Goal: Task Accomplishment & Management: Use online tool/utility

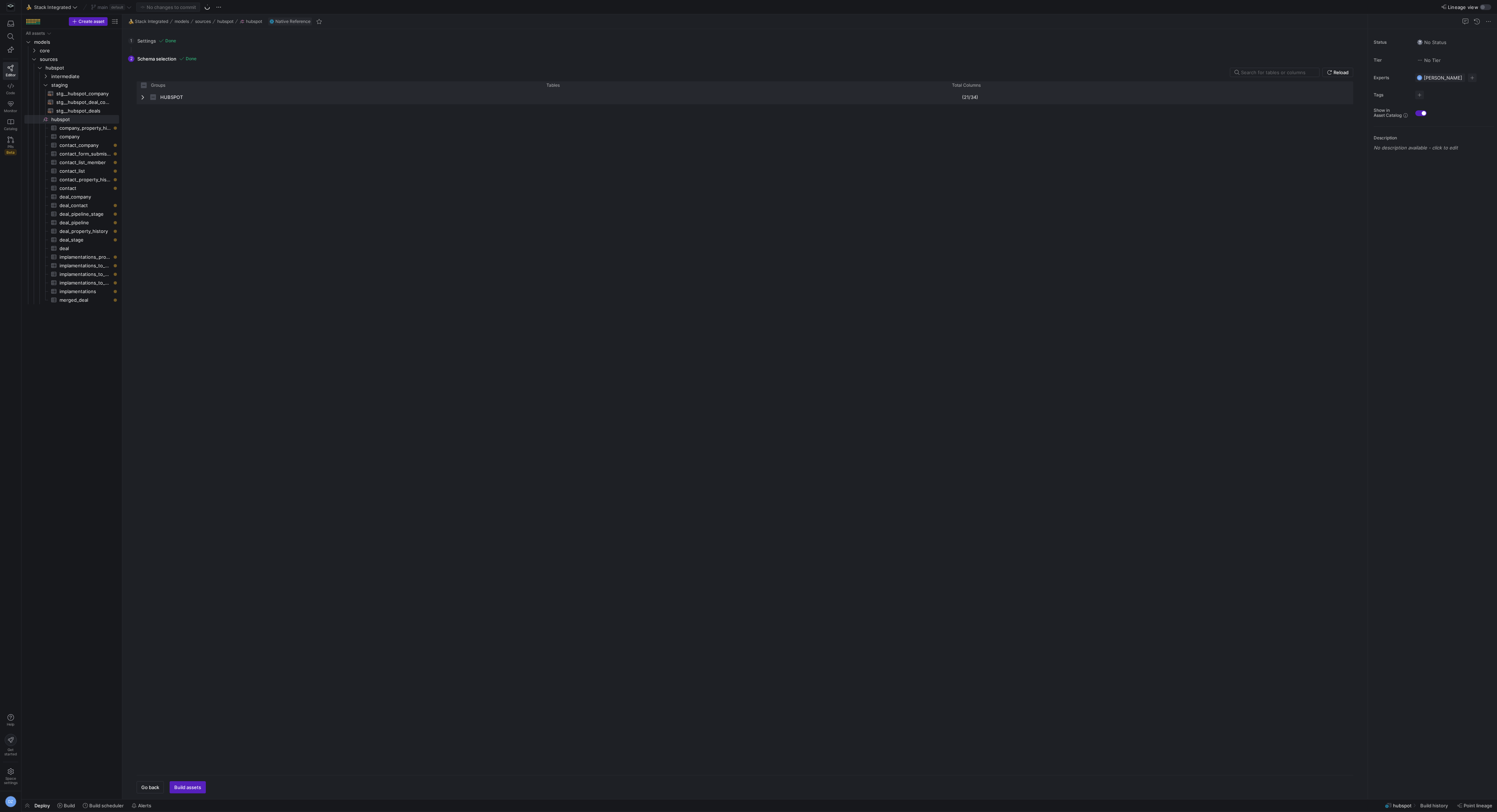
click at [143, 96] on span "Press SPACE to select this row." at bounding box center [143, 97] width 5 height 6
checkbox input "false"
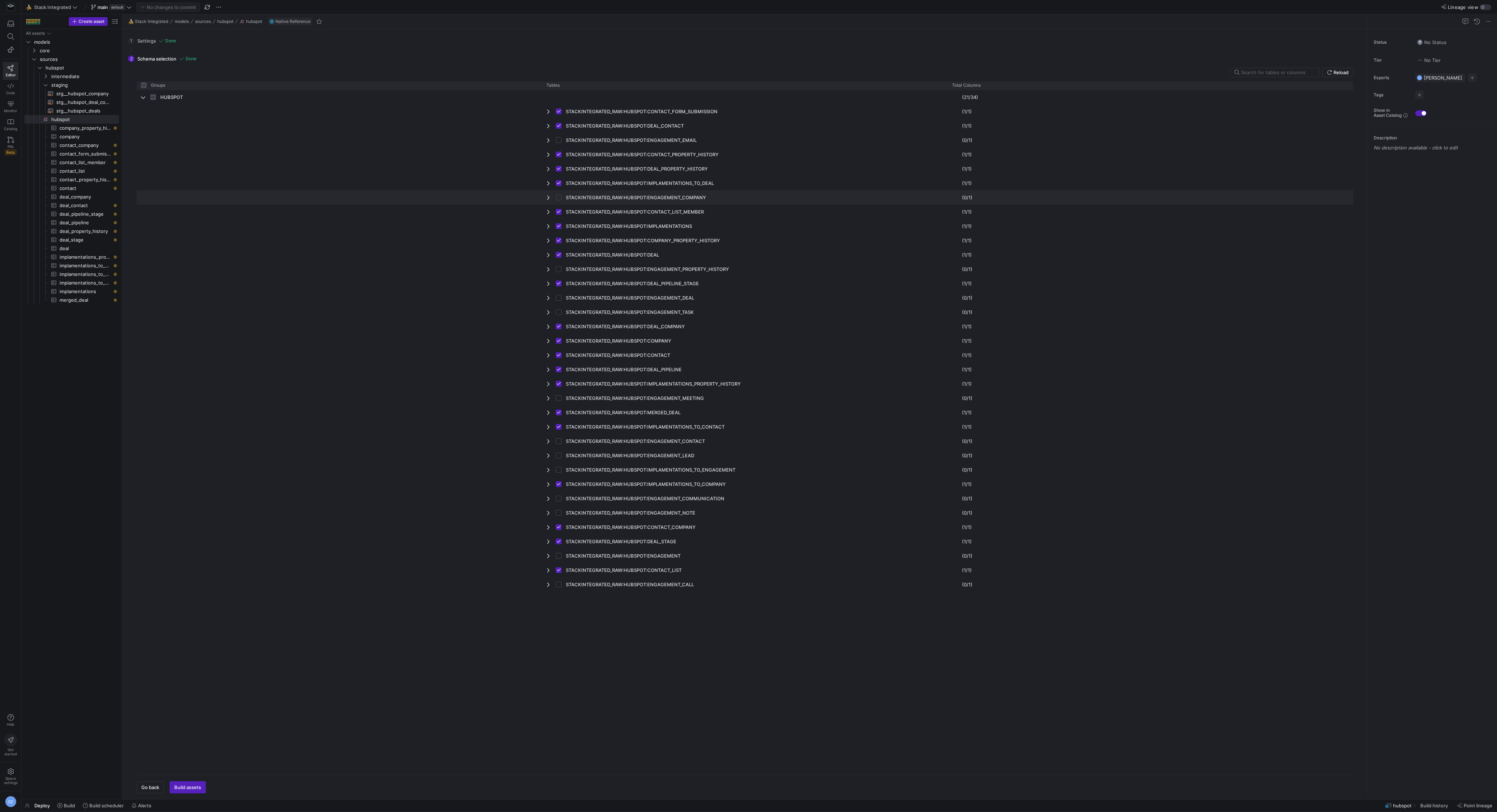
click at [560, 197] on input "Press Space to toggle row selection (unchecked)" at bounding box center [559, 197] width 6 height 6
checkbox input "true"
checkbox input "false"
checkbox input "true"
click at [559, 267] on input "Press Space to toggle row selection (unchecked)" at bounding box center [559, 270] width 6 height 6
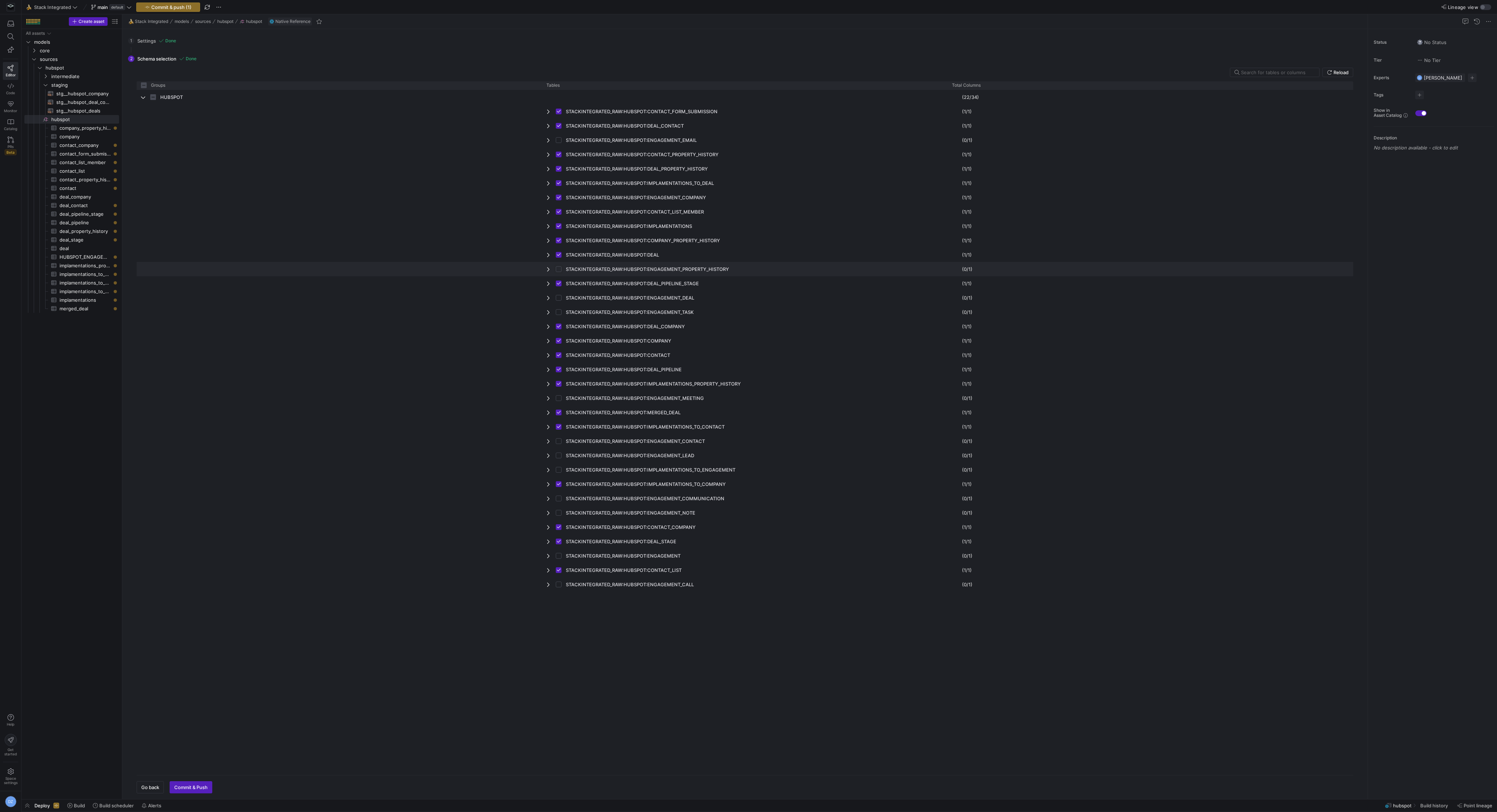
checkbox input "true"
checkbox input "false"
checkbox input "true"
click at [560, 297] on input "Press Space to toggle row selection (unchecked)" at bounding box center [559, 298] width 6 height 6
checkbox input "true"
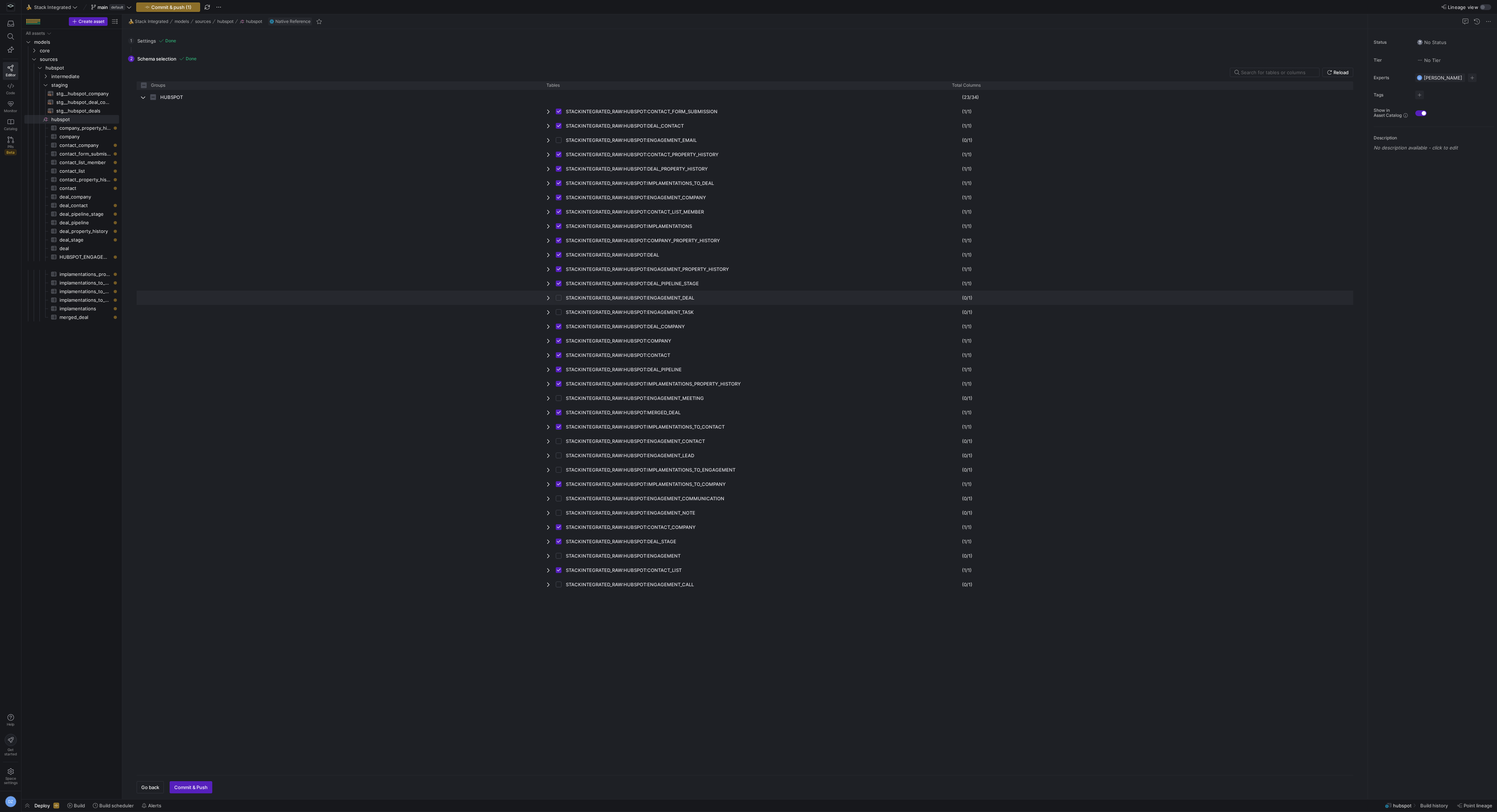
checkbox input "false"
checkbox input "true"
click at [559, 312] on input "Press Space to toggle row selection (unchecked)" at bounding box center [559, 312] width 6 height 6
checkbox input "true"
checkbox input "false"
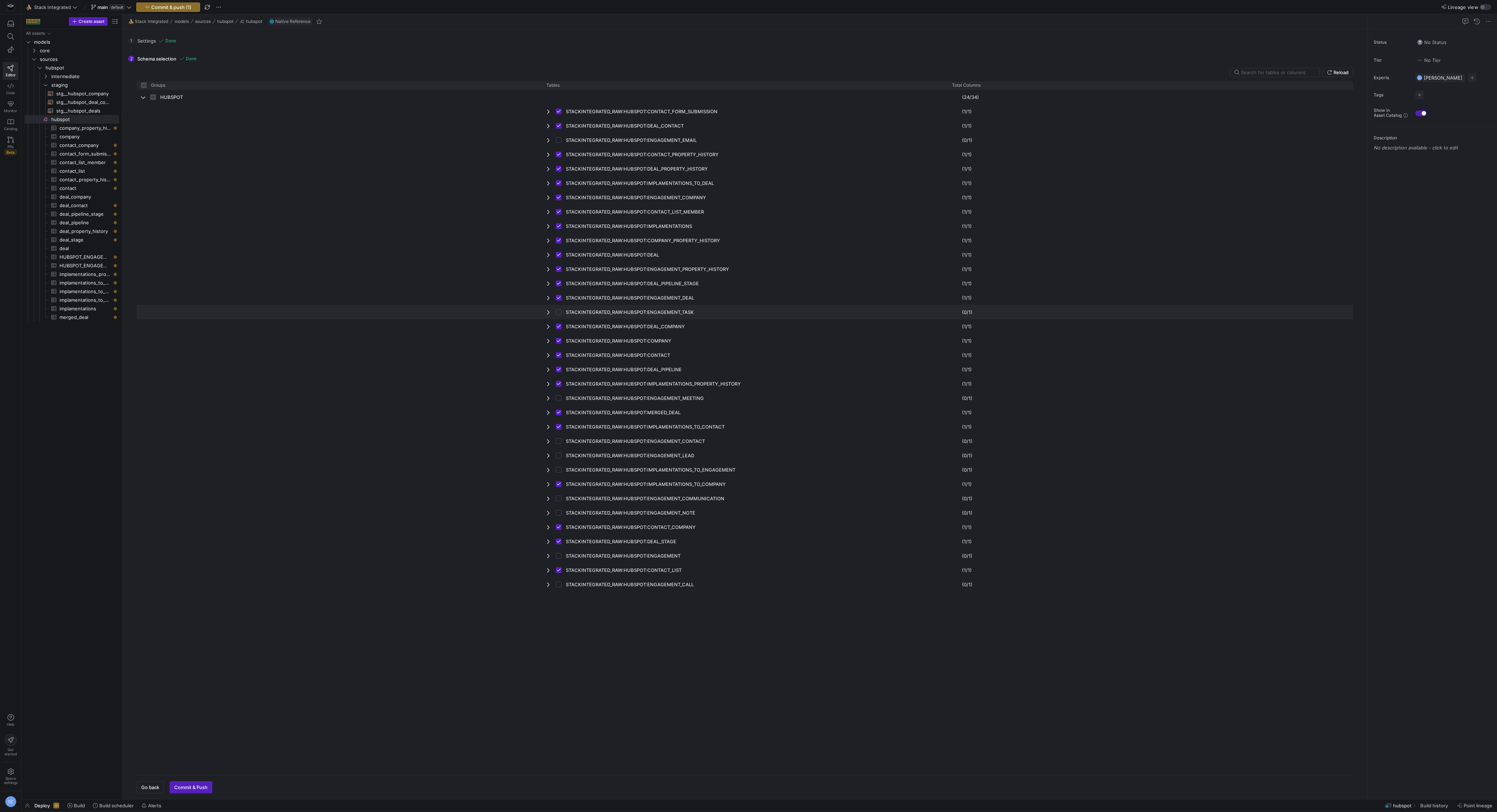
checkbox input "true"
click at [560, 397] on input "Press Space to toggle row selection (unchecked)" at bounding box center [559, 399] width 6 height 6
checkbox input "true"
checkbox input "false"
checkbox input "true"
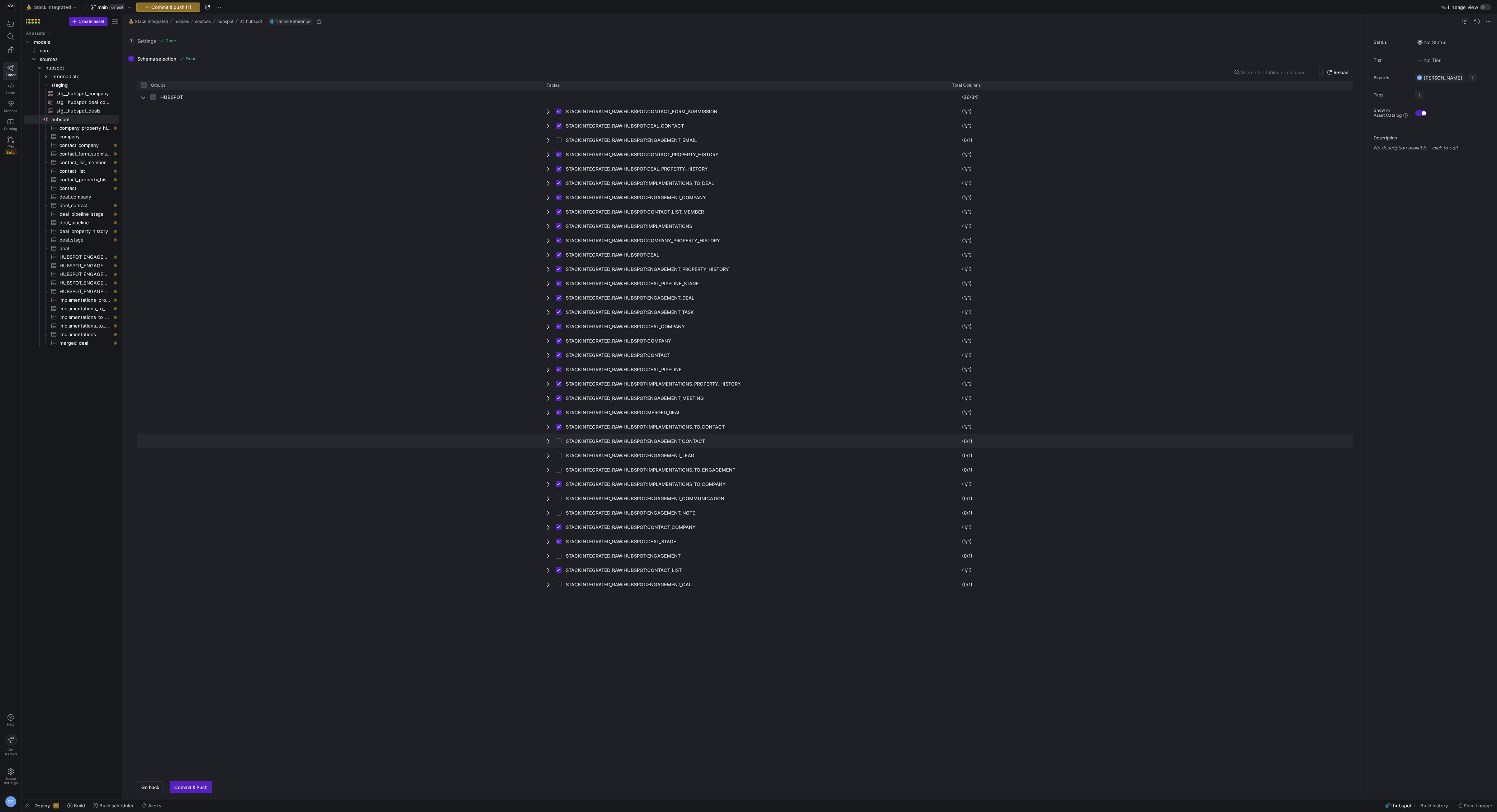
click at [559, 441] on input "Press Space to toggle row selection (unchecked)" at bounding box center [559, 441] width 6 height 6
checkbox input "true"
checkbox input "false"
checkbox input "true"
click at [559, 458] on input "Press Space to toggle row selection (unchecked)" at bounding box center [559, 456] width 6 height 6
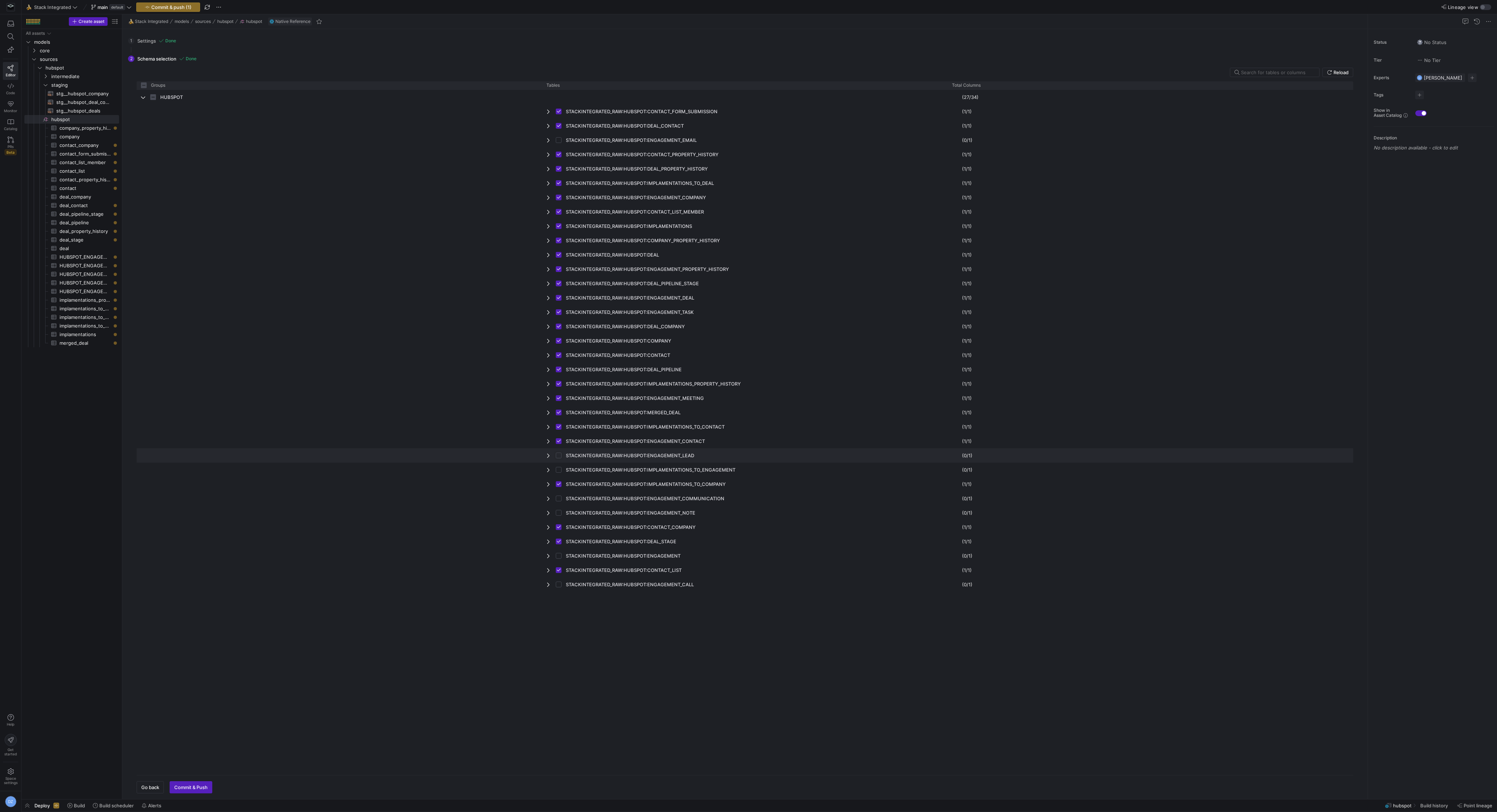
checkbox input "true"
checkbox input "false"
checkbox input "true"
click at [559, 470] on input "Press Space to toggle row selection (unchecked)" at bounding box center [559, 470] width 6 height 6
checkbox input "true"
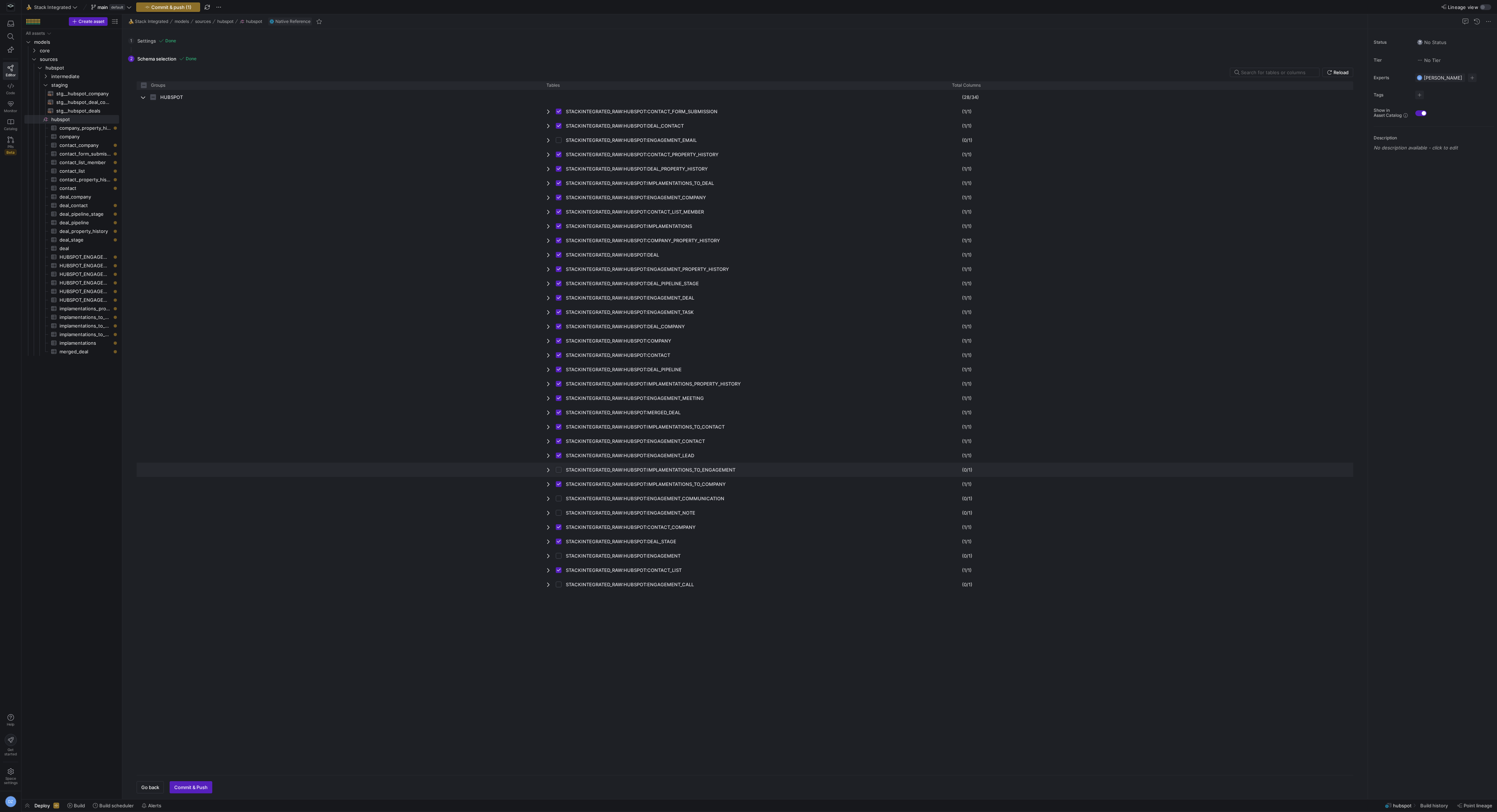
checkbox input "false"
checkbox input "true"
click at [559, 499] on input "Press Space to toggle row selection (unchecked)" at bounding box center [559, 499] width 6 height 6
checkbox input "true"
checkbox input "false"
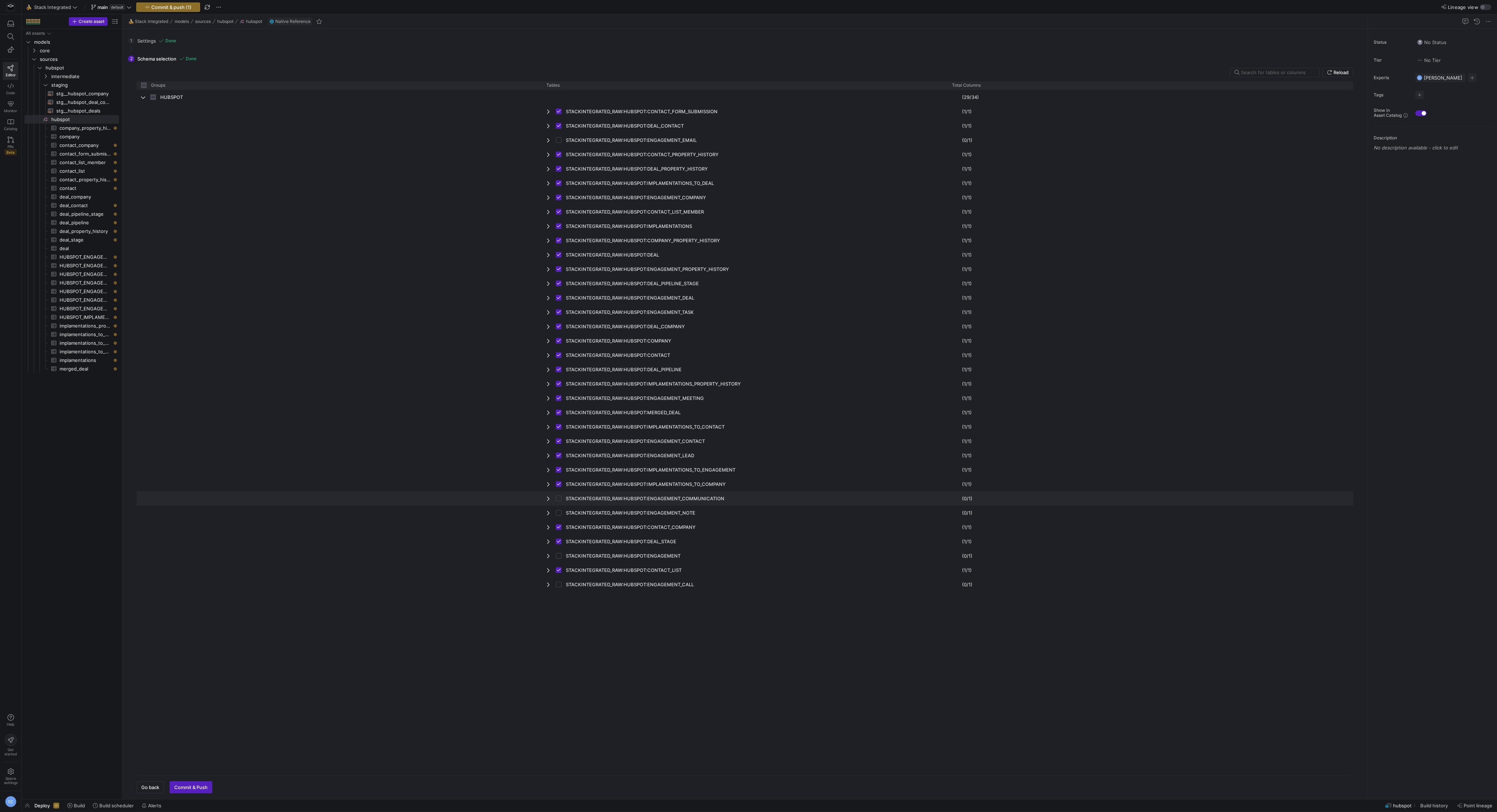
checkbox input "true"
click at [559, 513] on input "Press Space to toggle row selection (unchecked)" at bounding box center [559, 513] width 6 height 6
checkbox input "true"
checkbox input "false"
checkbox input "true"
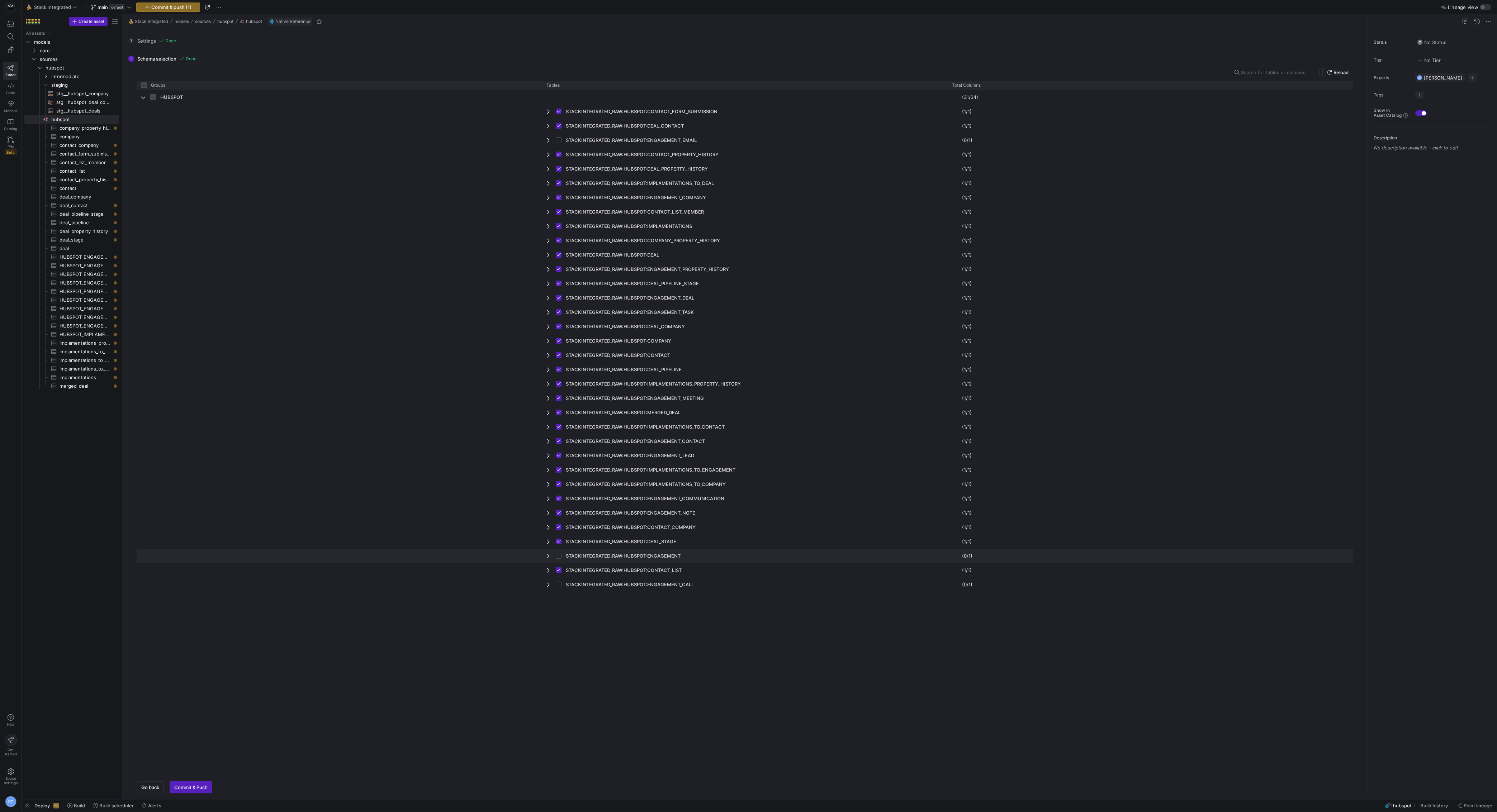
click at [561, 558] on input "Press Space to toggle row selection (unchecked)" at bounding box center [559, 556] width 6 height 6
checkbox input "true"
checkbox input "false"
checkbox input "true"
click at [559, 583] on input "Press Space to toggle row selection (unchecked)" at bounding box center [559, 585] width 6 height 6
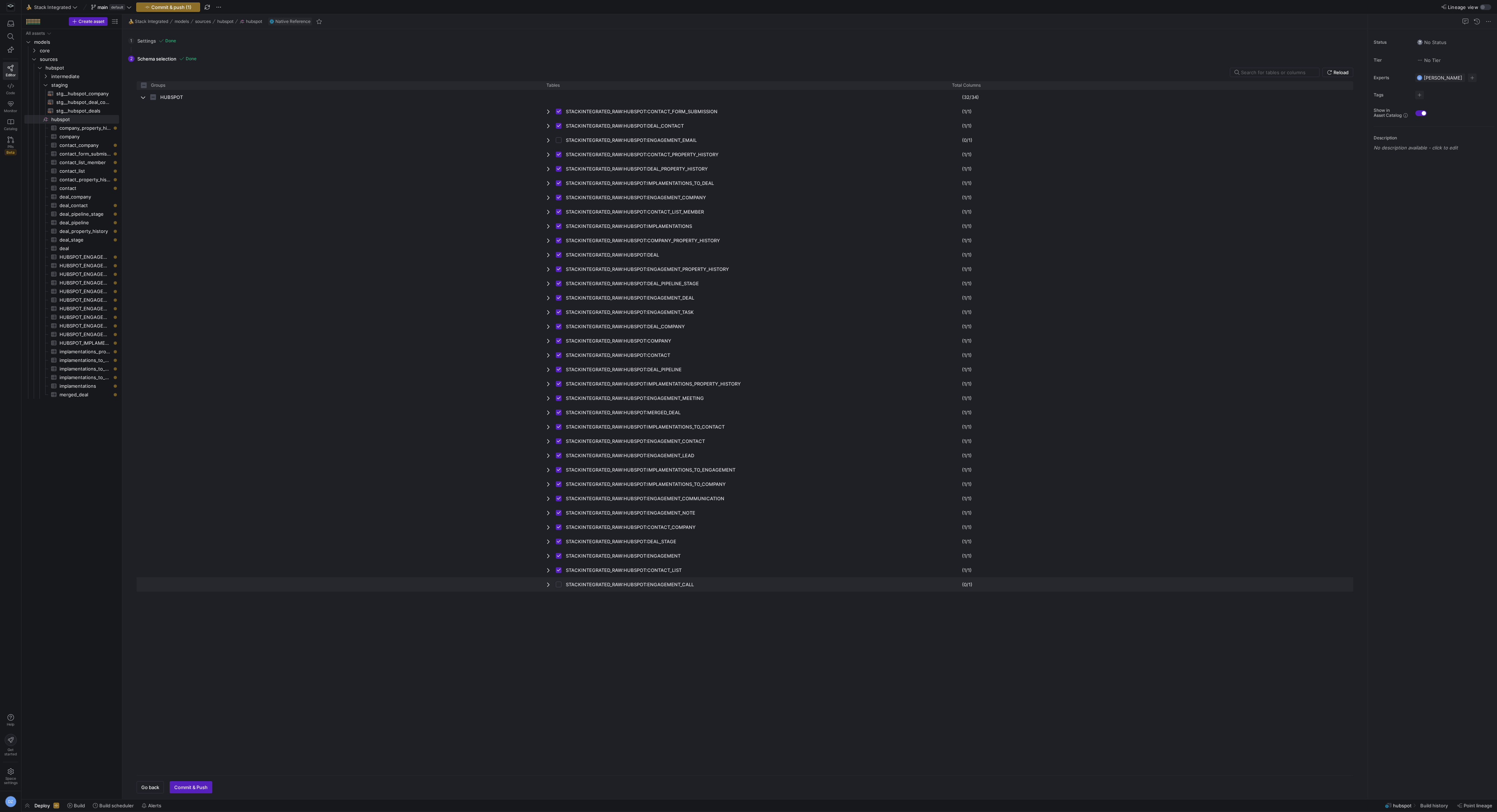
checkbox input "true"
checkbox input "false"
checkbox input "true"
click at [561, 141] on input "Press Space to toggle row selection (unchecked)" at bounding box center [559, 141] width 6 height 6
checkbox input "true"
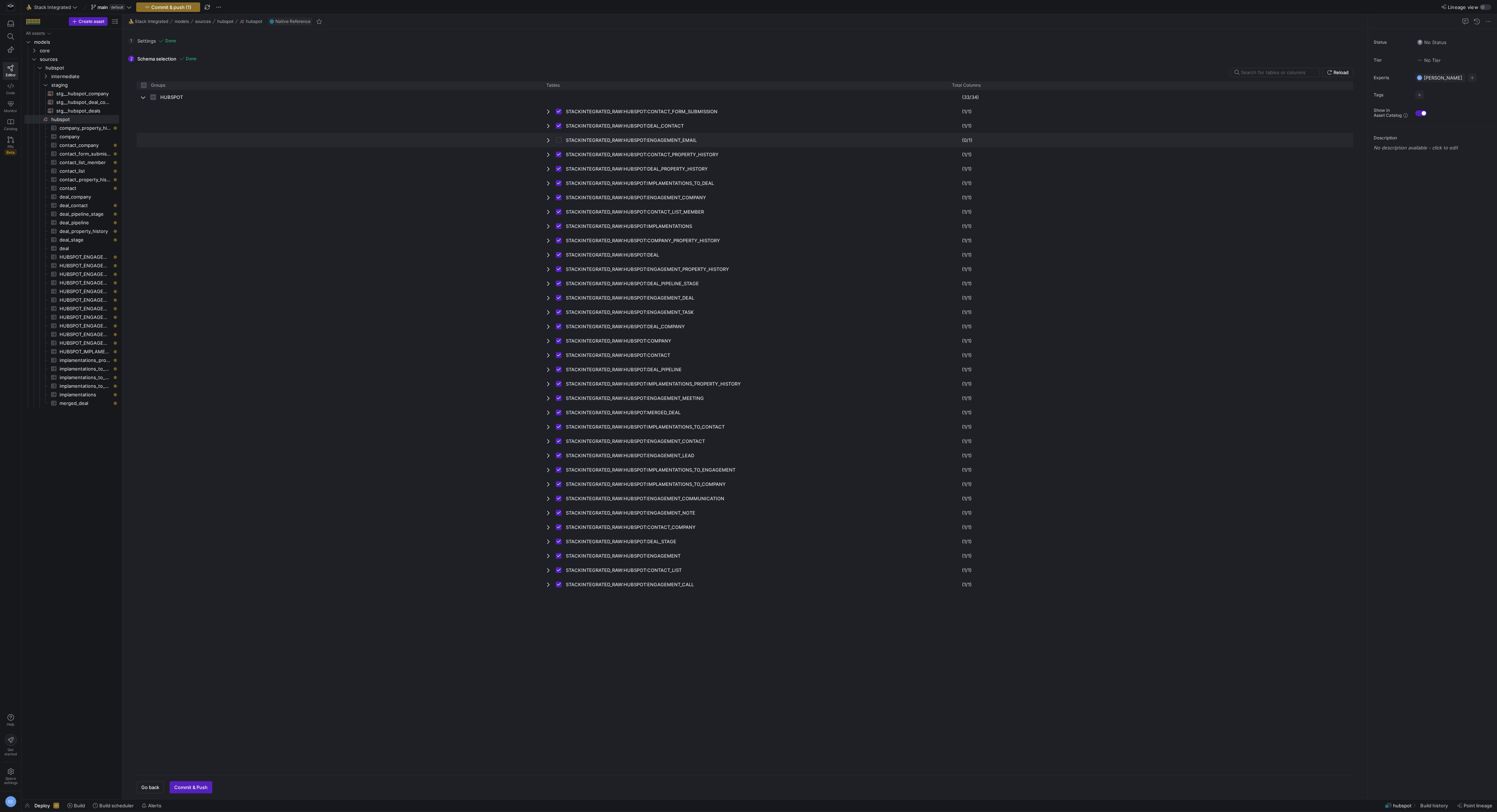
checkbox input "true"
click at [177, 9] on span "Commit & push (1)" at bounding box center [171, 7] width 40 height 6
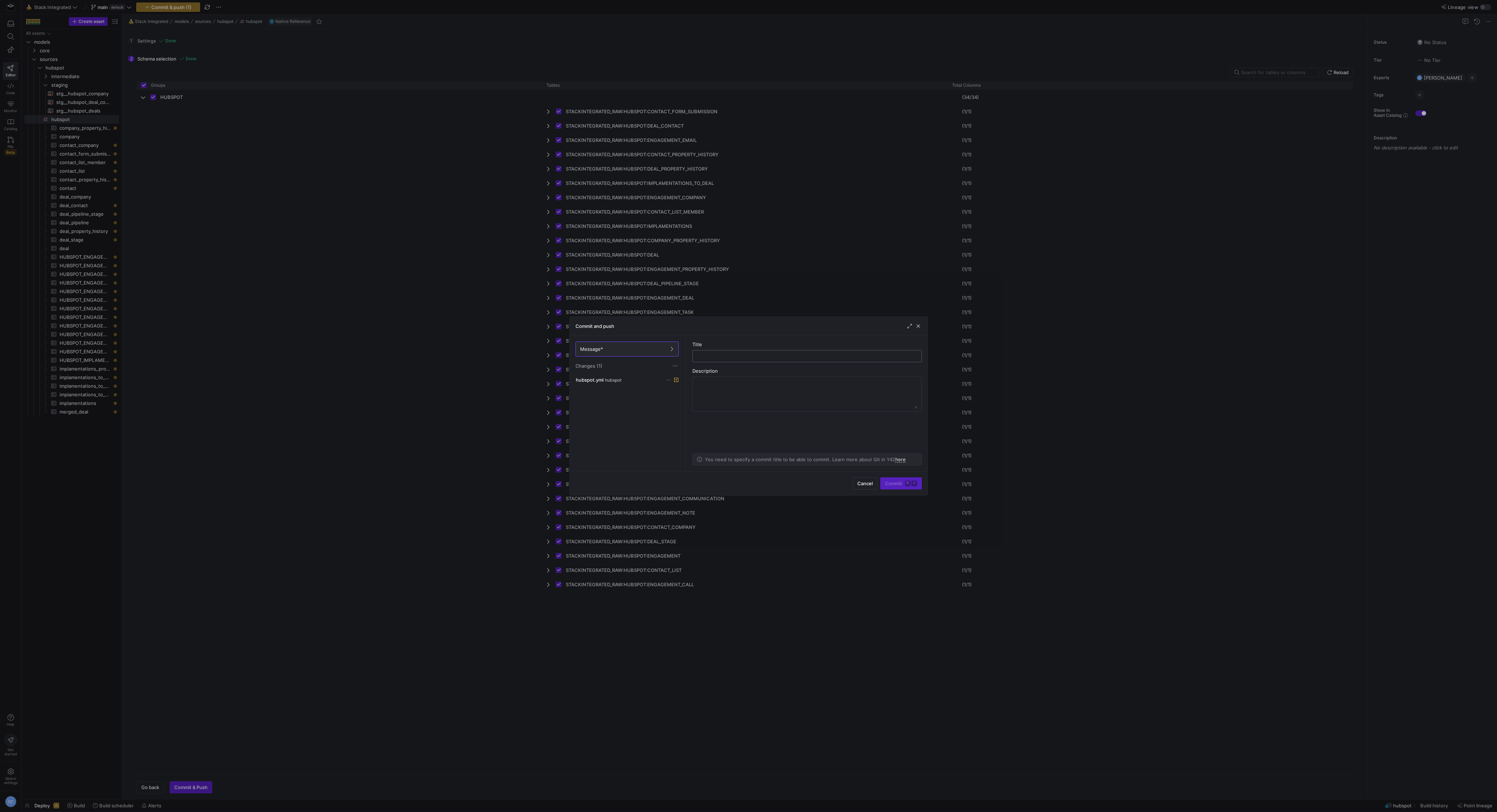
click at [739, 355] on input "text" at bounding box center [807, 356] width 218 height 6
type input "added new hubspot source tables"
click at [893, 482] on span "Commit ⌘ ⏎" at bounding box center [902, 484] width 33 height 6
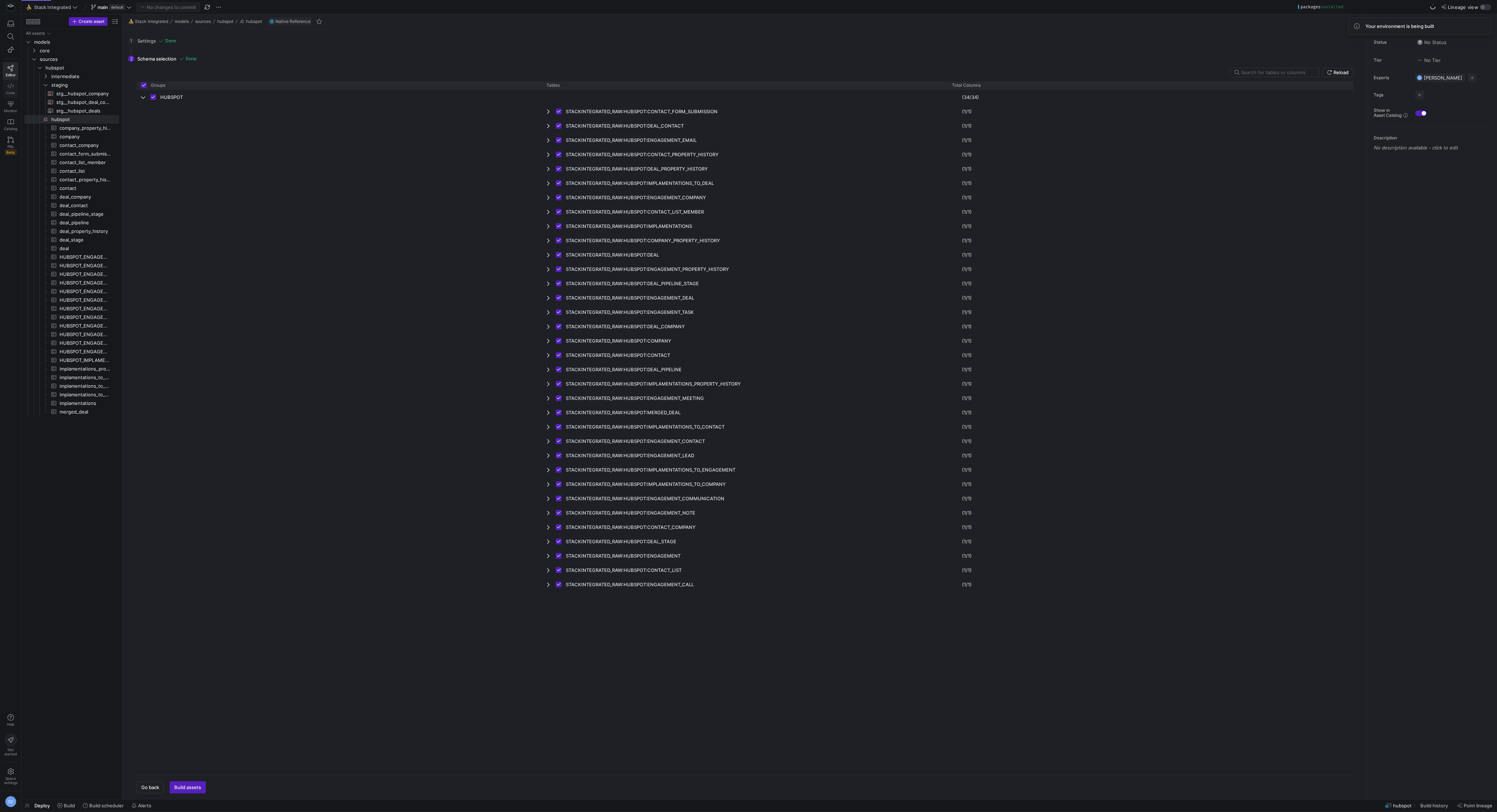
click at [15, 86] on link "Code" at bounding box center [11, 89] width 15 height 18
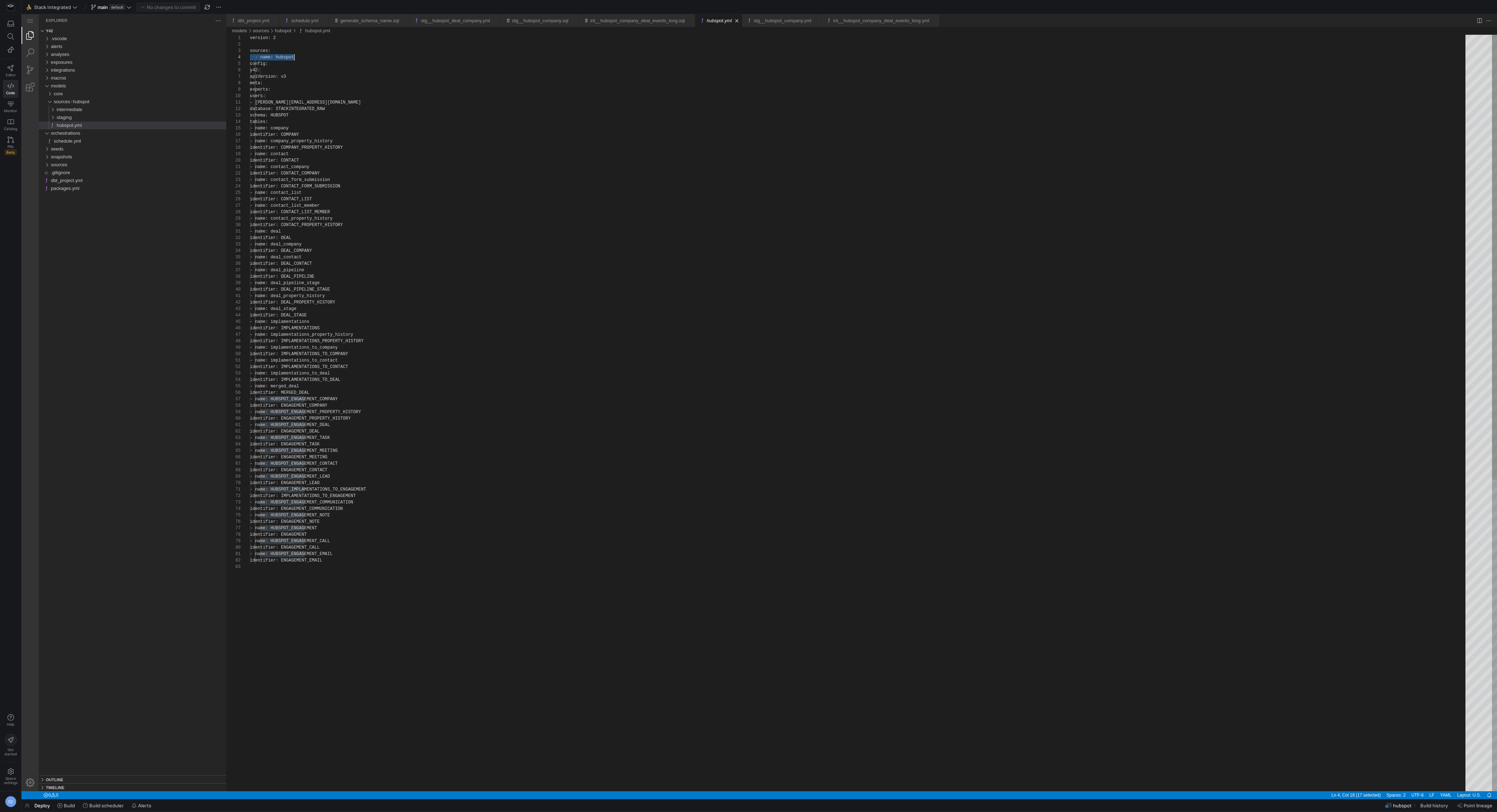
scroll to position [19, 44]
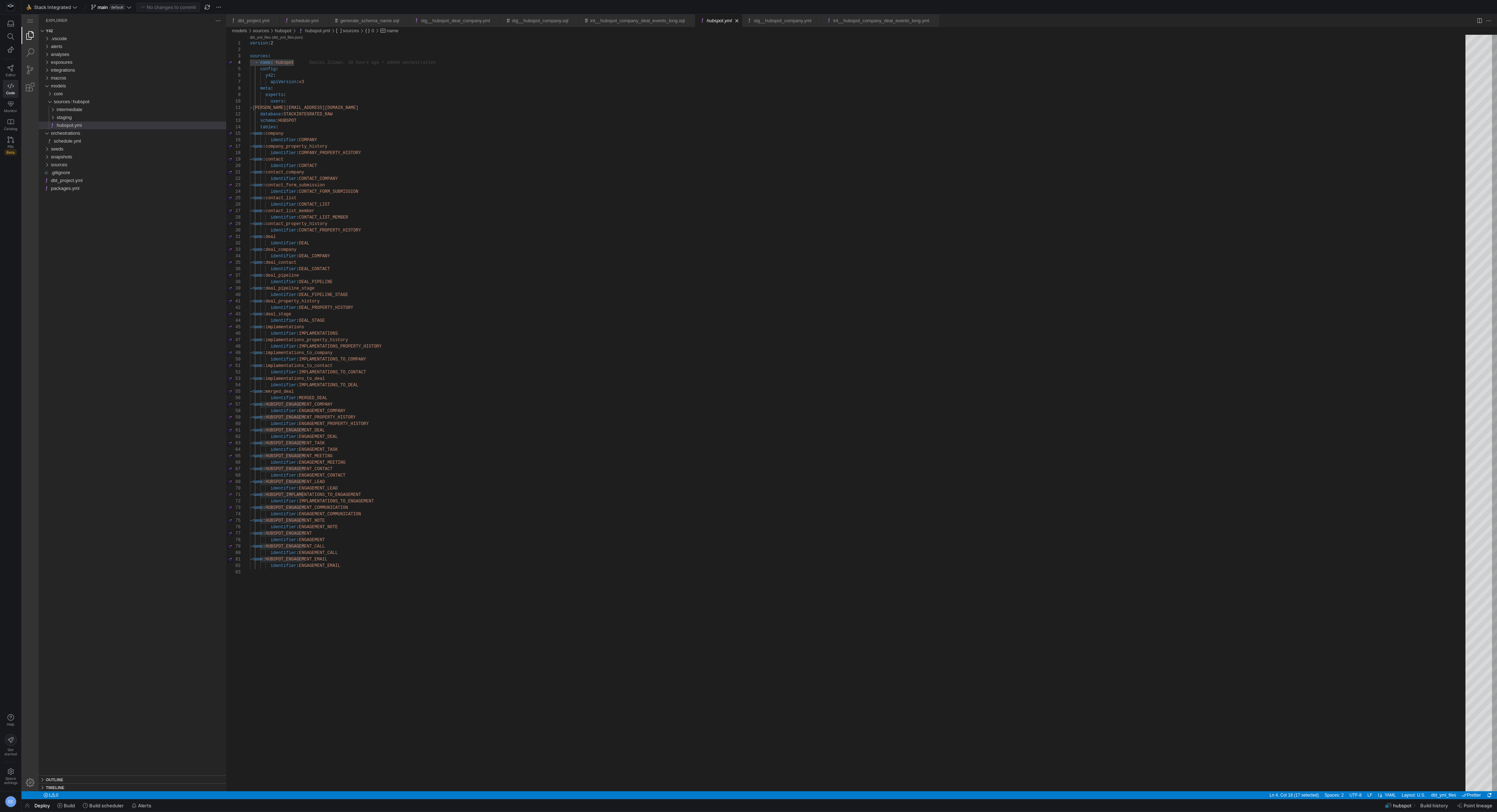
click at [329, 405] on div "version : 2 sources : ·‌·‌ - ·‌ name : ·‌ hubspot config : y42 : apiVersion : v…" at bounding box center [859, 680] width 1221 height 1292
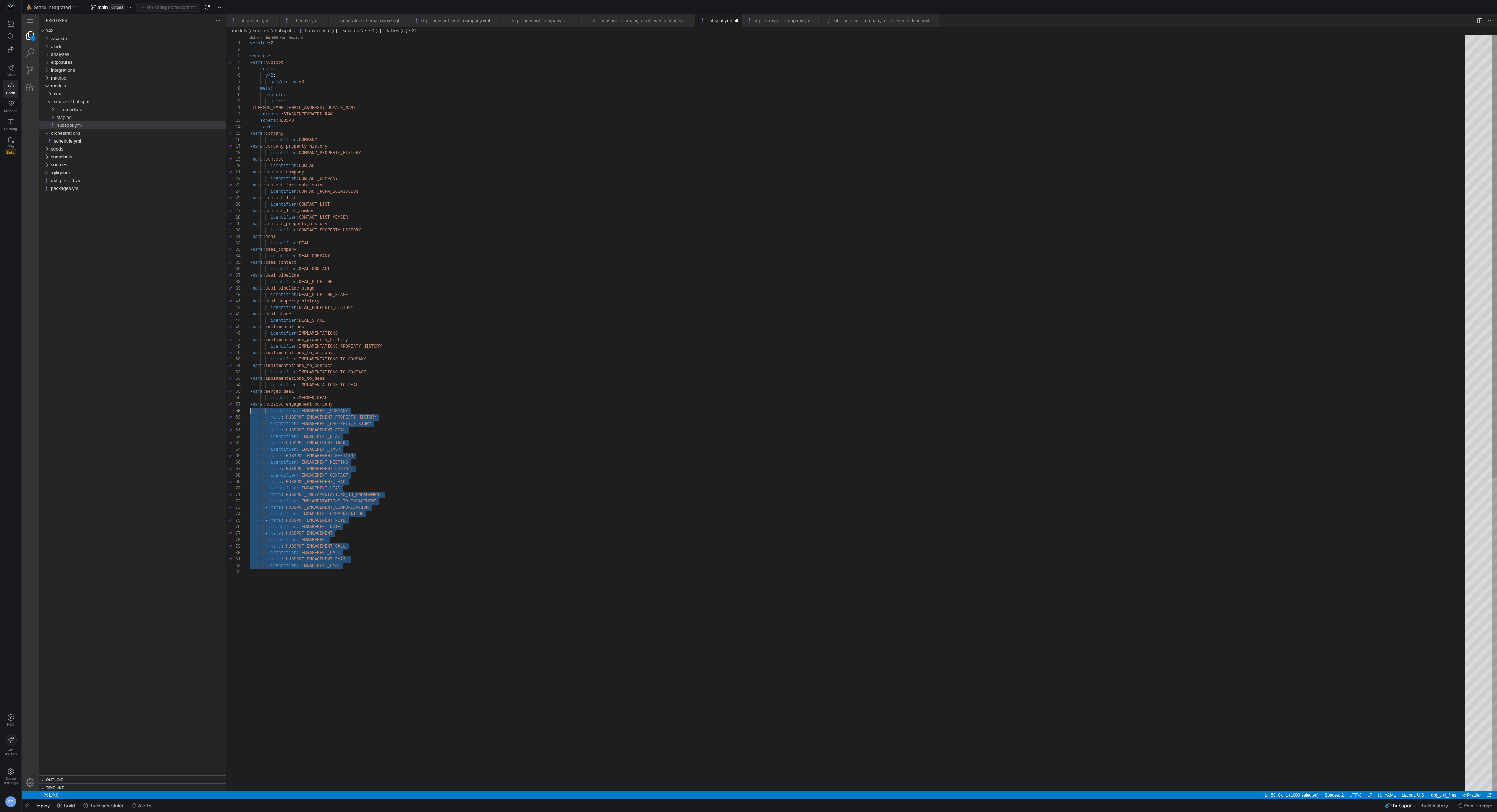
scroll to position [45, 0]
drag, startPoint x: 361, startPoint y: 564, endPoint x: 241, endPoint y: 411, distance: 194.4
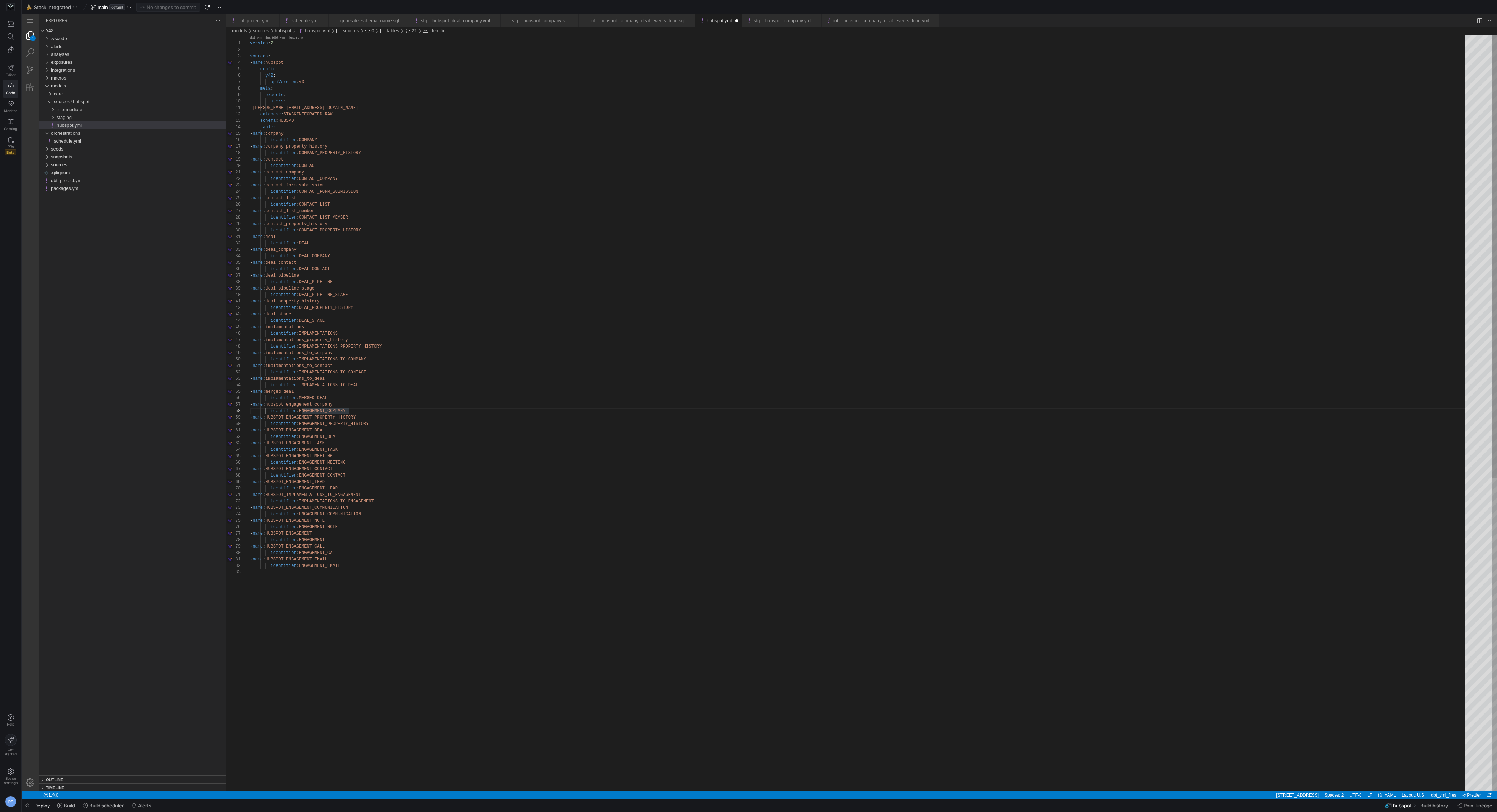
click at [306, 402] on div "version : 2 sources : - name : hubspot config : y42 : apiVersion : v3 meta : ex…" at bounding box center [859, 680] width 1221 height 1292
click at [308, 417] on div "version : 2 sources : - name : hubspot config : y42 : apiVersion : v3 meta : ex…" at bounding box center [859, 680] width 1221 height 1292
drag, startPoint x: 307, startPoint y: 430, endPoint x: 286, endPoint y: 431, distance: 21.0
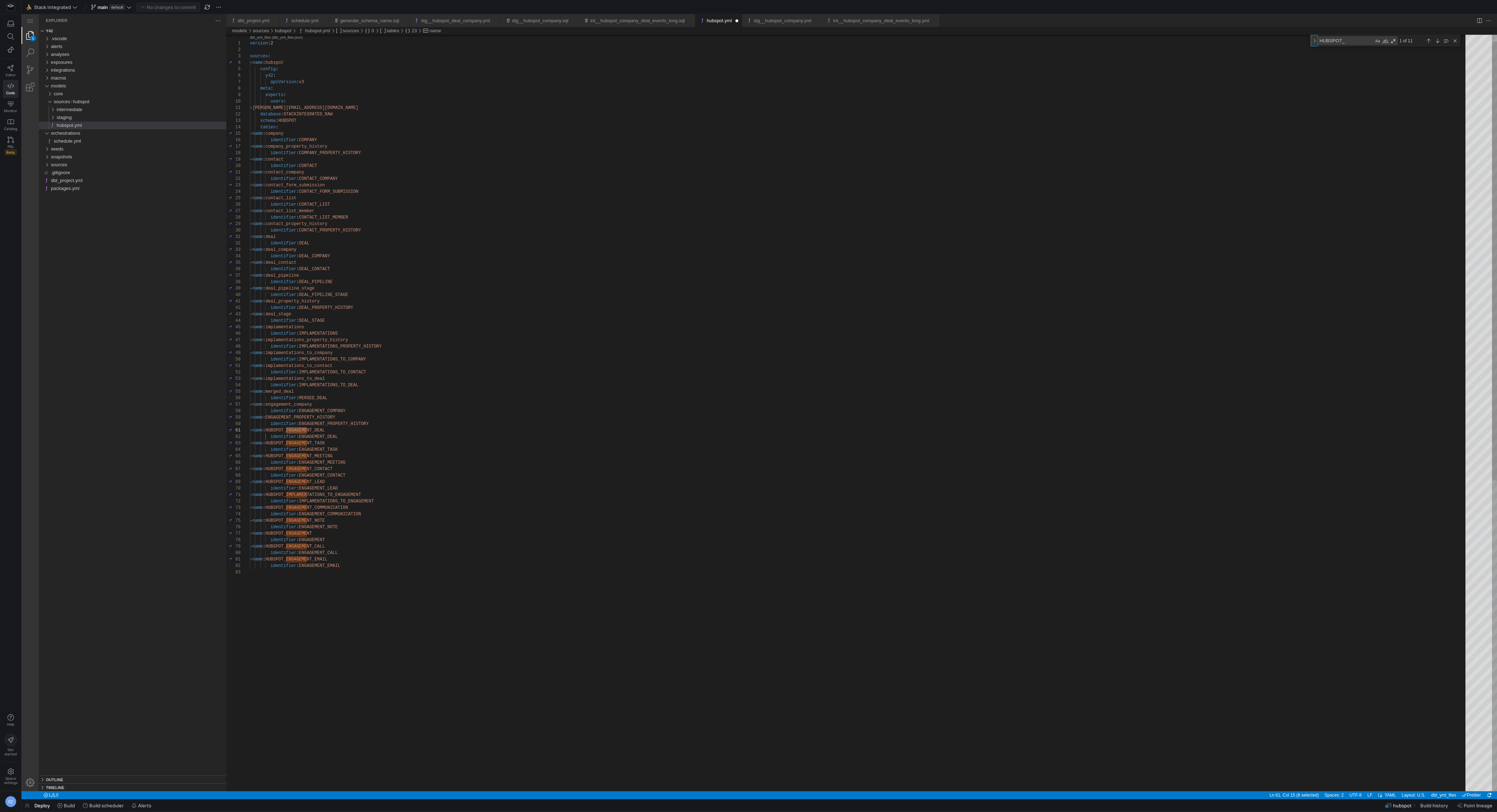
click at [1315, 39] on div "Toggle Replace" at bounding box center [1314, 40] width 7 height 12
click at [1338, 49] on textarea "Replace" at bounding box center [1353, 51] width 72 height 9
click at [1410, 50] on div "Replace All (⌥⌘Enter)" at bounding box center [1411, 51] width 8 height 8
click at [590, 436] on div "version : 2 sources : - name : hubspot config : y42 : apiVersion : v3 meta : ex…" at bounding box center [859, 669] width 1221 height 1314
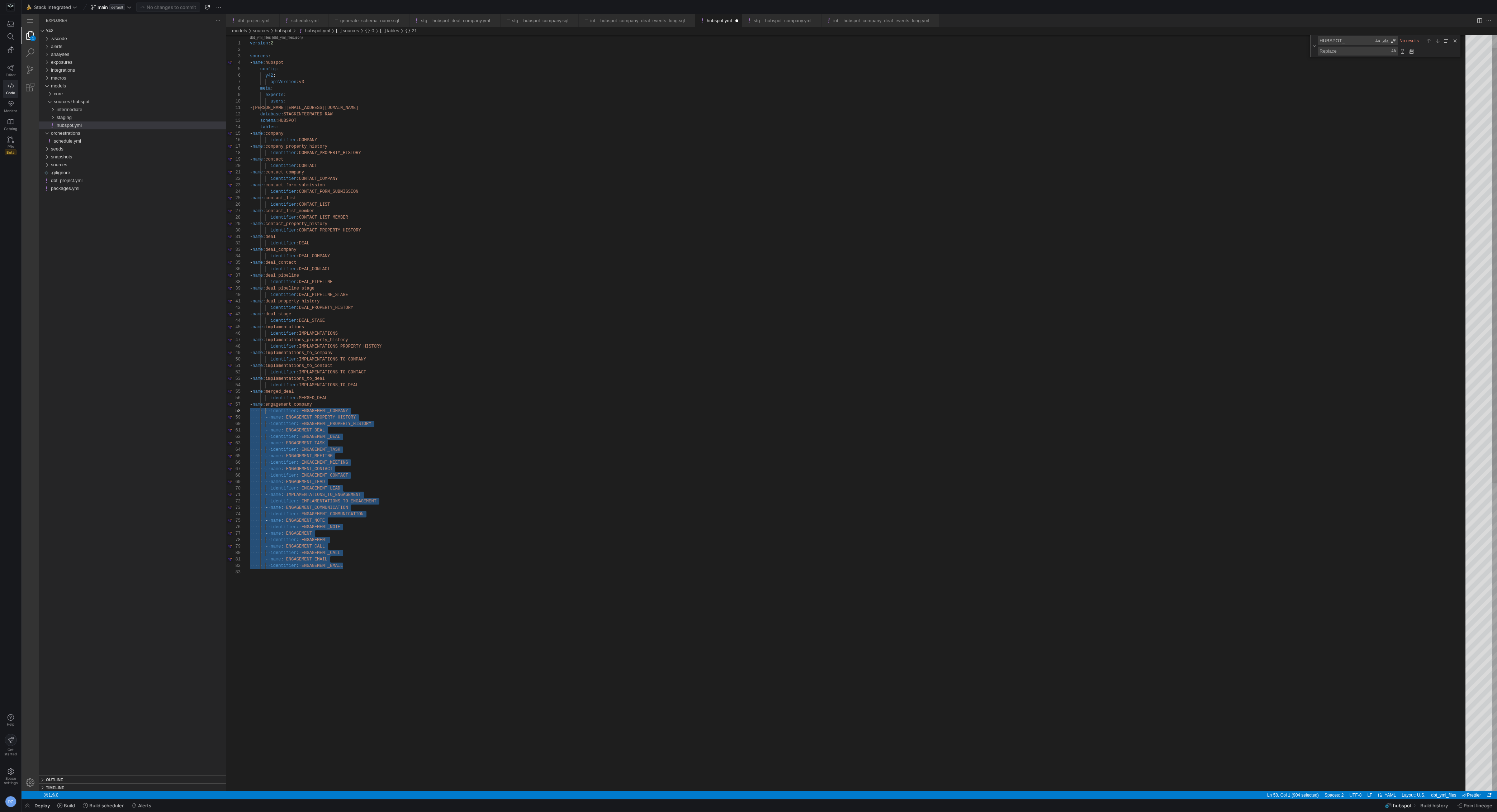
scroll to position [39, 0]
drag, startPoint x: 399, startPoint y: 566, endPoint x: 216, endPoint y: 406, distance: 243.1
drag, startPoint x: 372, startPoint y: 568, endPoint x: 200, endPoint y: 406, distance: 236.3
paste textarea "engagement_email identifier: ENGAGEMENT_EMAIL"
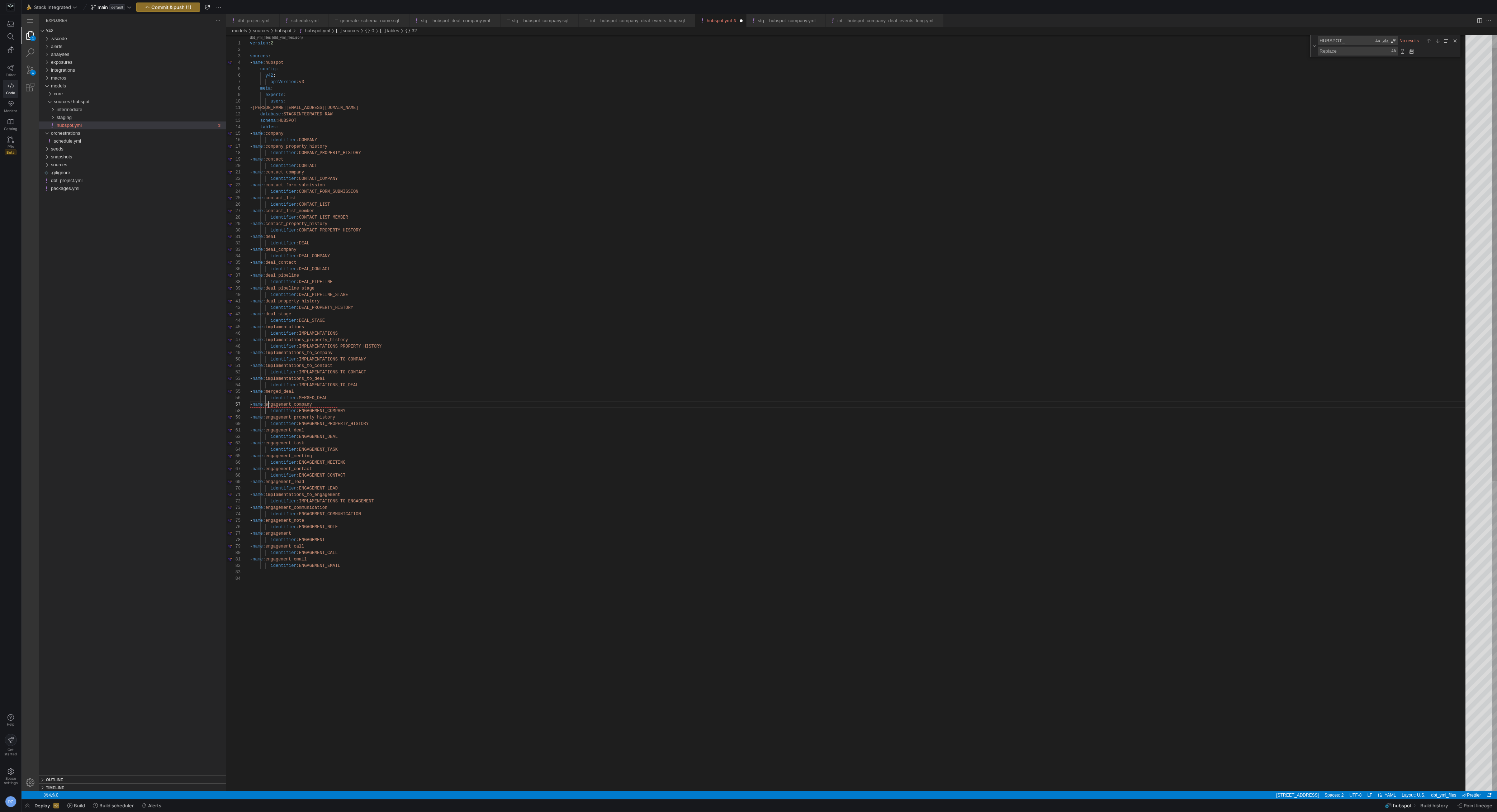
click at [269, 402] on div "version : 2 sources : - name : hubspot config : y42 : apiVersion : v3 meta : ex…" at bounding box center [859, 672] width 1221 height 1321
click at [344, 577] on div "version : 2 sources : - name : hubspot config : y42 : apiVersion : v3 meta : ex…" at bounding box center [859, 672] width 1221 height 1321
type textarea "- name: engagement_email identifier: ENGAGEMENT_EMAIL"
click at [177, 8] on span "Commit & push (1)" at bounding box center [171, 7] width 40 height 6
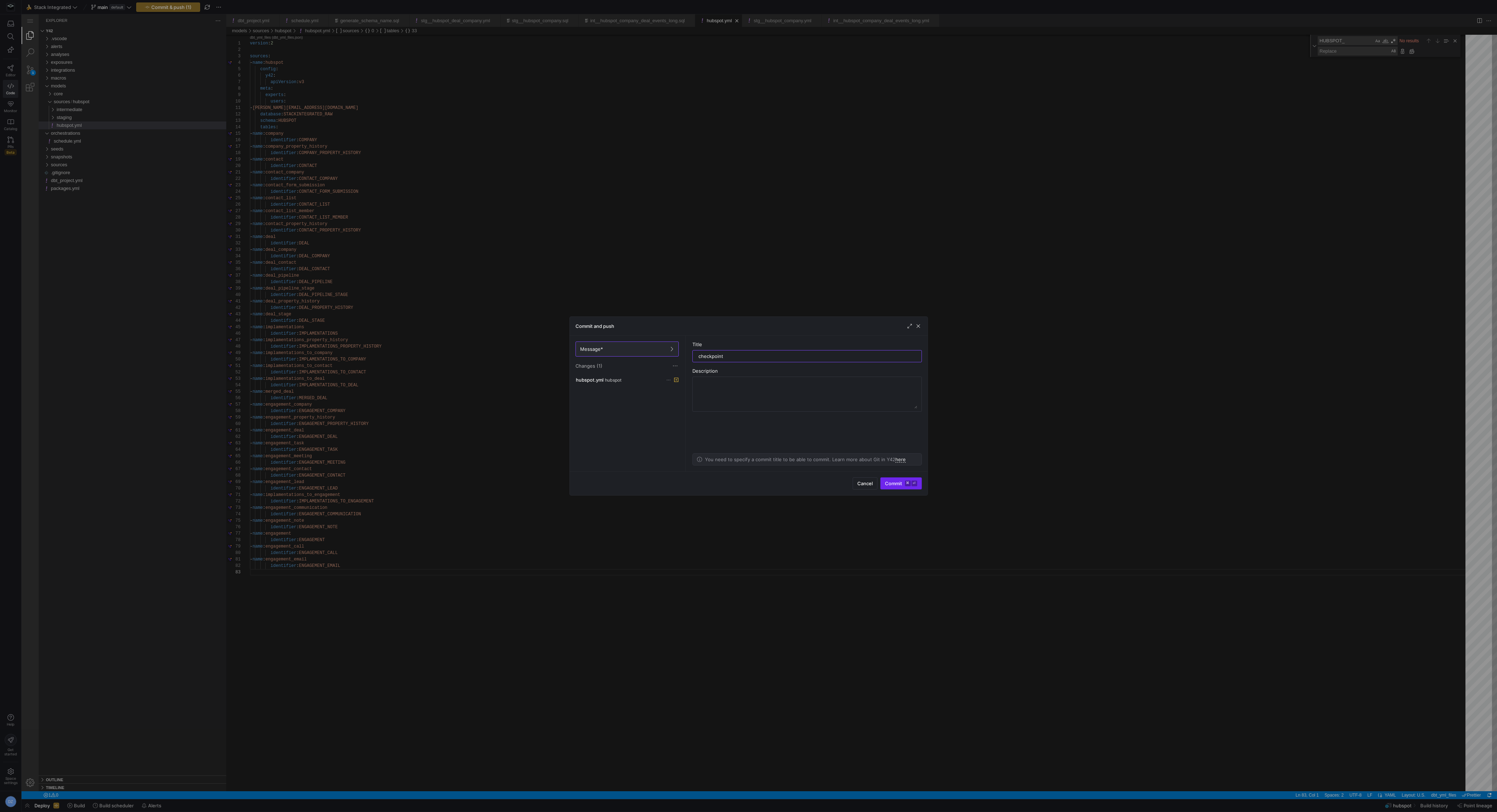
type input "checkpoint"
click at [903, 482] on span "Commit ⌘ ⏎" at bounding box center [902, 484] width 33 height 6
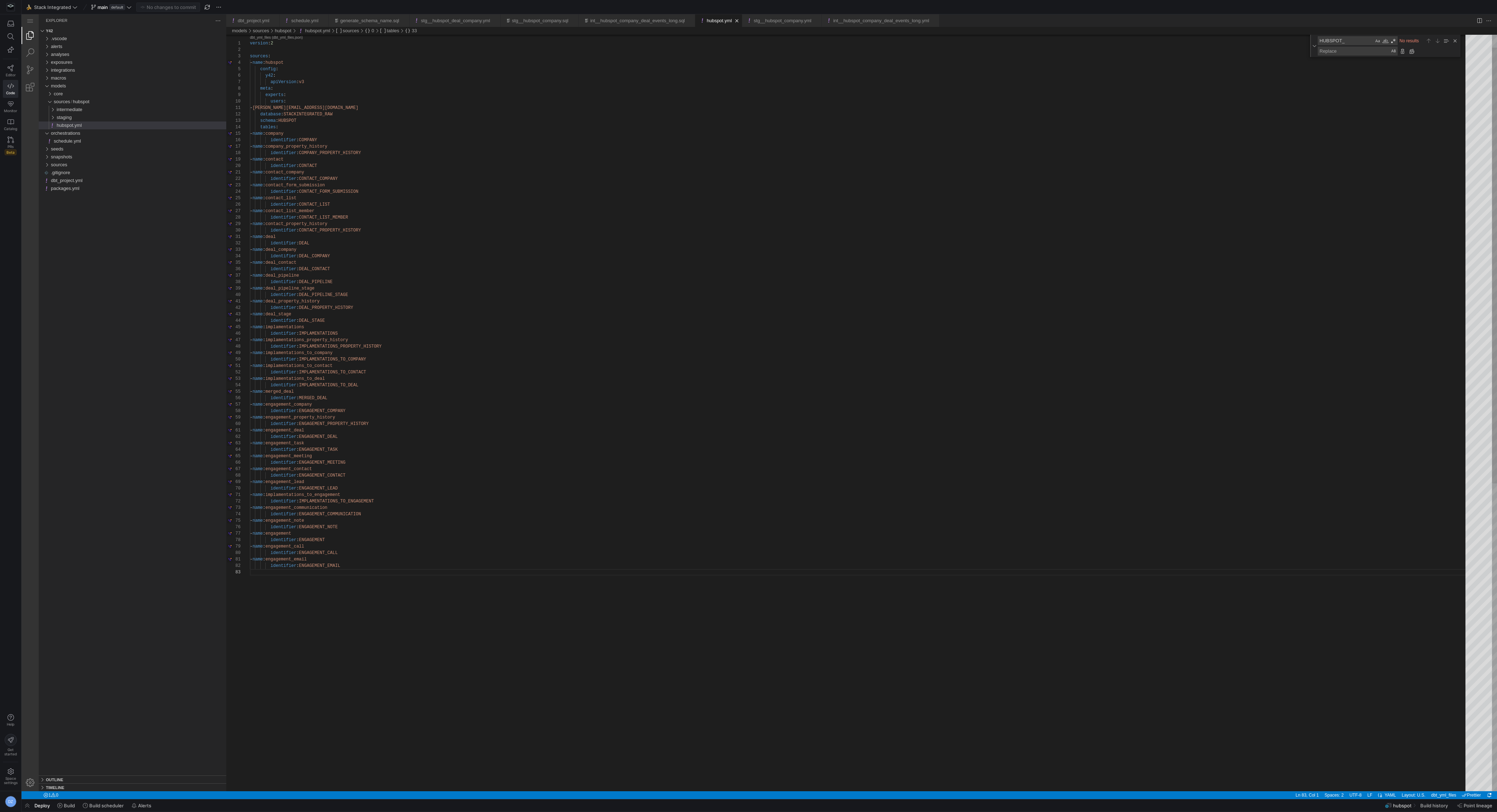
type textarea "- name: deal_property_history identifier: DEAL_PROPERTY_HISTORY - name: deal_st…"
click at [452, 301] on div "version : 2 sources : - name : hubspot config : y42 : apiVersion : v3 meta : ex…" at bounding box center [859, 669] width 1221 height 1314
click at [14, 68] on link "Editor" at bounding box center [11, 70] width 15 height 18
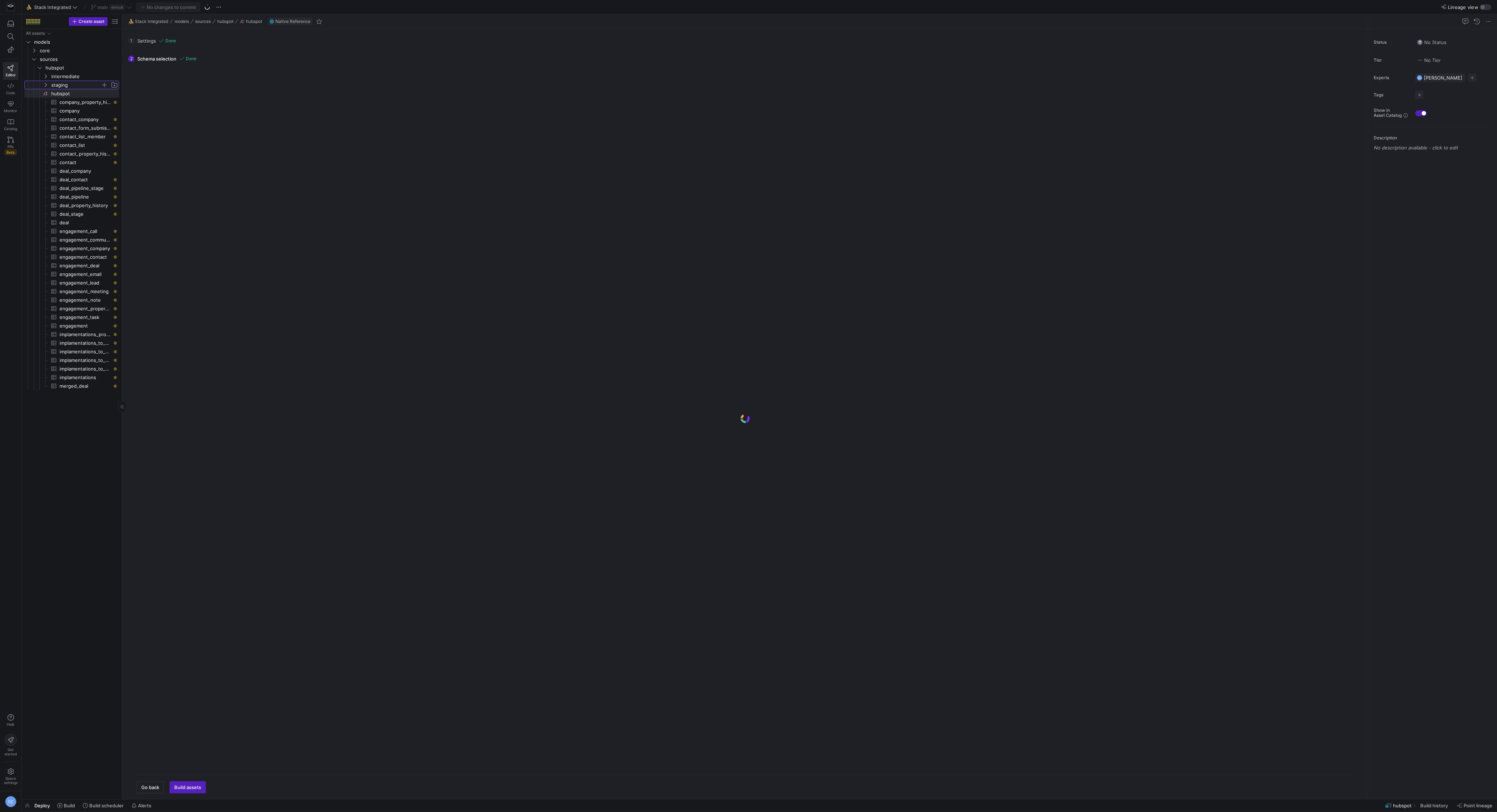
click at [46, 87] on icon "Press SPACE to select this row." at bounding box center [45, 85] width 5 height 4
click at [92, 107] on span "stg__hubspot_deals​​​​​​​​​​" at bounding box center [83, 111] width 55 height 9
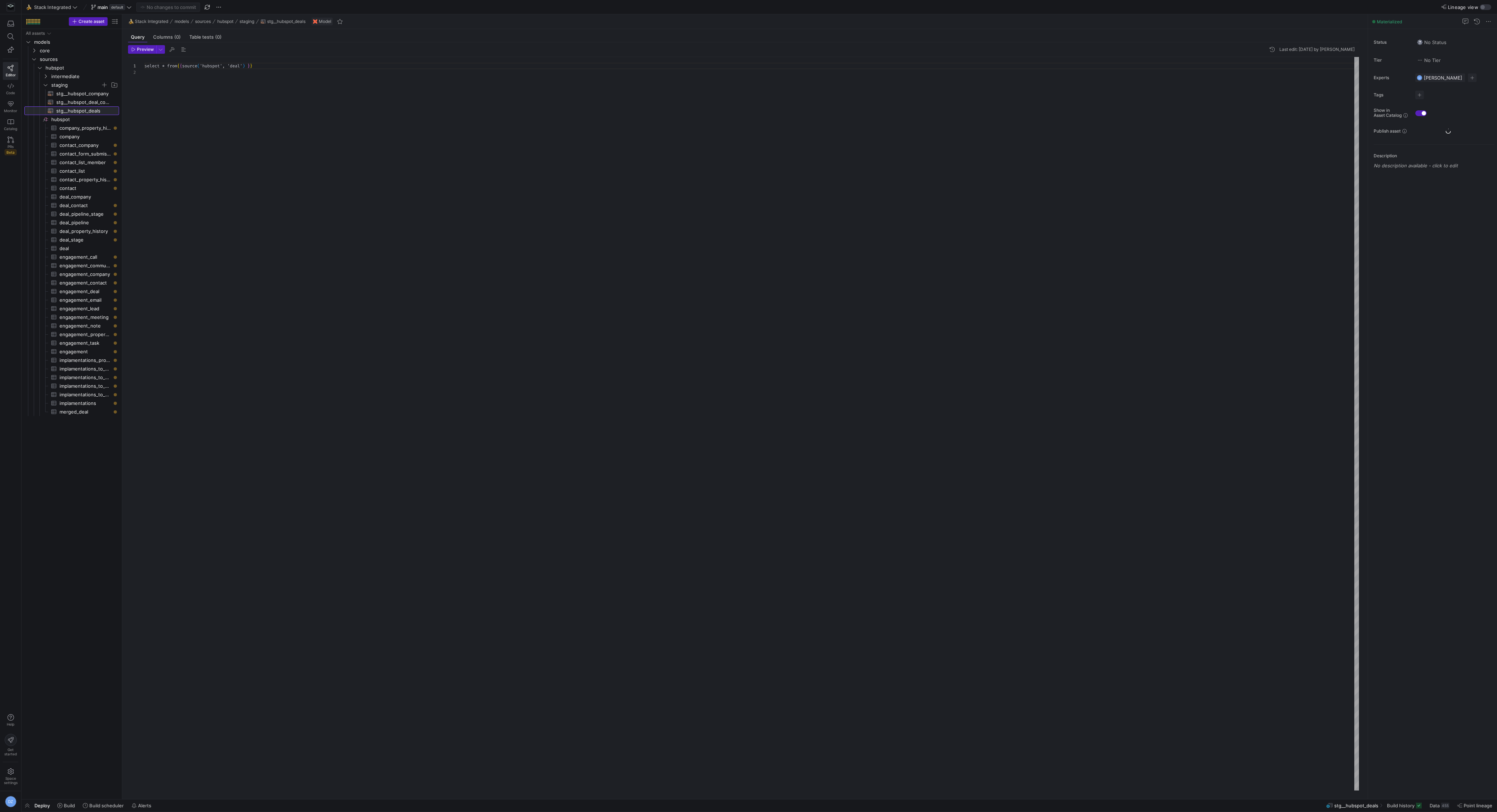
scroll to position [7, 0]
click at [258, 119] on div "select * from { { source ( 'hubspot' , 'deal' ) } }" at bounding box center [751, 424] width 1215 height 734
click at [79, 76] on span "intermediate" at bounding box center [75, 76] width 49 height 9
click at [77, 77] on span "intermediate" at bounding box center [75, 76] width 49 height 9
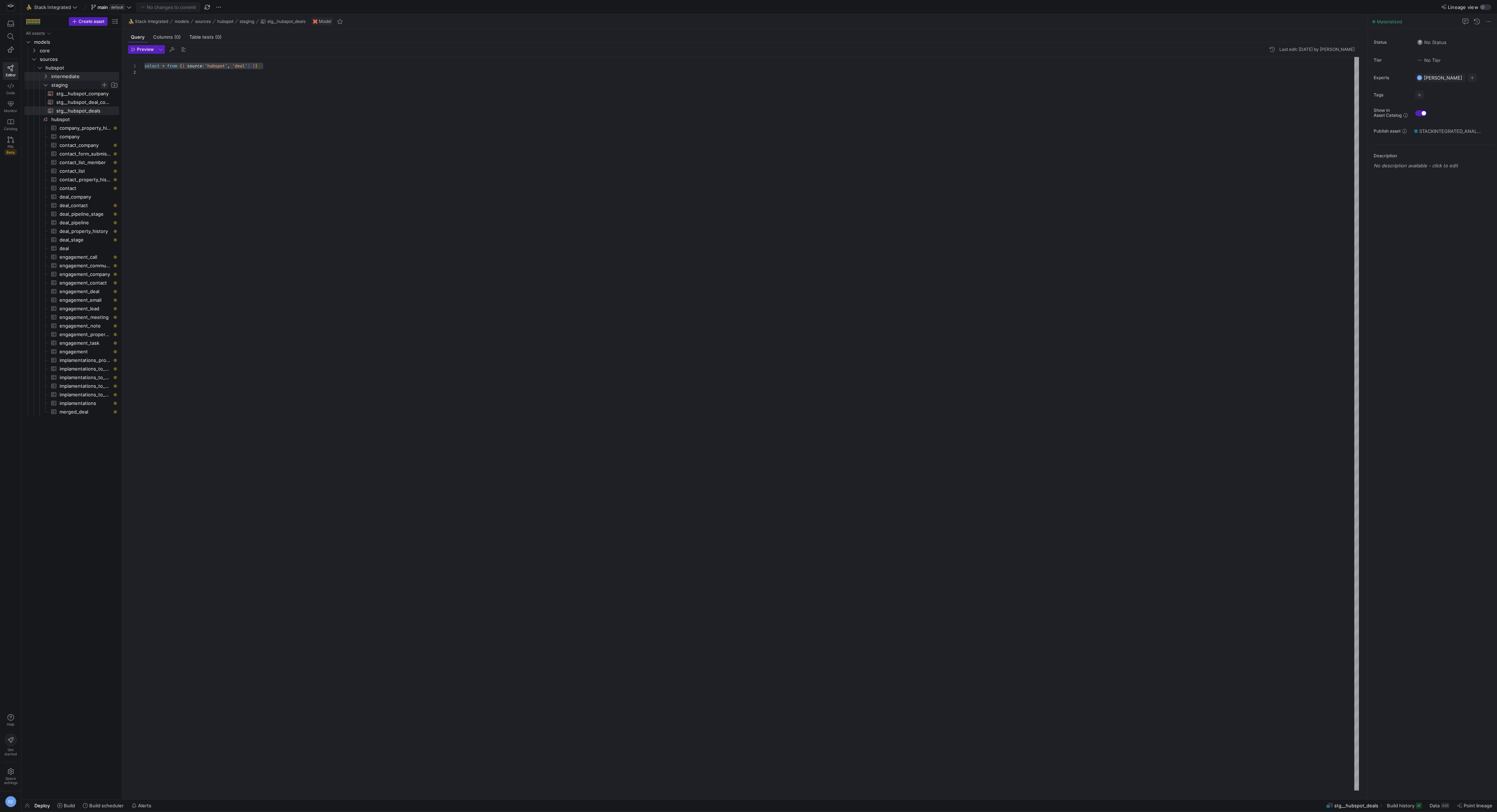
click at [105, 86] on span "Press SPACE to select this row." at bounding box center [104, 84] width 7 height 7
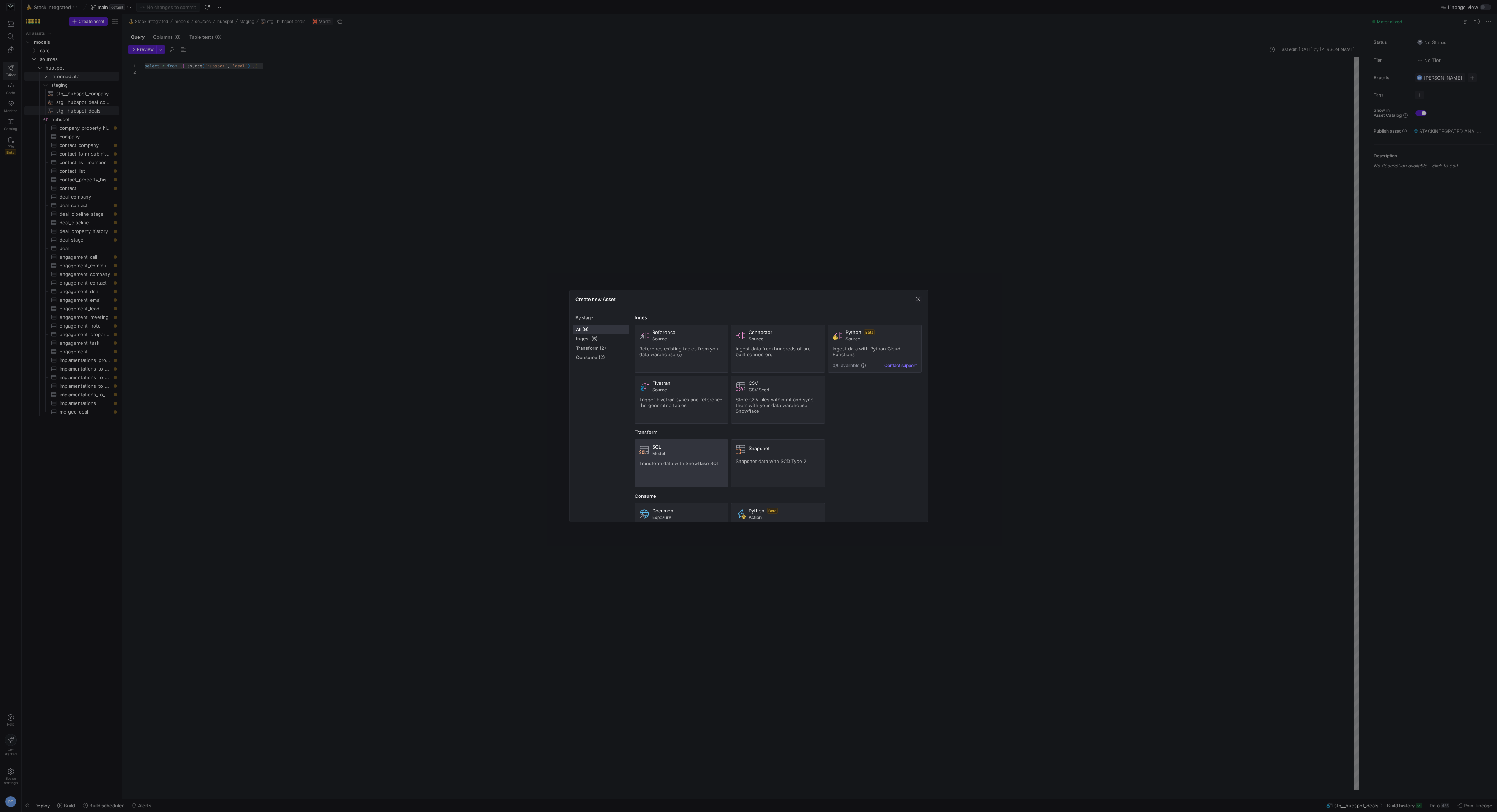
click at [710, 452] on span "Model" at bounding box center [688, 454] width 71 height 5
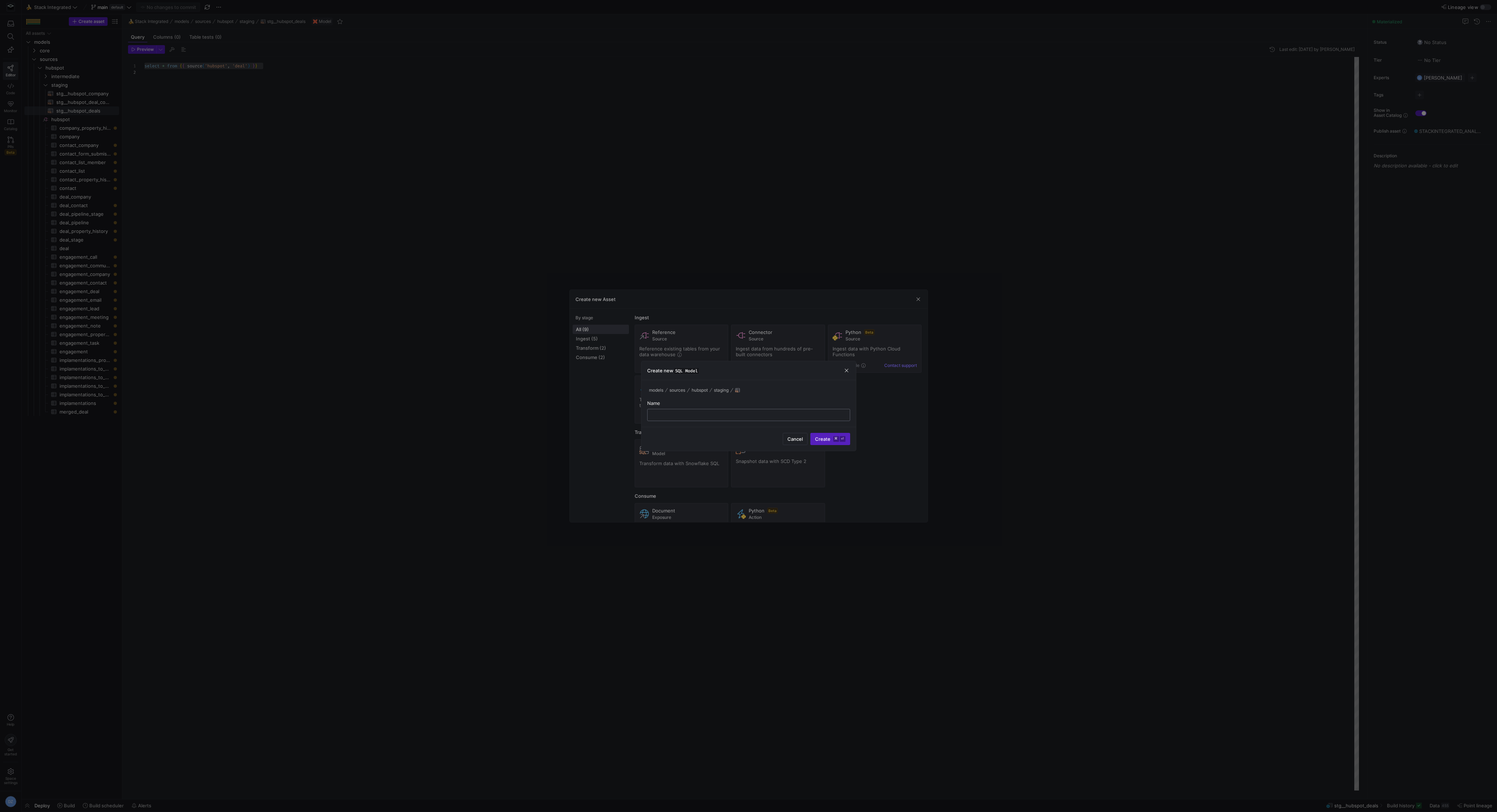
click at [767, 415] on input "text" at bounding box center [748, 415] width 191 height 6
type input "stg__hubspot_engagement_meeting"
click at [792, 420] on div "stg__hubspot_engagement_meeting" at bounding box center [748, 415] width 191 height 12
click at [793, 425] on div "models sources hubspot staging stg__hubspot_engagement_meeting Name stg__hubspo…" at bounding box center [748, 404] width 215 height 46
click at [760, 414] on input "stg__hubspot_engagement_meeting" at bounding box center [748, 415] width 191 height 6
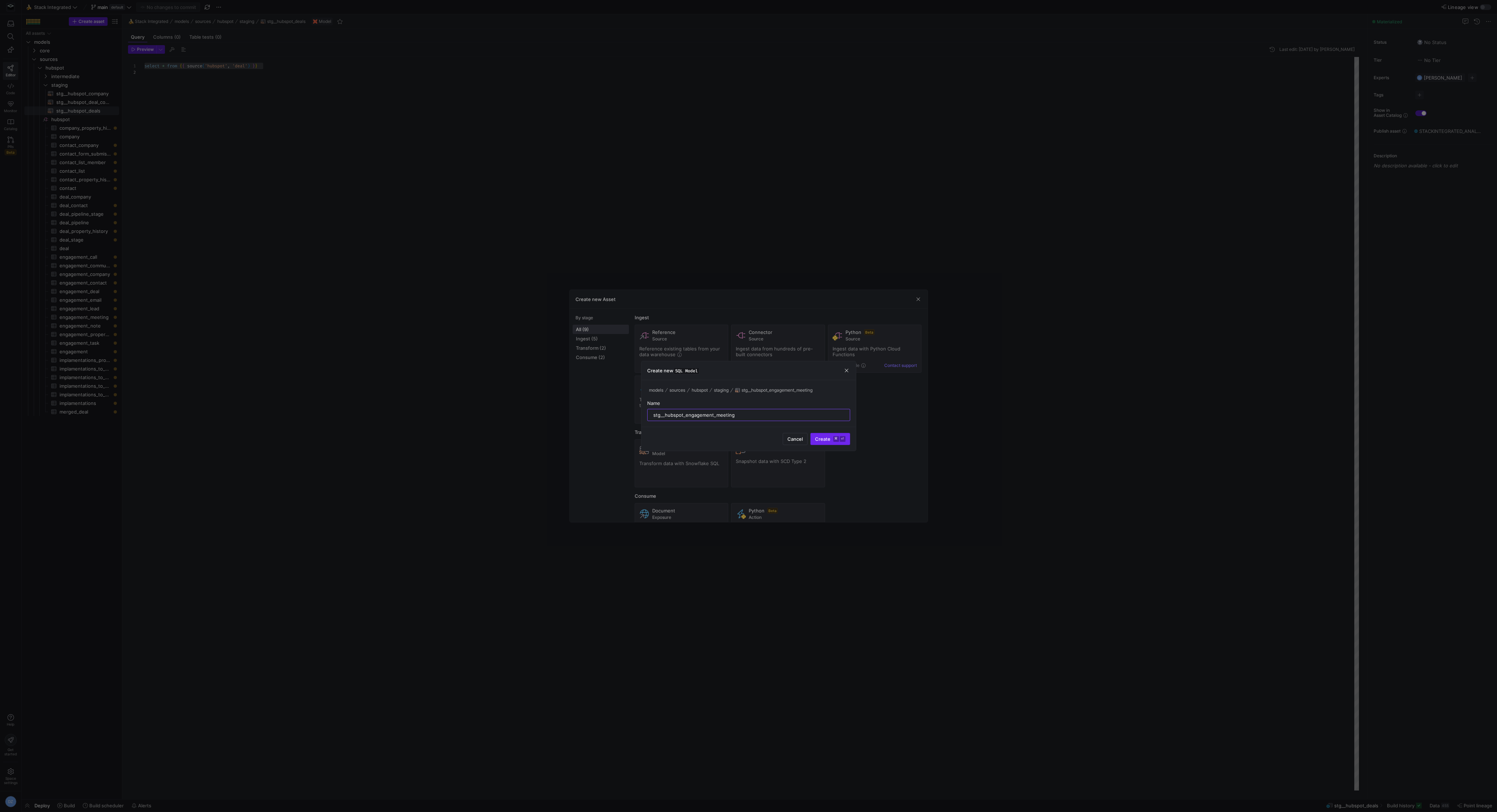
click at [829, 436] on span "Create ⌘ ⏎" at bounding box center [830, 439] width 31 height 6
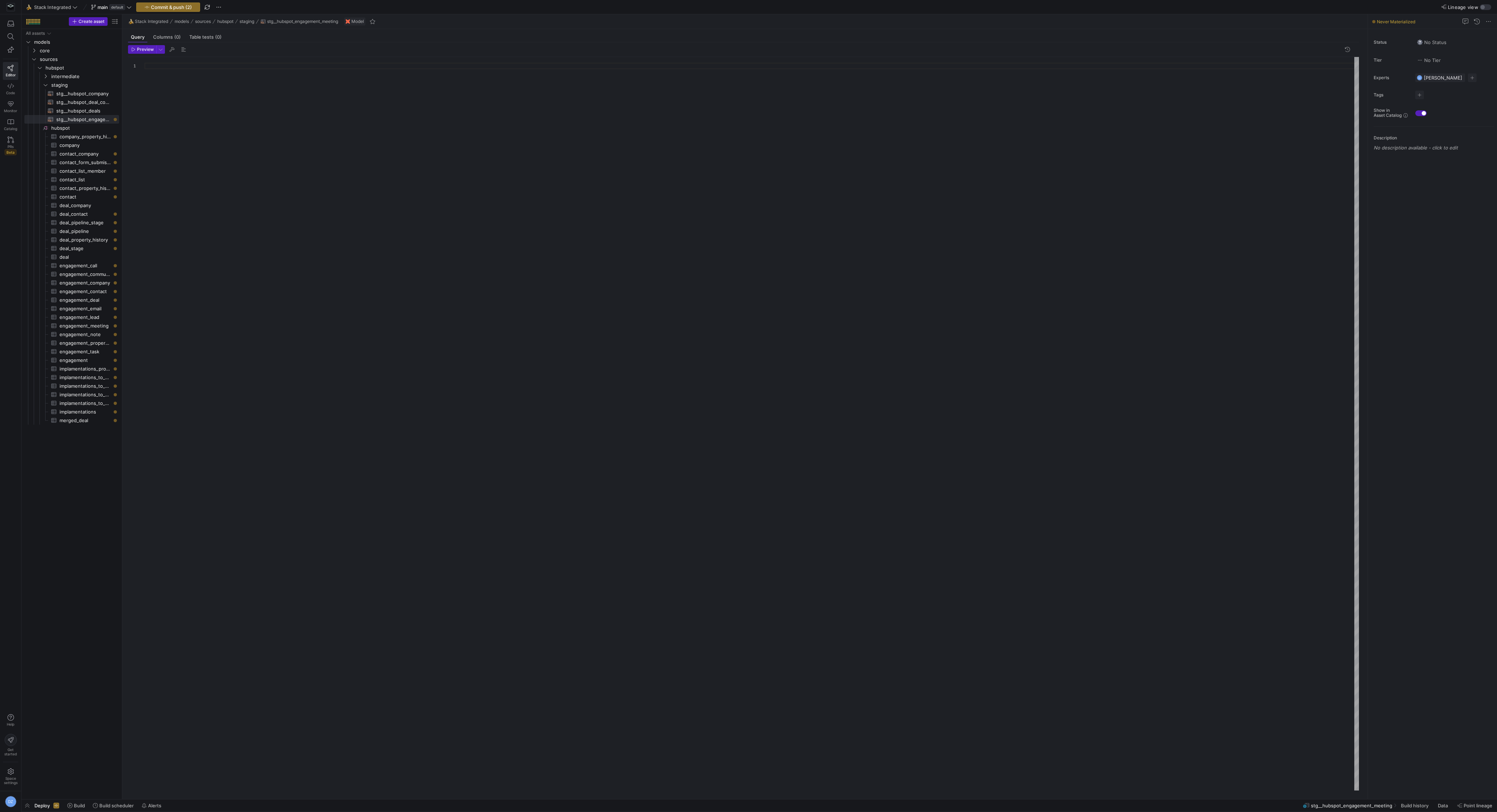
click at [539, 344] on div at bounding box center [751, 424] width 1215 height 734
type textarea "select * from {{ source('hubspot', 'deal') }}"
click at [240, 66] on div "select * from { { source ( 'hubspot' , 'deal' ) } }" at bounding box center [751, 424] width 1215 height 734
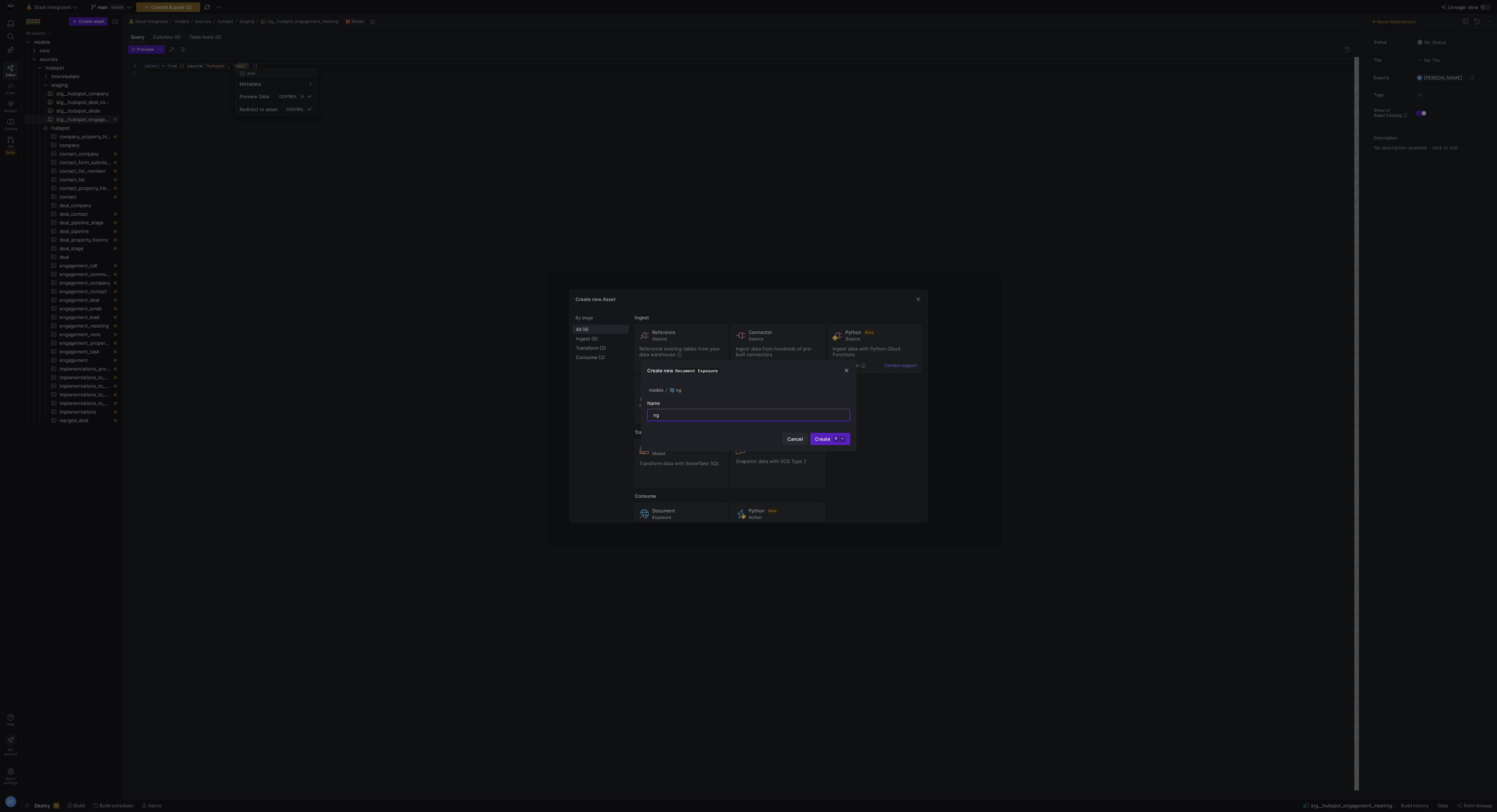
type input "ng"
click at [792, 435] on button "Cancel" at bounding box center [796, 439] width 25 height 13
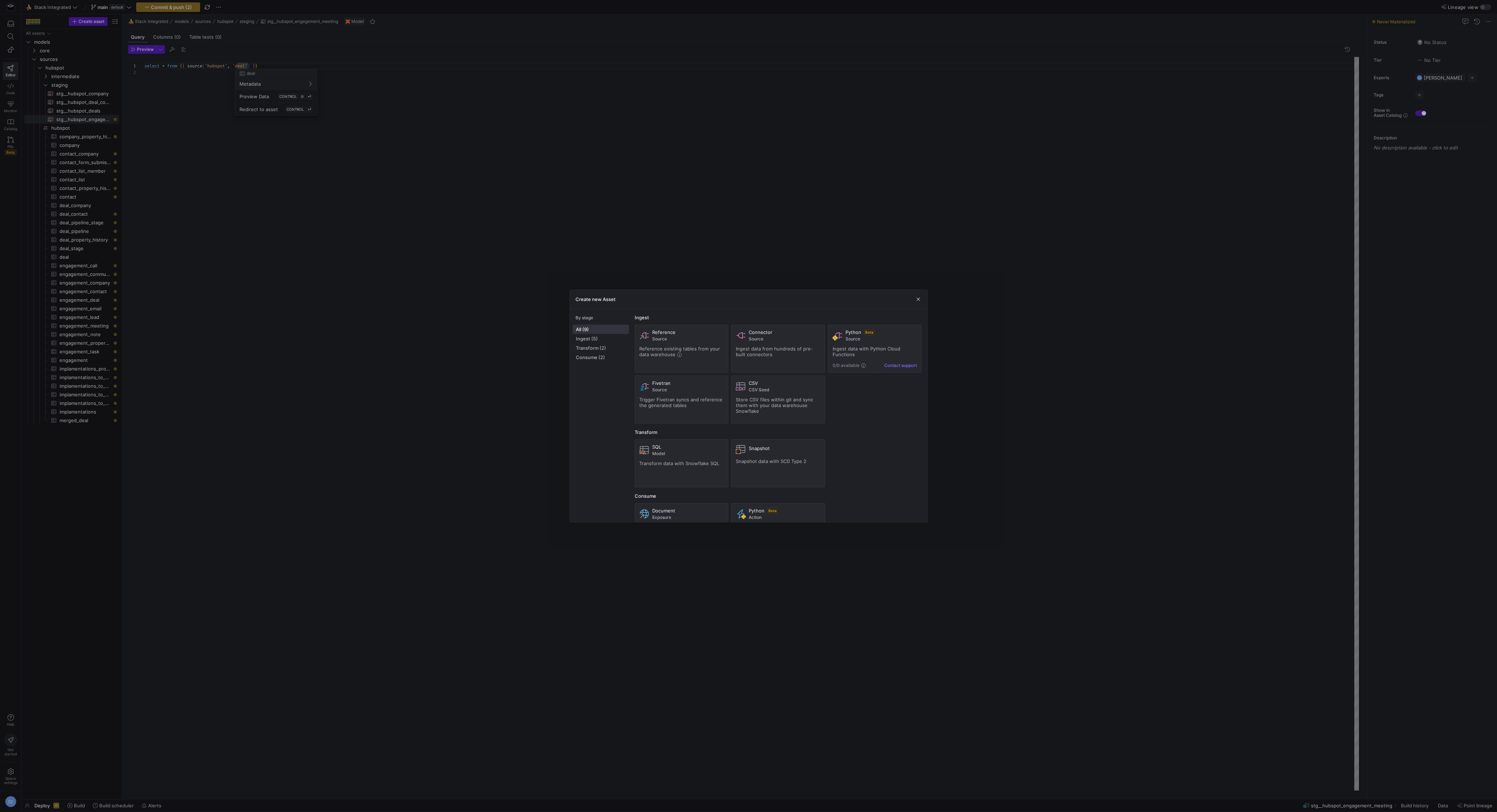
click at [492, 308] on div at bounding box center [748, 406] width 1497 height 812
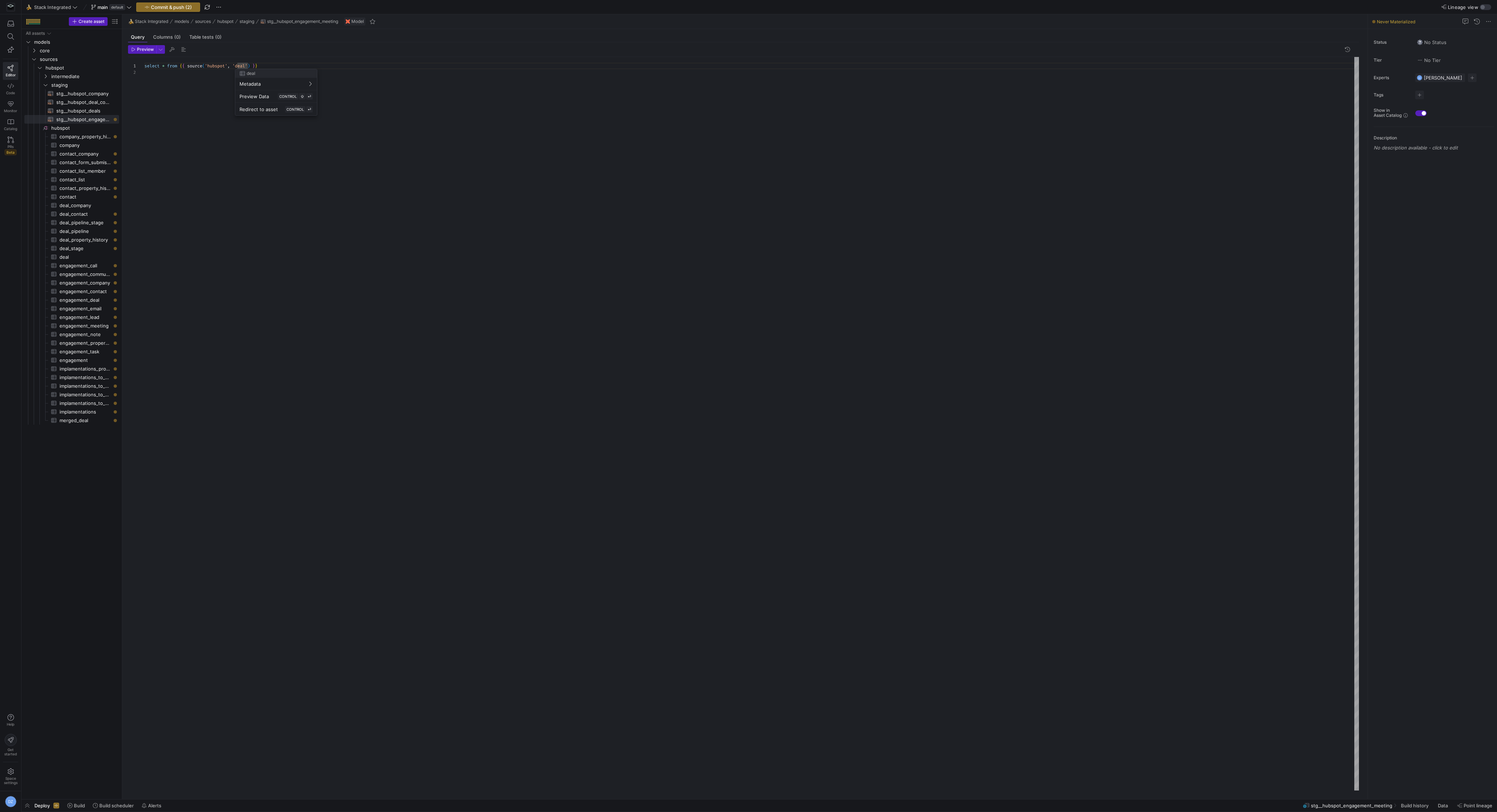
drag, startPoint x: 378, startPoint y: 97, endPoint x: 354, endPoint y: 81, distance: 28.8
click at [378, 97] on div at bounding box center [748, 406] width 1497 height 812
click at [242, 65] on div "select * from { { source ( 'hubspot' , 'deal' ) } }" at bounding box center [751, 424] width 1215 height 734
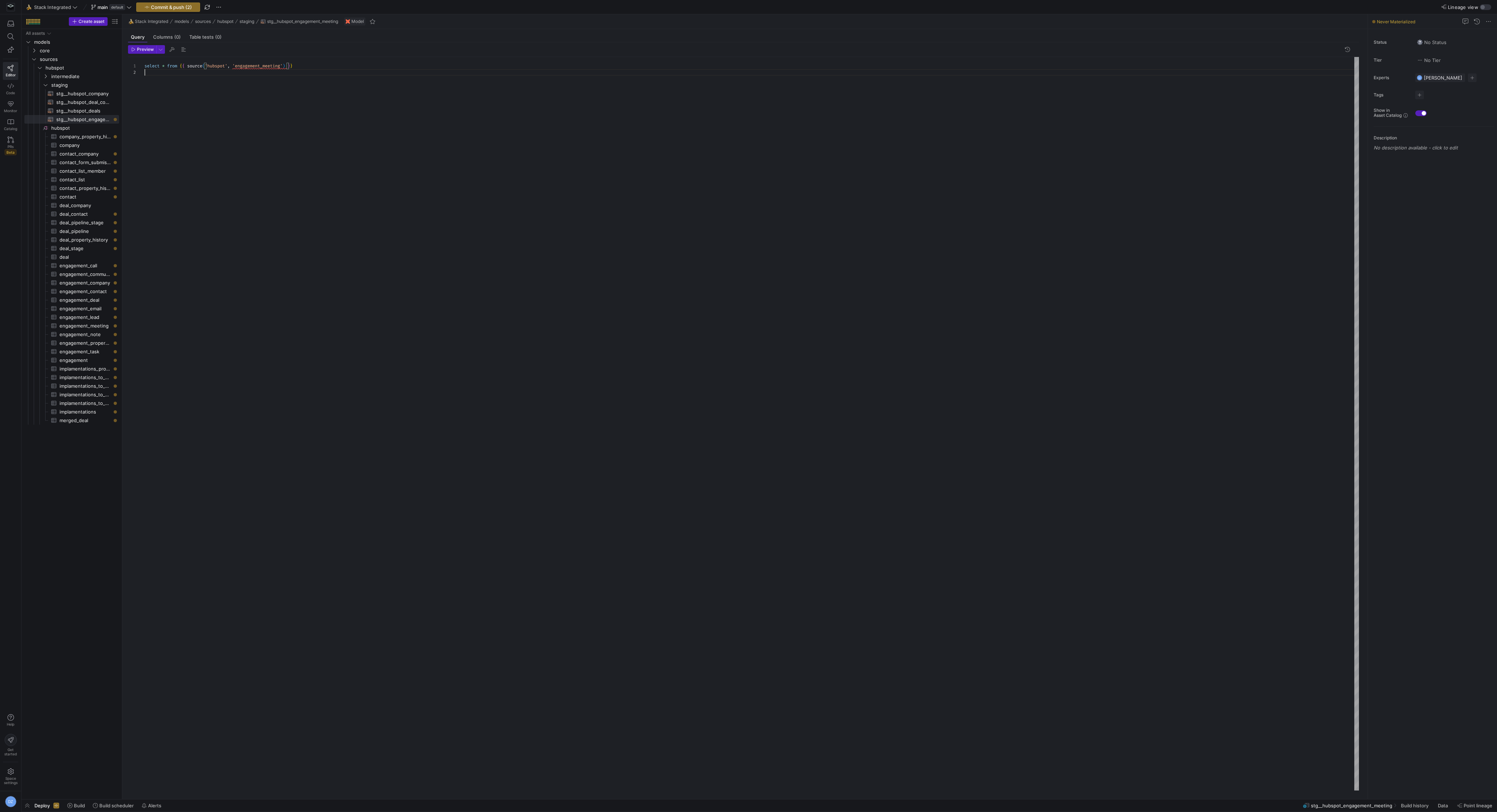
click at [449, 114] on div "select * from { { source ( 'hubspot' , 'engagement_meeting' ) } }" at bounding box center [751, 424] width 1215 height 734
type textarea "select * from {{ source('hubspot', 'engagement_meeting') }}"
click at [103, 85] on span "Press SPACE to select this row." at bounding box center [104, 84] width 7 height 7
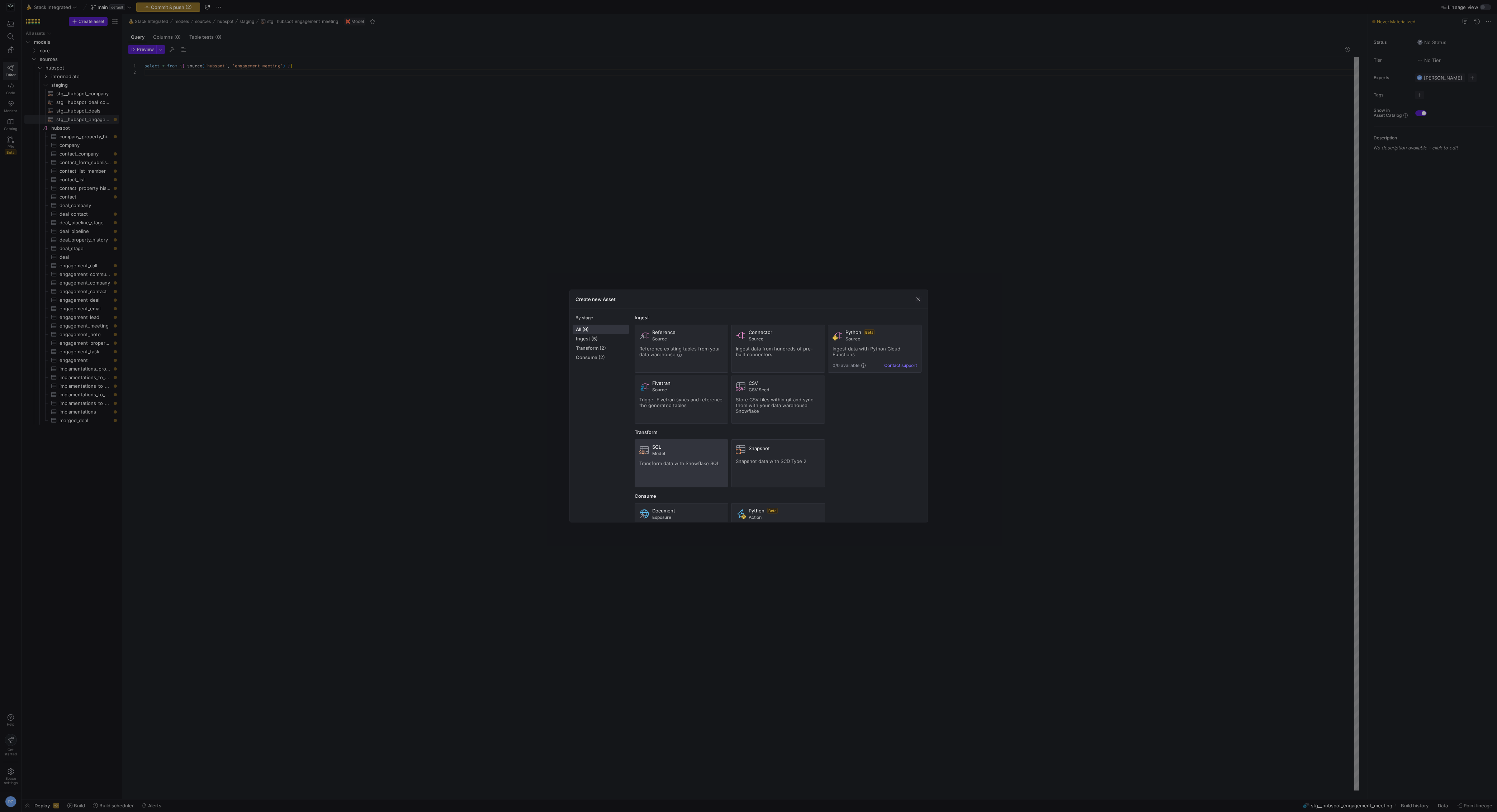
click at [643, 452] on icon at bounding box center [643, 453] width 2 height 4
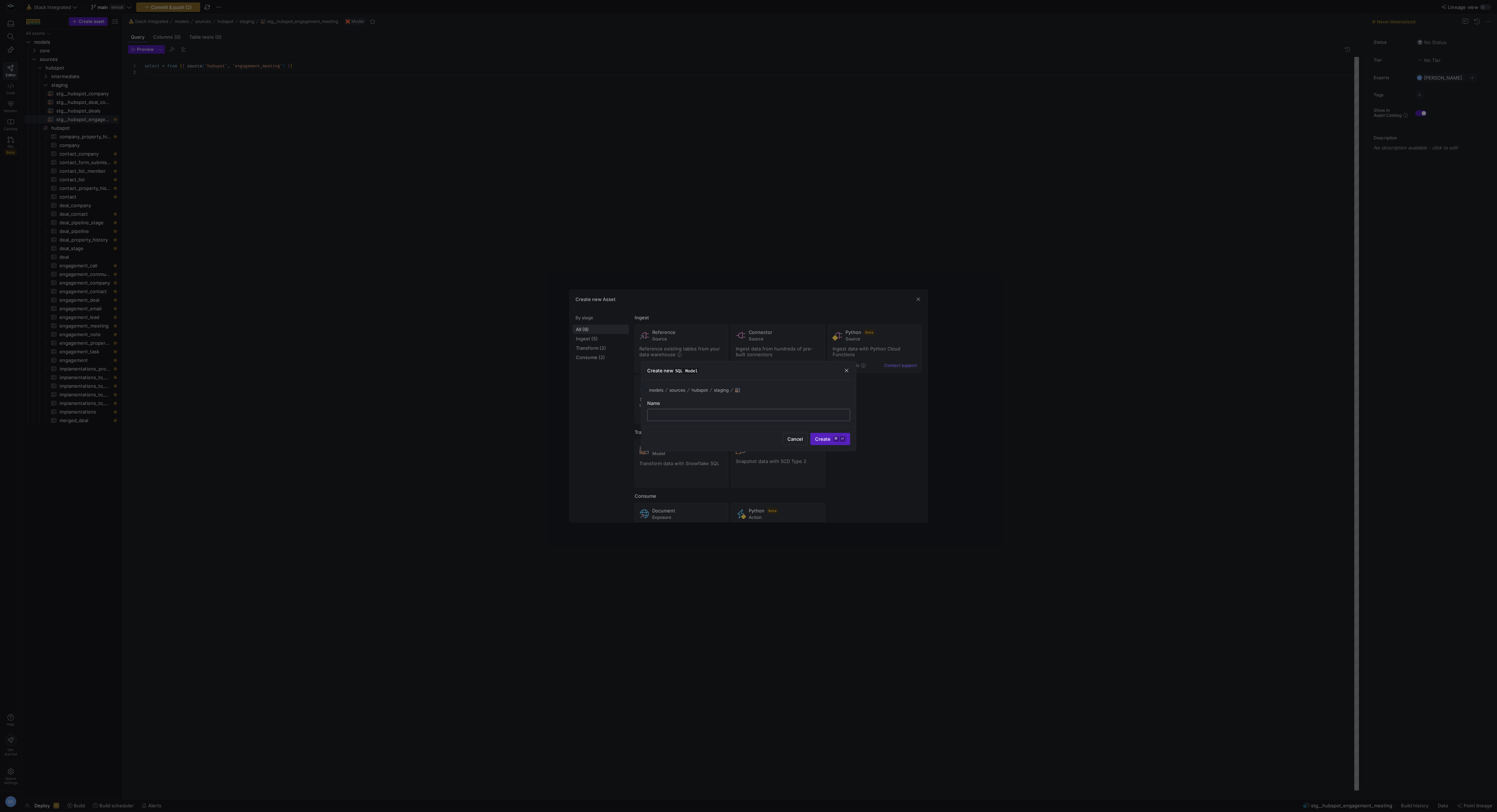
click at [783, 417] on input "text" at bounding box center [748, 415] width 191 height 6
type input "stg__hubspot_engagement_deal"
click at [827, 438] on span "Create ⌘ ⏎" at bounding box center [830, 439] width 31 height 6
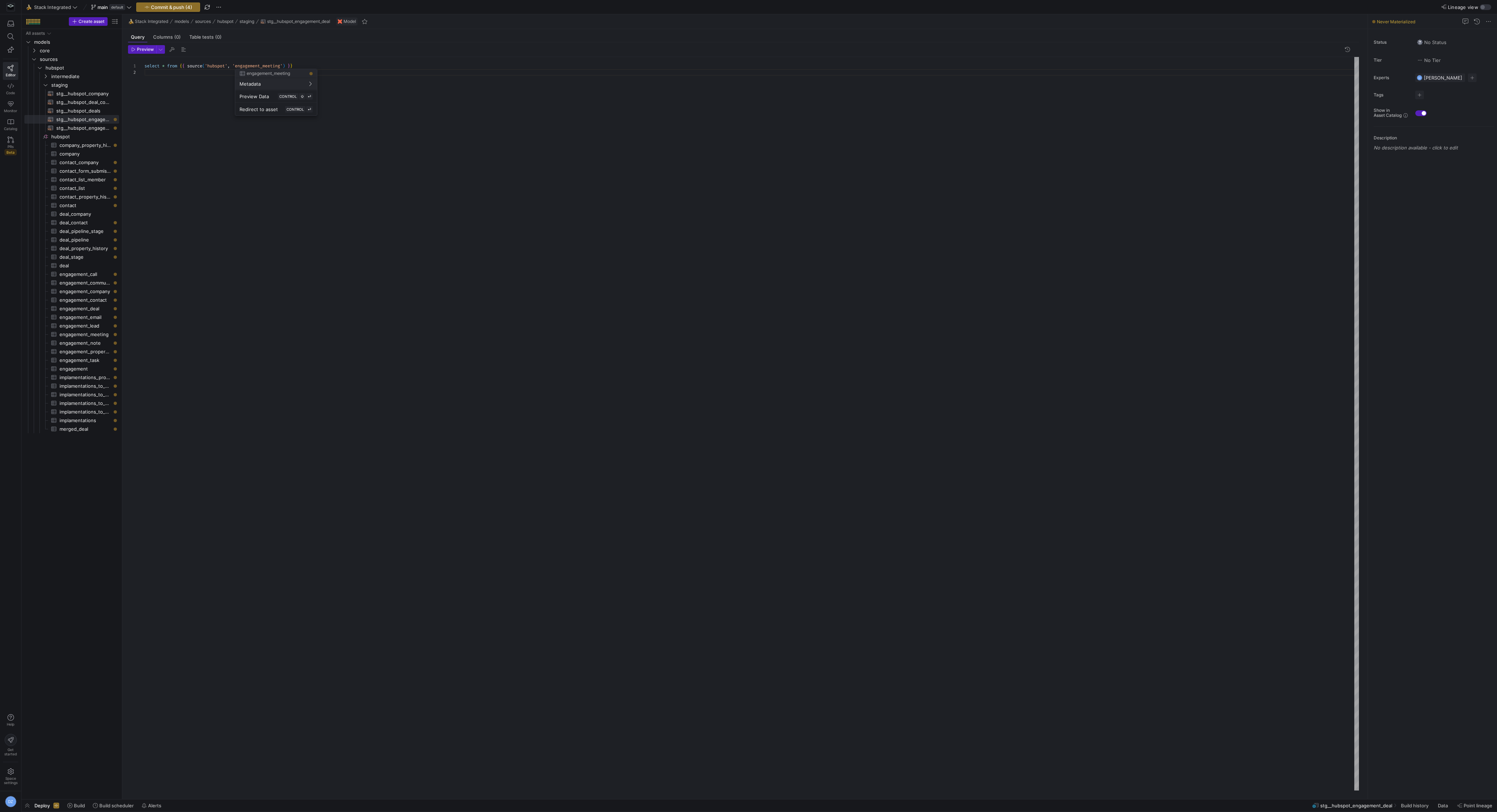
click at [275, 67] on div at bounding box center [748, 406] width 1497 height 812
click at [275, 67] on div "select * from { { source ( 'hubspot' , 'engagement_meeting' ) } }" at bounding box center [751, 424] width 1215 height 734
click at [87, 125] on span "stg__hubspot_engagement_meeting​​​​​​​​​​" at bounding box center [83, 128] width 55 height 9
click at [86, 119] on span "stg__hubspot_engagement_deal​​​​​​​​​​" at bounding box center [83, 119] width 55 height 9
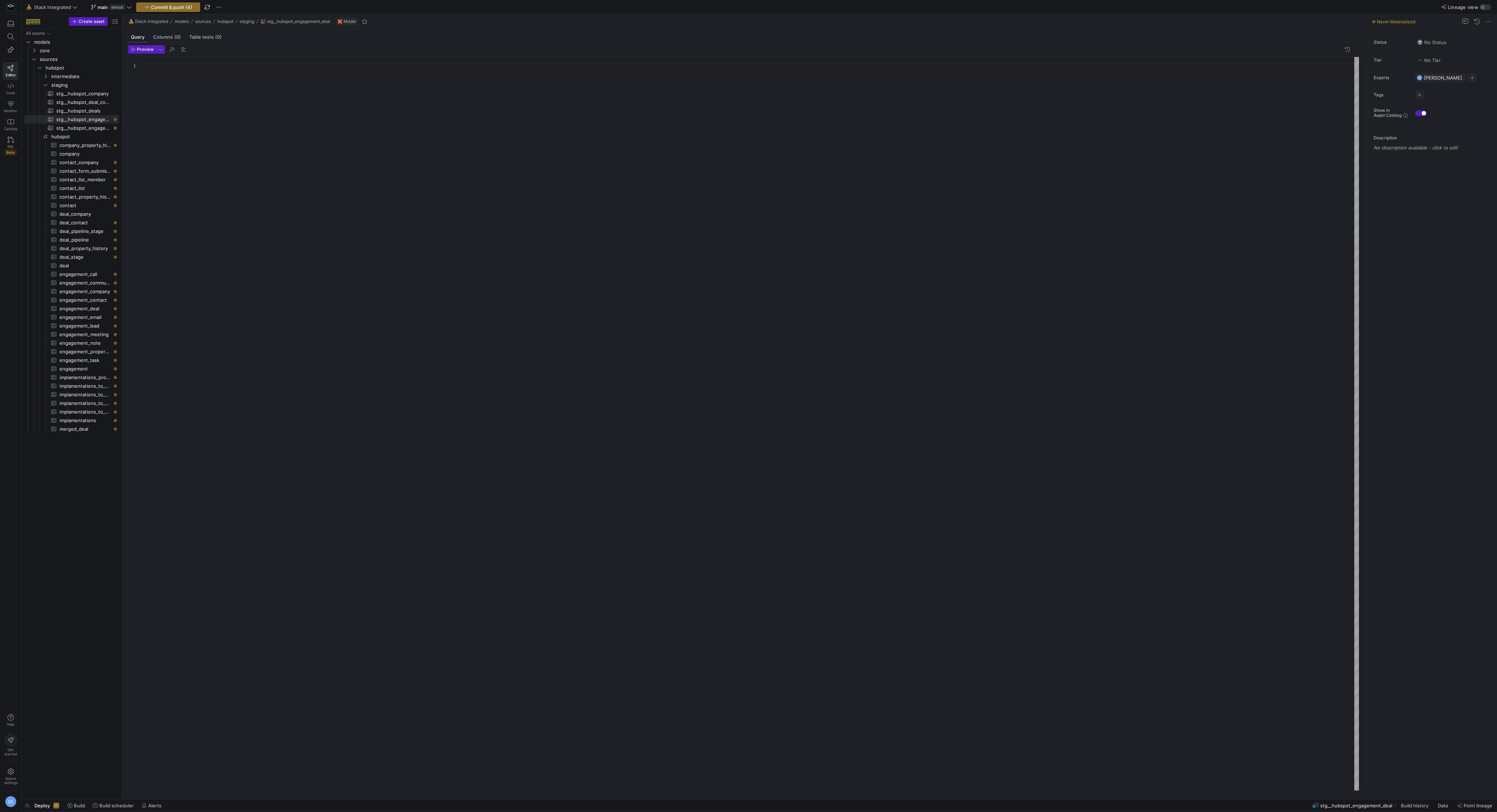
click at [261, 85] on div at bounding box center [751, 424] width 1215 height 734
click at [85, 126] on span "stg__hubspot_engagement_meeting​​​​​​​​​​" at bounding box center [83, 128] width 55 height 9
type textarea "select * from {{ source('hubspot', 'engagement_meeting') }}"
click at [247, 73] on div "select * from { { source ( 'hubspot' , 'engagement_meeting' ) } }" at bounding box center [751, 424] width 1215 height 734
click at [93, 120] on span "stg__hubspot_engagement_deal​​​​​​​​​​" at bounding box center [83, 119] width 55 height 9
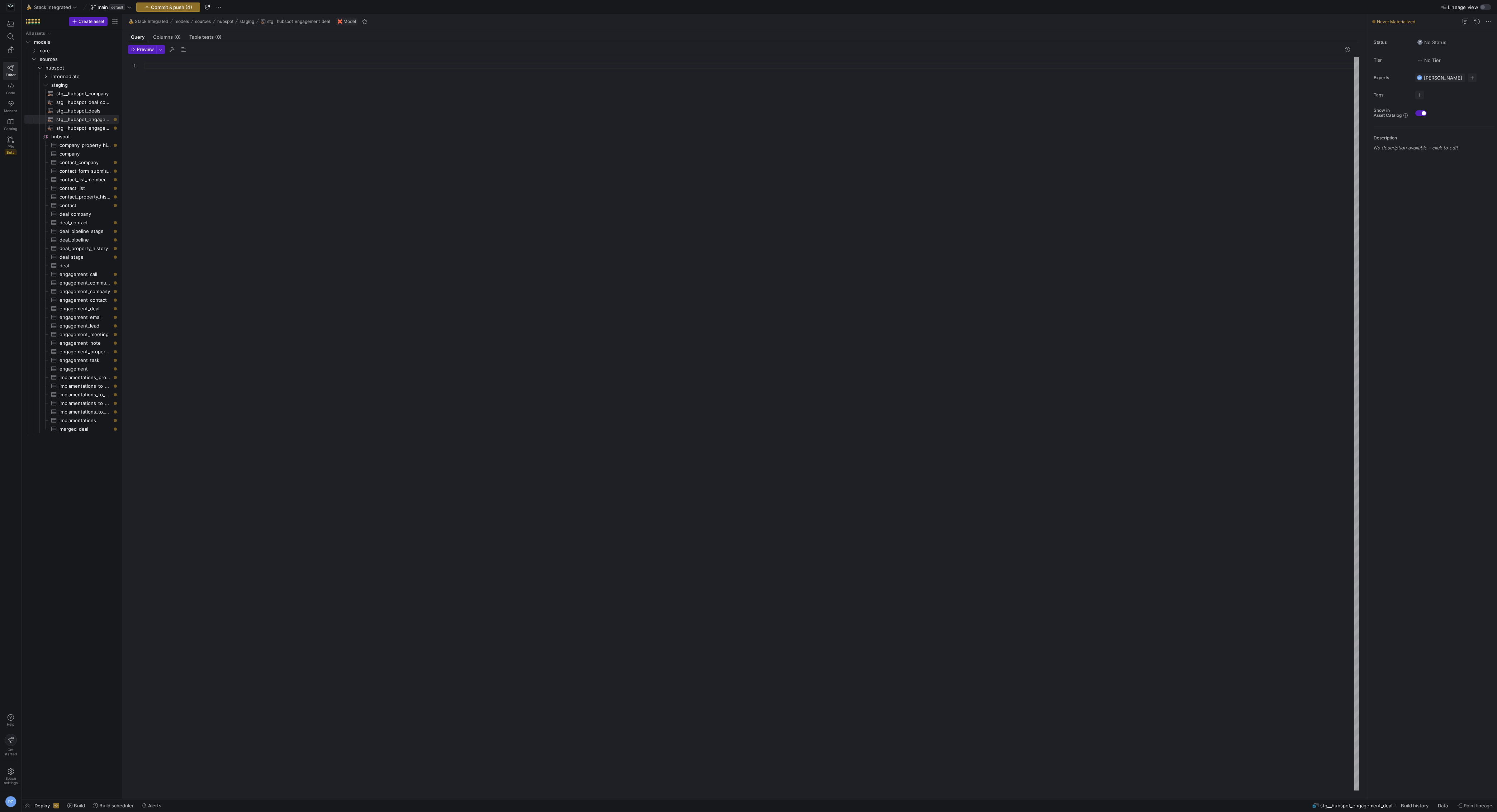
click at [261, 116] on div at bounding box center [751, 424] width 1215 height 734
click at [272, 68] on div at bounding box center [748, 406] width 1497 height 812
click at [283, 65] on div at bounding box center [748, 406] width 1497 height 812
click at [298, 76] on div "engagement_meeting" at bounding box center [276, 73] width 82 height 9
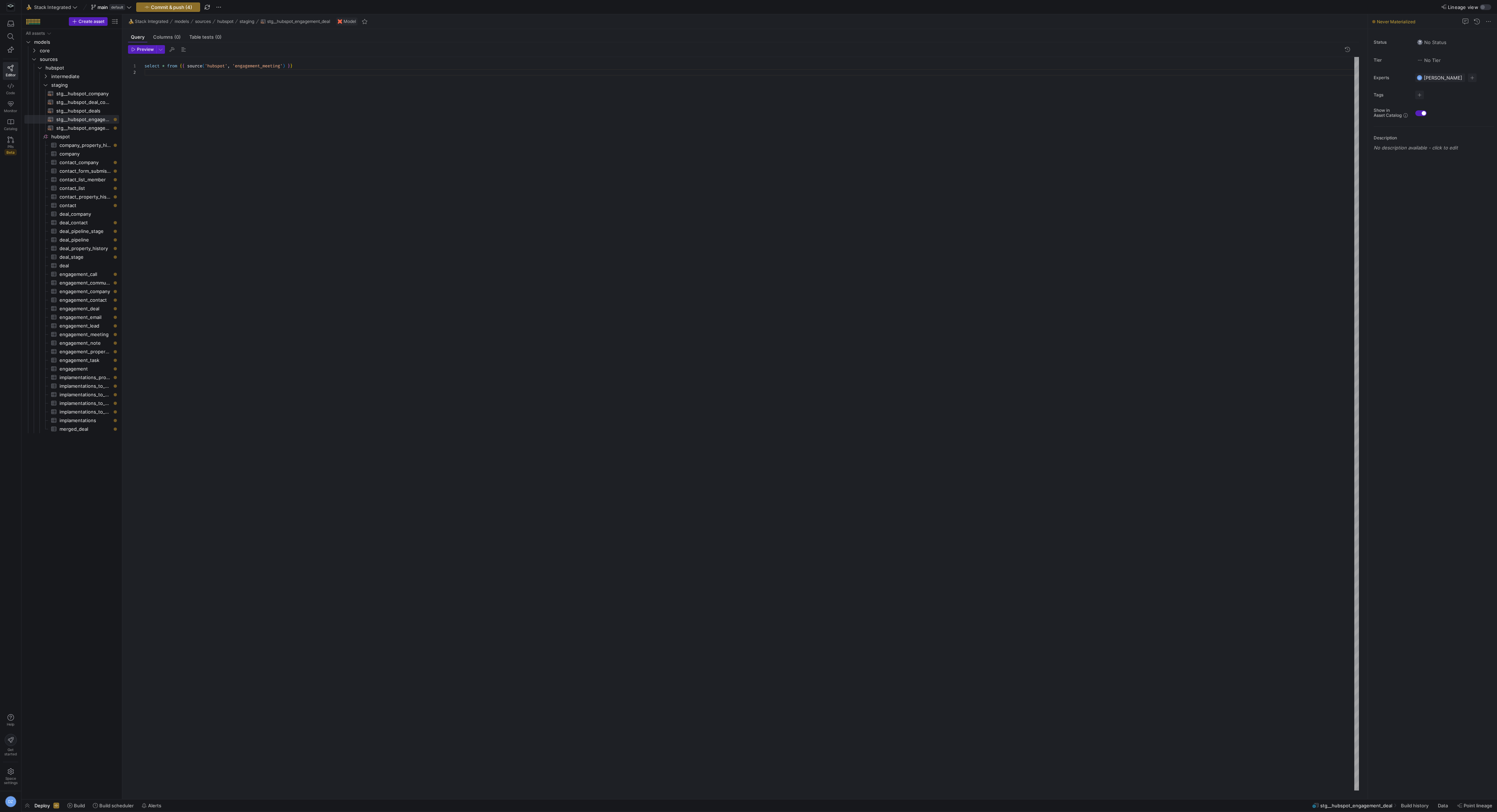
click at [335, 75] on div "select * from { { source ( 'hubspot' , 'engagement_meeting' ) } }" at bounding box center [751, 424] width 1215 height 734
click at [323, 84] on div "select * from { { source ( 'hubspot' , 'engagement_deal' ) } }" at bounding box center [751, 424] width 1215 height 734
type textarea "select * from {{ source('hubspot', 'engagement_deal') }}"
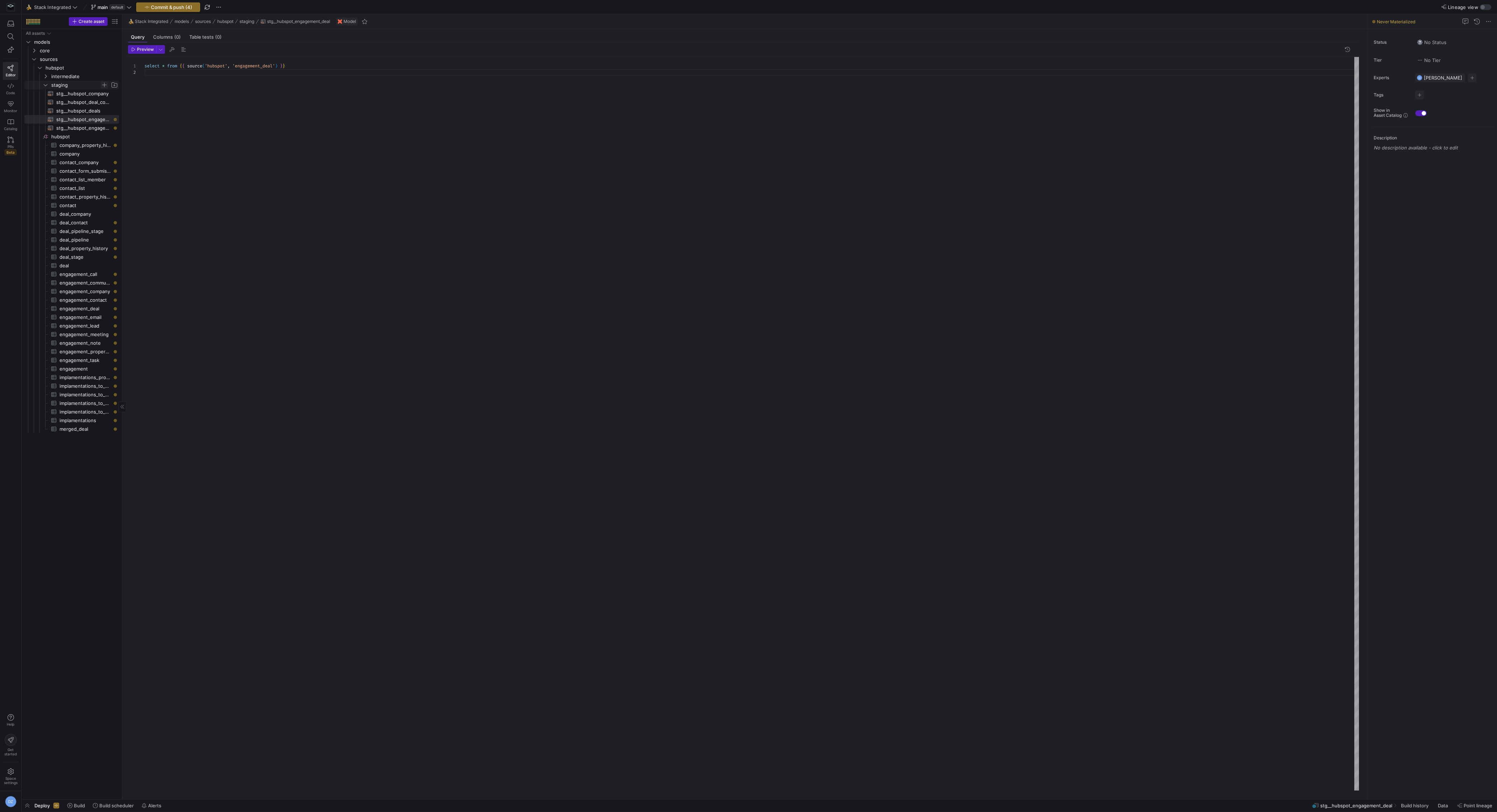
click at [105, 83] on span "Press SPACE to select this row." at bounding box center [104, 84] width 7 height 7
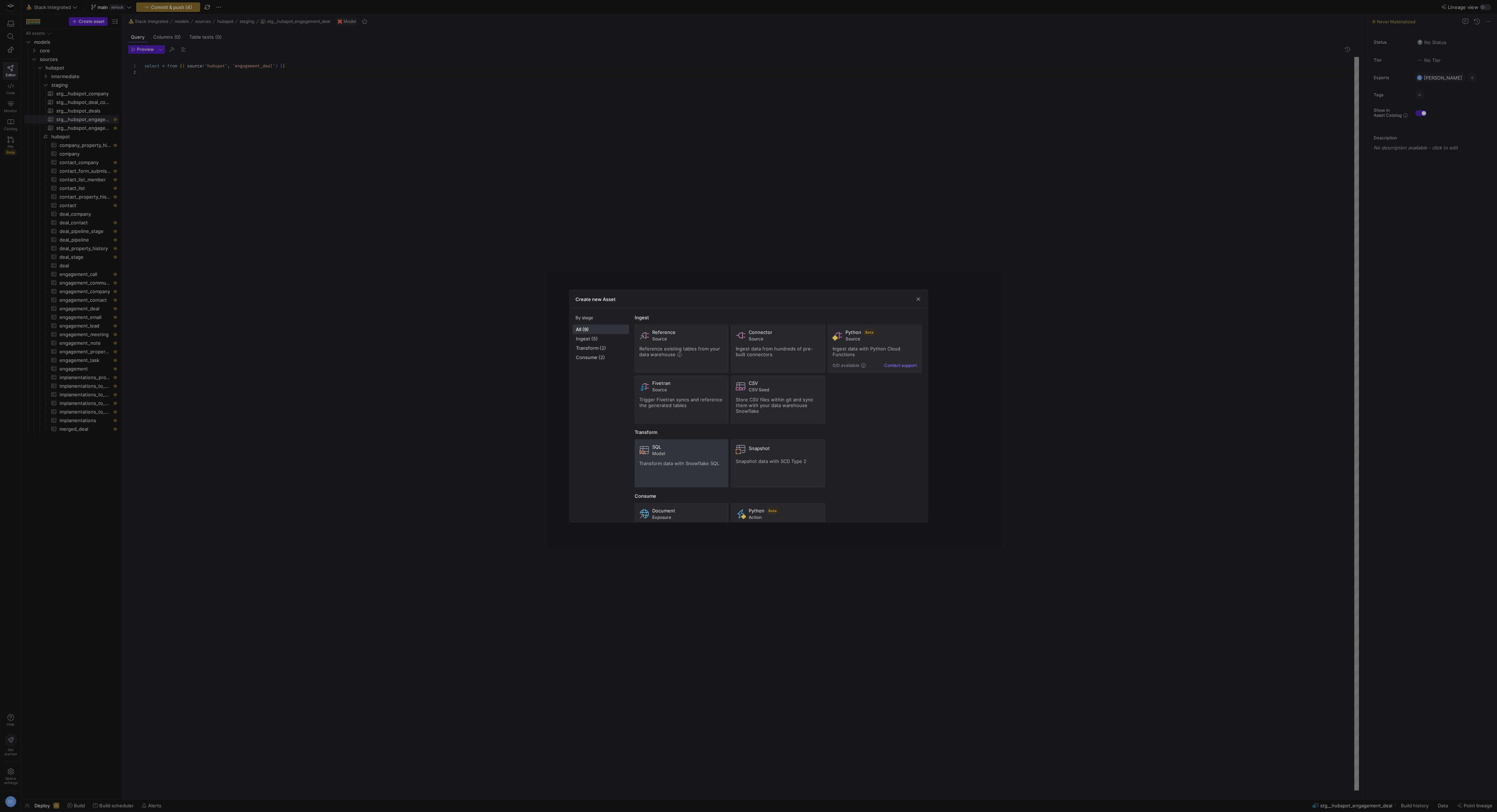
click at [669, 462] on span "Transform data with Snowflake SQL" at bounding box center [679, 463] width 80 height 6
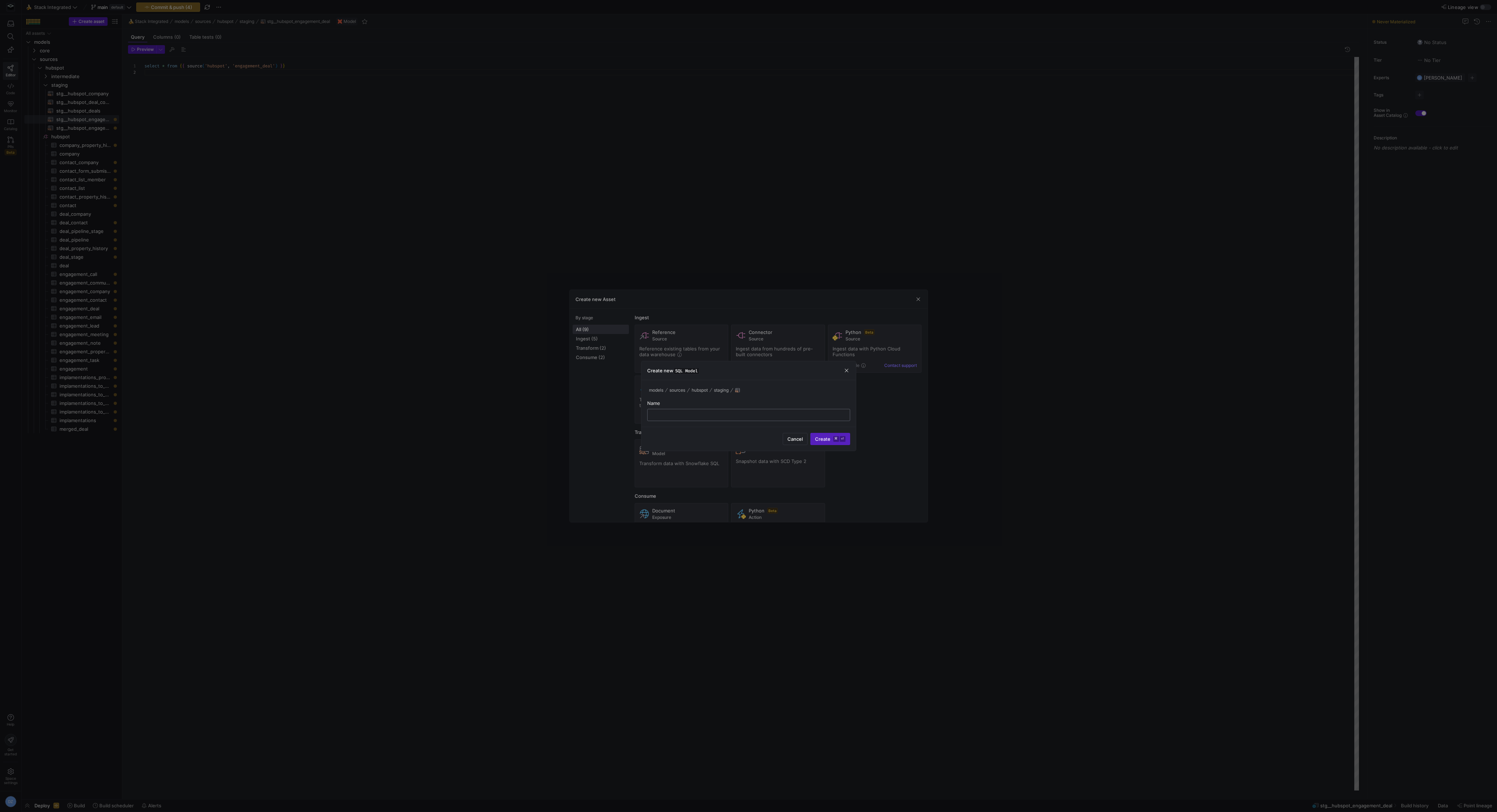
click at [786, 415] on input "text" at bounding box center [748, 415] width 191 height 6
type input "stg__hubspot_engagement_company"
click at [818, 440] on span "Create ⌘ ⏎" at bounding box center [830, 439] width 31 height 6
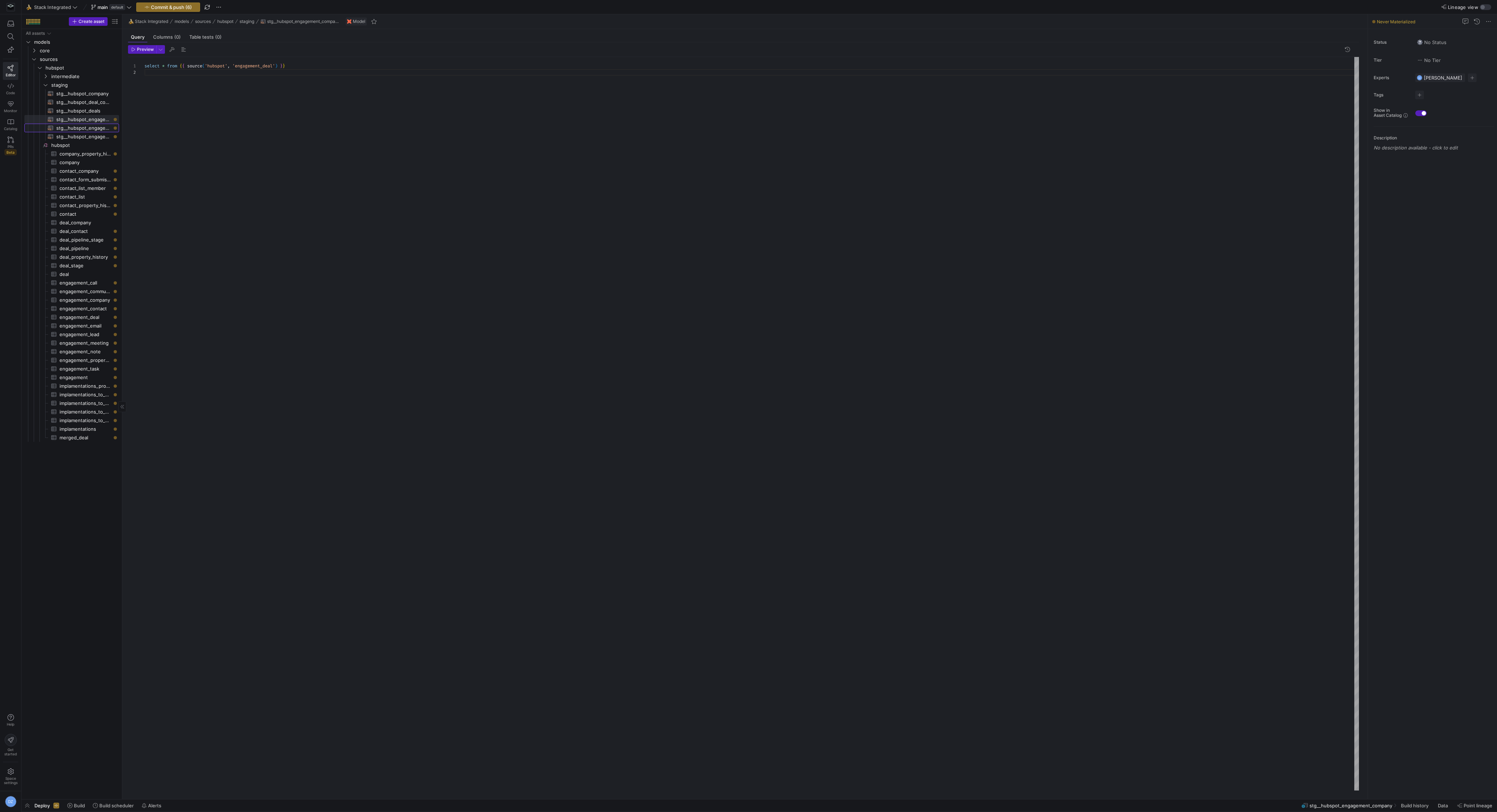
click at [85, 132] on span "stg__hubspot_engagement_deal​​​​​​​​​​" at bounding box center [83, 128] width 55 height 9
click at [86, 120] on span "stg__hubspot_engagement_company​​​​​​​​​​" at bounding box center [83, 119] width 55 height 9
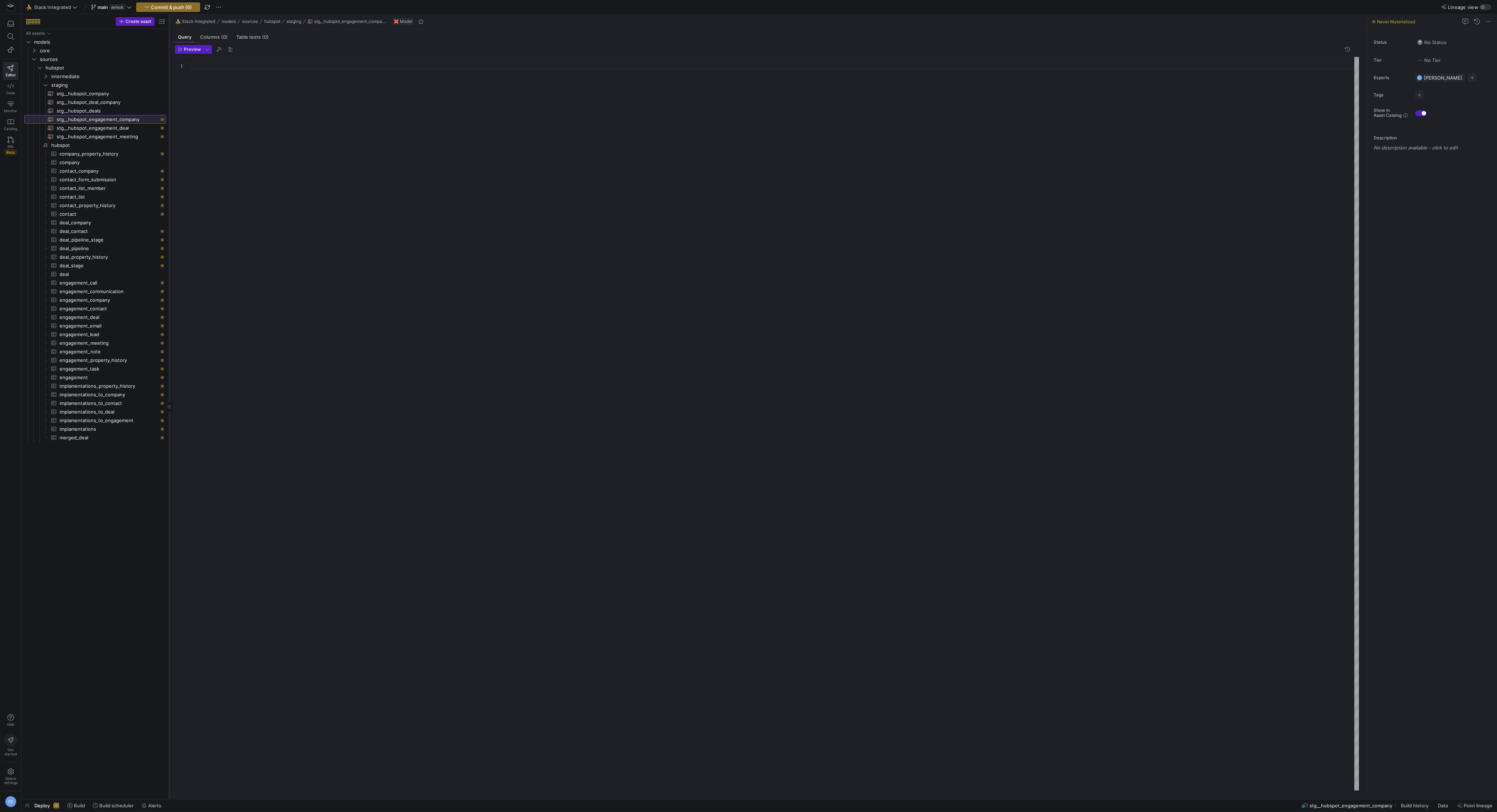
drag, startPoint x: 122, startPoint y: 131, endPoint x: 169, endPoint y: 133, distance: 47.0
click at [169, 133] on div at bounding box center [169, 406] width 0 height 785
click at [223, 98] on div at bounding box center [775, 424] width 1168 height 734
click at [250, 173] on div at bounding box center [775, 424] width 1168 height 734
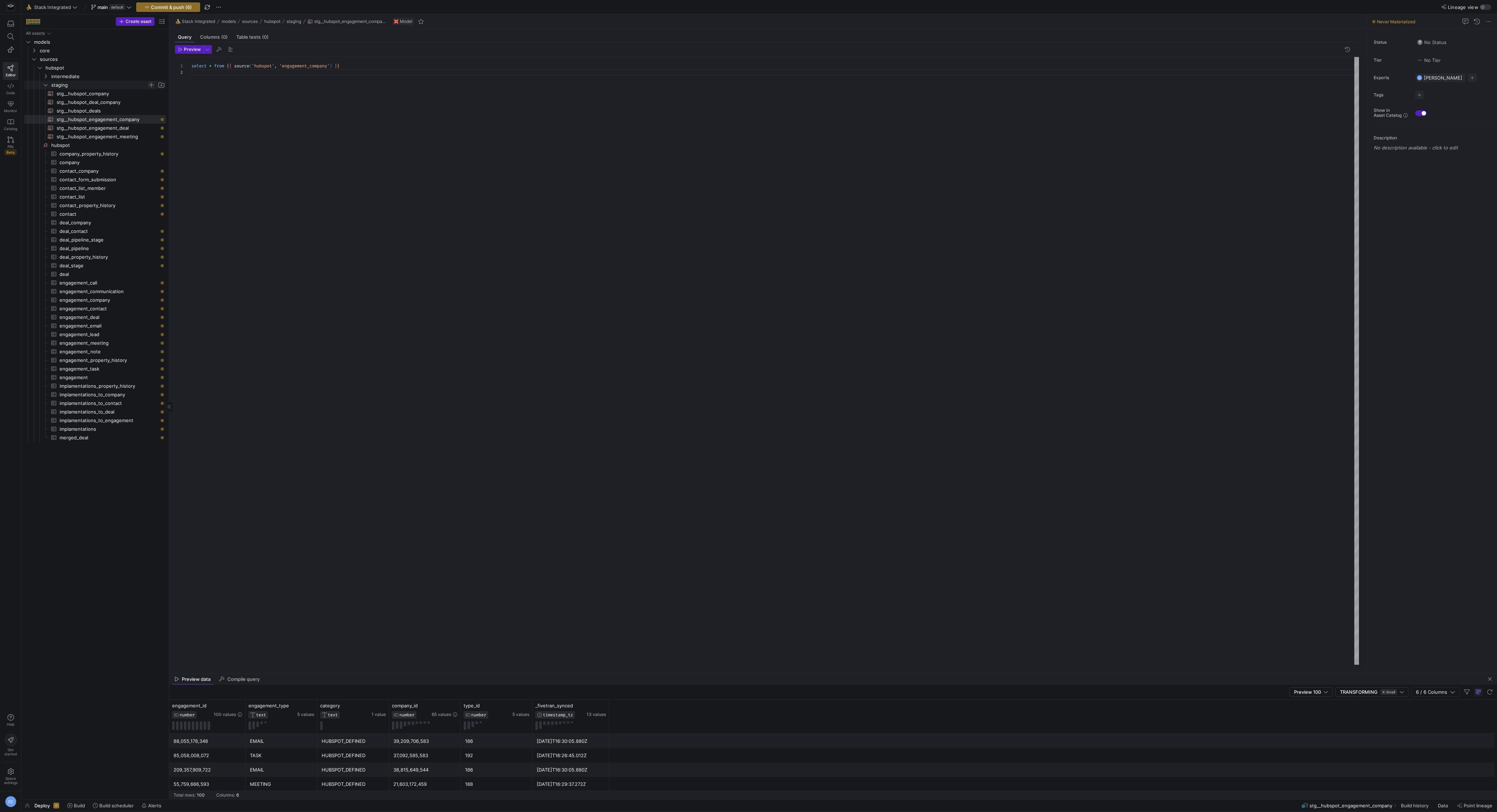
type textarea "select * from {{ source('hubspot', 'engagement_company') }}"
click at [150, 84] on span "Press SPACE to select this row." at bounding box center [150, 84] width 7 height 7
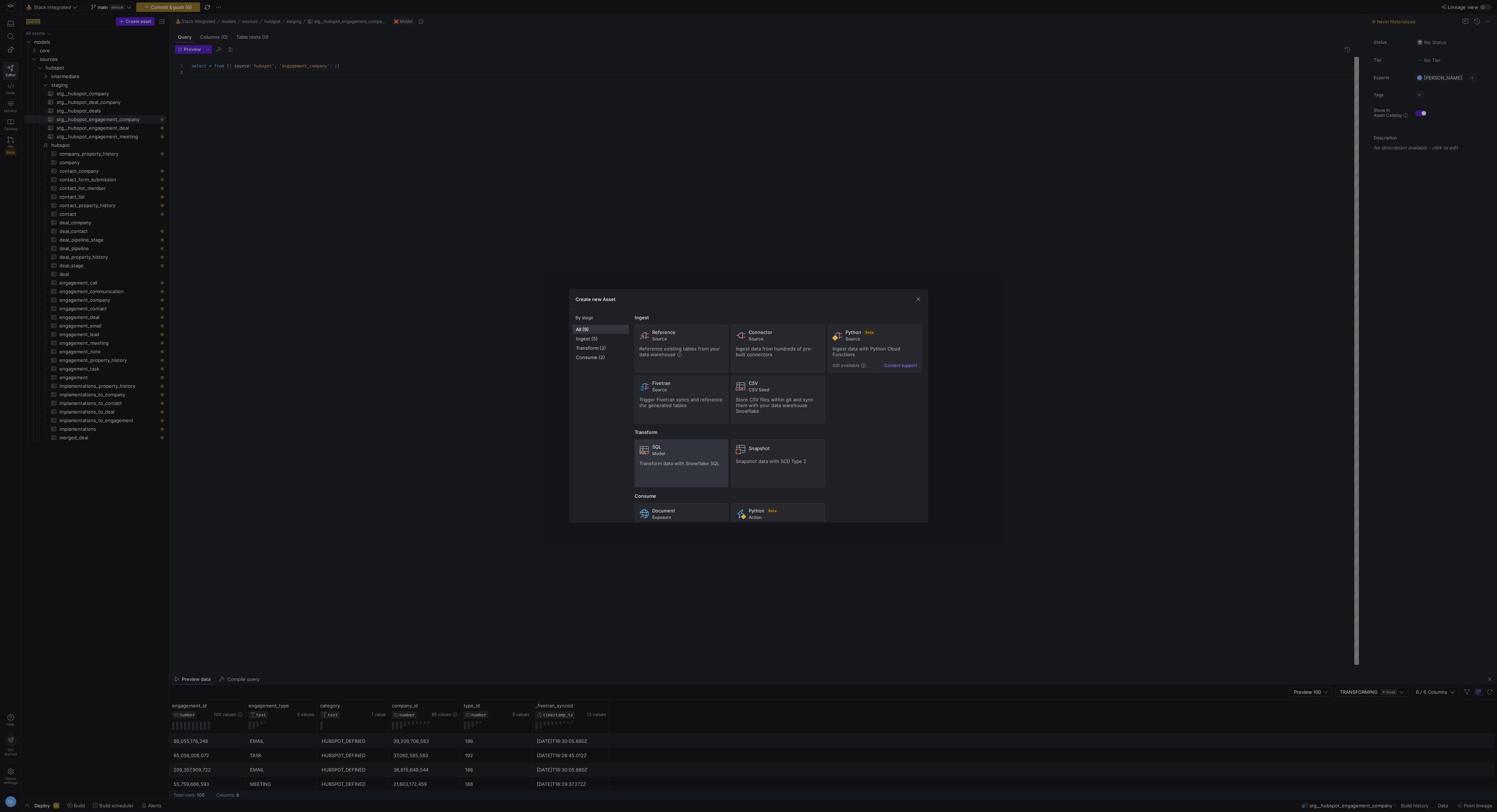
click at [659, 458] on div "SQL Model Transform data with Snowflake SQL" at bounding box center [682, 463] width 85 height 39
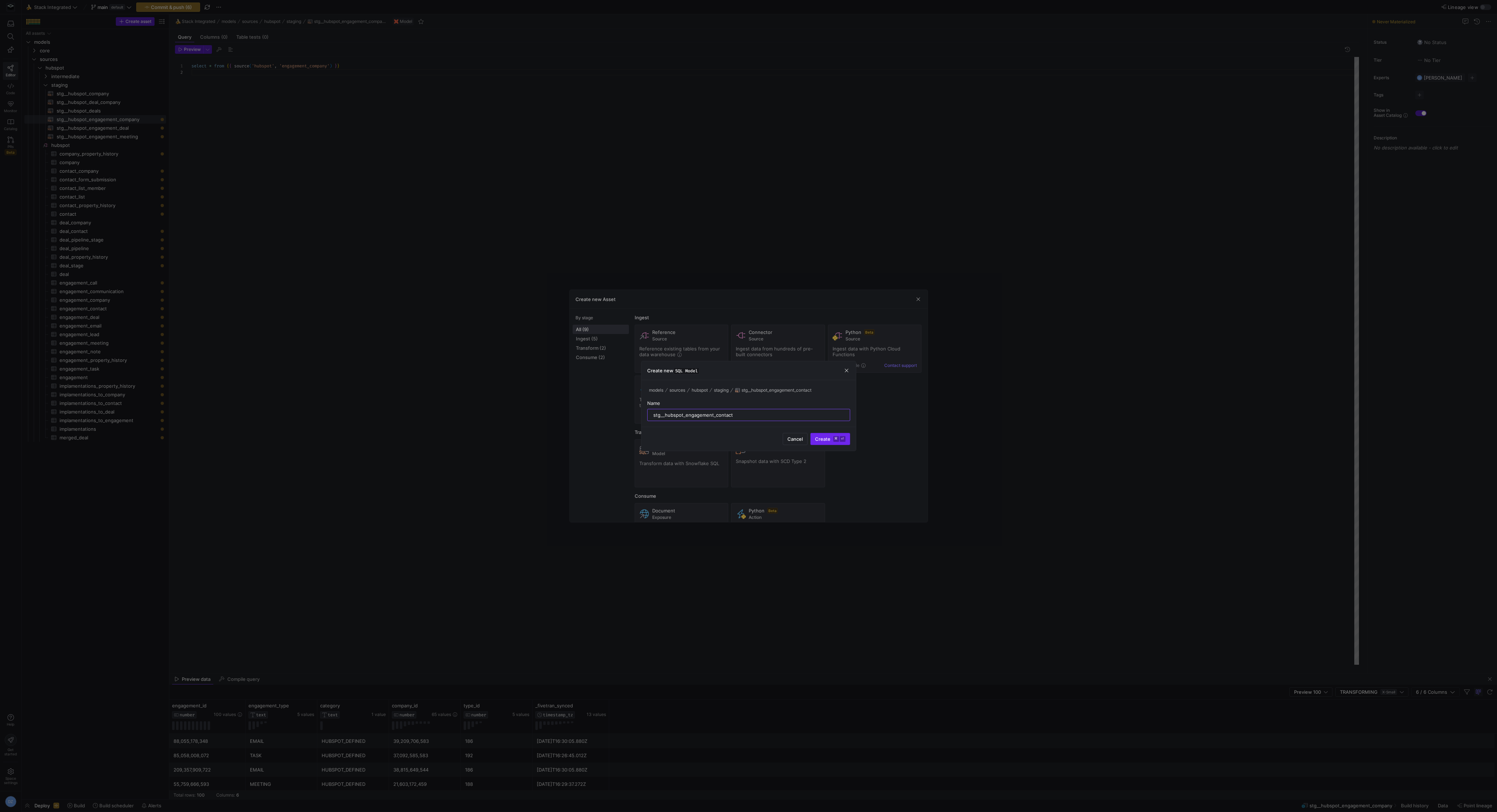
type input "stg__hubspot_engagement_contact"
click at [817, 438] on span "Create ⌘ ⏎" at bounding box center [830, 439] width 31 height 6
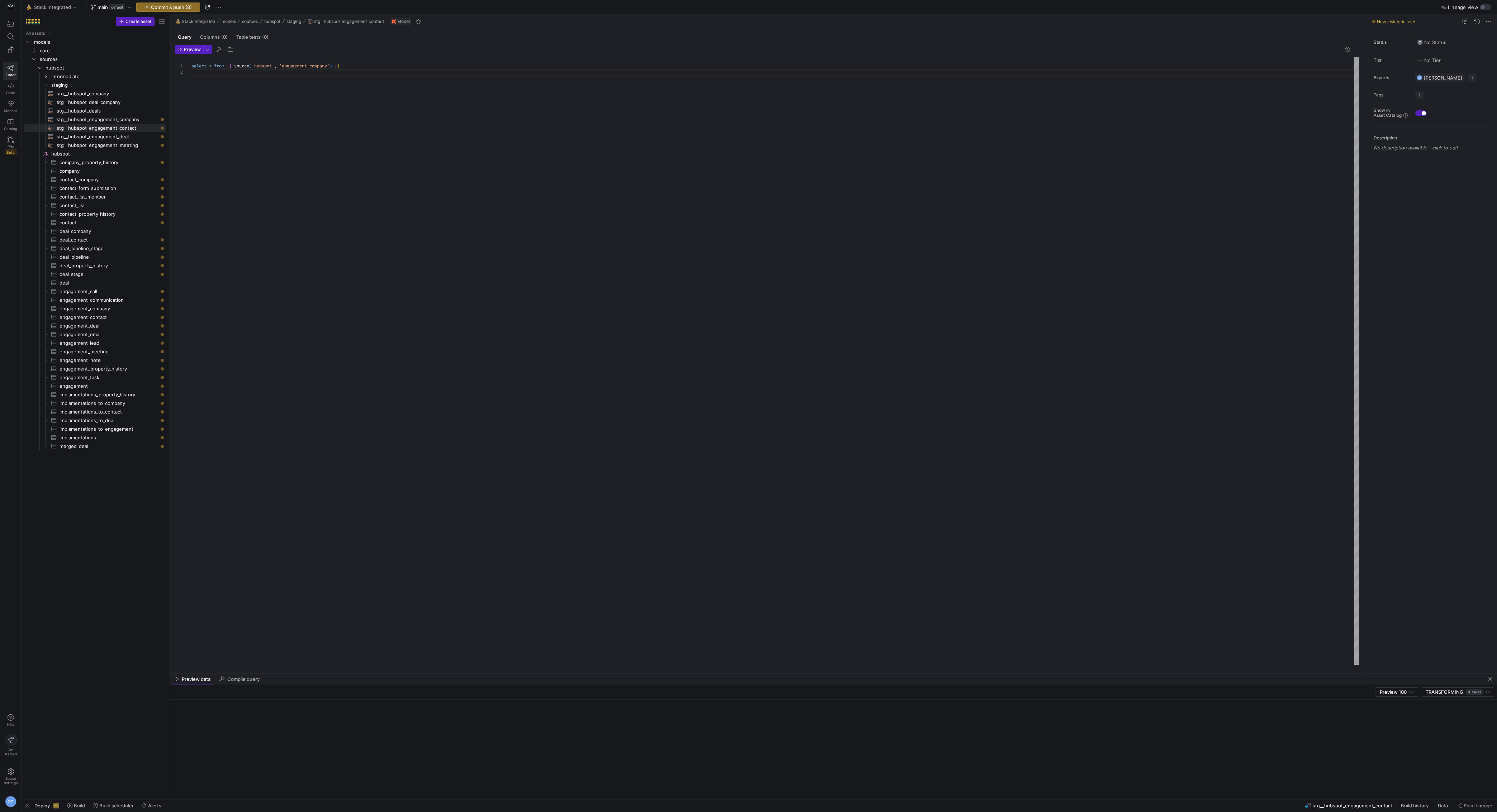
click at [461, 251] on div "select * from { { source ( 'hubspot' , 'engagement_company' ) } }" at bounding box center [775, 361] width 1168 height 609
click at [137, 138] on span "stg__hubspot_engagement_deal​​​​​​​​​​" at bounding box center [107, 137] width 101 height 9
type textarea "select * from {{ source('hubspot', 'engagement_deal') }}"
click at [134, 128] on span "stg__hubspot_engagement_contact​​​​​​​​​​" at bounding box center [107, 128] width 101 height 9
click at [322, 136] on div at bounding box center [775, 361] width 1168 height 609
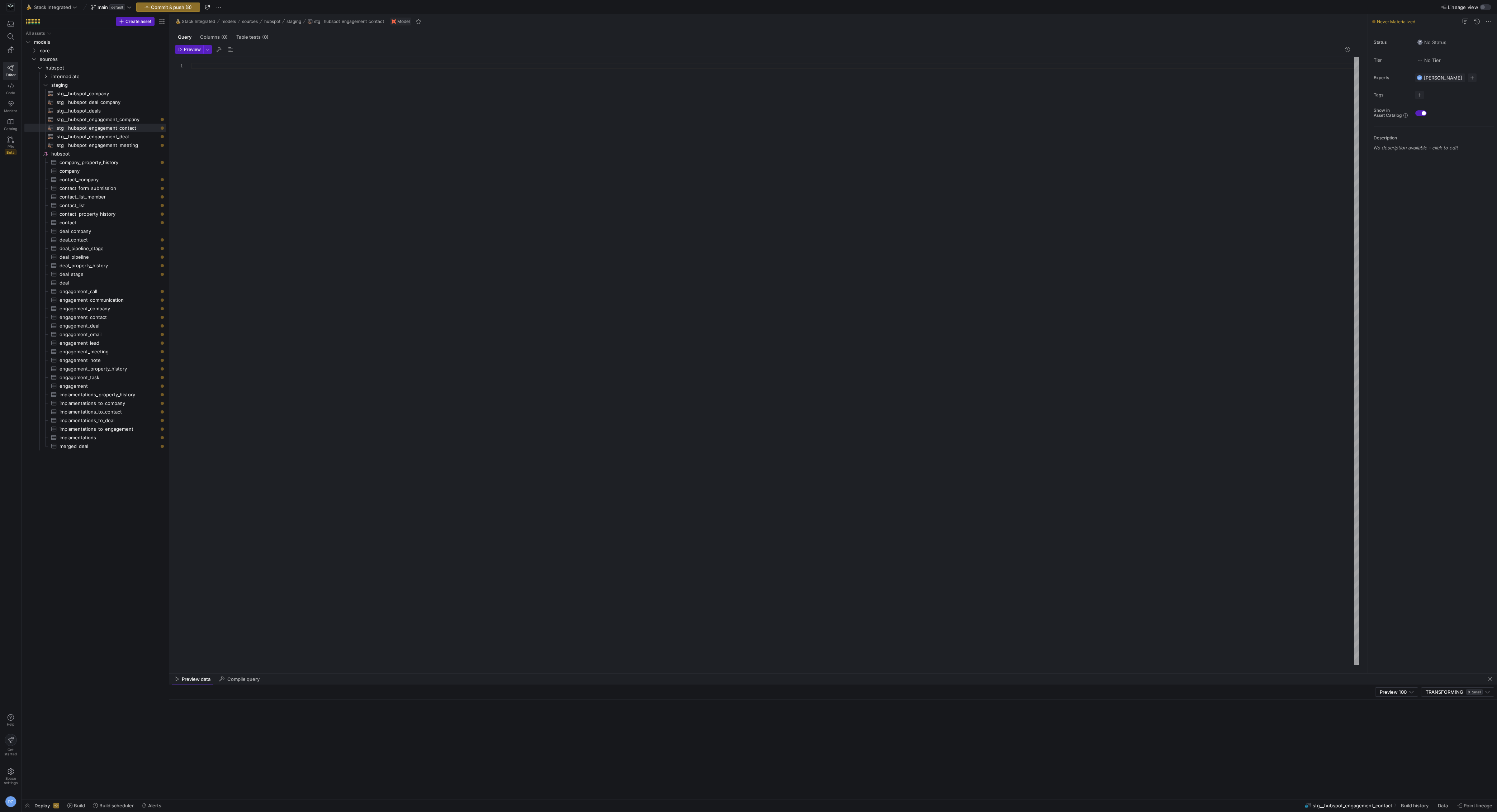
type textarea "select * from {{ source('hubspot', 'engagement_meeting') }}"
click at [331, 65] on div at bounding box center [748, 406] width 1497 height 812
click at [330, 66] on div at bounding box center [748, 406] width 1497 height 812
click at [330, 65] on div "select * from { { source ( 'hubspot' , 'engagement_meeting' ) } }" at bounding box center [775, 361] width 1168 height 609
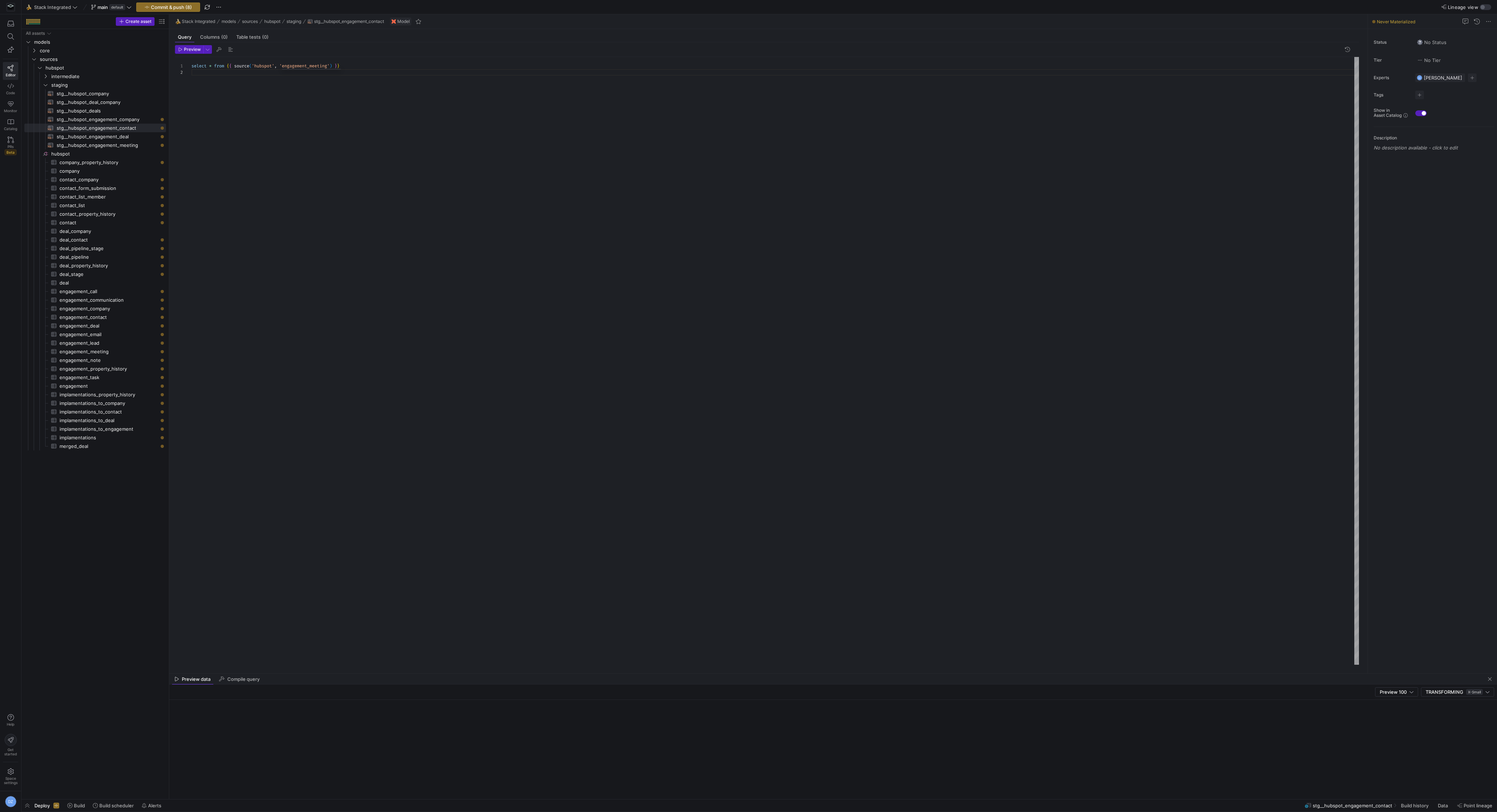
scroll to position [0, 139]
click at [330, 65] on div "select * from { { source ( 'hubspot' , 'engagement_meeting' ) } }" at bounding box center [775, 361] width 1168 height 609
click at [329, 65] on div "select * from { { source ( 'hubspot' , 'engagement_meeting' ) } }" at bounding box center [775, 361] width 1168 height 609
click at [537, 80] on div at bounding box center [748, 406] width 1497 height 812
click at [515, 61] on div "select * from { { source ( 'hubspot' , 'engagement_meeting' ) } }" at bounding box center [775, 361] width 1168 height 609
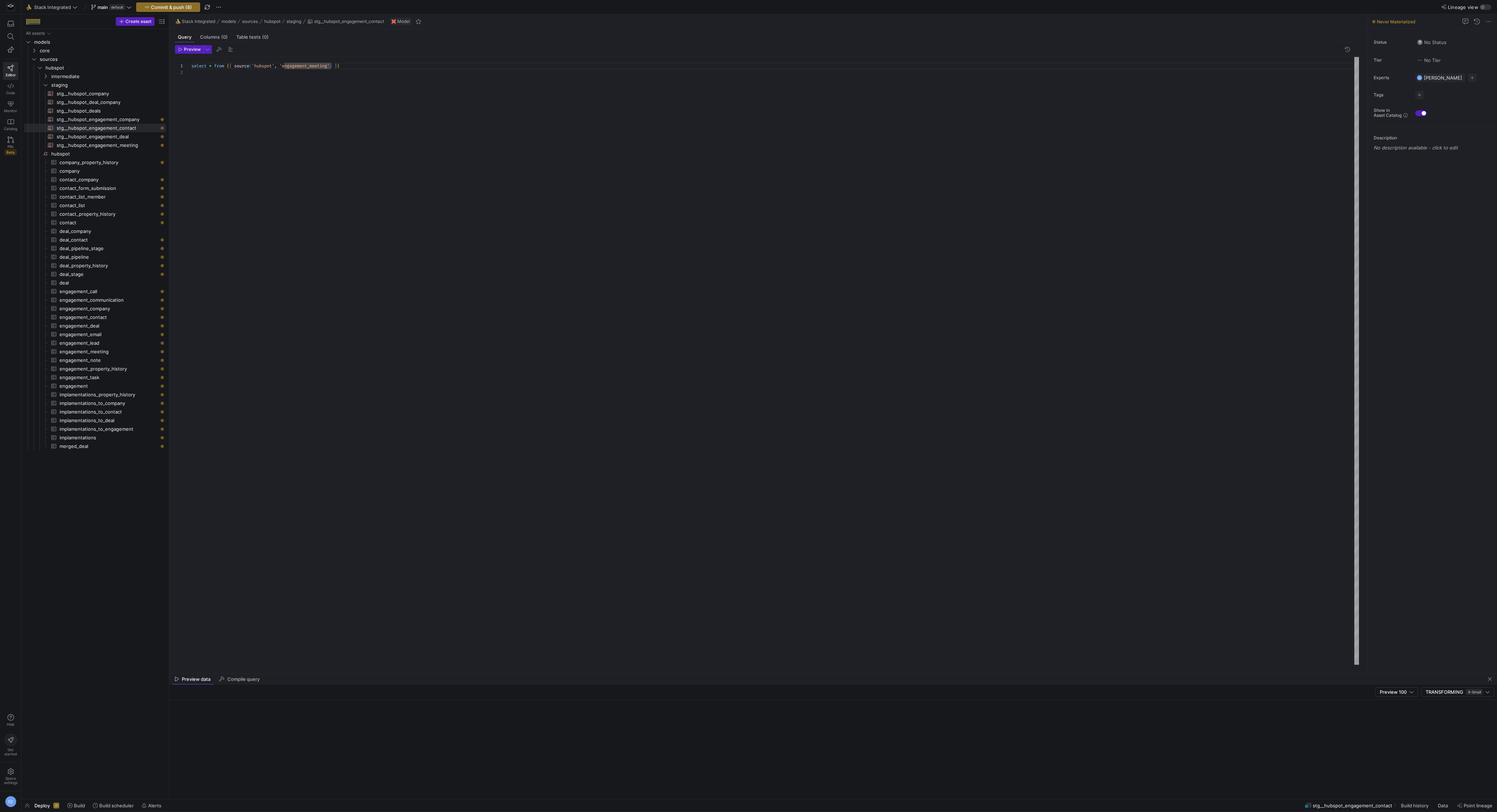
scroll to position [0, 0]
click at [513, 64] on div "select * from { { source ( 'hubspot' , 'engagement_meeting' ) } }" at bounding box center [775, 361] width 1168 height 609
click at [528, 92] on div "select * from { { source ( 'hubspot' , 'engagement_contact' ) } }" at bounding box center [775, 361] width 1168 height 609
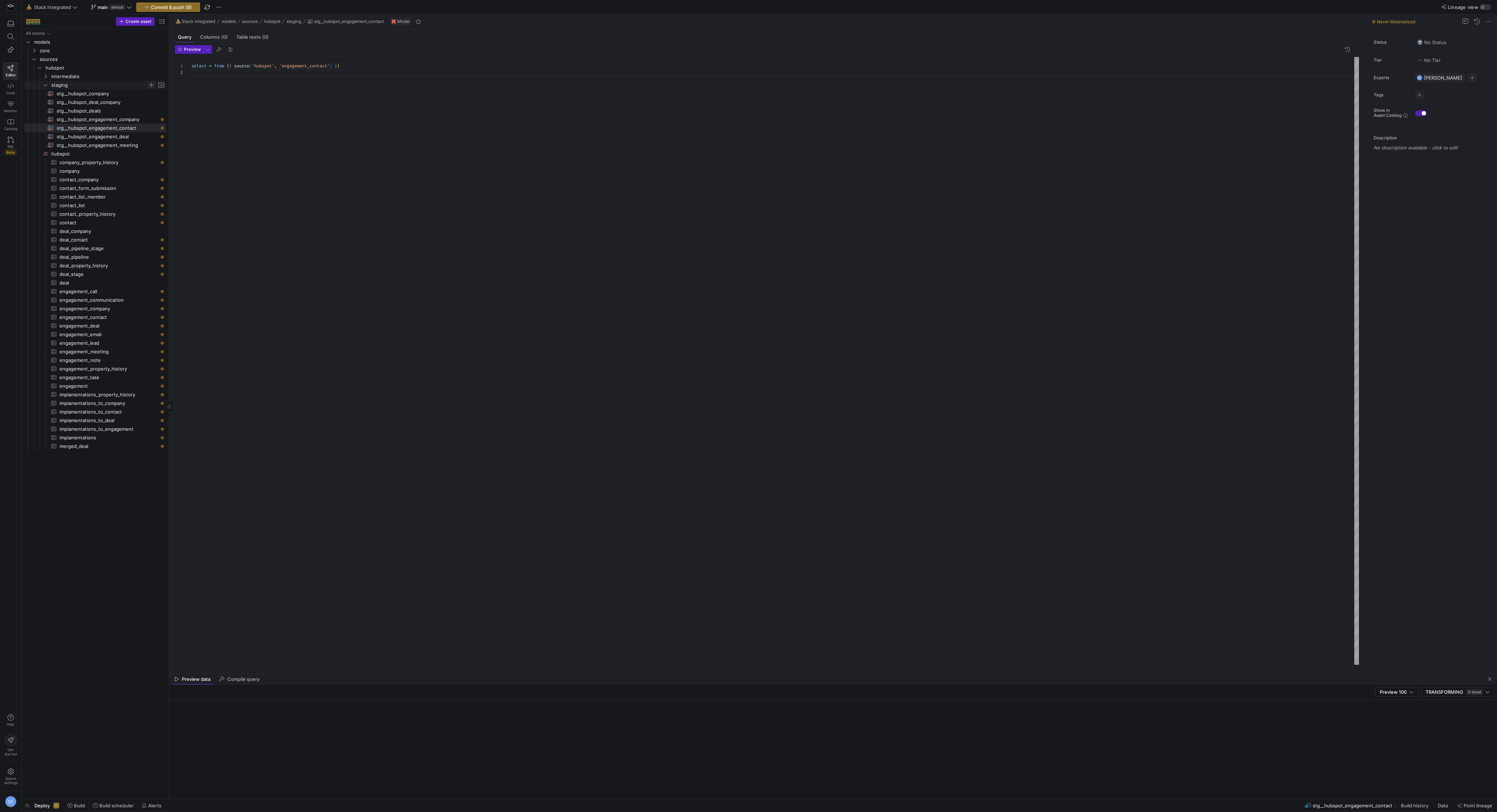
type textarea "select * from {{ source('hubspot', 'engagement_contact') }}"
click at [151, 86] on span "Press SPACE to select this row." at bounding box center [150, 84] width 7 height 7
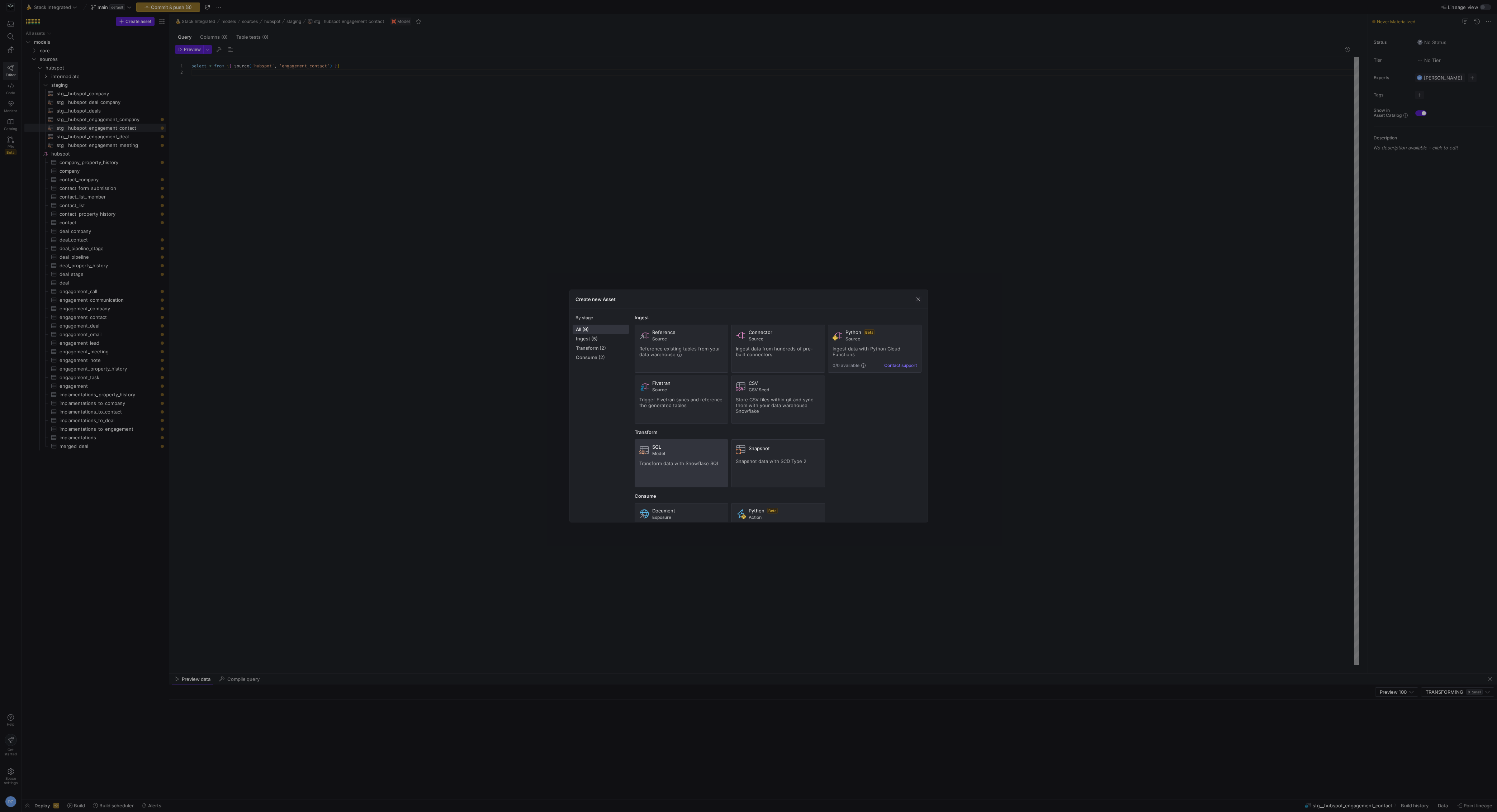
click at [663, 458] on div "SQL Model Transform data with Snowflake SQL" at bounding box center [682, 463] width 85 height 39
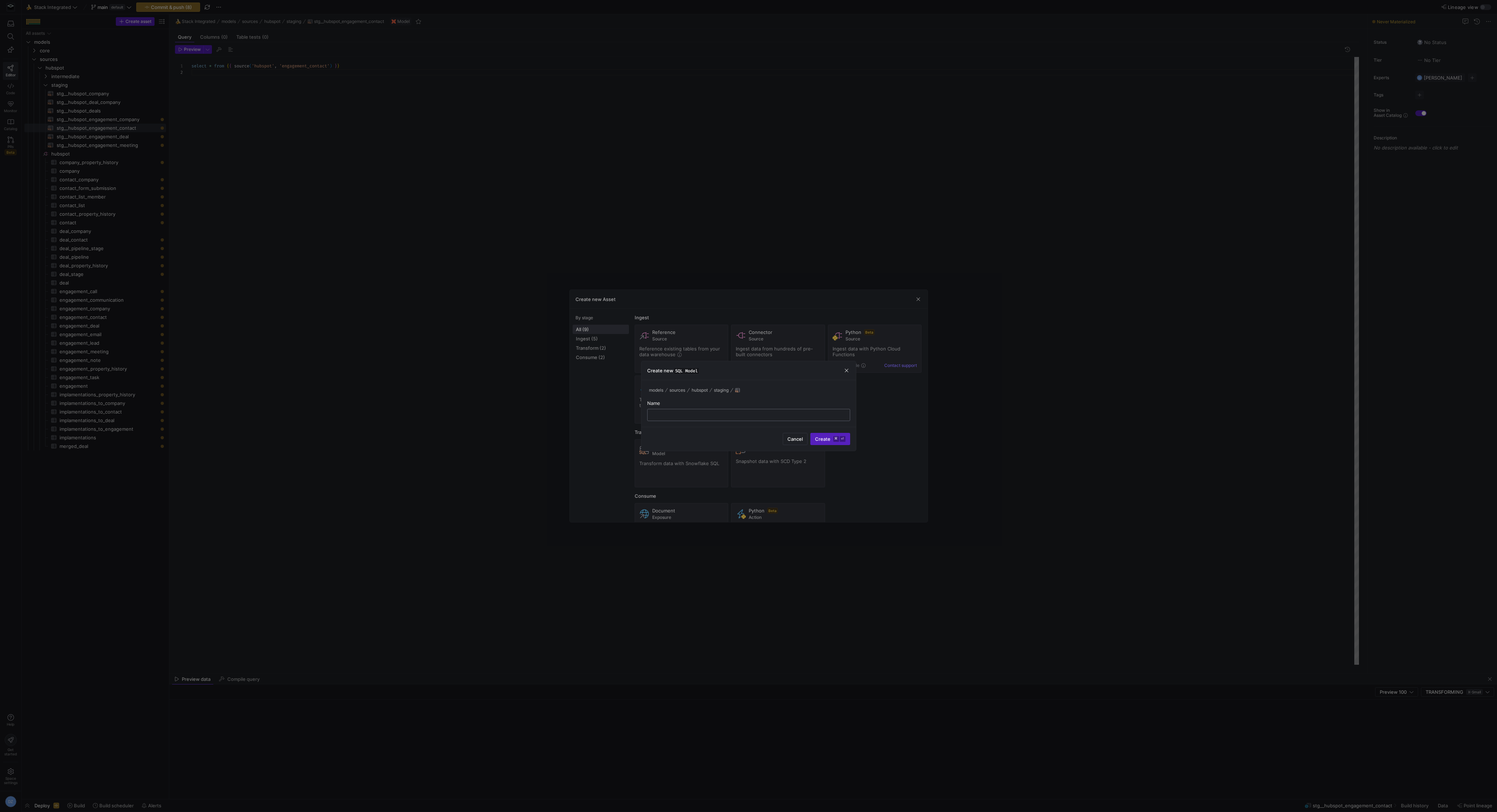
click at [787, 417] on input "text" at bounding box center [748, 415] width 191 height 6
type input "stg__hubspot_contact_company"
click at [819, 438] on span "Create ⌘ ⏎" at bounding box center [830, 439] width 31 height 6
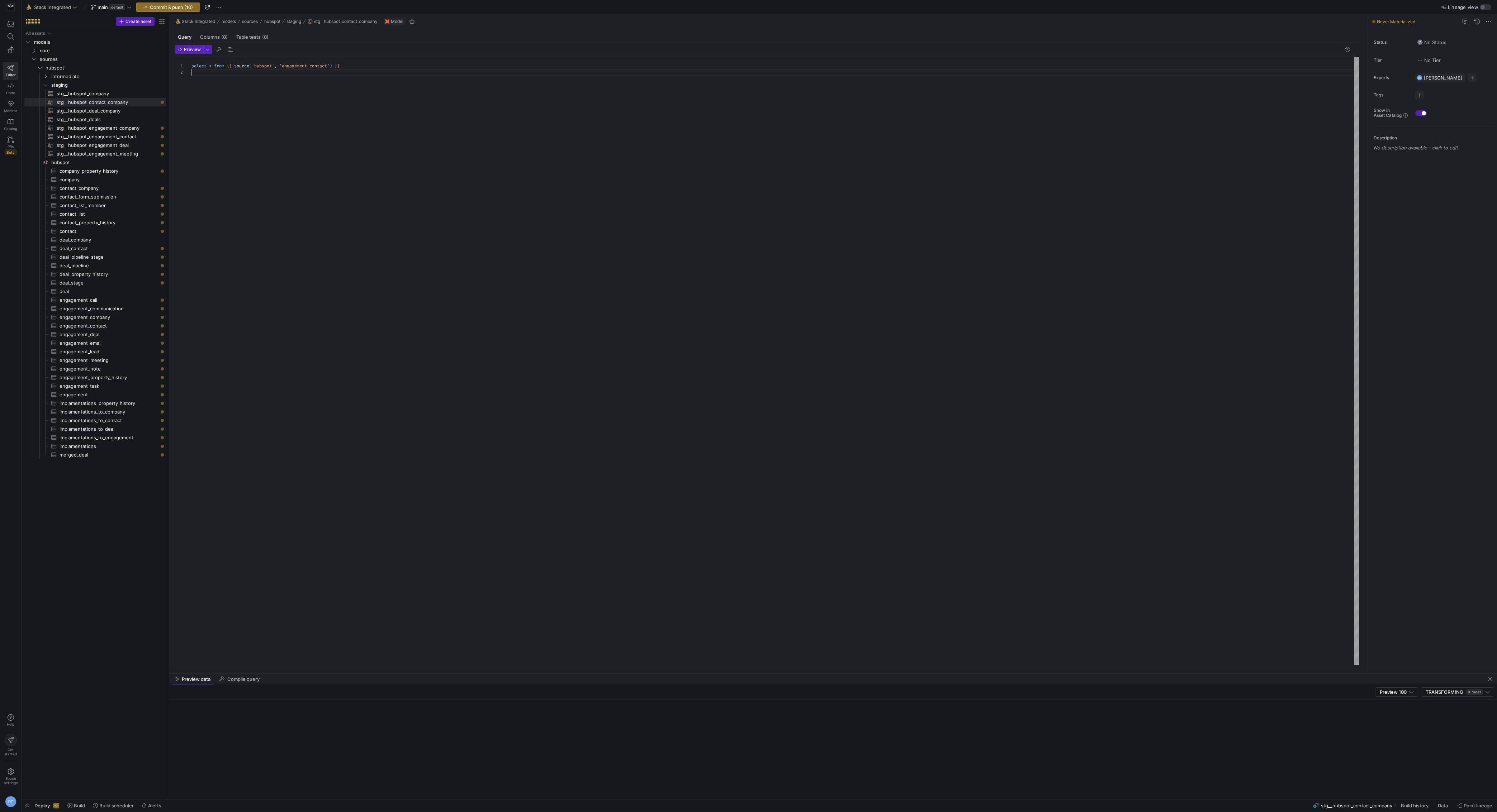
click at [388, 123] on div "select * from { { source ( 'hubspot' , 'engagement_contact' ) } }" at bounding box center [775, 361] width 1168 height 609
click at [351, 83] on div "select * from { { source ( 'hubspot' , 'contact_company' ) } }" at bounding box center [775, 361] width 1168 height 609
type textarea "select * from {{ source('hubspot', 'contact_company') }}"
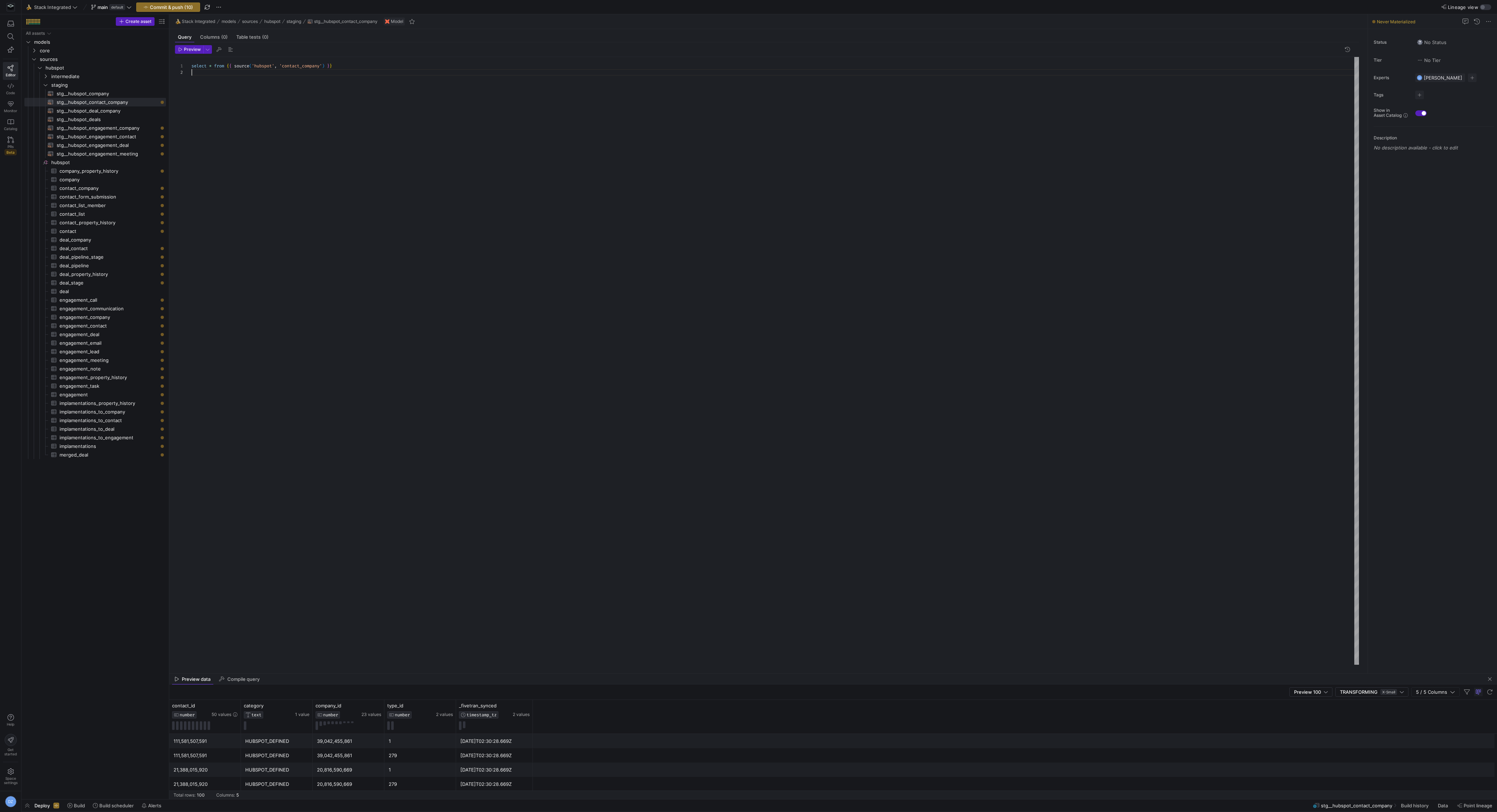
click at [298, 154] on div "select * from { { source ( 'hubspot' , 'contact_company' ) } }" at bounding box center [775, 361] width 1168 height 609
click at [260, 368] on div "select * from { { source ( 'hubspot' , 'contact_company' ) } }" at bounding box center [775, 361] width 1168 height 609
click at [187, 10] on span "button" at bounding box center [169, 7] width 64 height 9
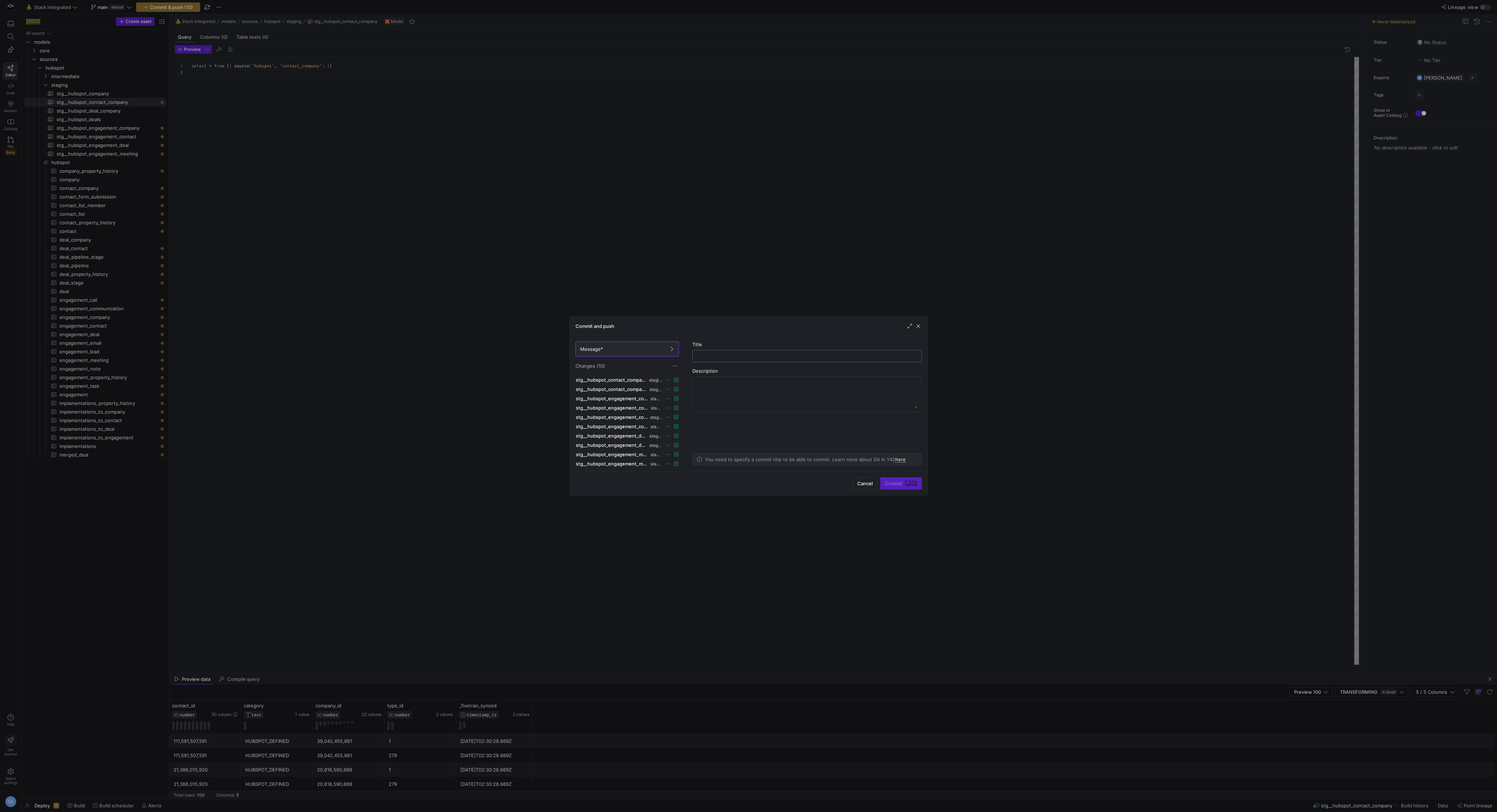
click at [717, 358] on input "text" at bounding box center [807, 356] width 218 height 6
type input "added new hubspot staging models"
click at [900, 482] on span "Commit ⌘ ⏎" at bounding box center [902, 484] width 33 height 6
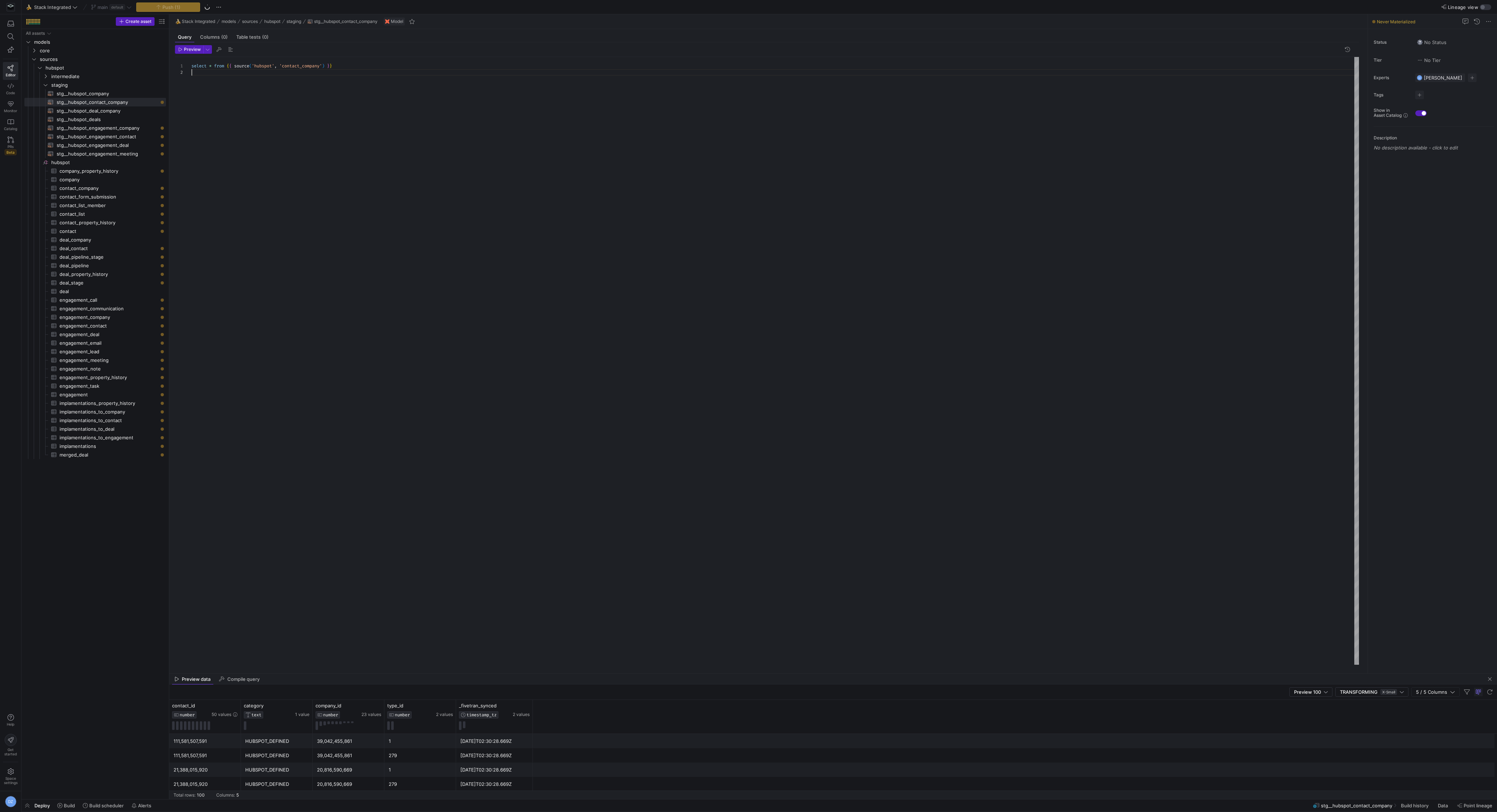
click at [493, 223] on div "select * from { { source ( 'hubspot' , 'contact_company' ) } }" at bounding box center [775, 361] width 1168 height 609
click at [341, 625] on div "select * from { { source ( 'hubspot' , 'contact_company' ) } }" at bounding box center [775, 361] width 1168 height 609
click at [65, 807] on span "Build" at bounding box center [69, 806] width 12 height 6
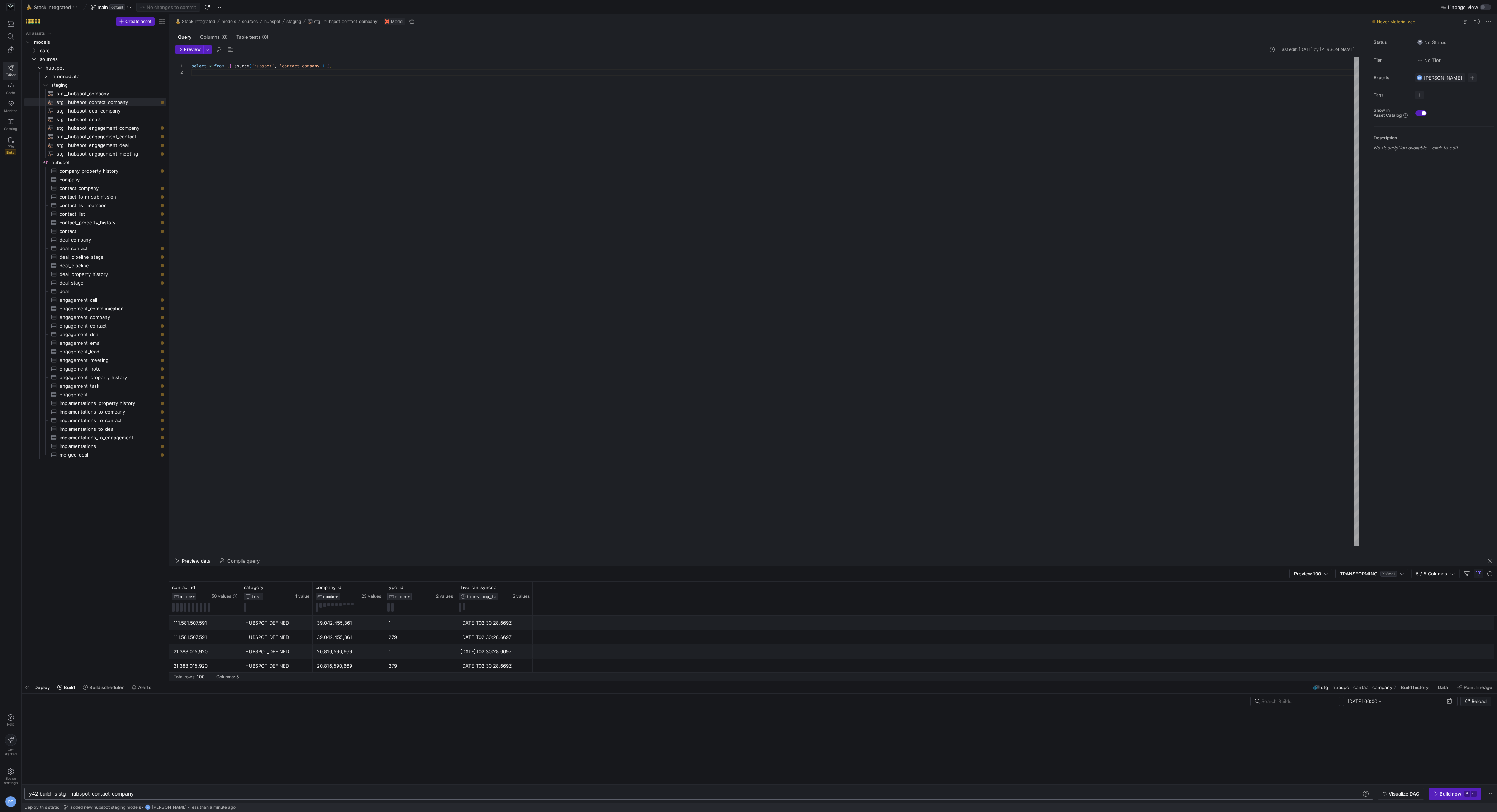
scroll to position [0, 105]
click at [1437, 796] on icon "button" at bounding box center [1435, 794] width 5 height 5
click at [142, 130] on span "stg__hubspot_engagement_company​​​​​​​​​​" at bounding box center [107, 128] width 101 height 9
type textarea "select * from {{ source('hubspot', 'engagement_company') }}"
type textarea "y42 build -s stg__hubspot_engagement_company"
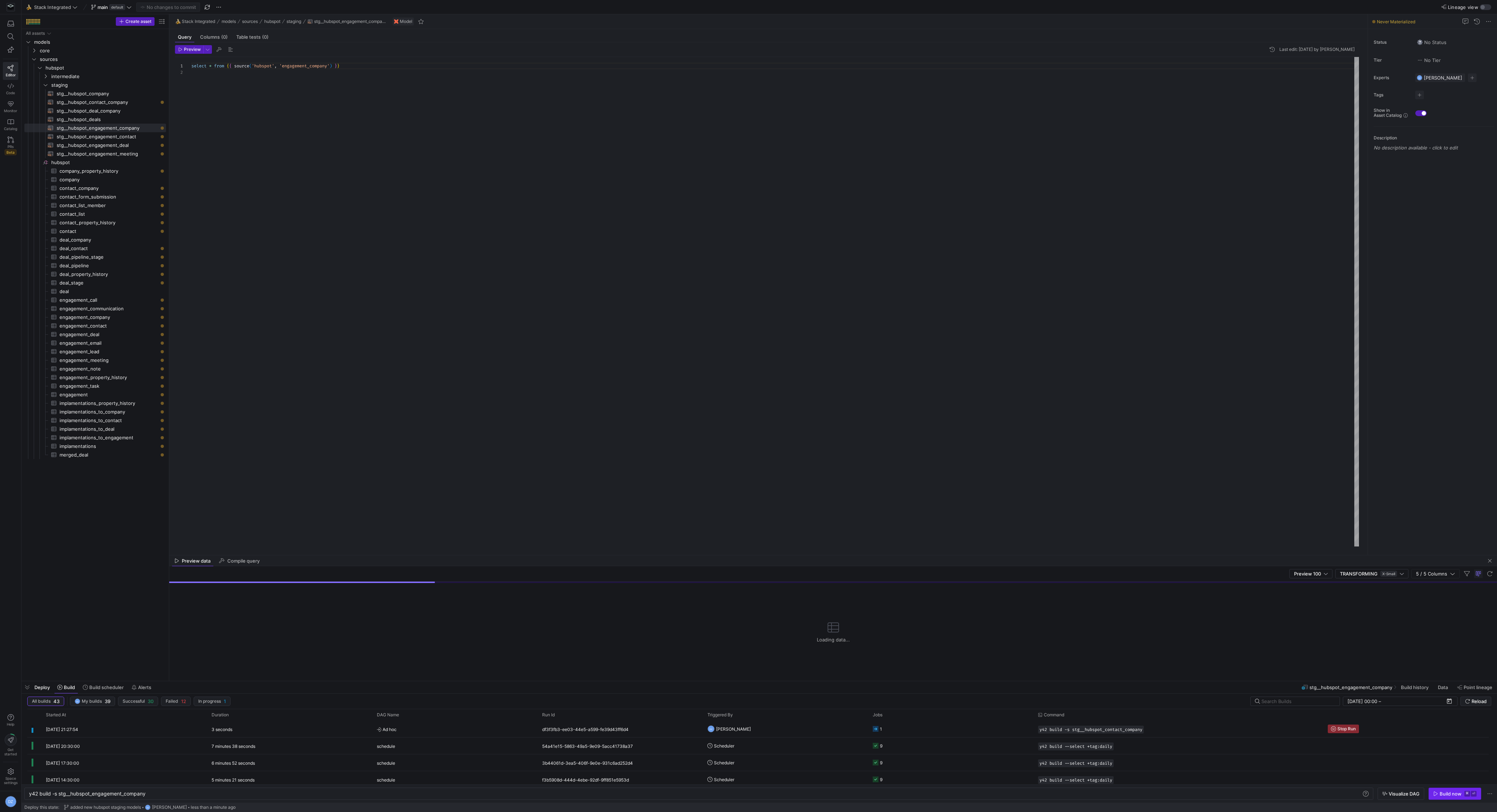
click at [1440, 791] on span "button" at bounding box center [1455, 795] width 52 height 12
click at [139, 138] on span "stg__hubspot_engagement_contact​​​​​​​​​​" at bounding box center [107, 137] width 101 height 9
type textarea "select * from {{ source('hubspot', 'engagement_contact') }}"
type textarea "y42 build -s stg__hubspot_engagement_contact"
click at [1441, 796] on div "Build now" at bounding box center [1451, 795] width 22 height 6
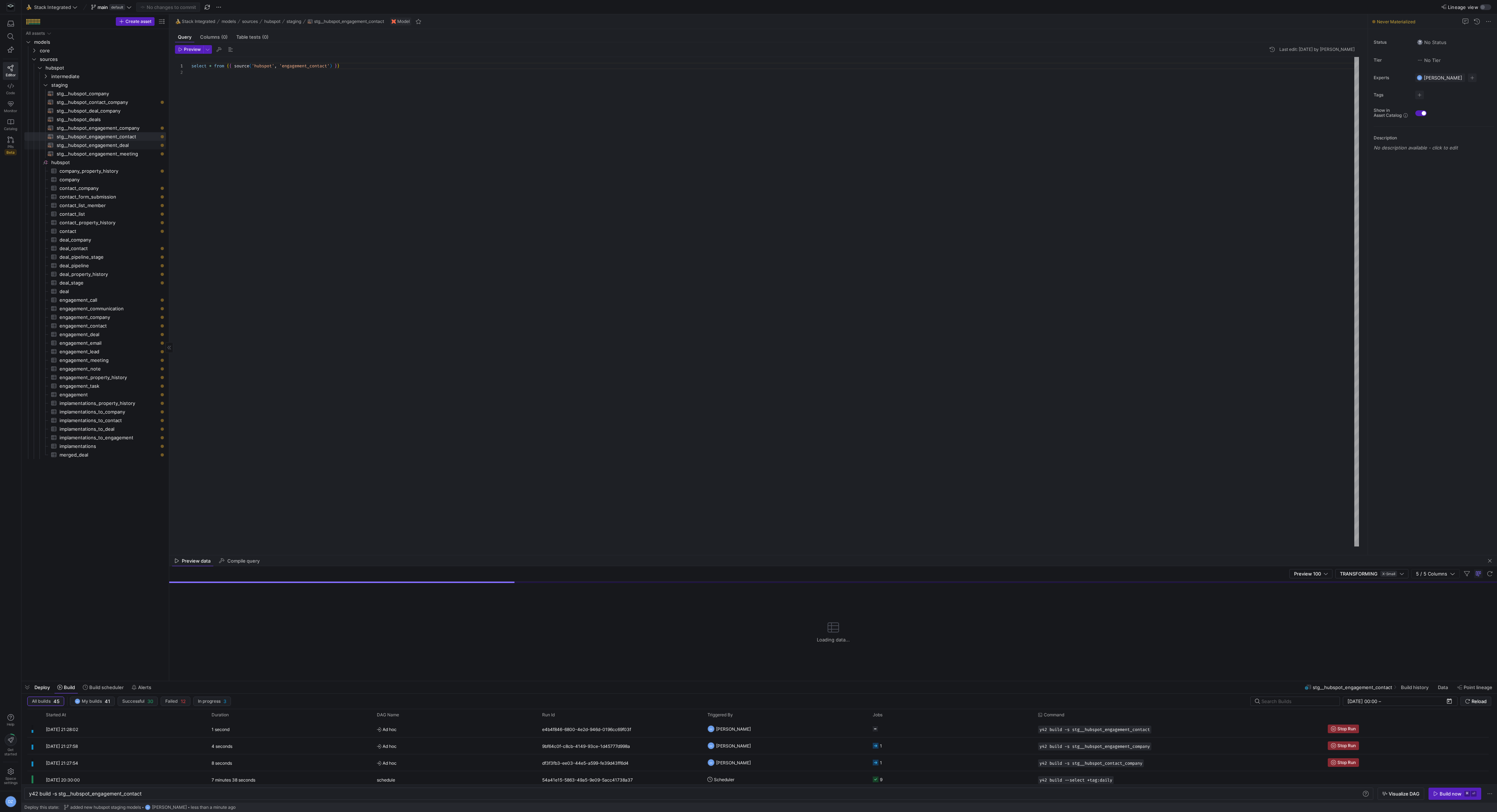
click at [144, 145] on span "stg__hubspot_engagement_deal​​​​​​​​​​" at bounding box center [107, 145] width 101 height 9
type textarea "select * from {{ source('hubspot', 'engagement_deal') }}"
type textarea "y42 build -s stg__hubspot_engagement_deal"
click at [1437, 791] on span "button" at bounding box center [1455, 795] width 52 height 12
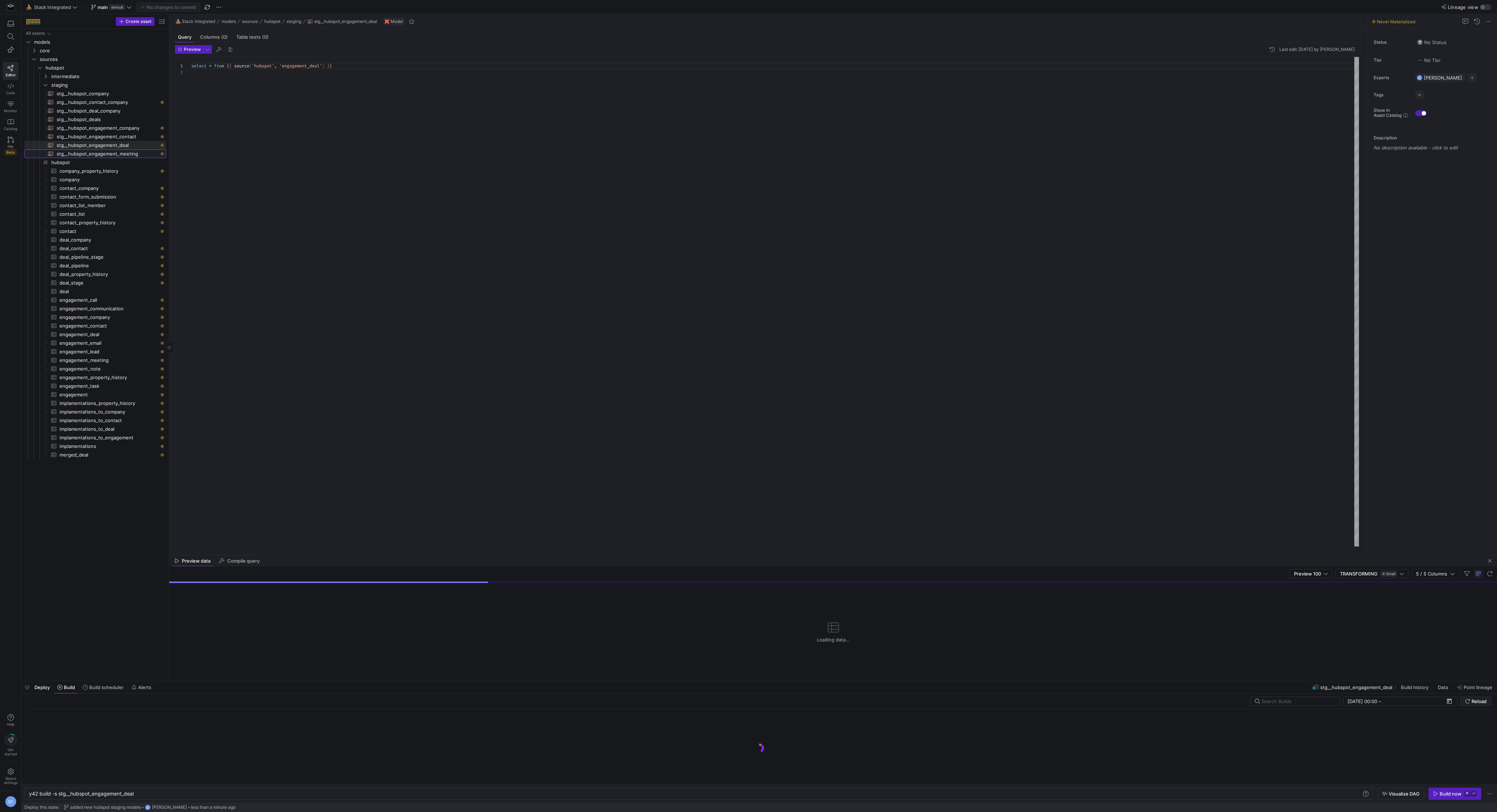
click at [134, 156] on span "stg__hubspot_engagement_meeting​​​​​​​​​​" at bounding box center [107, 154] width 101 height 9
type textarea "select * from {{ source('hubspot', 'engagement_meeting') }}"
type textarea "y42 build -s stg__hubspot_engagement_meeting"
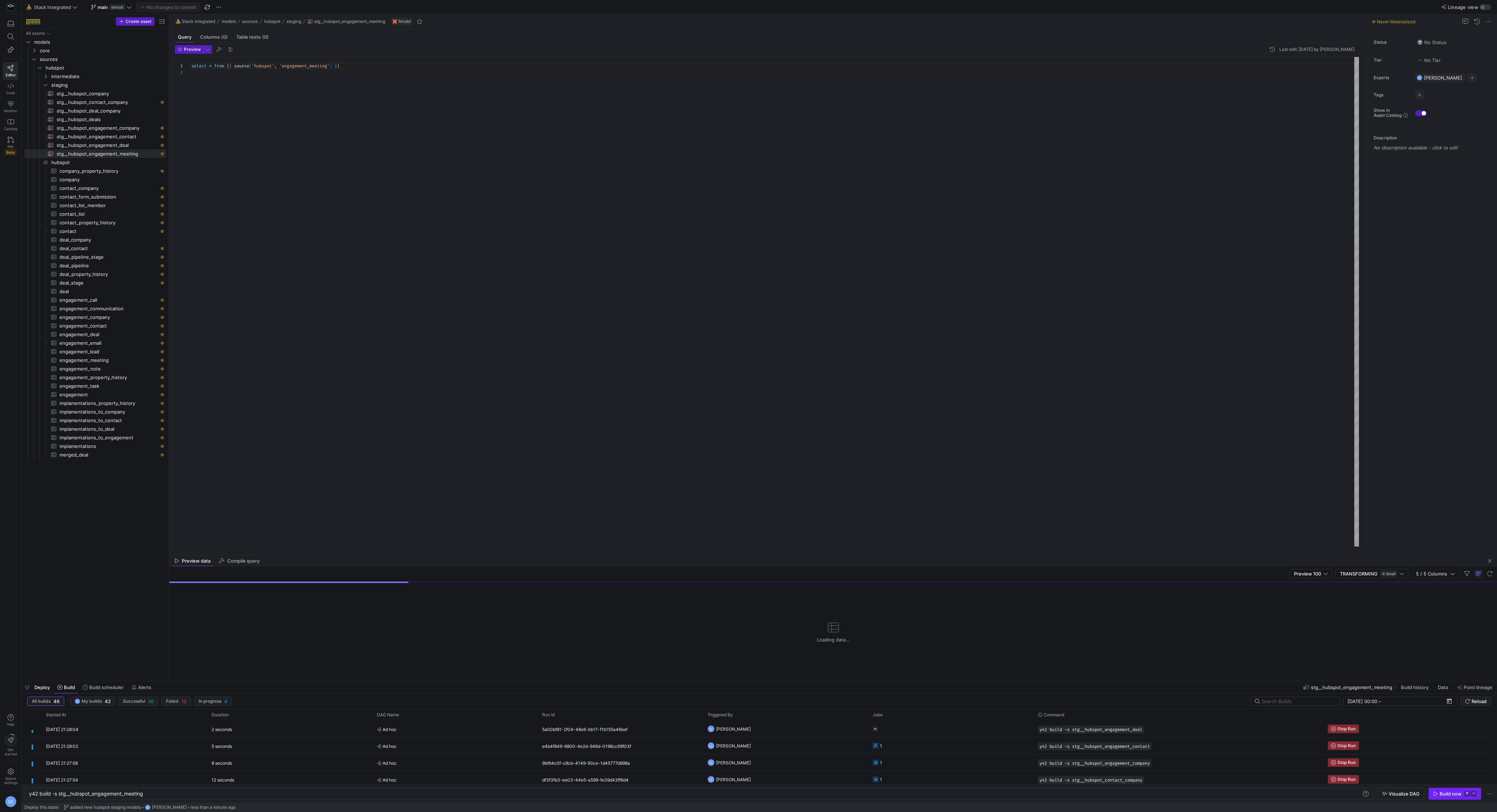
click at [1444, 795] on div "Build now" at bounding box center [1451, 795] width 22 height 6
click at [92, 84] on span "staging" at bounding box center [99, 85] width 96 height 9
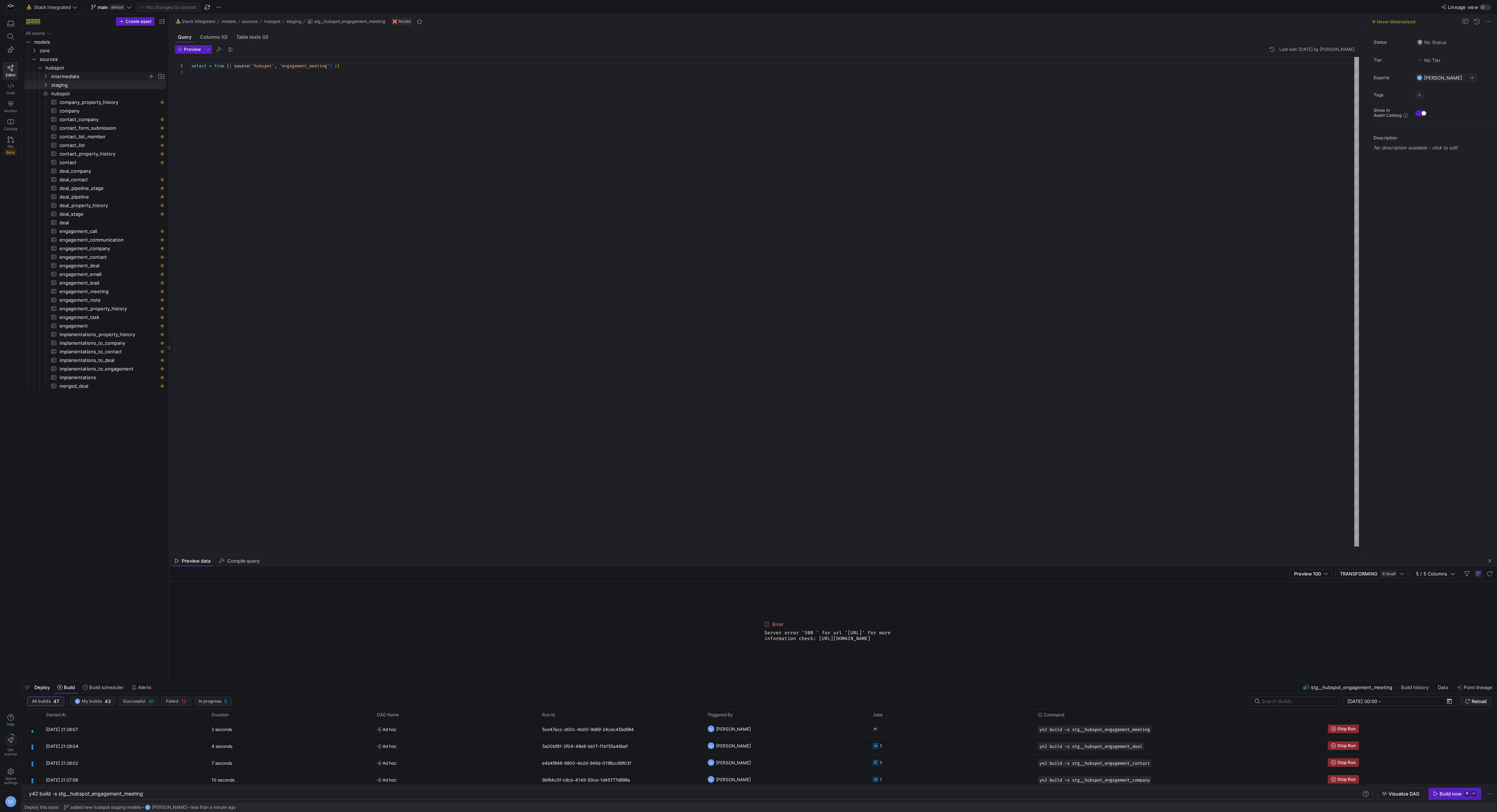
click at [92, 77] on span "intermediate" at bounding box center [99, 76] width 96 height 9
click at [150, 76] on span "button" at bounding box center [150, 76] width 7 height 7
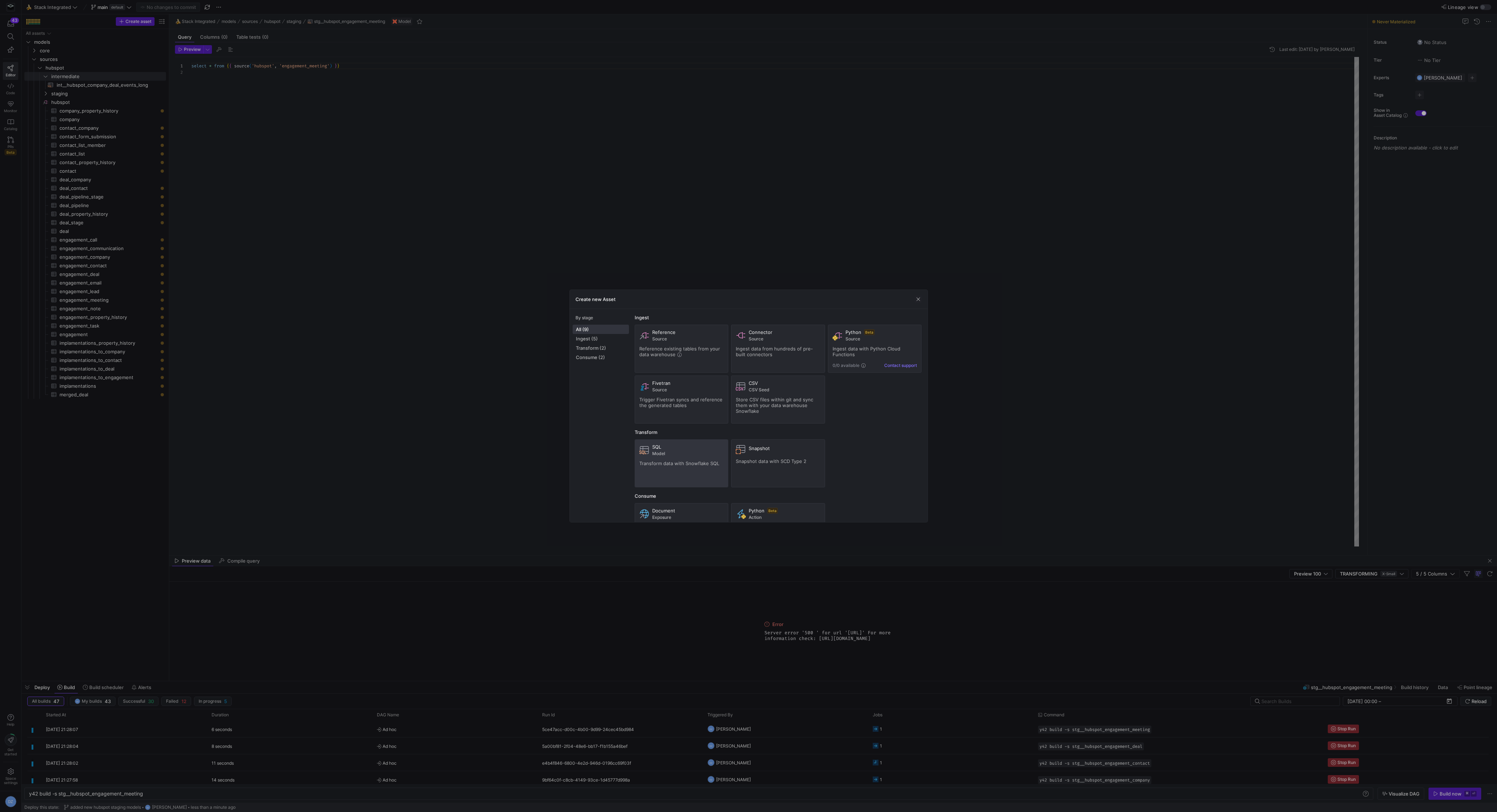
click at [698, 458] on div "SQL Model Transform data with Snowflake SQL" at bounding box center [682, 463] width 85 height 39
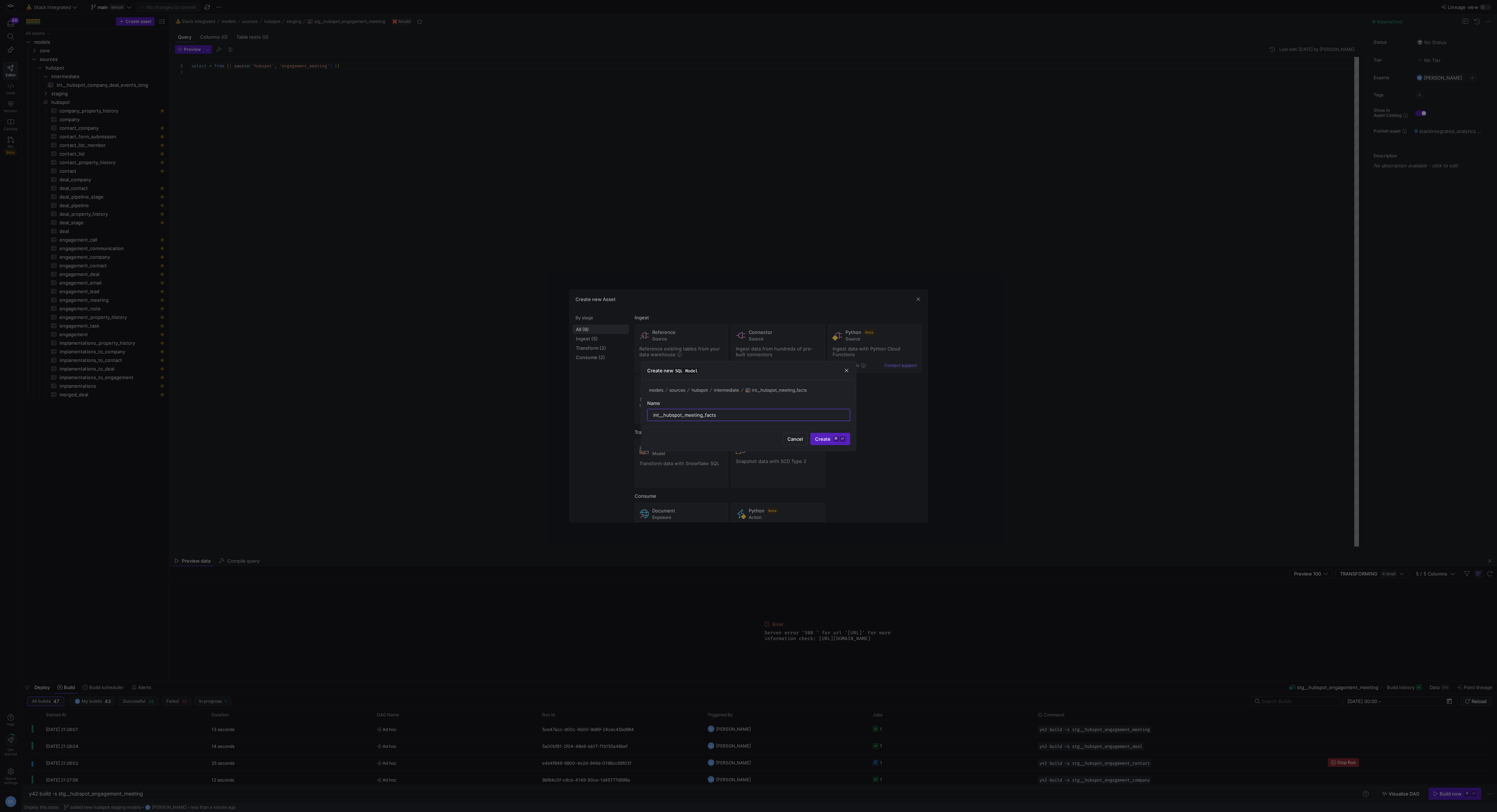
type input "int__hubspot_meeting_facts"
click at [834, 439] on kbd "⌘" at bounding box center [836, 439] width 6 height 6
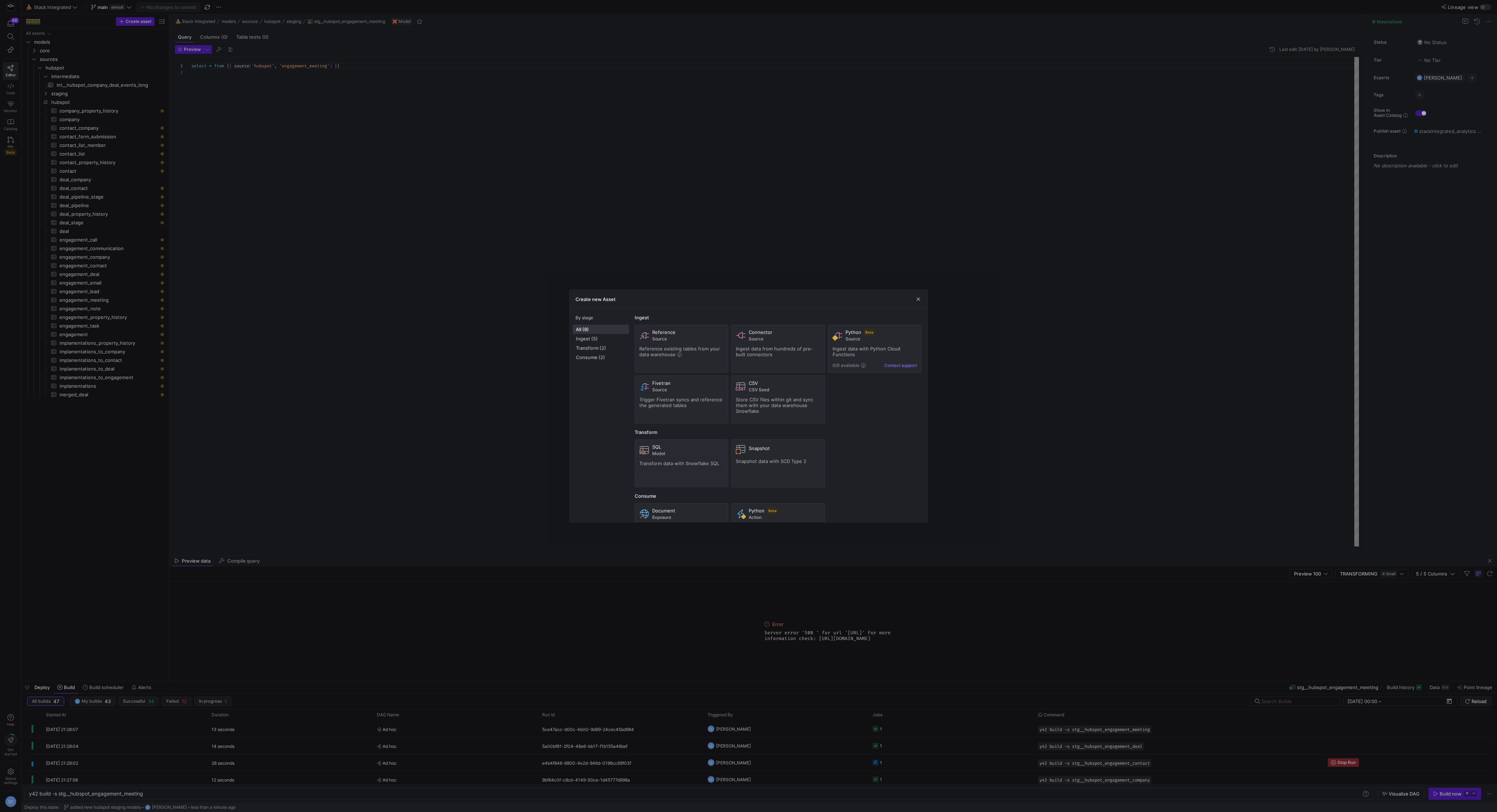
type textarea "y42 build -s int__hubspot_meeting_facts"
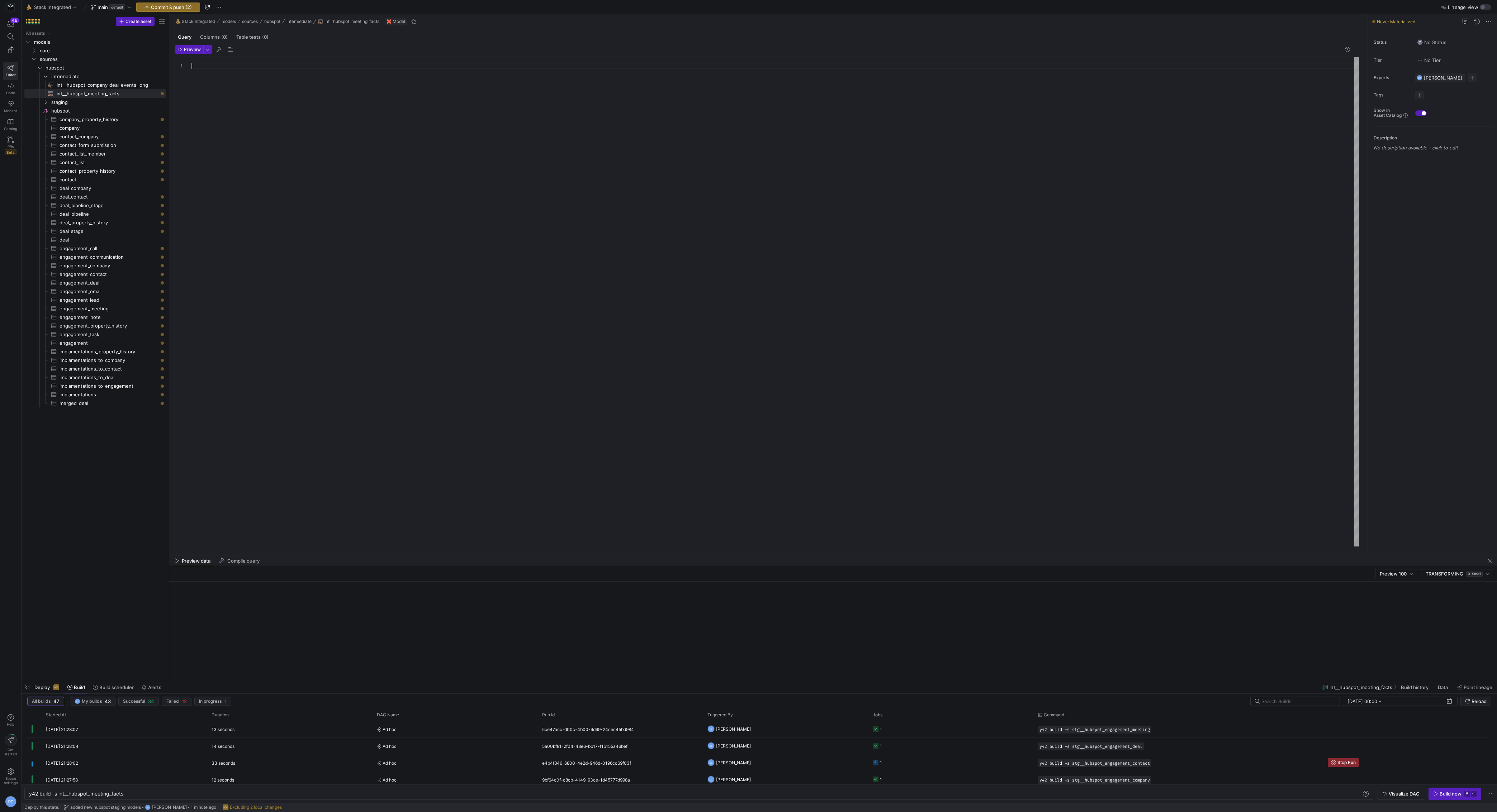
click at [359, 190] on div at bounding box center [775, 301] width 1168 height 490
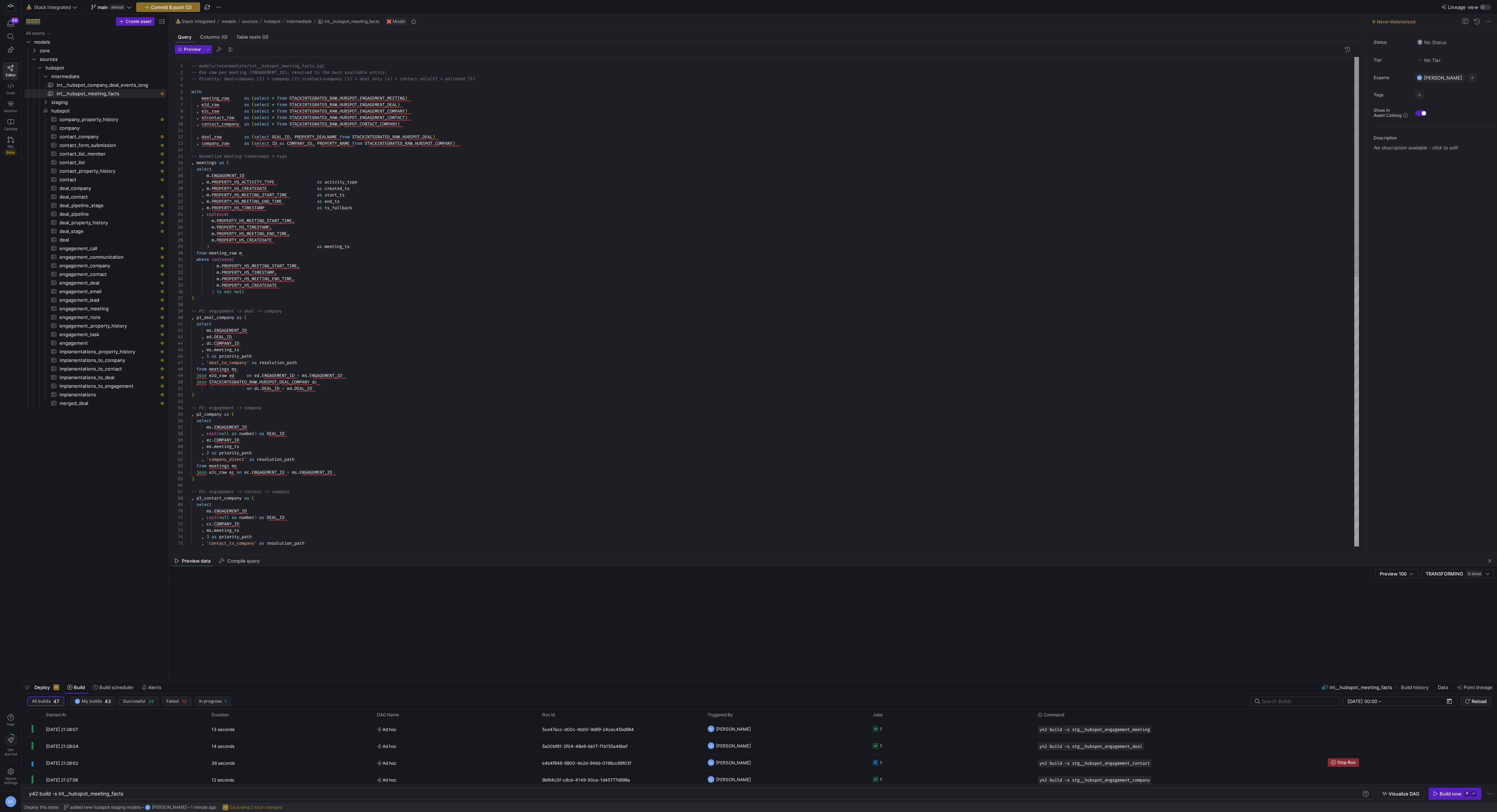
click at [289, 98] on div ", cast ( null as number ) as DEAL_ID , ec . COMPANY_ID , ms . meeting_ts , 2 as…" at bounding box center [775, 602] width 1168 height 1090
click at [291, 107] on div ", cast ( null as number ) as DEAL_ID , ec . COMPANY_ID , ms . meeting_ts , 2 as…" at bounding box center [775, 602] width 1168 height 1090
drag, startPoint x: 401, startPoint y: 104, endPoint x: 510, endPoint y: 103, distance: 109.0
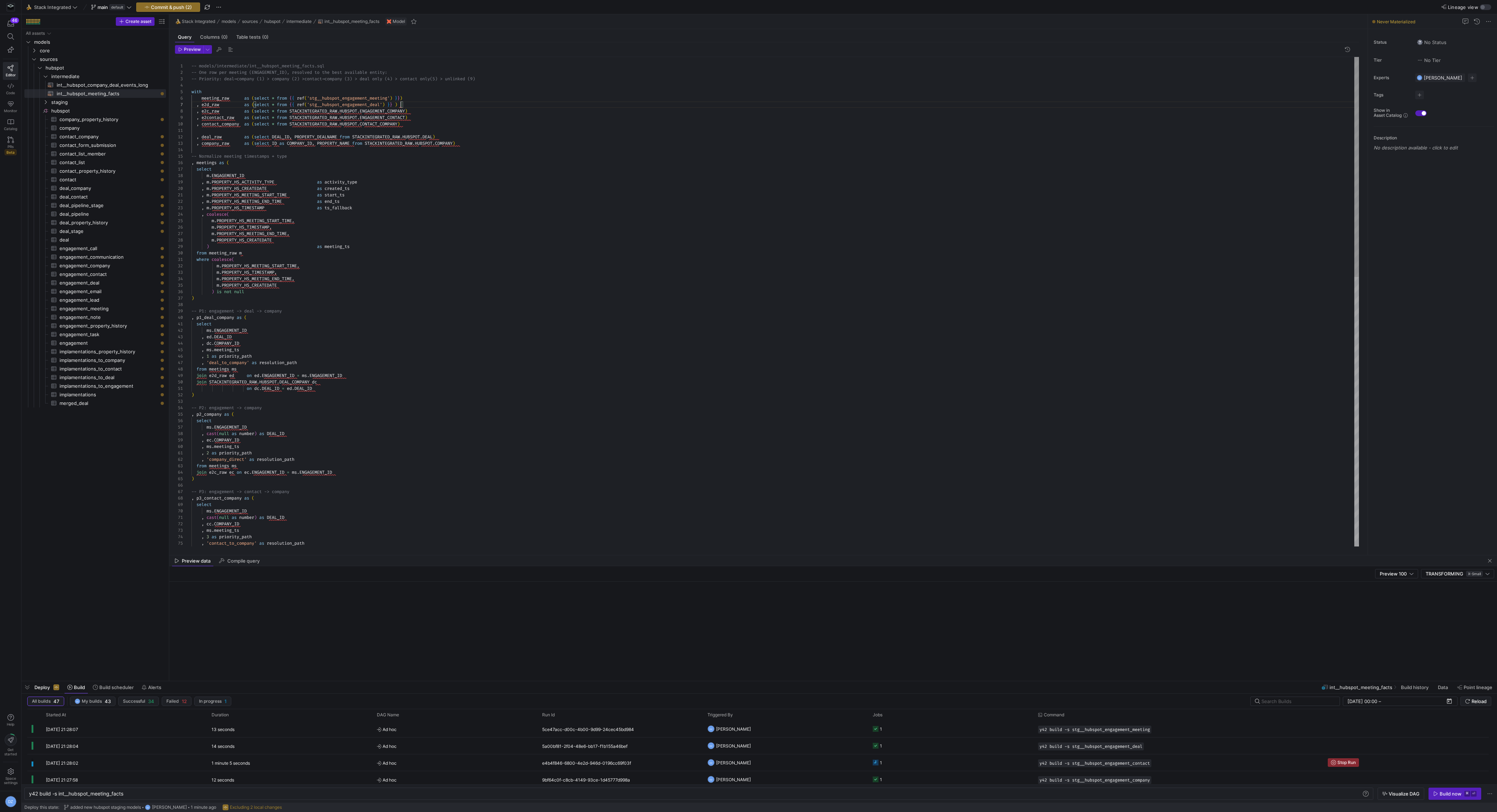
scroll to position [39, 206]
click at [290, 113] on div ", cast ( null as number ) as DEAL_ID , ec . COMPANY_ID , ms . meeting_ts , 2 as…" at bounding box center [775, 602] width 1168 height 1090
click at [291, 117] on div ", cast ( null as number ) as DEAL_ID , ec . COMPANY_ID , ms . meeting_ts , 2 as…" at bounding box center [775, 602] width 1168 height 1090
click at [290, 123] on div ", cast ( null as number ) as DEAL_ID , ec . COMPANY_ID , ms . meeting_ts , 2 as…" at bounding box center [775, 602] width 1168 height 1090
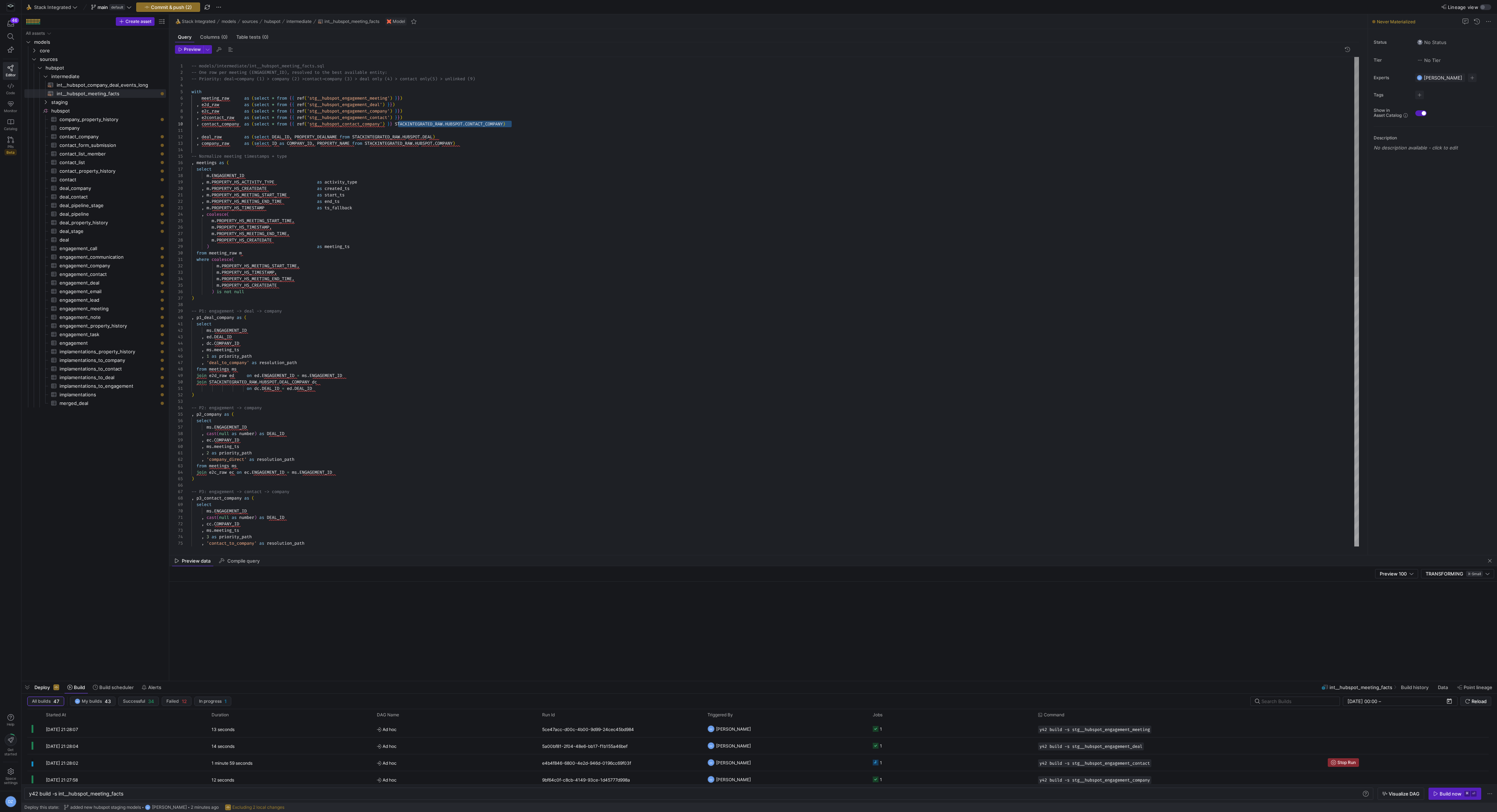
scroll to position [45, 206]
click at [357, 138] on div ", cast ( null as number ) as DEAL_ID , ec . COMPANY_ID , ms . meeting_ts , 2 as…" at bounding box center [775, 602] width 1168 height 1090
click at [368, 144] on div ", cast ( null as number ) as DEAL_ID , ec . COMPANY_ID , ms . meeting_ts , 2 as…" at bounding box center [775, 602] width 1168 height 1090
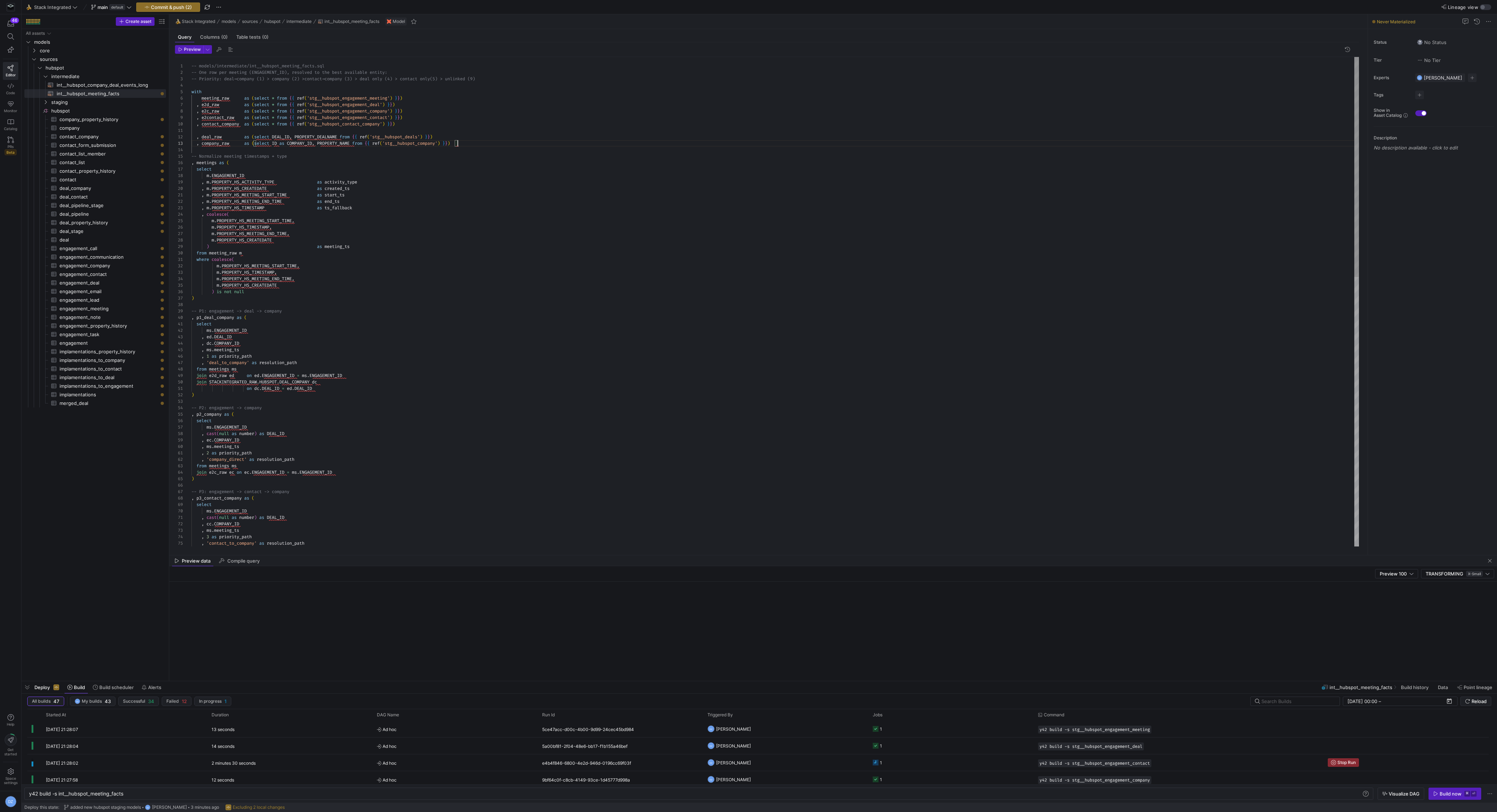
click at [334, 173] on div ", cast ( null as number ) as DEAL_ID , ec . COMPANY_ID , ms . meeting_ts , 2 as…" at bounding box center [775, 602] width 1168 height 1090
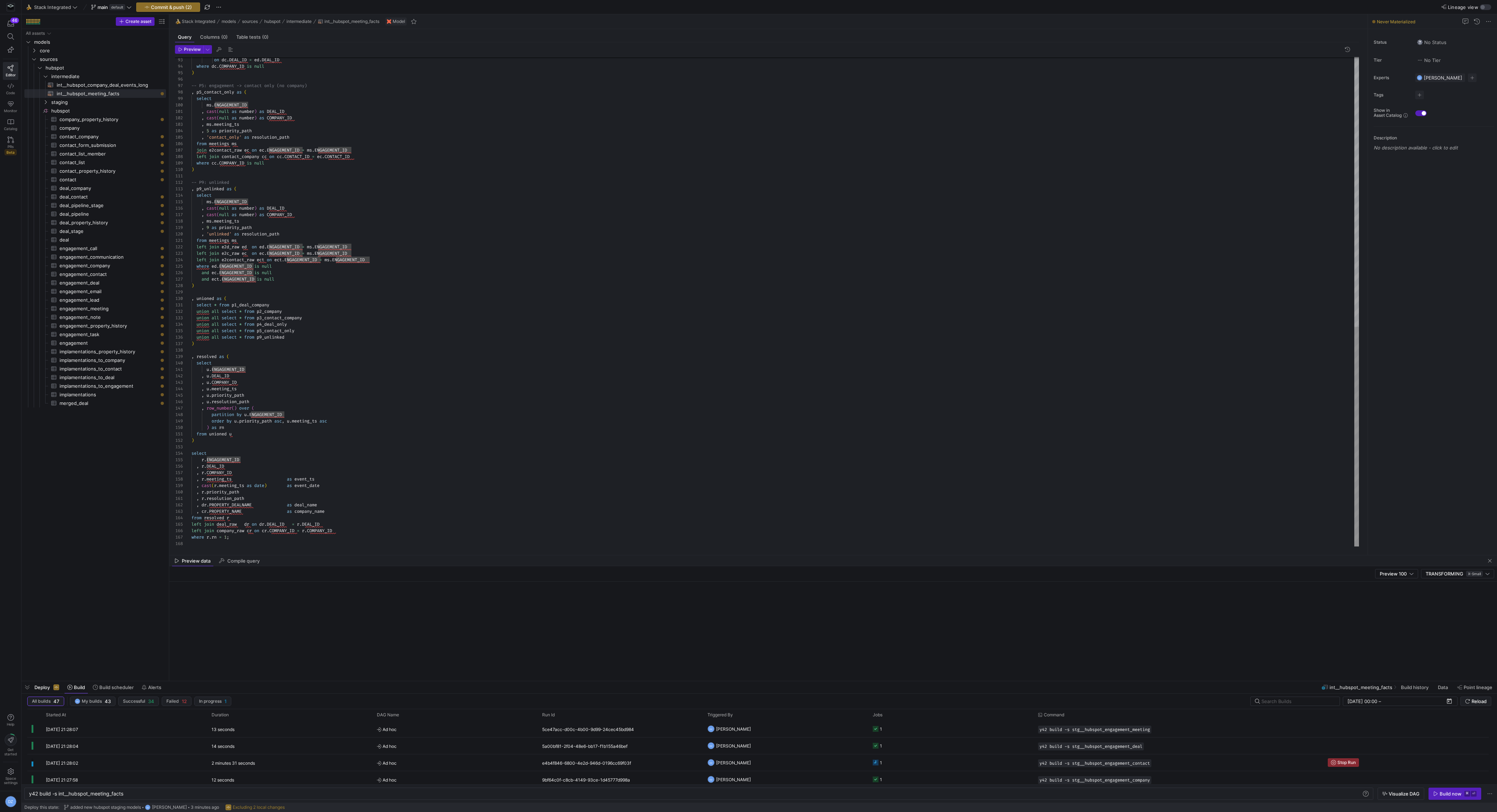
click at [424, 333] on div "on dc . DEAL_ID = ed . DEAL_ID where dc . COMPANY_ID is null ) -- P5: engagemen…" at bounding box center [775, 2] width 1168 height 1090
click at [493, 349] on div "on dc . DEAL_ID = ed . DEAL_ID where dc . COMPANY_ID is null ) -- P5: engagemen…" at bounding box center [775, 2] width 1168 height 1090
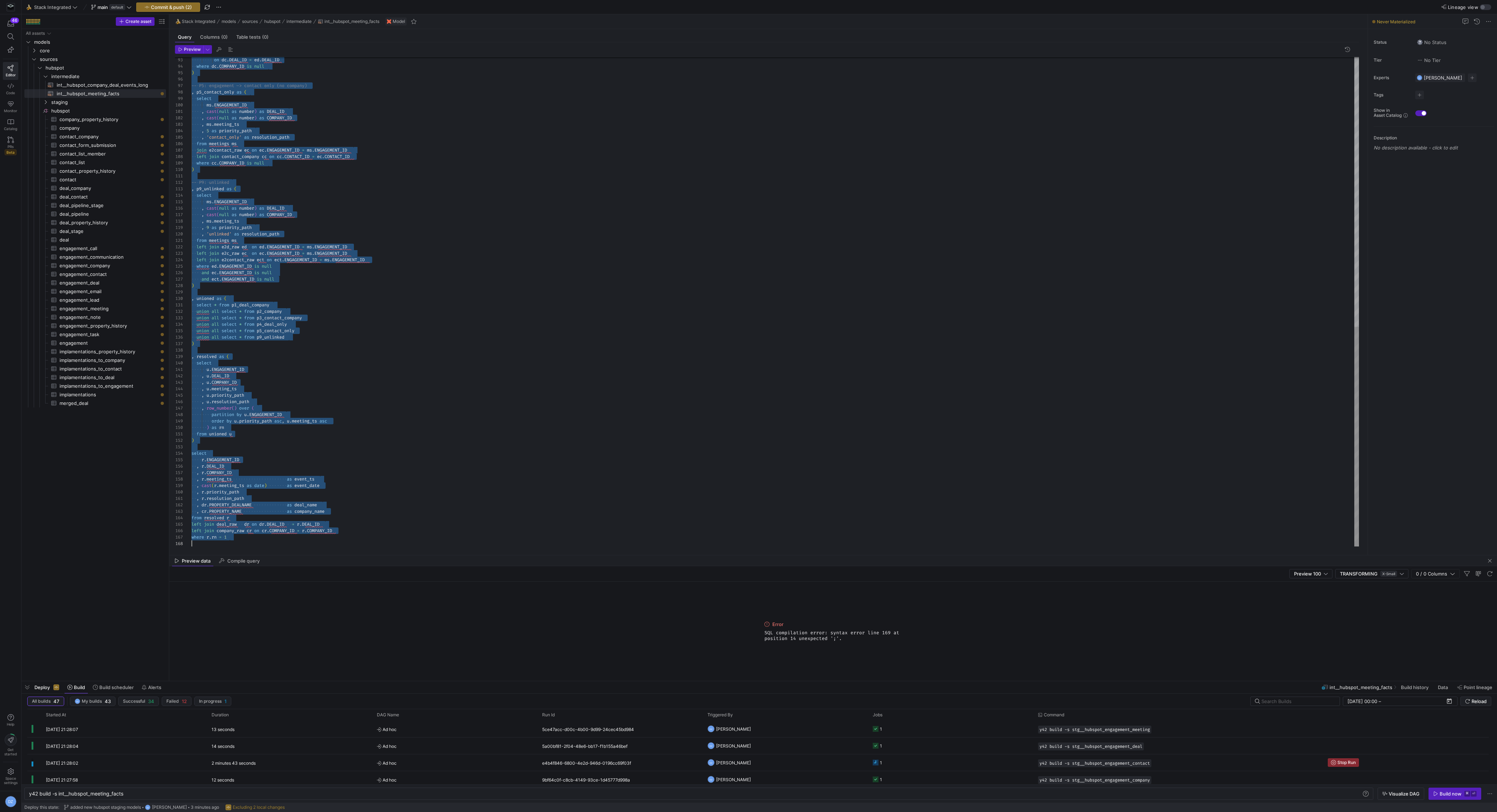
scroll to position [0, 0]
click at [493, 349] on div "on dc . DEAL_ID = ed . DEAL_ID where dc . COMPANY_ID is null ) -- P5: engagemen…" at bounding box center [775, 2] width 1168 height 1090
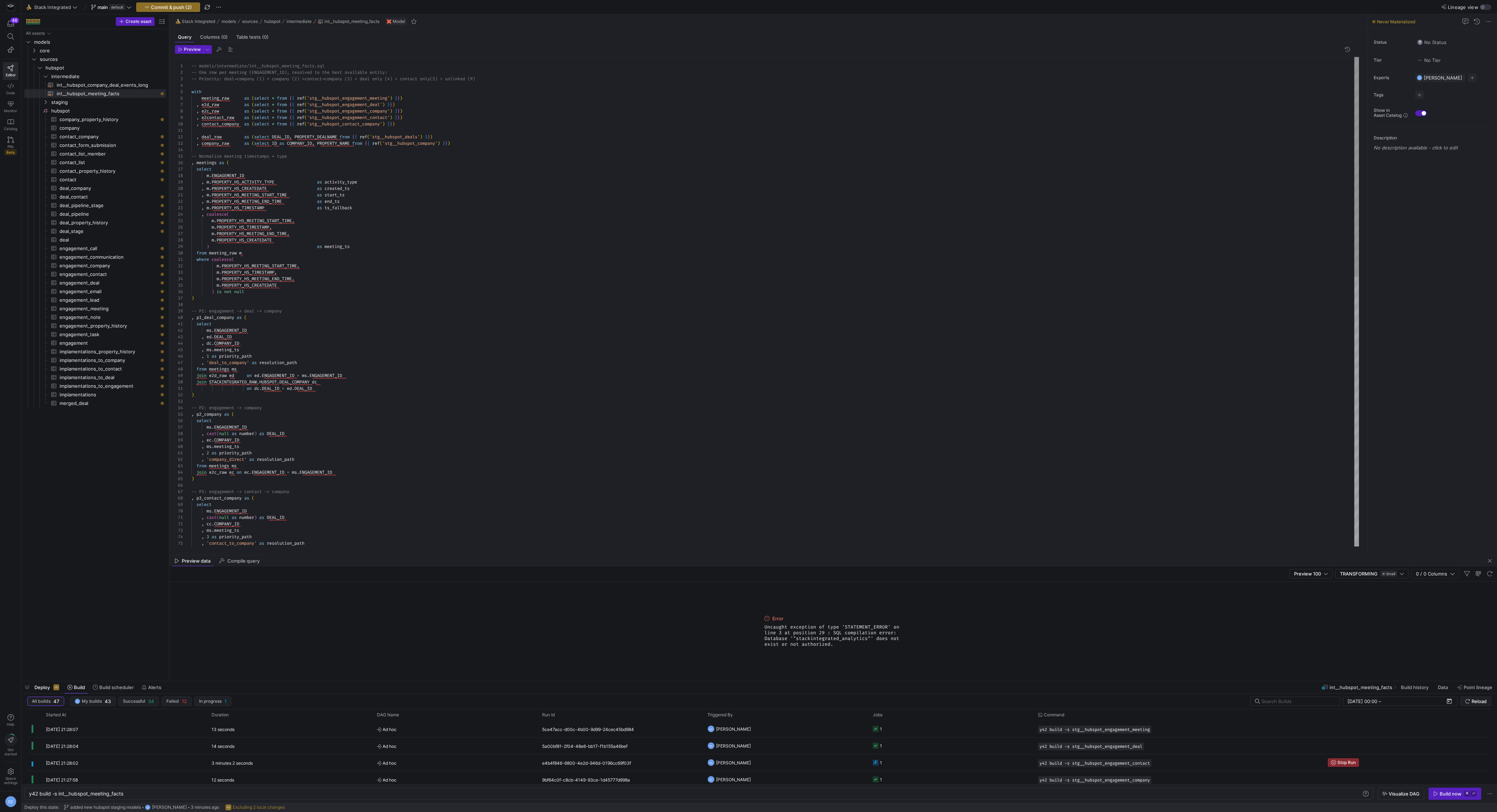
click at [412, 202] on div "join e2c_raw ec on ec . ENGAGEMENT_ID = ms . ENGAGEMENT_ID ) -- P3: engagement …" at bounding box center [775, 602] width 1168 height 1090
click at [209, 382] on div "join e2c_raw ec on ec . ENGAGEMENT_ID = ms . ENGAGEMENT_ID ) -- P3: engagement …" at bounding box center [775, 602] width 1168 height 1090
click at [292, 382] on div "join e2c_raw ec on ec . ENGAGEMENT_ID = ms . ENGAGEMENT_ID ) -- P3: engagement …" at bounding box center [775, 602] width 1168 height 1090
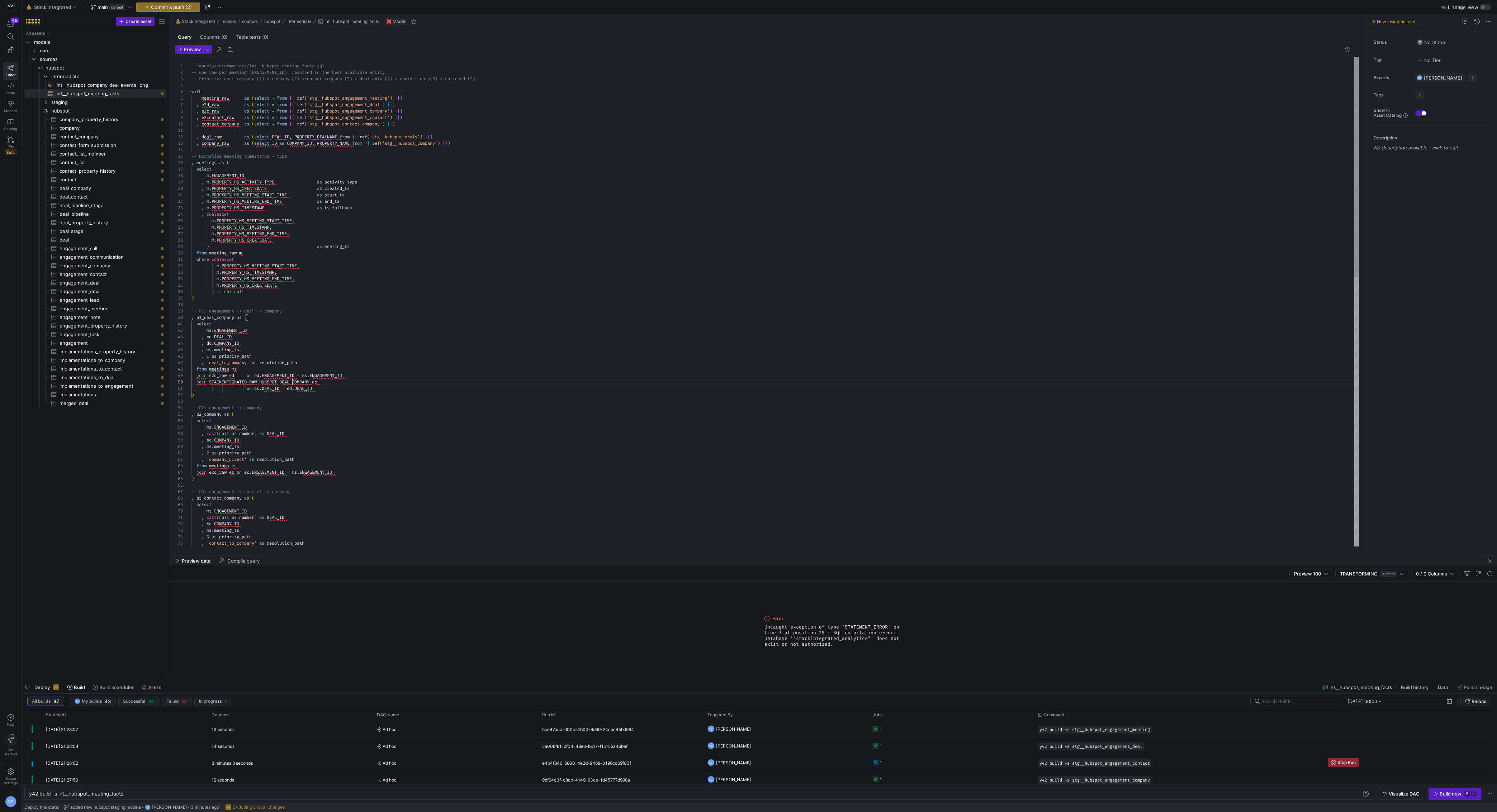
click at [292, 382] on div "join e2c_raw ec on ec . ENGAGEMENT_ID = ms . ENGAGEMENT_ID ) -- P3: engagement …" at bounding box center [775, 602] width 1168 height 1090
click at [411, 103] on div "join e2c_raw ec on ec . ENGAGEMENT_ID = ms . ENGAGEMENT_ID ) -- P3: engagement …" at bounding box center [775, 602] width 1168 height 1090
click at [219, 151] on div "join e2c_raw ec on ec . ENGAGEMENT_ID = ms . ENGAGEMENT_ID ) -- P3: engagement …" at bounding box center [775, 605] width 1168 height 1096
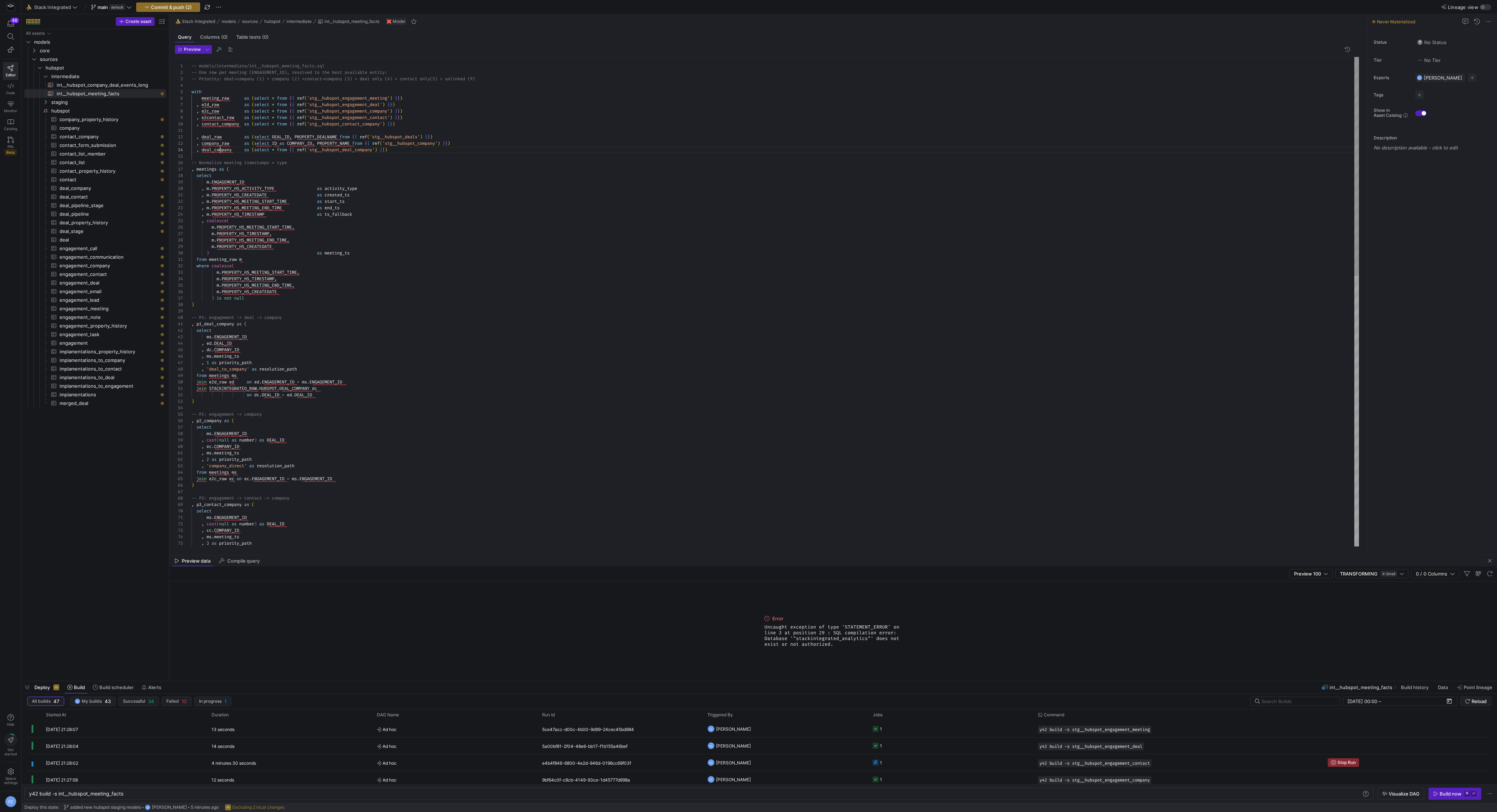
scroll to position [19, 41]
click at [313, 389] on div "join e2c_raw ec on ec . ENGAGEMENT_ID = ms . ENGAGEMENT_ID ) -- P3: engagement …" at bounding box center [775, 605] width 1168 height 1096
click at [210, 387] on div "join e2c_raw ec on ec . ENGAGEMENT_ID = ms . ENGAGEMENT_ID ) -- P3: engagement …" at bounding box center [775, 605] width 1168 height 1096
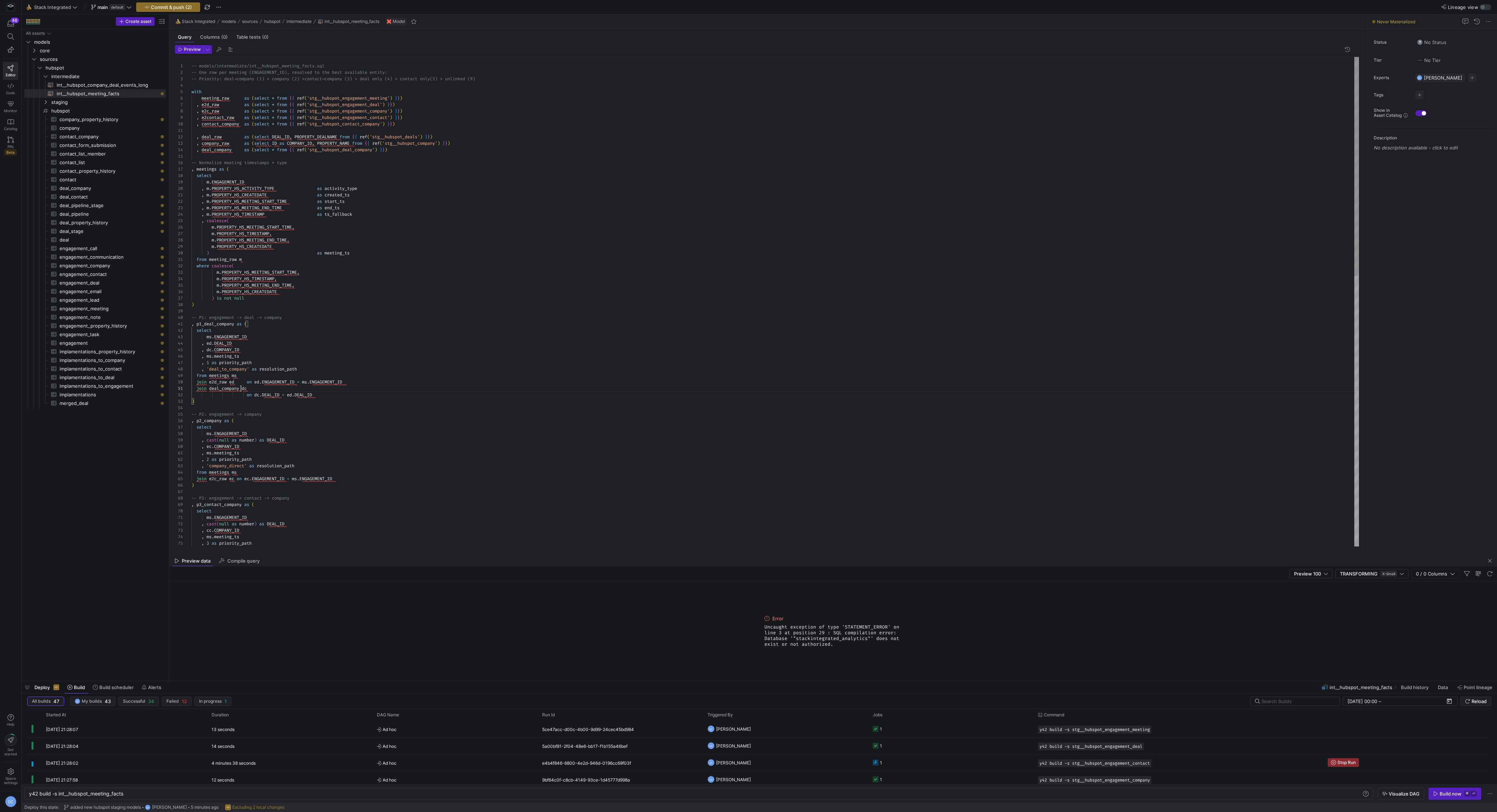
click at [295, 390] on div "join e2c_raw ec on ec . ENGAGEMENT_ID = ms . ENGAGEMENT_ID ) -- P3: engagement …" at bounding box center [775, 605] width 1168 height 1096
click at [247, 395] on div "join e2c_raw ec on ec . ENGAGEMENT_ID = ms . ENGAGEMENT_ID ) -- P3: engagement …" at bounding box center [775, 605] width 1168 height 1096
click at [318, 417] on div "join e2c_raw ec on ec . ENGAGEMENT_ID = ms . ENGAGEMENT_ID ) -- P3: engagement …" at bounding box center [775, 605] width 1168 height 1096
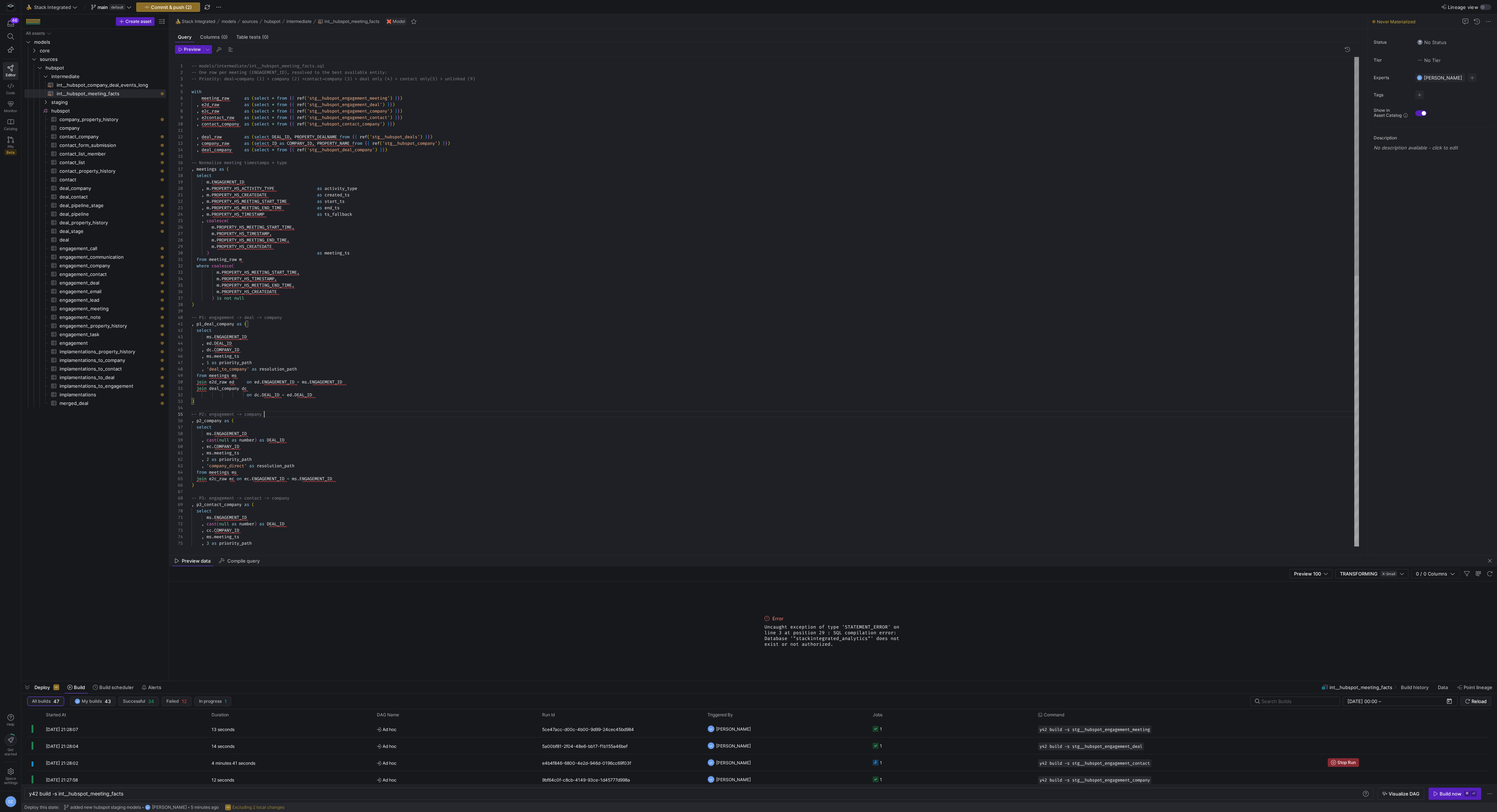
scroll to position [25, 72]
type textarea "join deal_company dc on [DOMAIN_NAME]_ID = [DOMAIN_NAME]_ID ) -- P2: engagement…"
type textarea "st"
type textarea "from meetings ms join e2d_raw ed on ed.ENGAGEMENT_ID = ms.ENGAGEMENT_ID left jo…"
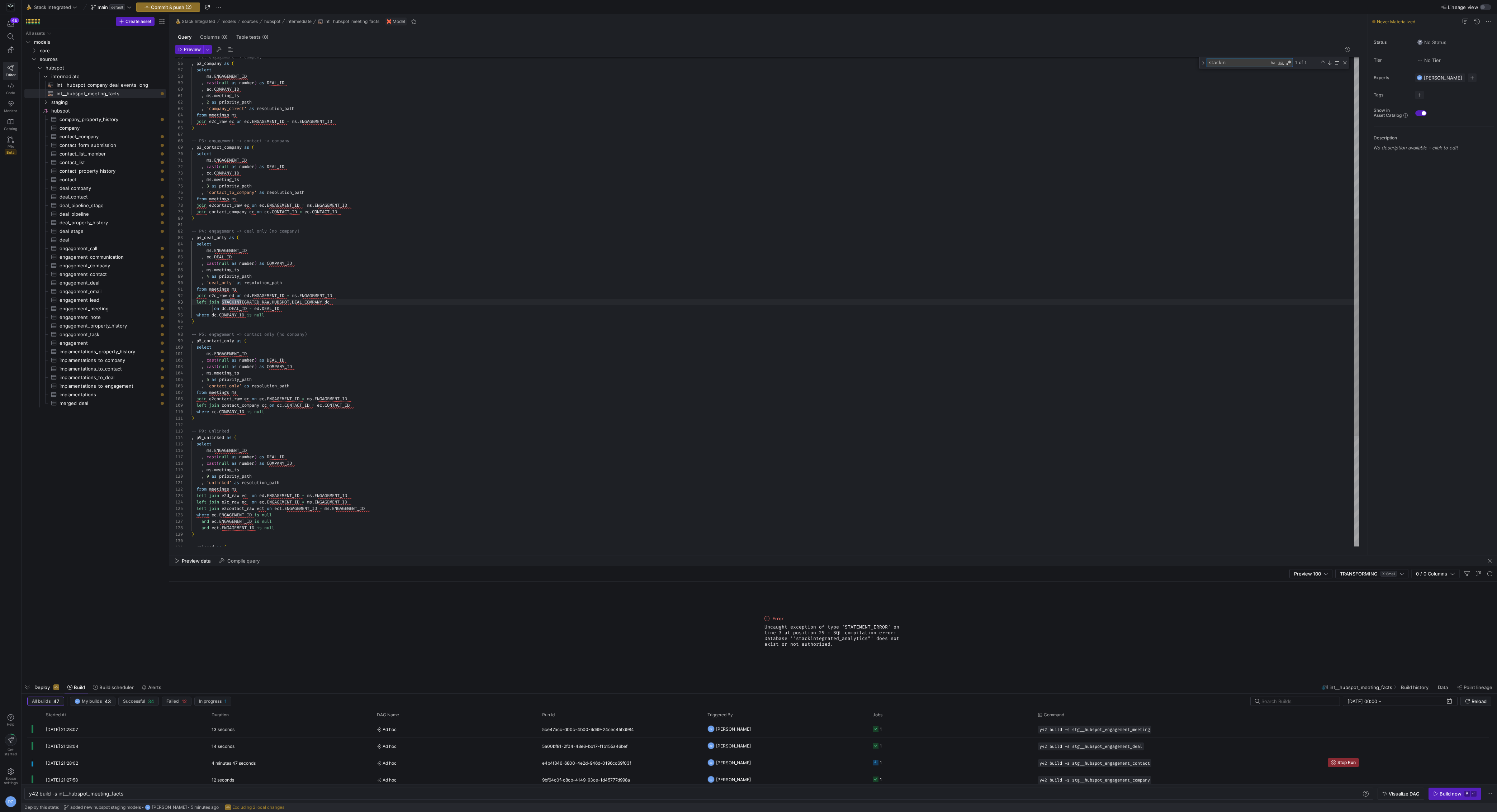
scroll to position [65, 49]
click at [326, 303] on div "join e2c_raw ec on ec . ENGAGEMENT_ID = ms . ENGAGEMENT_ID ) -- P3: engagement …" at bounding box center [775, 245] width 1168 height 1103
click at [246, 311] on div "join e2c_raw ec on ec . ENGAGEMENT_ID = ms . ENGAGEMENT_ID ) -- P3: engagement …" at bounding box center [775, 245] width 1168 height 1103
click at [223, 303] on div "join e2c_raw ec on ec . ENGAGEMENT_ID = ms . ENGAGEMENT_ID ) -- P3: engagement …" at bounding box center [775, 245] width 1168 height 1103
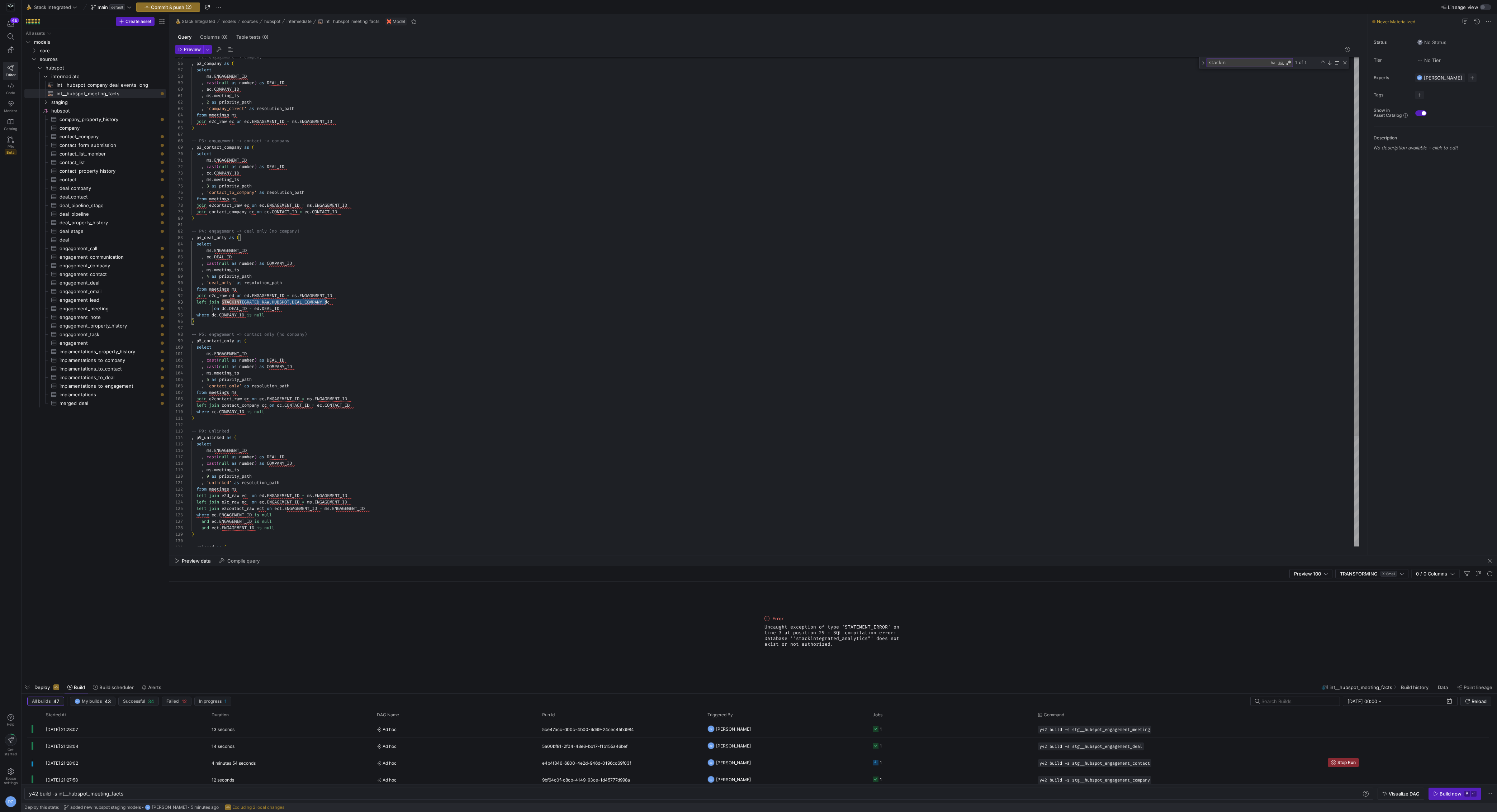
click at [326, 302] on div "join e2c_raw ec on ec . ENGAGEMENT_ID = ms . ENGAGEMENT_ID ) -- P3: engagement …" at bounding box center [775, 245] width 1168 height 1103
type textarea "STACKINTEGRATED_[DOMAIN_NAME]_COMPANY"
click at [1204, 62] on div "Toggle Replace" at bounding box center [1203, 63] width 7 height 12
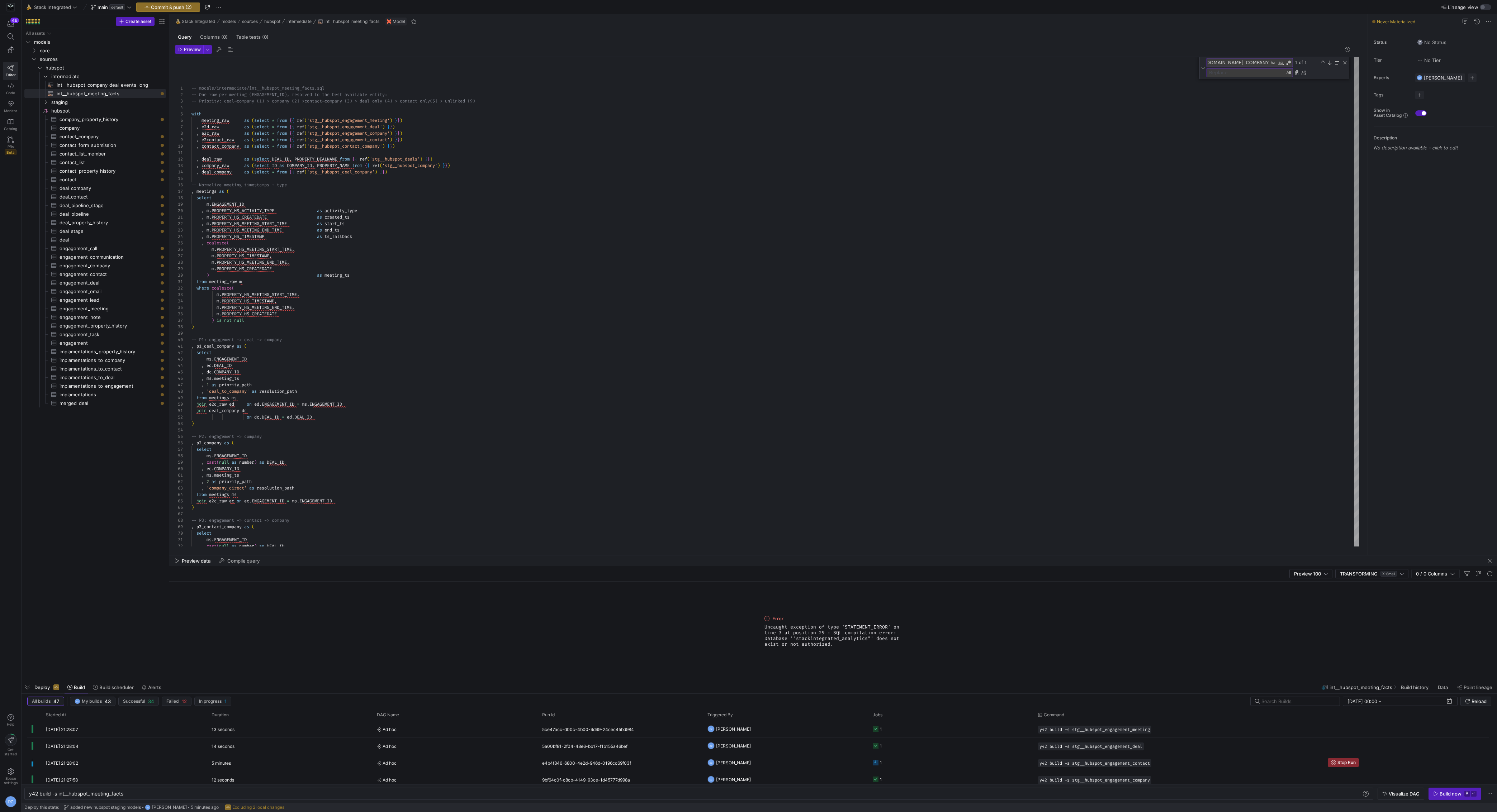
type textarea ", deal_raw as (select DEAL_ID, PROPERTY_DEALNAME from {{ ref('stg__hubspot_deal…"
click at [223, 173] on div "join e2c_raw ec on ec . ENGAGEMENT_ID = ms . ENGAGEMENT_ID ) -- P3: engagement …" at bounding box center [775, 616] width 1168 height 1118
click at [1229, 74] on textarea "Replace" at bounding box center [1246, 72] width 78 height 9
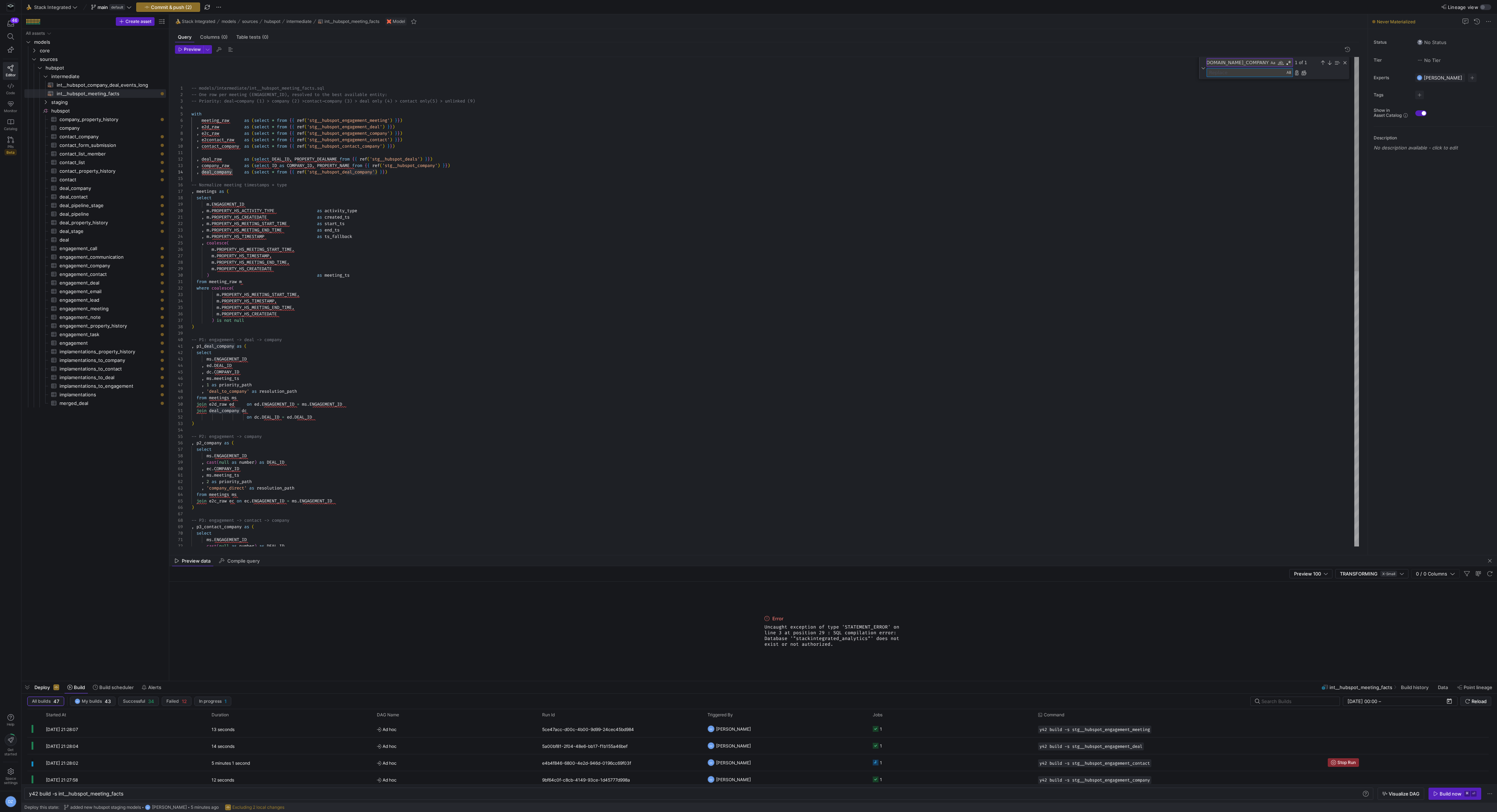
paste textarea "deal_company"
type textarea "deal_company"
click at [1303, 74] on div "Replace All (⌘Enter)" at bounding box center [1303, 73] width 6 height 6
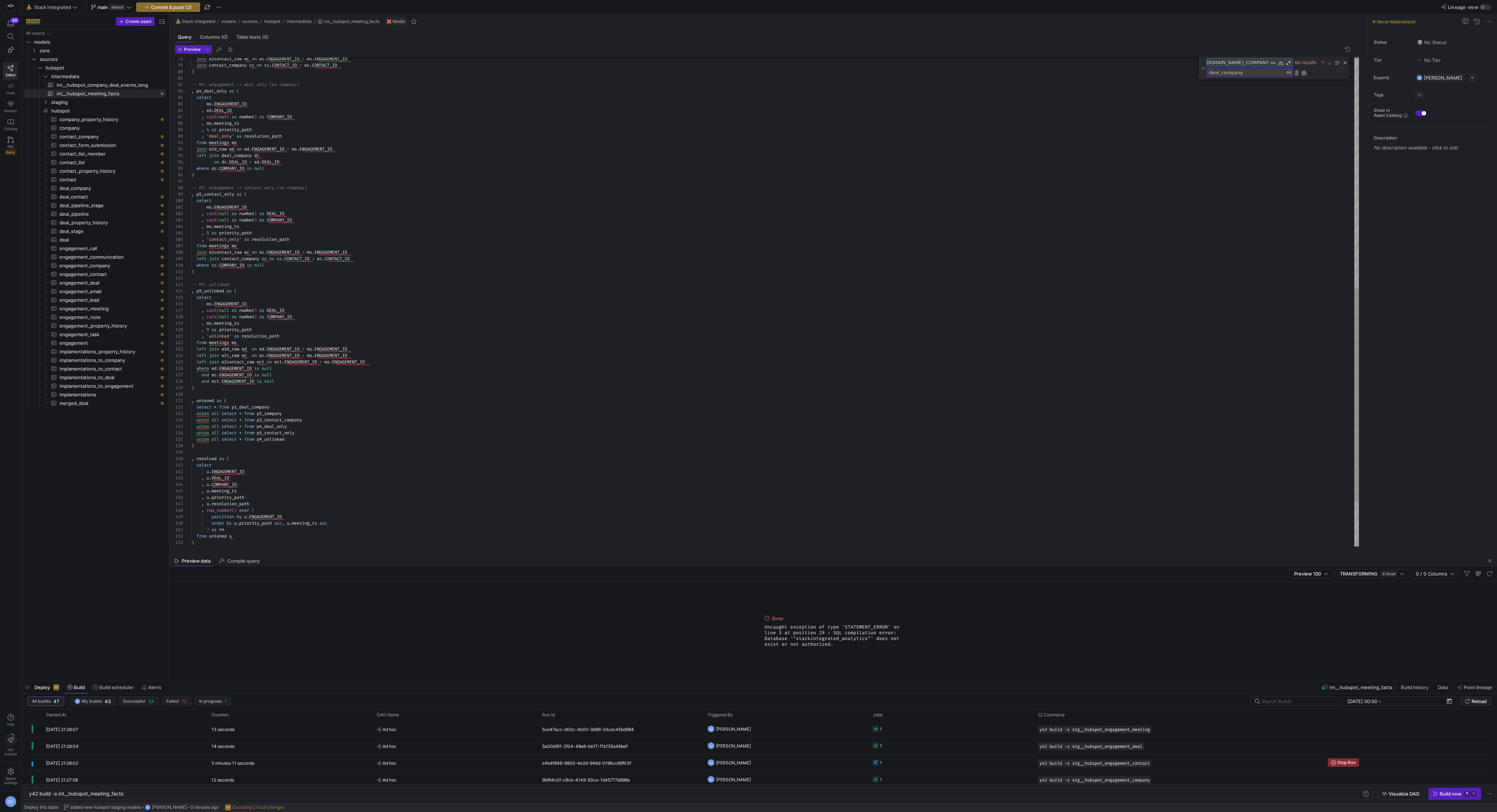
click at [1260, 64] on textarea "STACKINTEGRATED_[DOMAIN_NAME]_COMPANY" at bounding box center [1238, 63] width 62 height 9
type textarea "STACKINTEGRATED_RAW"
click at [1248, 71] on textarea "deal_company" at bounding box center [1246, 72] width 78 height 9
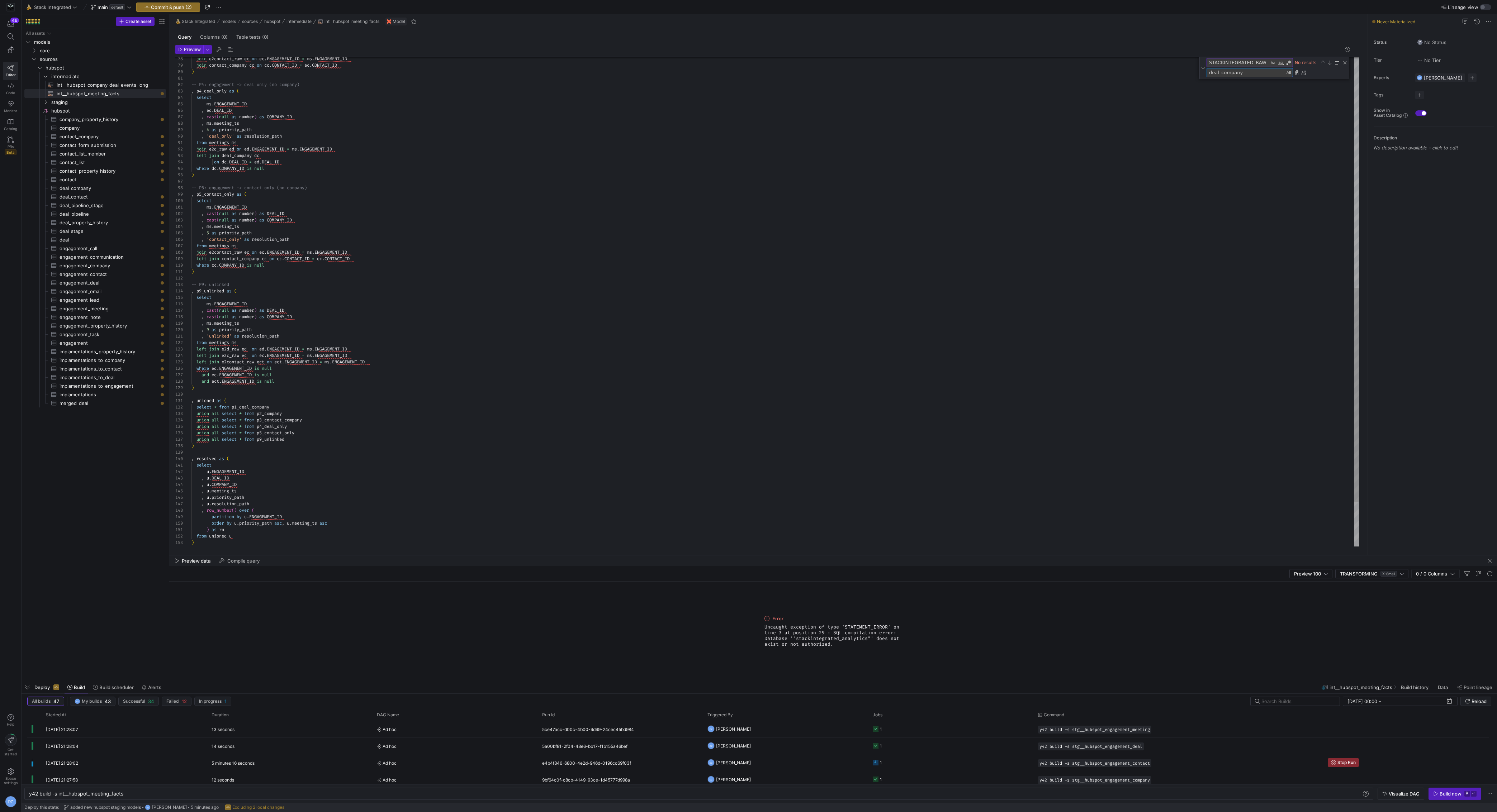
click at [1248, 71] on textarea "deal_company" at bounding box center [1246, 72] width 78 height 9
click at [591, 404] on div "join e2contact_raw ec on ec . ENGAGEMENT_ID = ms . ENGAGEMENT_ID join contact_c…" at bounding box center [775, 90] width 1168 height 1118
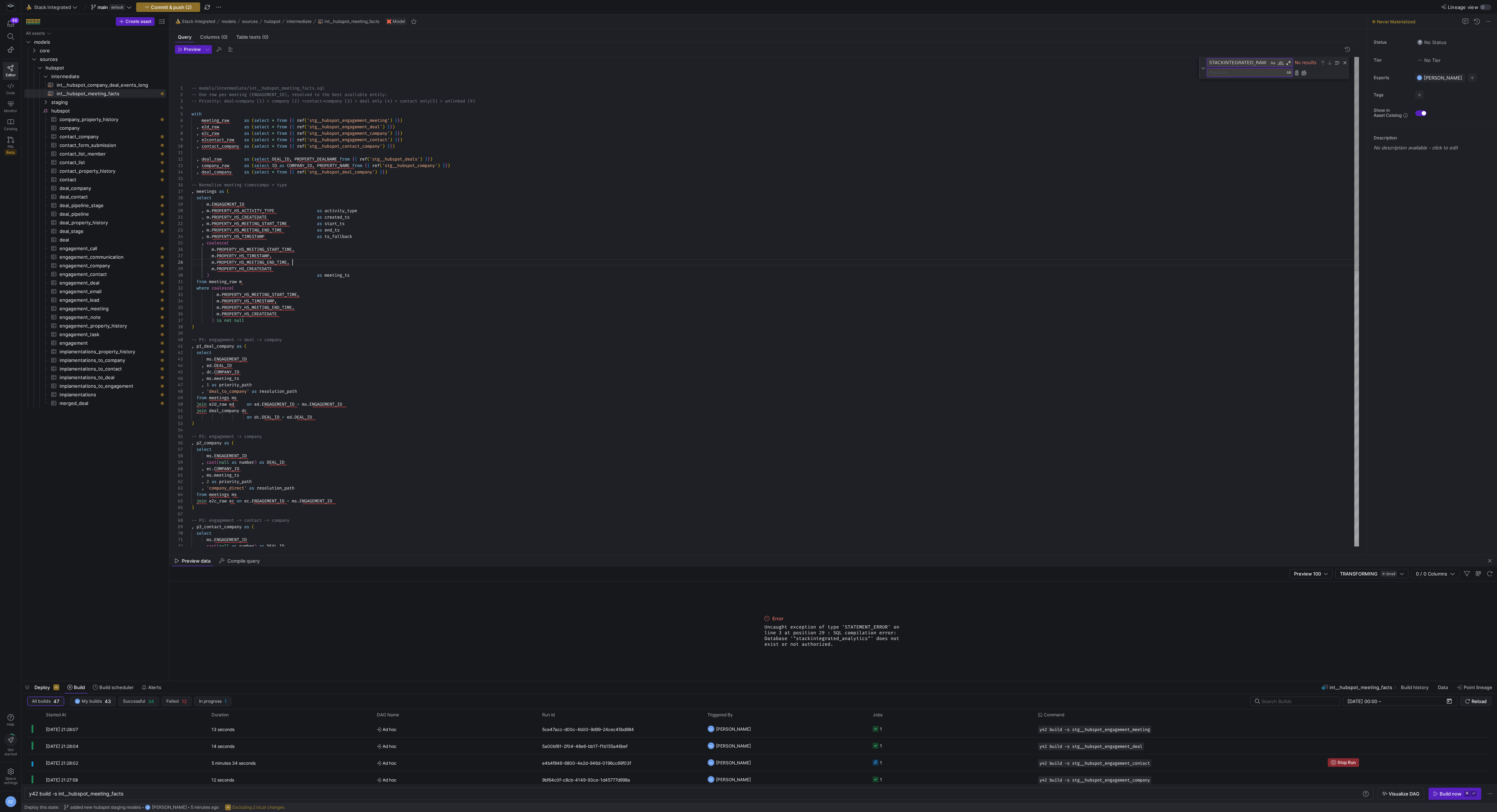
click at [538, 265] on div "-- P3: engagement -> contact -> company , p3_contact_company as ( select ms . E…" at bounding box center [775, 616] width 1168 height 1118
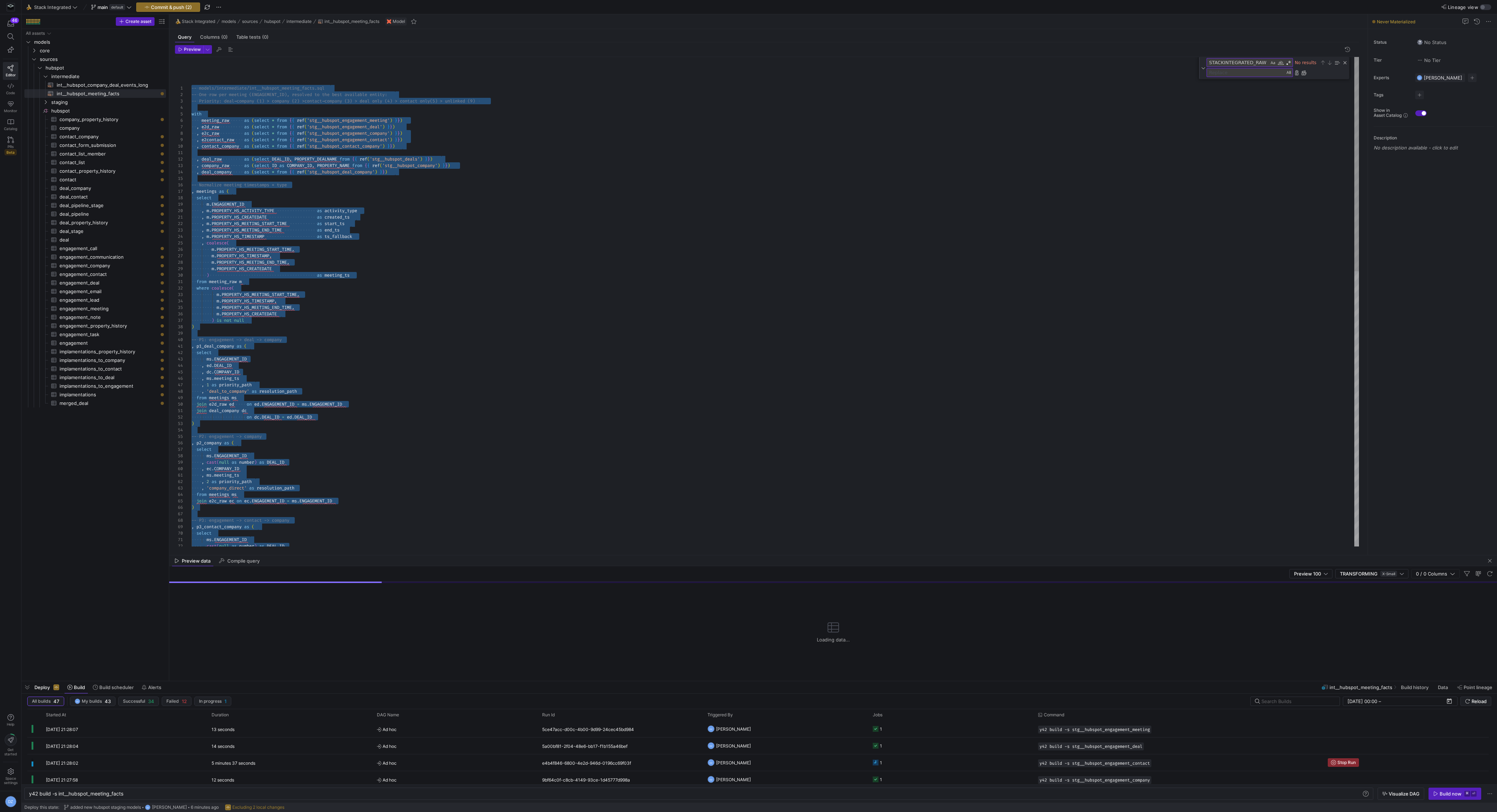
click at [544, 263] on div "-- P3: engagement -> contact -> company , p3_contact_company as ( select ms . E…" at bounding box center [775, 616] width 1168 height 1118
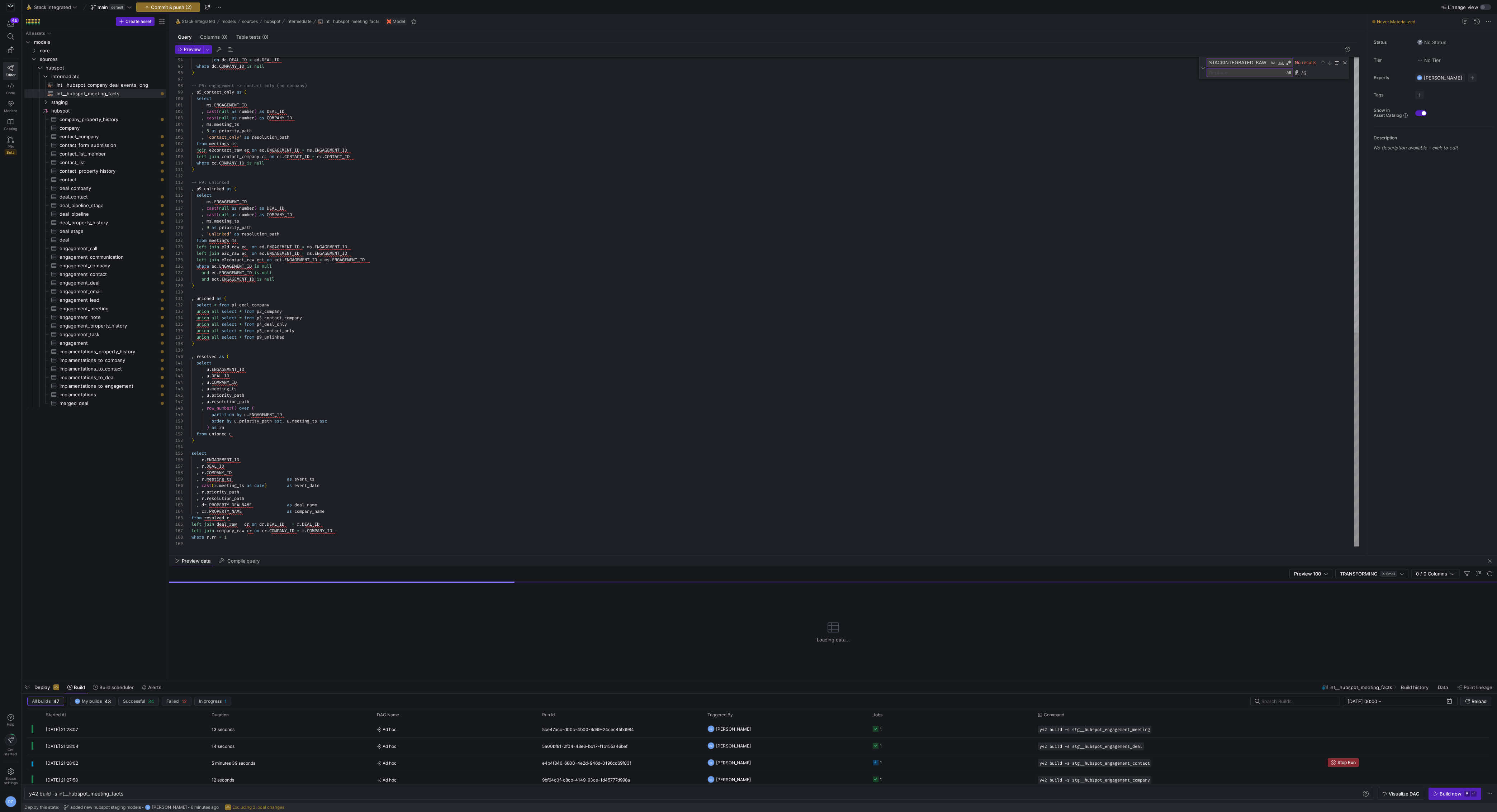
type textarea ", 'unlinked' as resolution_path from meetings ms left join e2d_raw ed on ed.ENG…"
click at [820, 638] on span "Uncaught exception of type 'STATEMENT_ERROR' on line 3 at position 29 : SQL com…" at bounding box center [833, 636] width 138 height 23
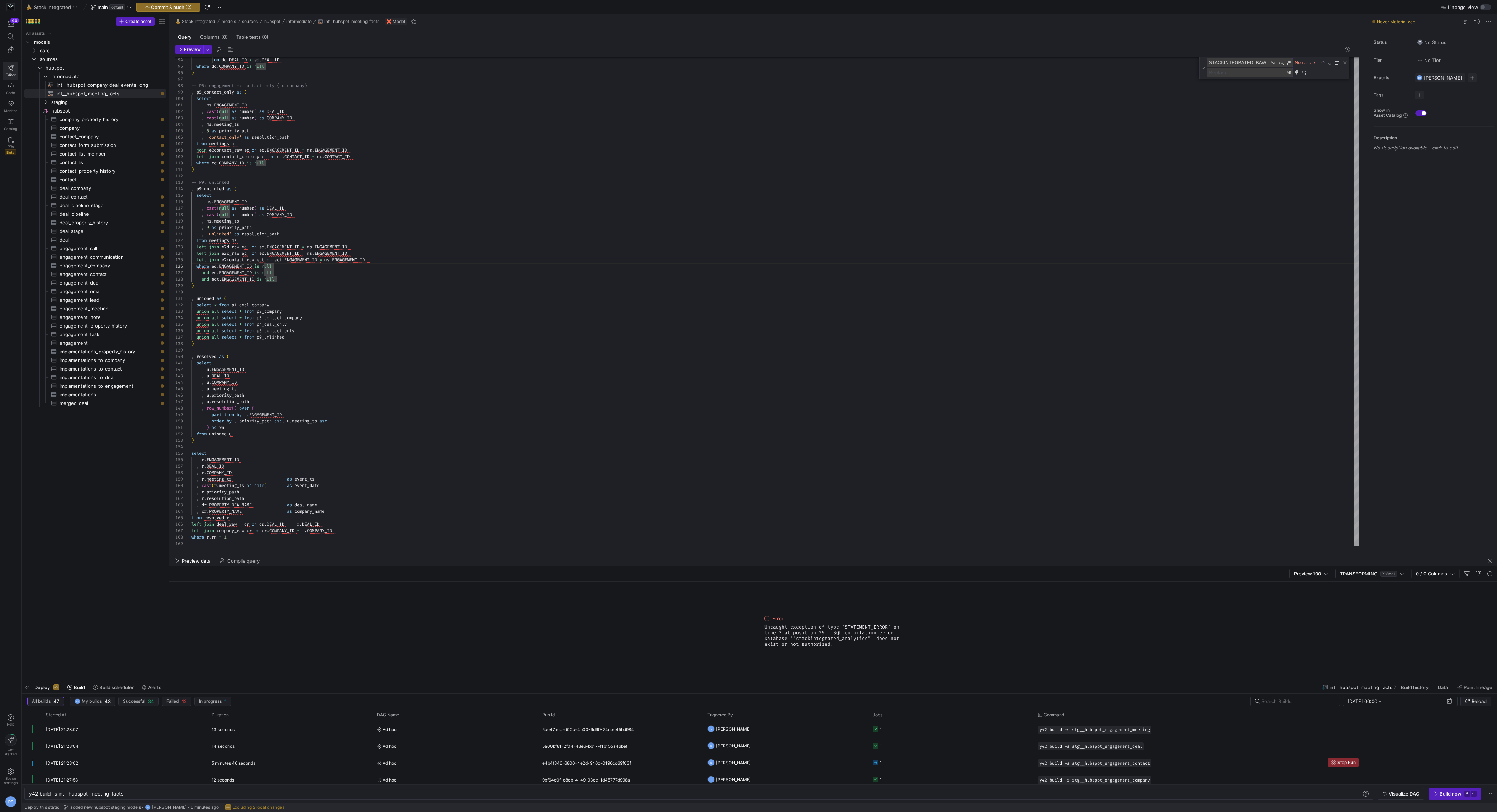
copy span "stackintegrated_analytics"
click at [1226, 60] on textarea "STACKINTEGRATED_RAW" at bounding box center [1238, 63] width 62 height 9
click at [1226, 61] on textarea "STACKINTEGRATED_RAW" at bounding box center [1238, 63] width 62 height 9
paste textarea "stackintegrated_analytics"
type textarea "stackintegrated_analytics"
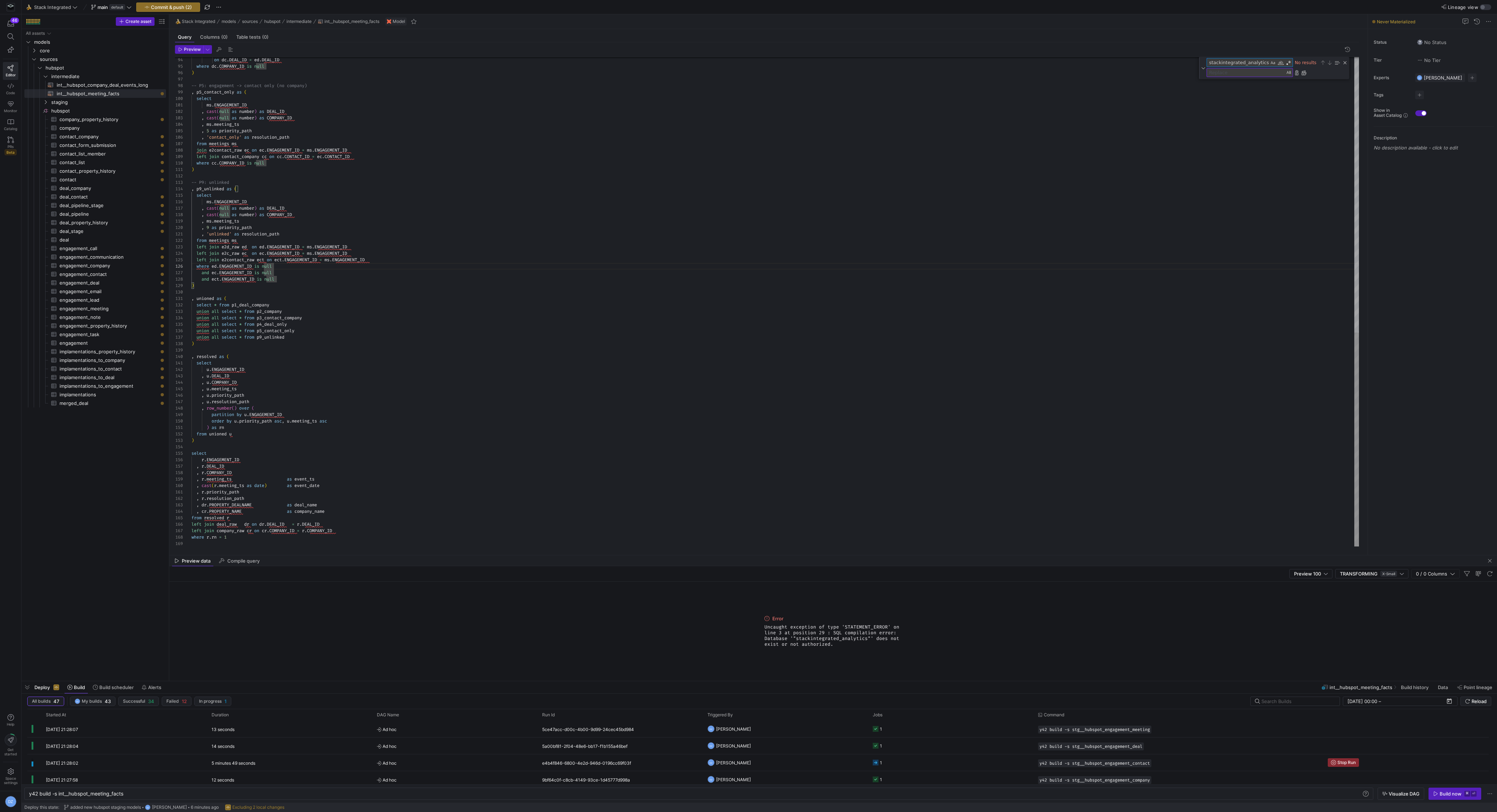
click at [1324, 62] on div "Previous Match (⇧Enter)" at bounding box center [1323, 63] width 6 height 6
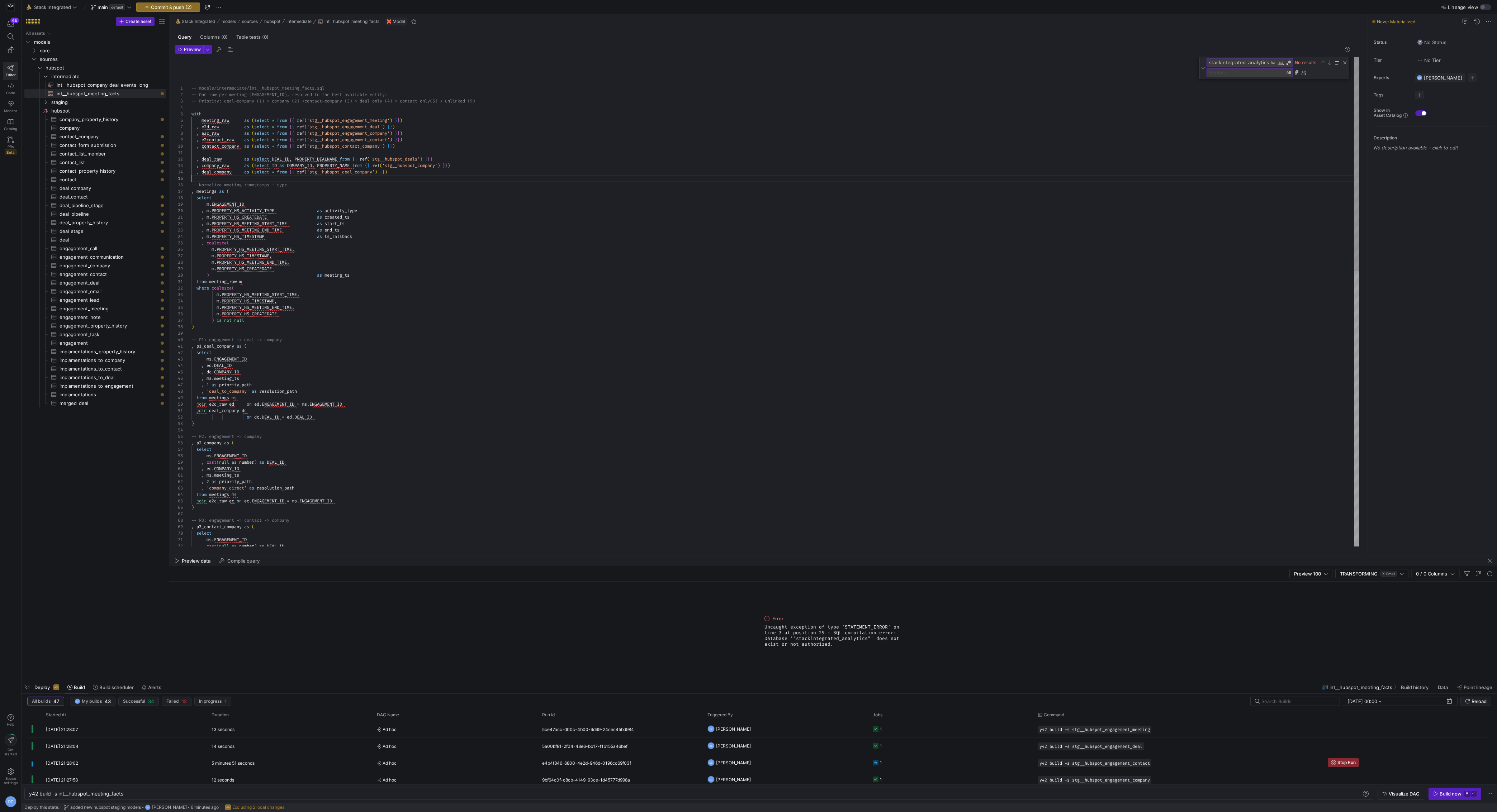
click at [624, 175] on div "join deal_company dc on dc . DEAL_ID = ed . DEAL_ID ) -- P2: engagement -> comp…" at bounding box center [775, 616] width 1168 height 1118
click at [565, 171] on div "join deal_company dc on dc . DEAL_ID = ed . DEAL_ID ) -- P2: engagement -> comp…" at bounding box center [775, 616] width 1168 height 1118
click at [147, 87] on span "int__hubspot_company_deal_events_long​​​​​​​​​​" at bounding box center [107, 85] width 101 height 9
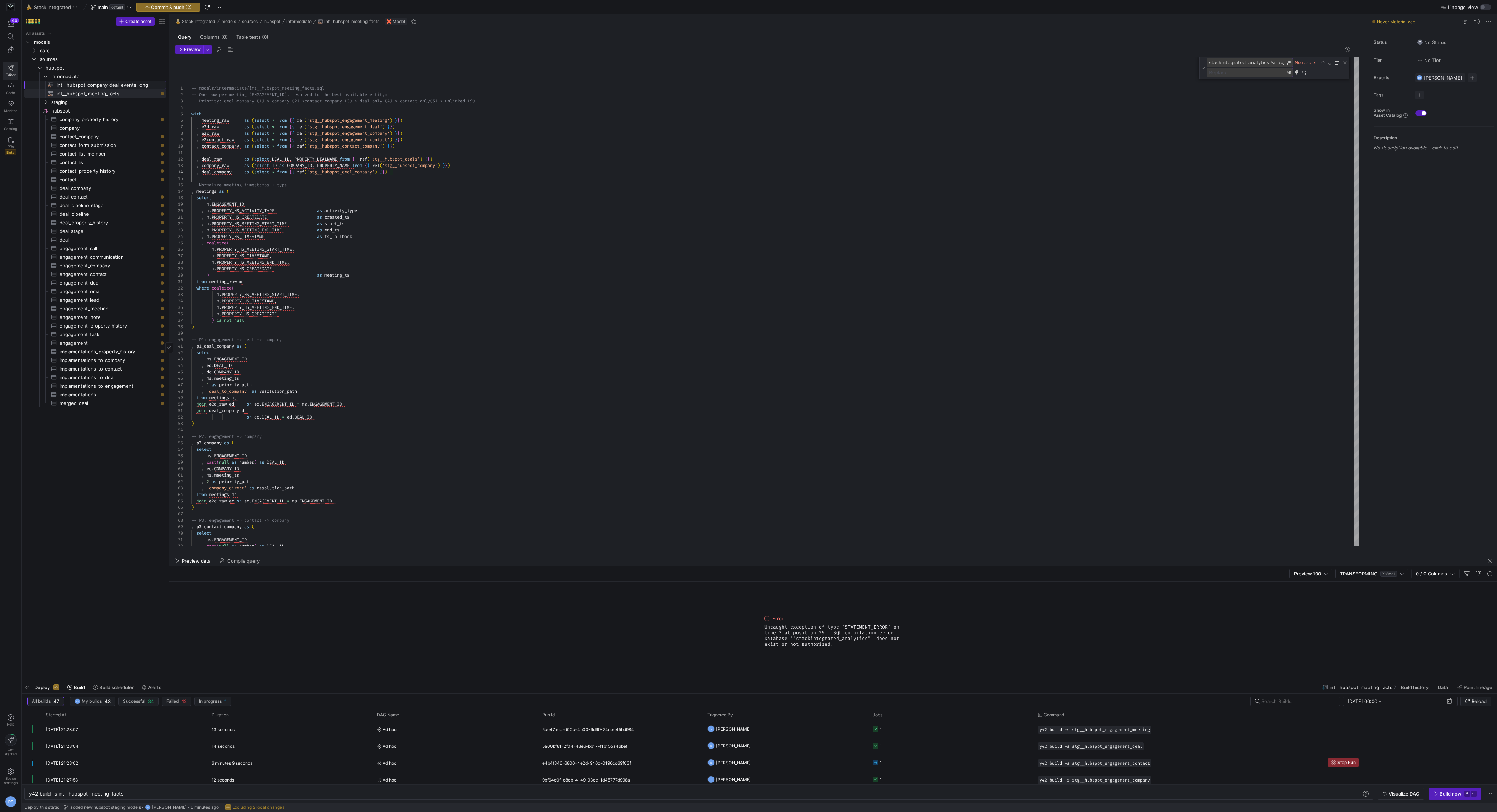
type textarea "with deal_company as (select * from {{ ref('stg__hubspot_deal_company') }}) , d…"
type textarea "y42 build -s int__hubspot_company_deal_events_long"
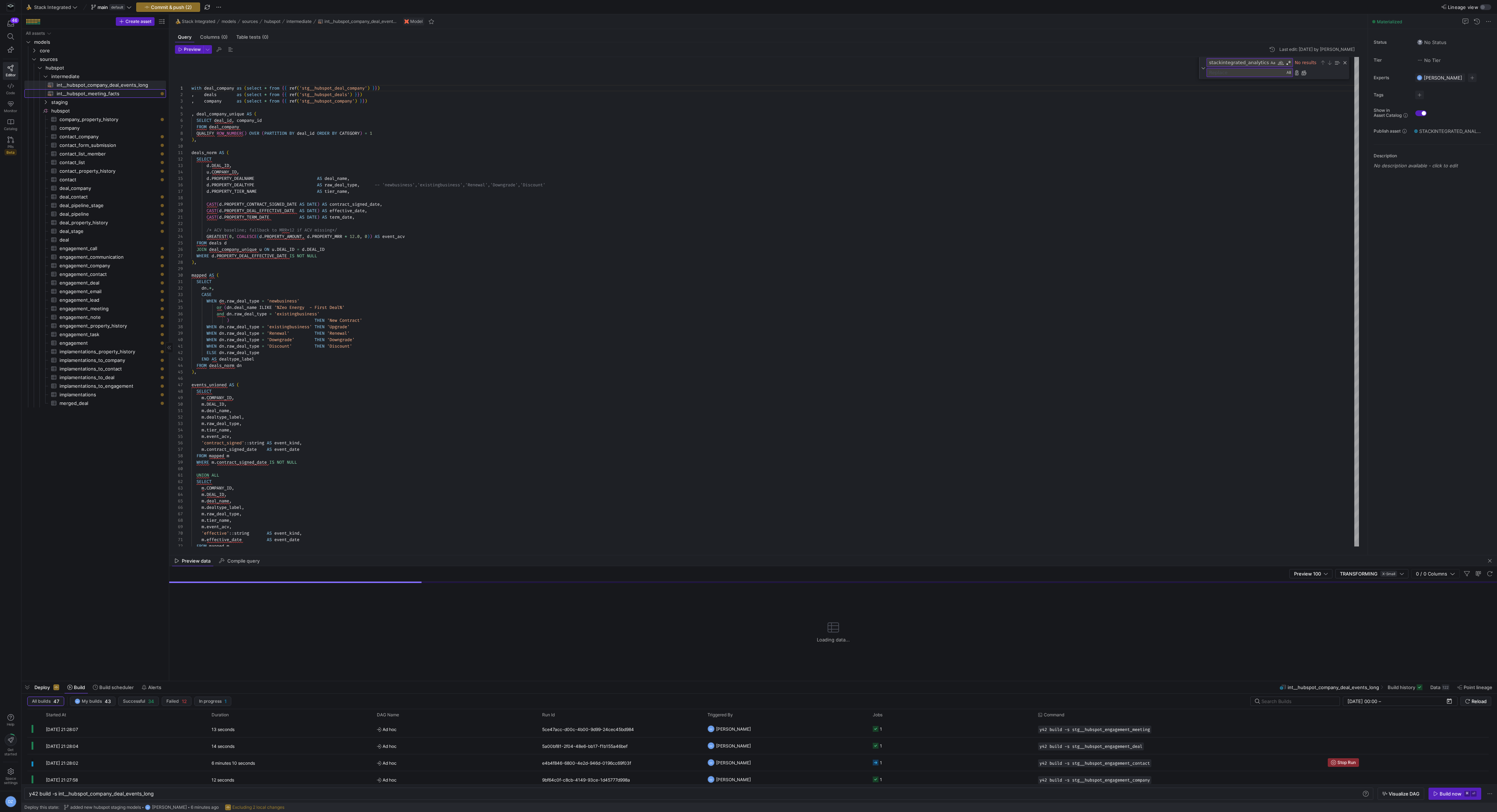
click at [136, 92] on span "int__hubspot_meeting_facts​​​​​​​​​​" at bounding box center [107, 93] width 101 height 9
type textarea "-- models/intermediate/int__hubspot_meeting_facts.sql -- One row per meeting (E…"
type textarea "y42 build -s int__hubspot_meeting_facts"
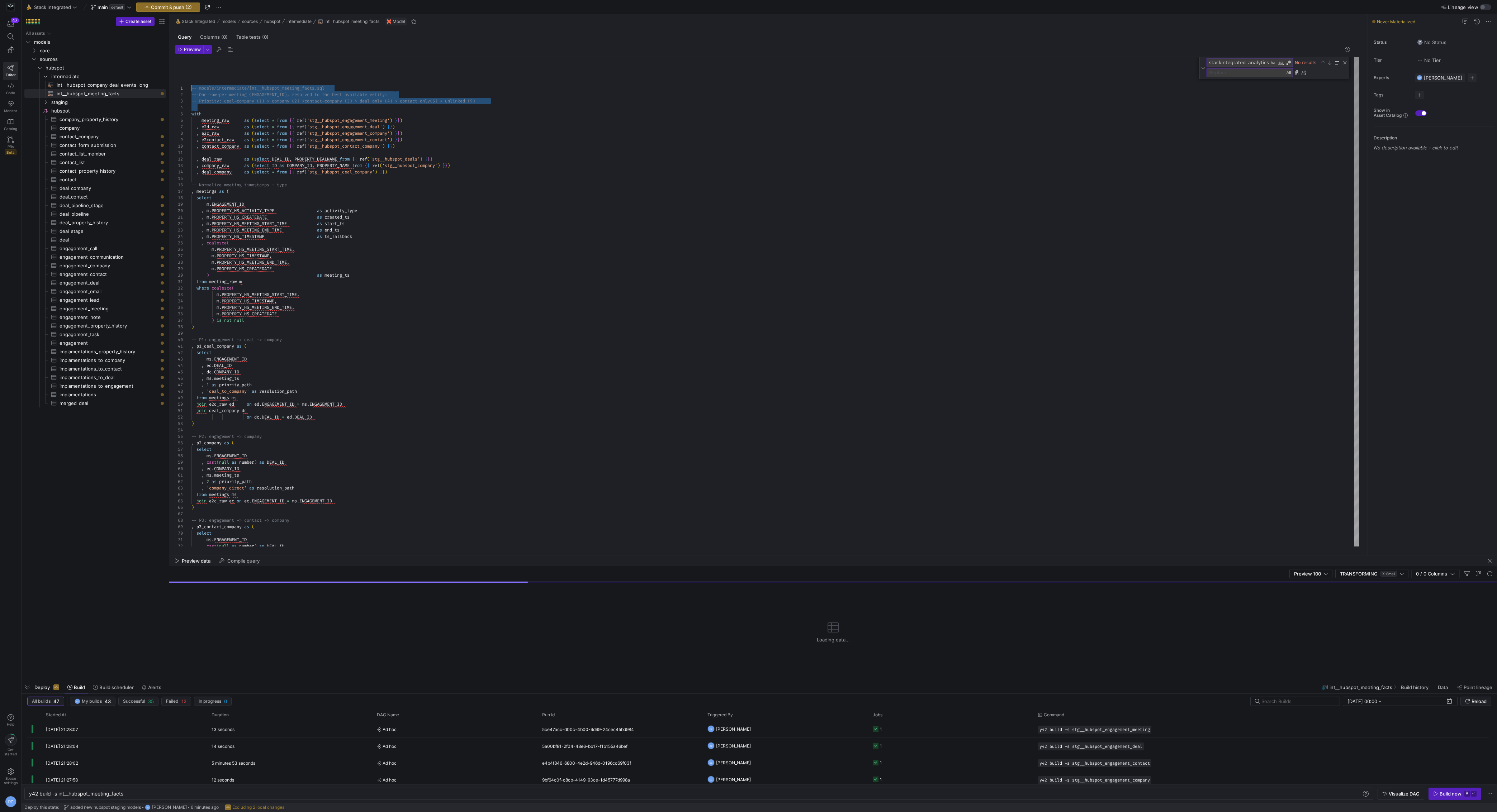
drag, startPoint x: 193, startPoint y: 114, endPoint x: 189, endPoint y: 90, distance: 24.3
click at [192, 90] on div "-- models/intermediate/int__hubspot_meeting_facts. sql -- One row per meeting (…" at bounding box center [775, 616] width 1168 height 1118
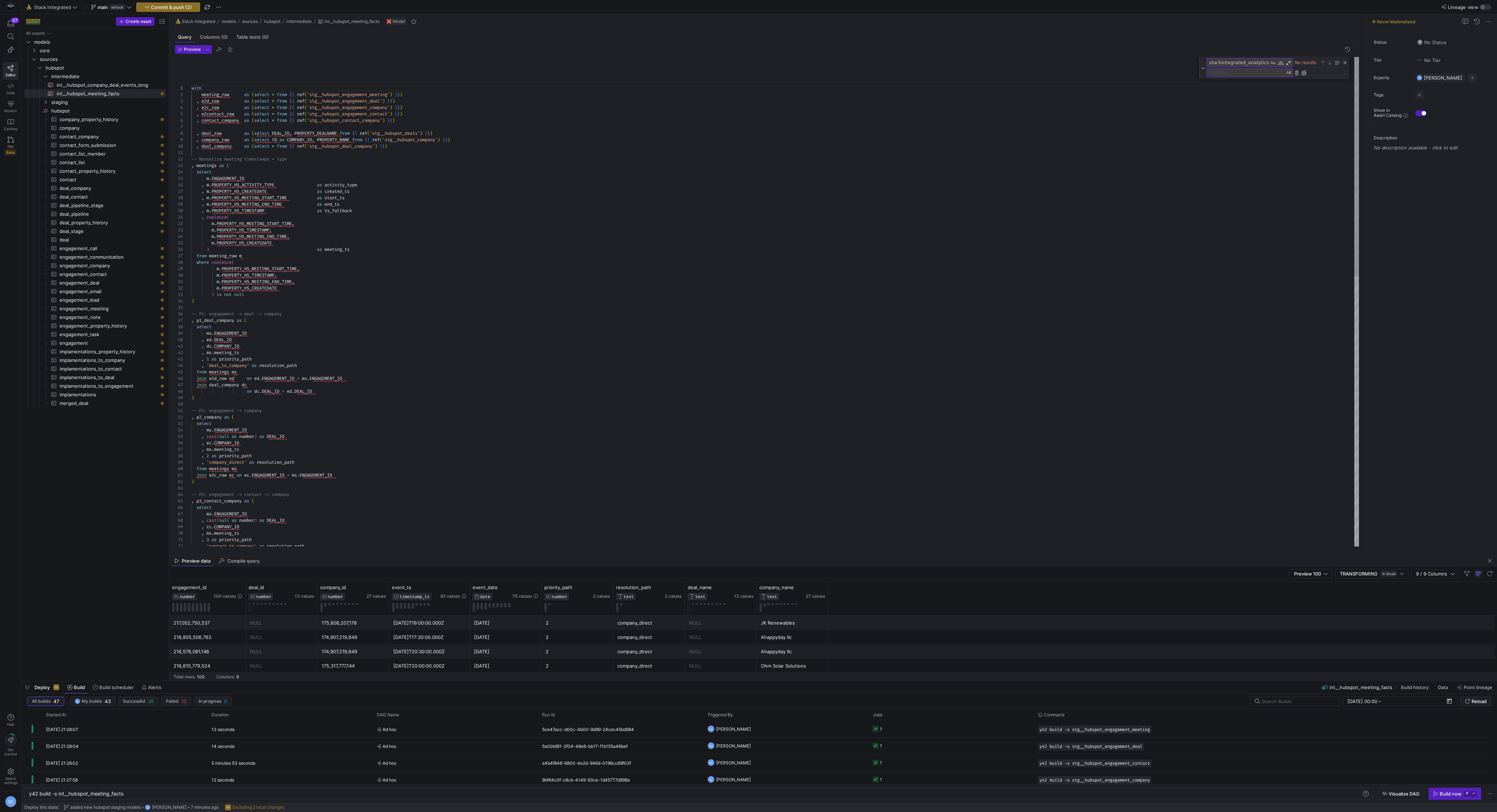
click at [511, 225] on div "with meeting_raw as ( select * from { { ref ( 'stg__hubspot_engagement_meeting'…" at bounding box center [775, 603] width 1168 height 1093
click at [516, 224] on div "with meeting_raw as ( select * from { { ref ( 'stg__hubspot_engagement_meeting'…" at bounding box center [775, 603] width 1168 height 1093
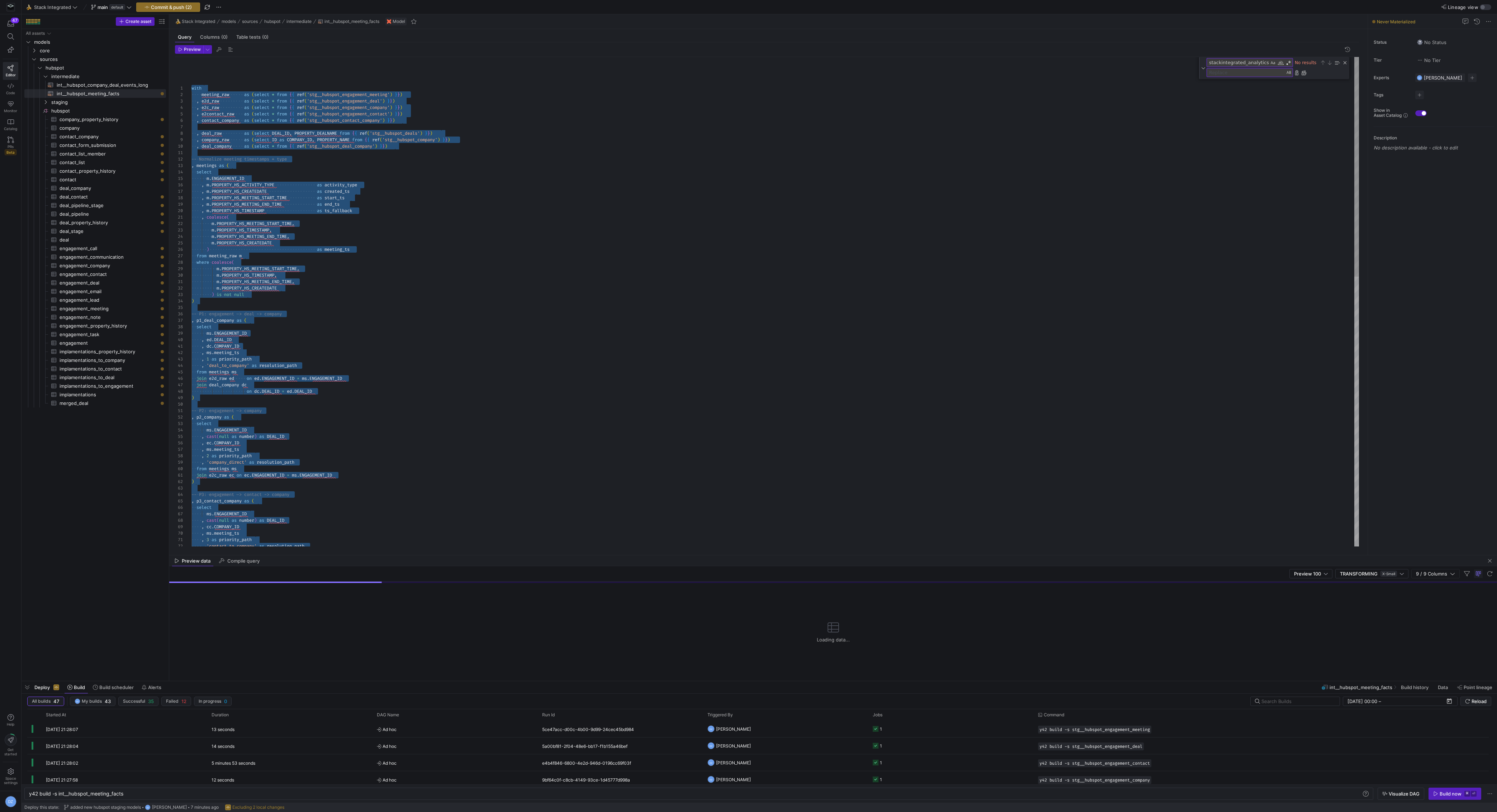
click at [516, 224] on div "with meeting_raw as ( select * from { { ref ( 'stg__hubspot_engagement_meeting'…" at bounding box center [775, 603] width 1168 height 1093
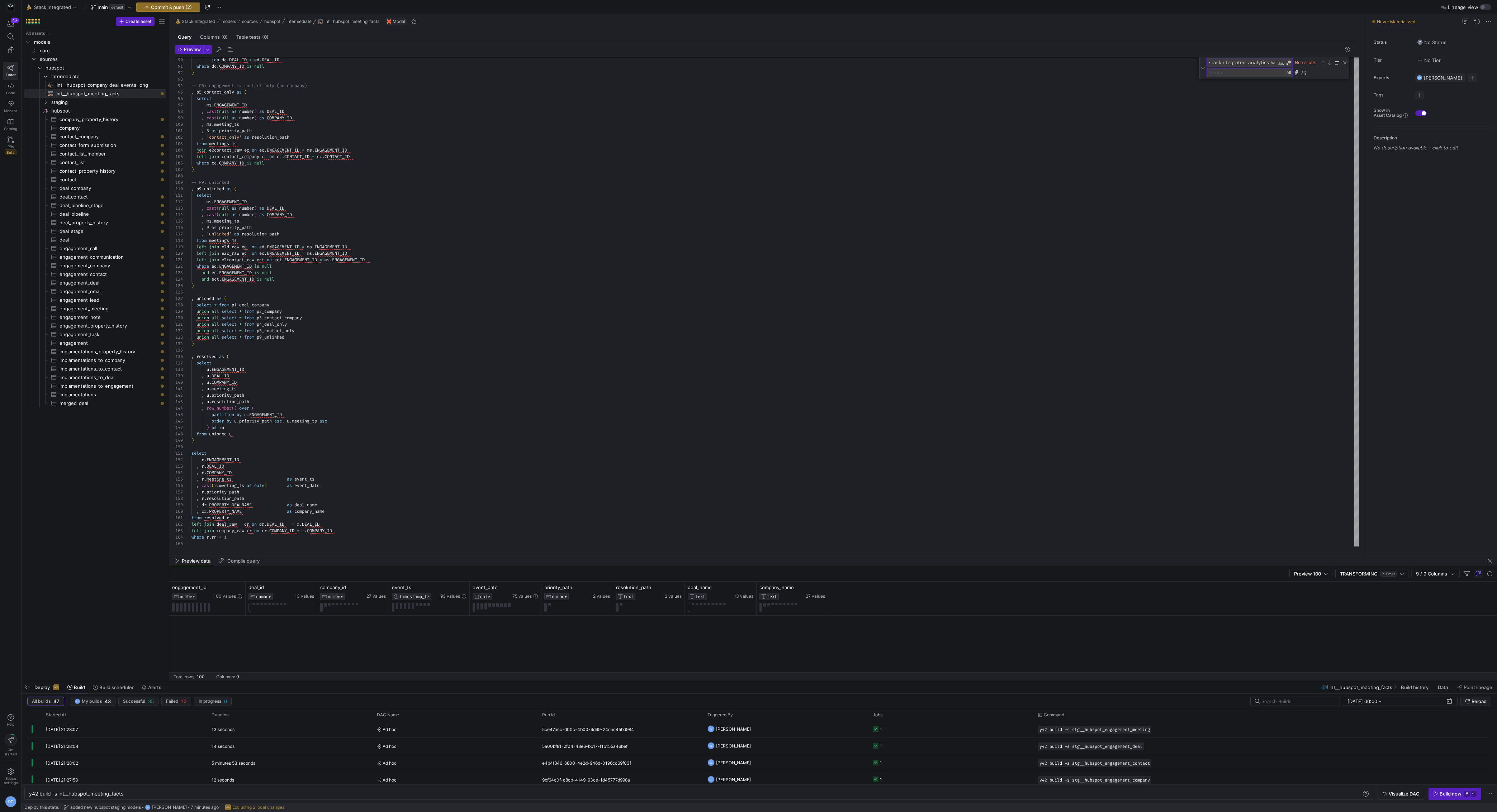
scroll to position [0, 0]
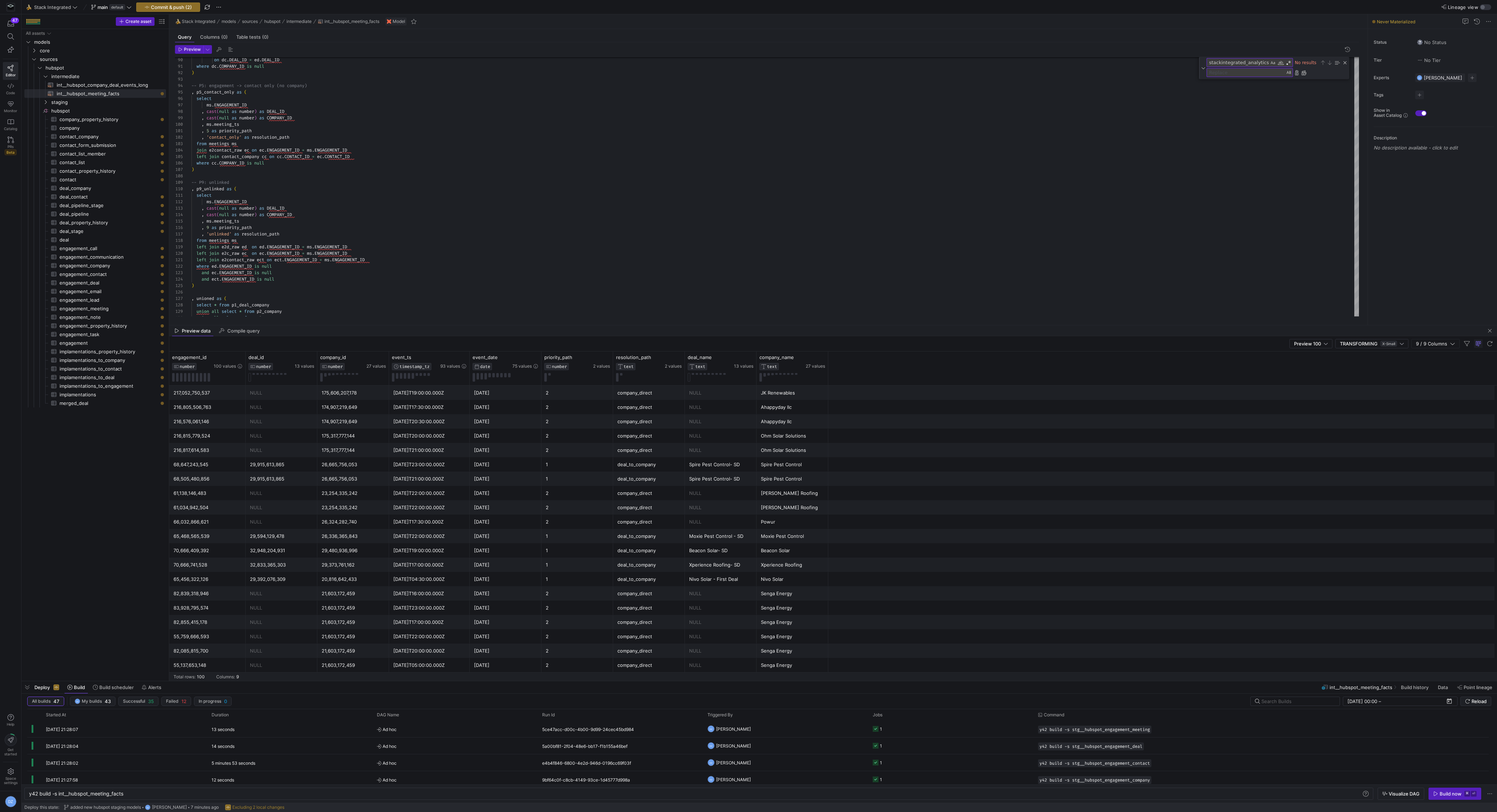
drag, startPoint x: 350, startPoint y: 556, endPoint x: 375, endPoint y: 315, distance: 242.3
click at [375, 315] on as-split "🍌 Stack Integrated models sources hubspot intermediate int__hubspot_meeting_fac…" at bounding box center [833, 348] width 1327 height 667
click at [230, 347] on icon at bounding box center [231, 347] width 6 height 6
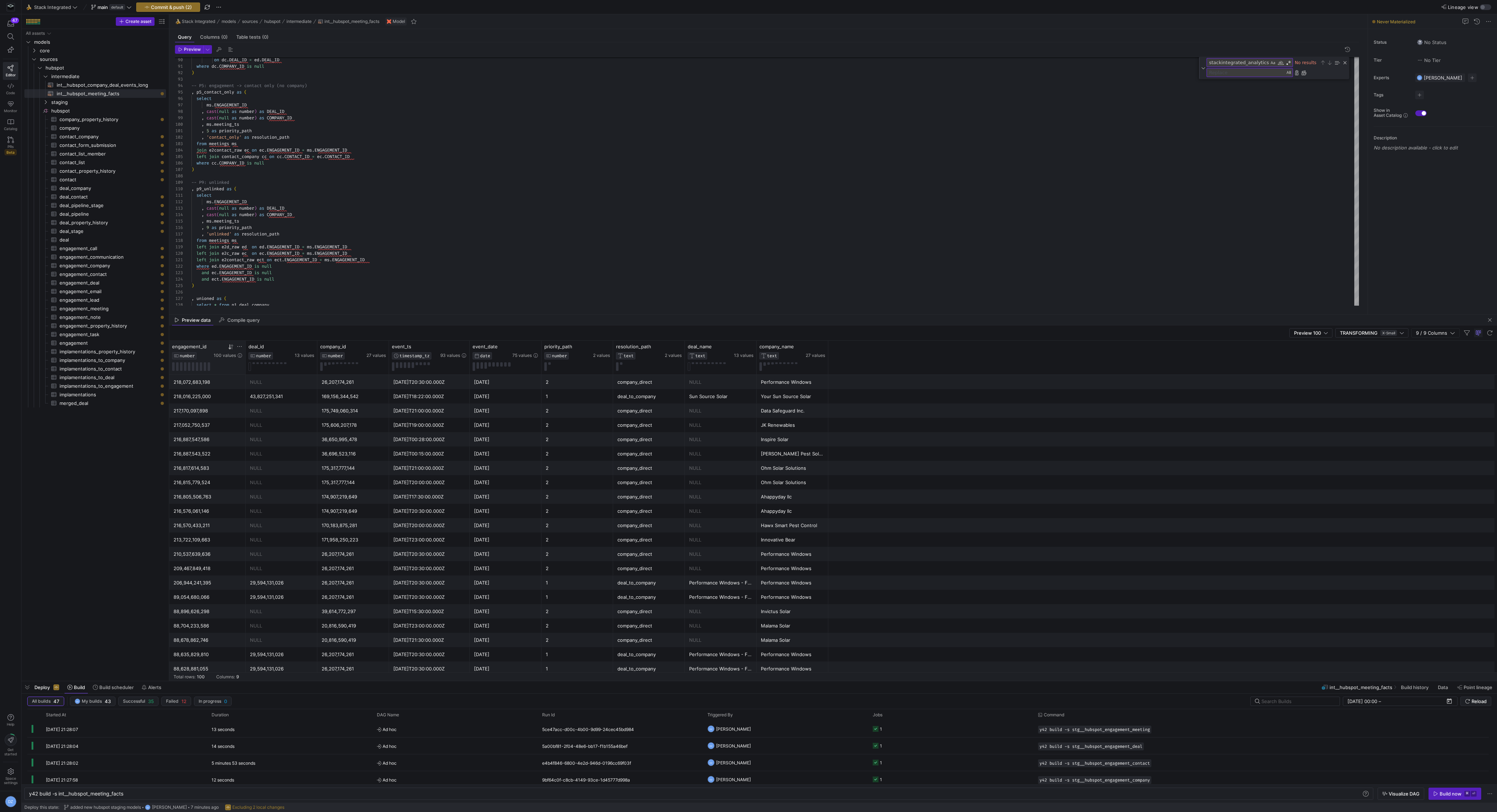
click at [230, 347] on icon at bounding box center [231, 347] width 6 height 6
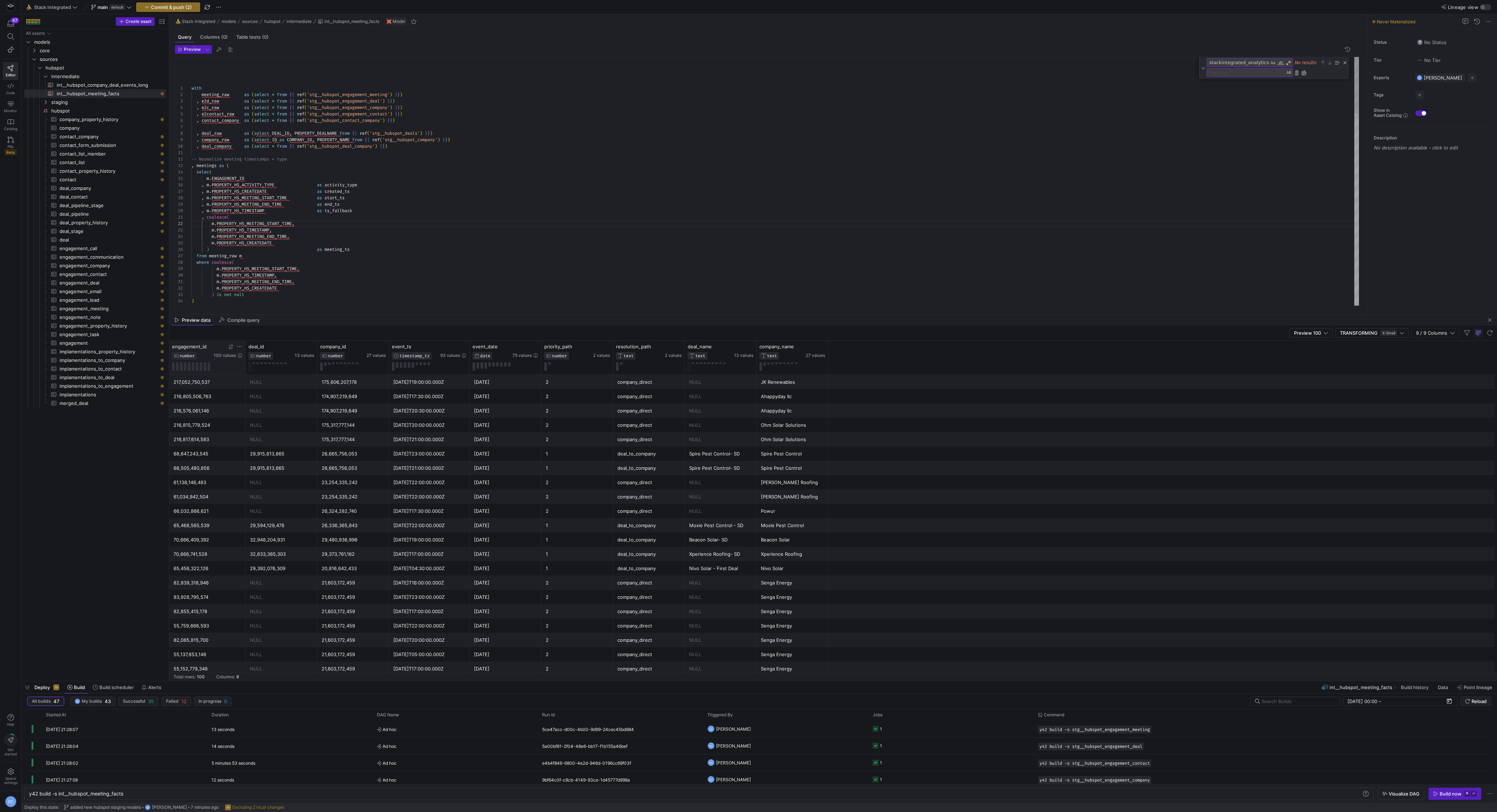
click at [426, 241] on div "with meeting_raw as ( select * from { { ref ( 'stg__hubspot_engagement_meeting'…" at bounding box center [775, 603] width 1168 height 1093
type textarea "-- Normalize meeting timestamps + type , meetings as ( select m.ENGAGEMENT_ID ,…"
click at [394, 170] on div "with meeting_raw as ( select * from { { ref ( 'stg__hubspot_engagement_meeting'…" at bounding box center [775, 603] width 1168 height 1093
click at [397, 157] on div "with meeting_raw as ( select * from { { ref ( 'stg__hubspot_engagement_meeting'…" at bounding box center [775, 603] width 1168 height 1093
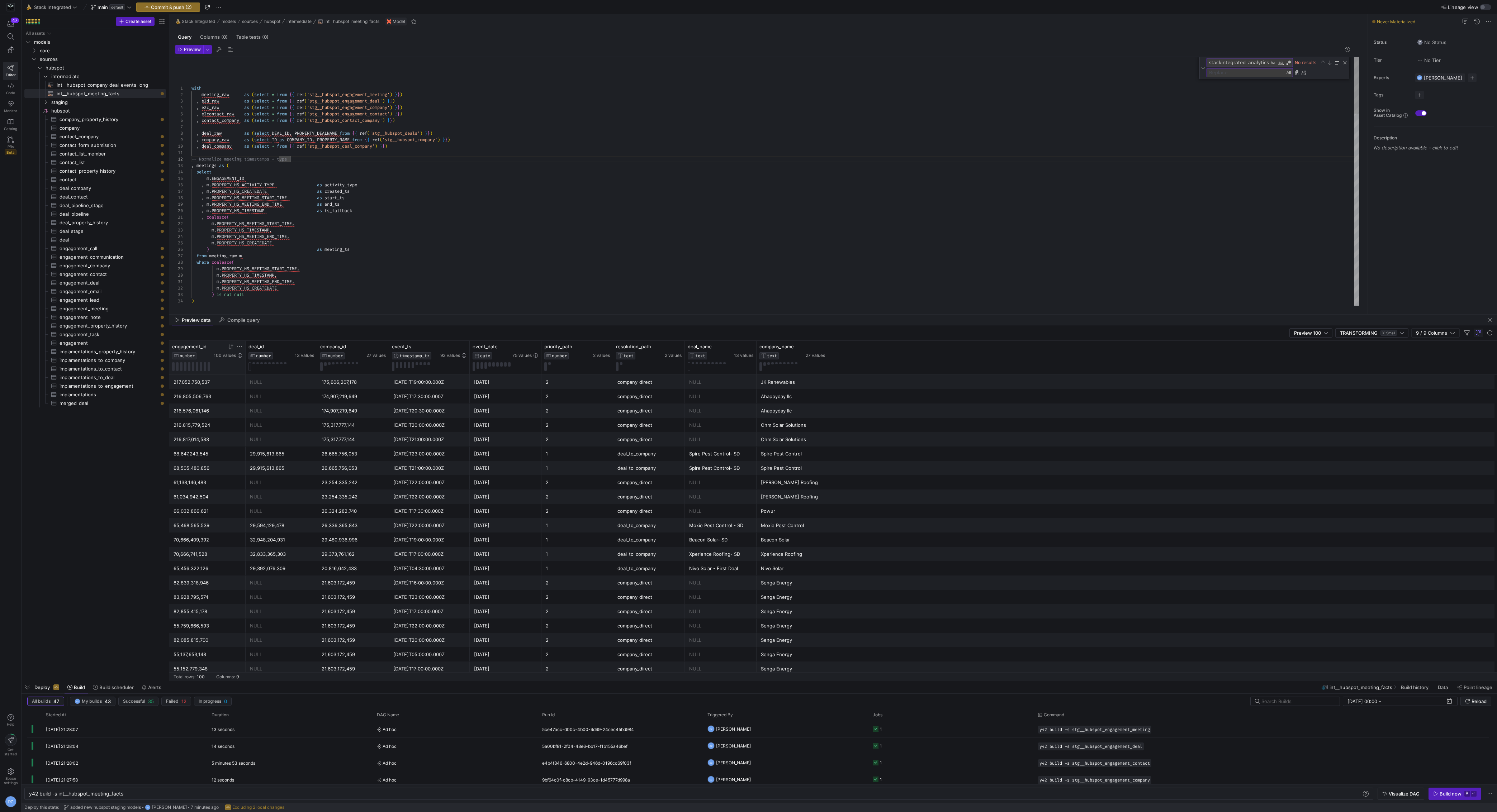
click at [397, 153] on div "with meeting_raw as ( select * from { { ref ( 'stg__hubspot_engagement_meeting'…" at bounding box center [775, 603] width 1168 height 1093
click at [194, 6] on span "button" at bounding box center [169, 7] width 64 height 9
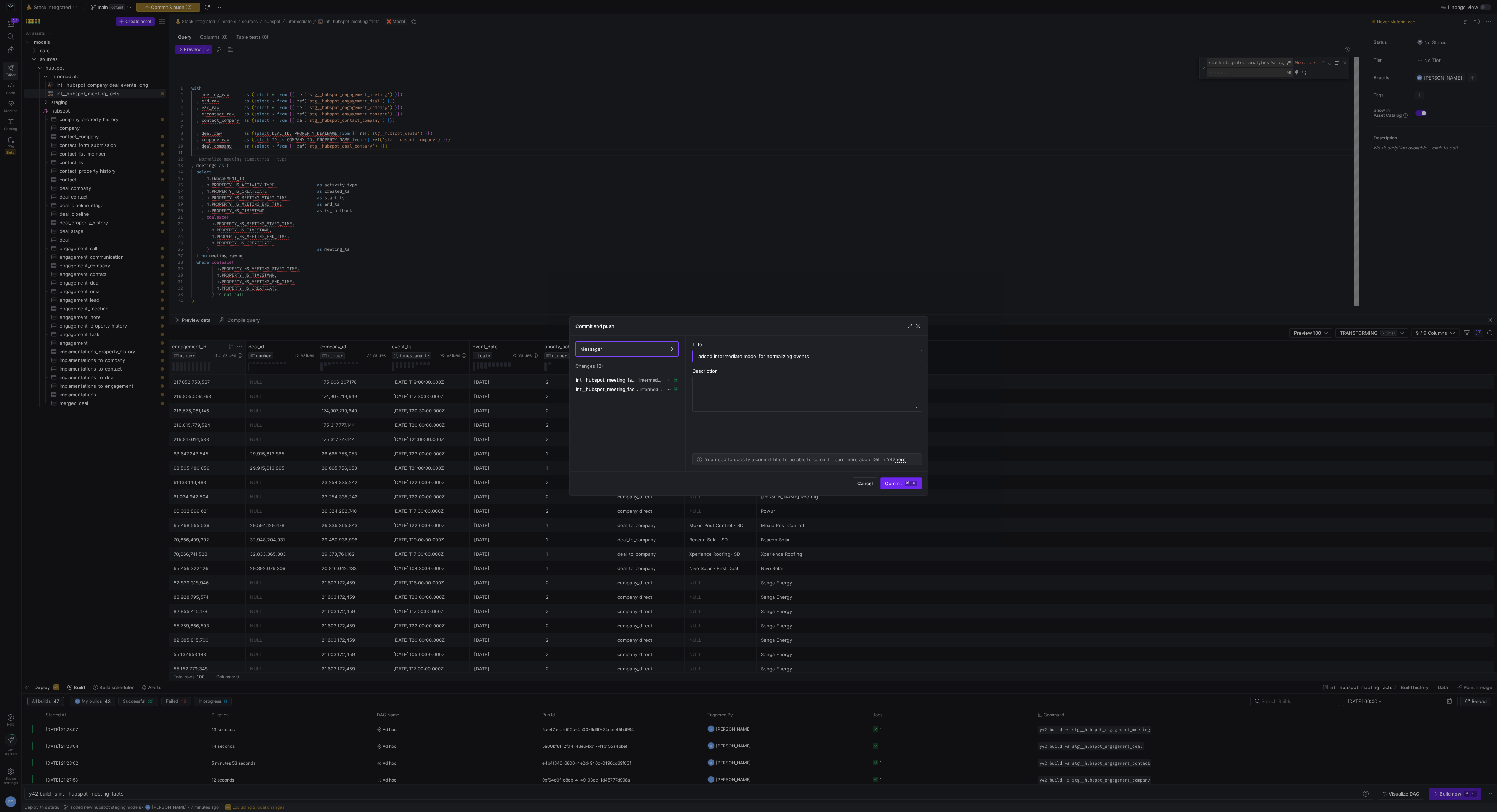
type input "added intermediate model for normalizing events"
click at [905, 484] on span "Commit ⌘ ⏎" at bounding box center [902, 484] width 33 height 6
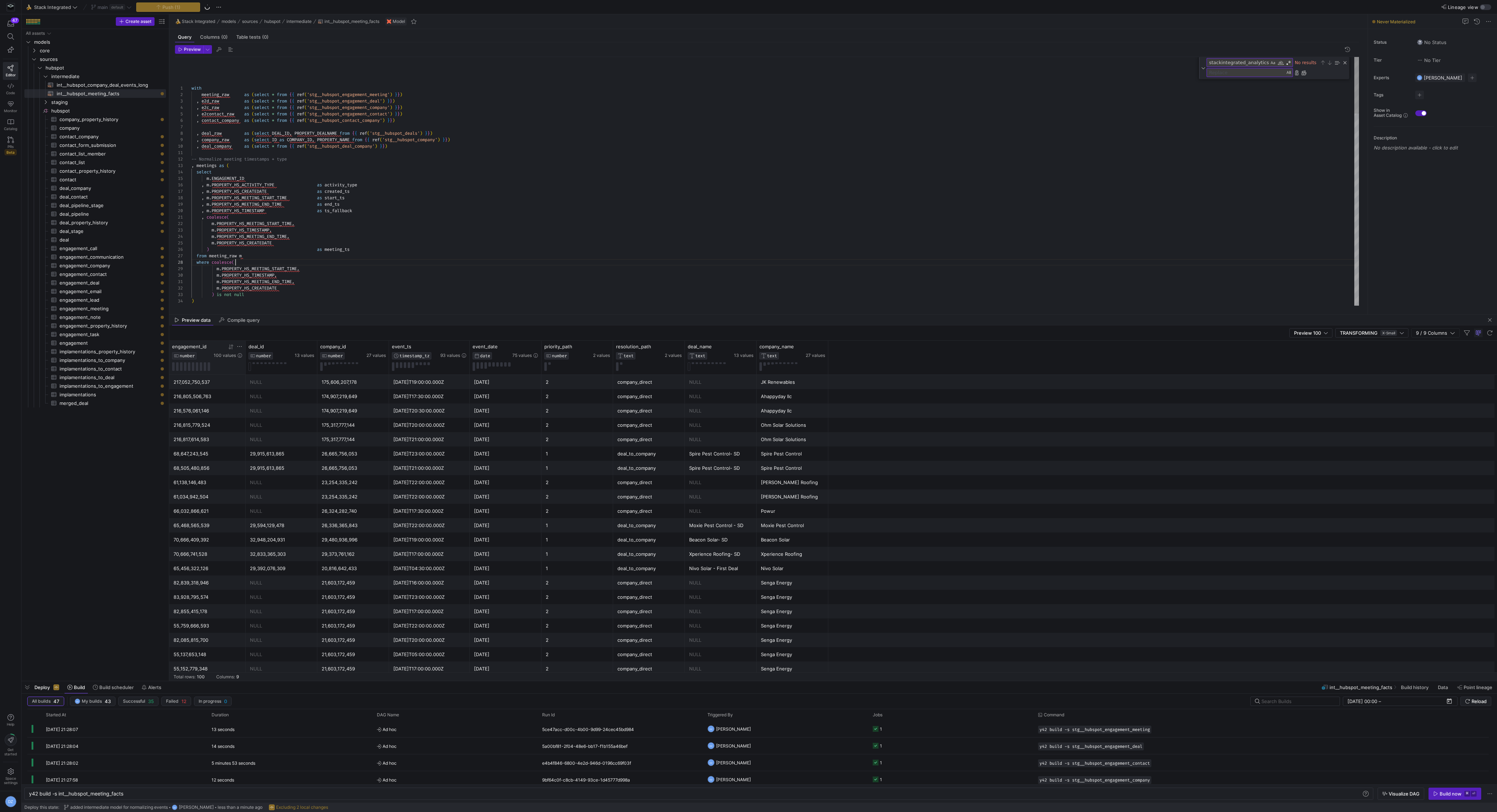
click at [646, 264] on div "with meeting_raw as ( select * from { { ref ( 'stg__hubspot_engagement_meeting'…" at bounding box center [775, 603] width 1168 height 1093
click at [513, 249] on div "with meeting_raw as ( select * from { { ref ( 'stg__hubspot_engagement_meeting'…" at bounding box center [775, 603] width 1168 height 1093
click at [1445, 793] on div "Build now" at bounding box center [1451, 795] width 22 height 6
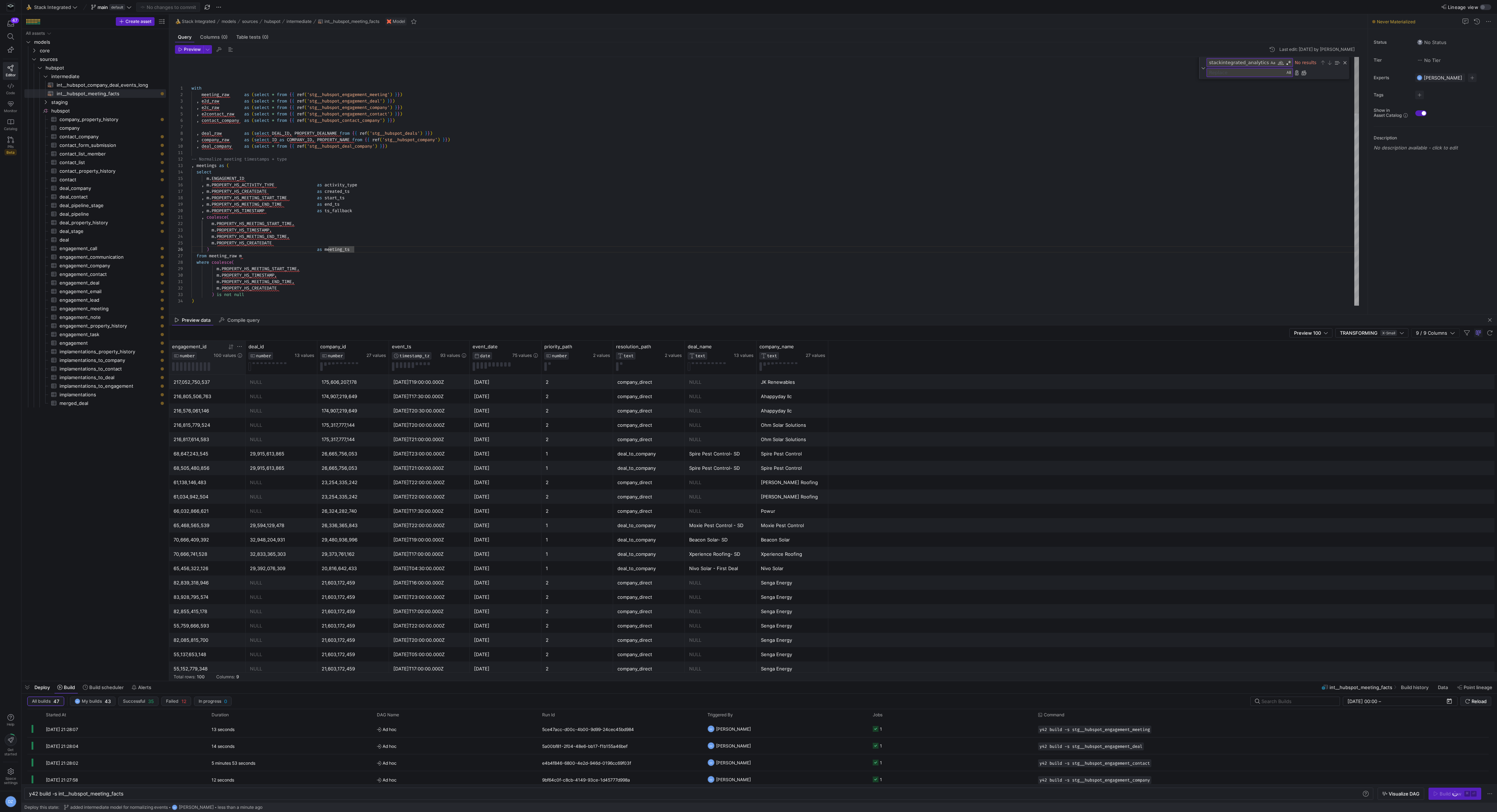
type textarea "-- Normalize meeting timestamps + type , meetings as ( select m.ENGAGEMENT_ID ,…"
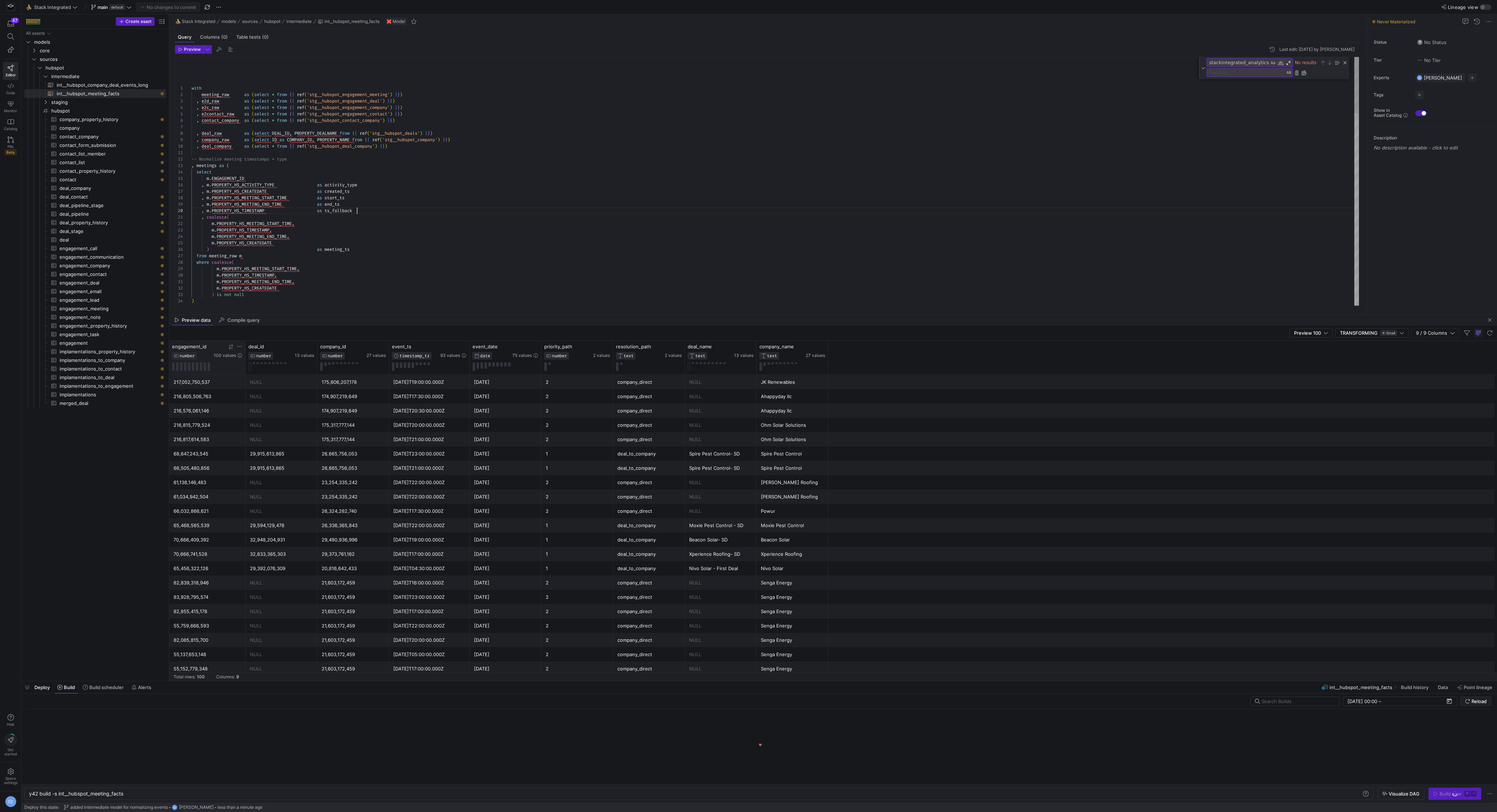
click at [614, 213] on div "with meeting_raw as ( select * from { { ref ( 'stg__hubspot_engagement_meeting'…" at bounding box center [775, 603] width 1168 height 1093
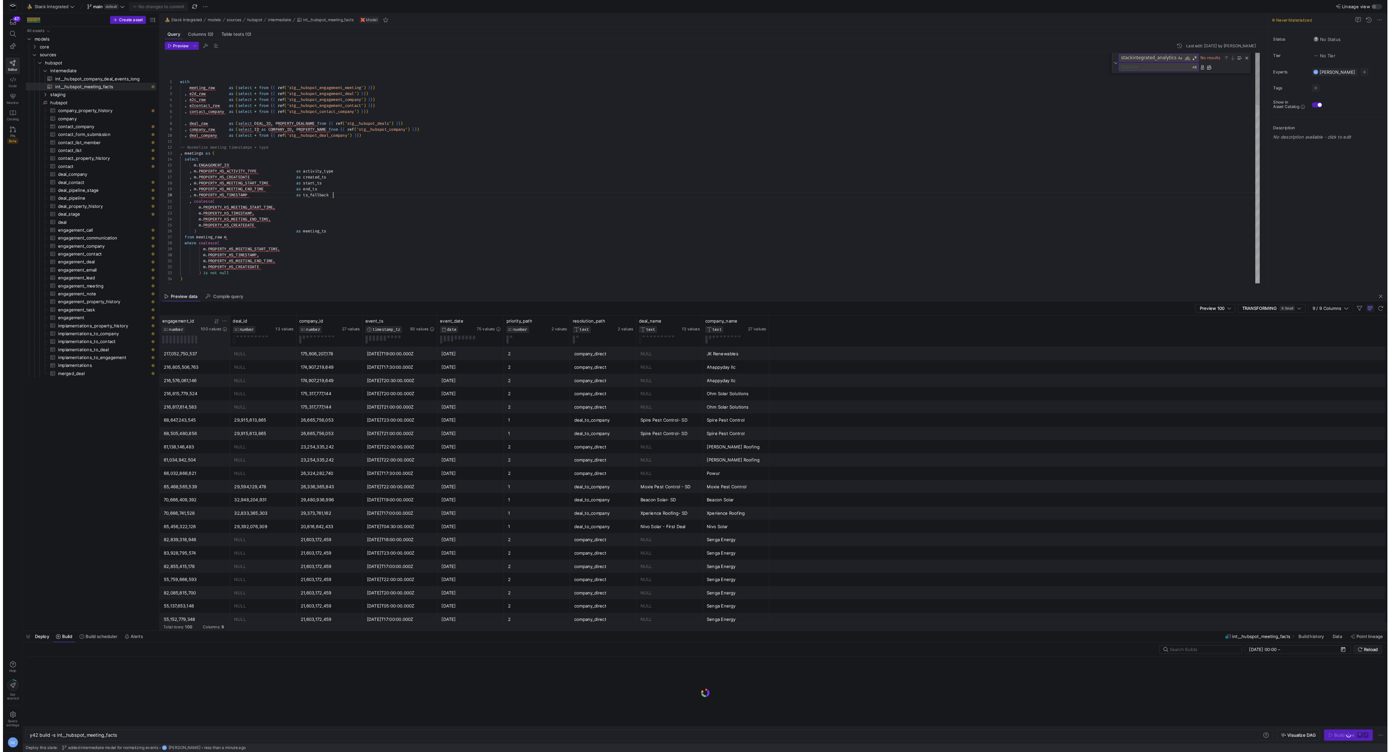
scroll to position [60, 172]
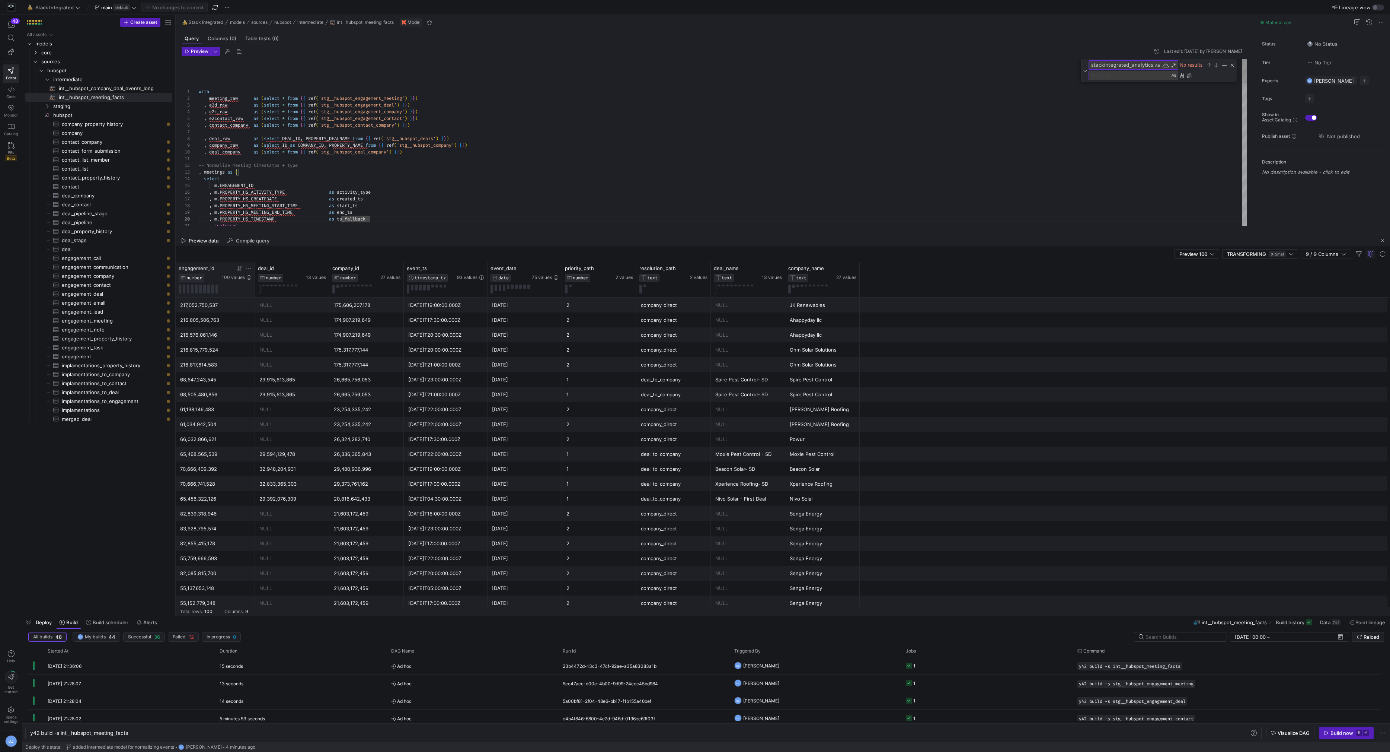
click at [532, 165] on div "with meeting_raw as ( select * from { { ref ( 'stg__hubspot_engagement_meeting'…" at bounding box center [723, 626] width 1049 height 1135
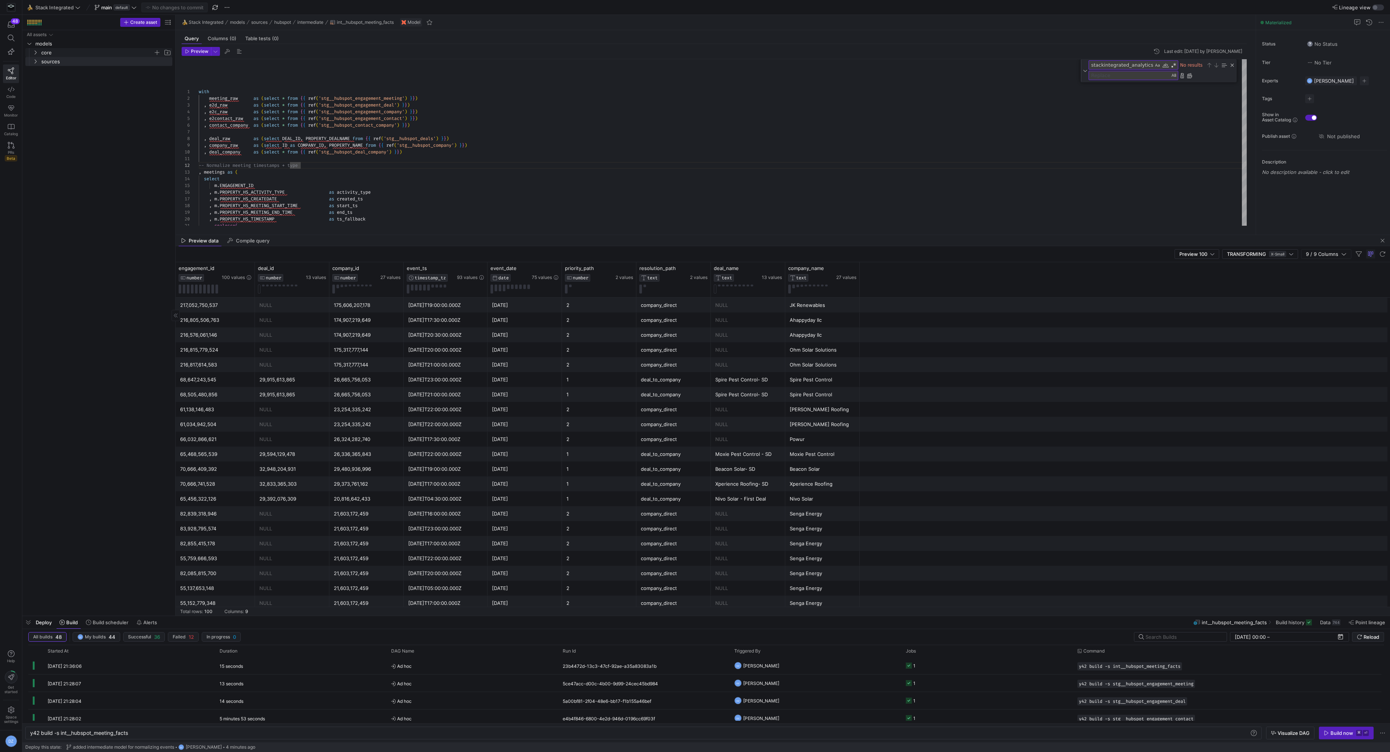
scroll to position [7, 102]
click at [167, 44] on span "Press SPACE to select this row." at bounding box center [167, 43] width 7 height 7
click at [127, 54] on input "Press SPACE to select this row." at bounding box center [106, 52] width 130 height 9
type input "normalized"
click at [97, 60] on span "normalized" at bounding box center [97, 61] width 112 height 9
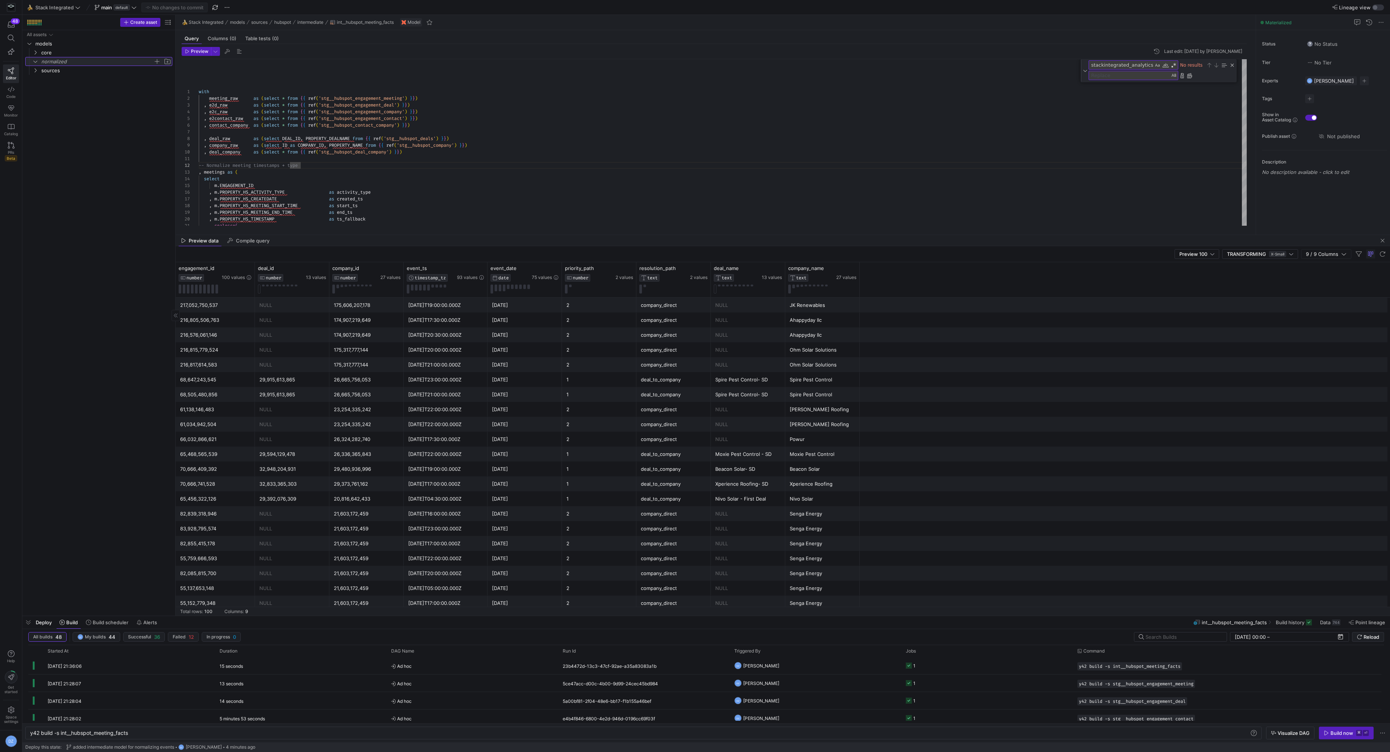
click at [167, 61] on span "button" at bounding box center [167, 61] width 7 height 7
click at [117, 73] on input "Press SPACE to select this row." at bounding box center [109, 70] width 124 height 9
click at [40, 8] on span "Stack Integrated" at bounding box center [54, 7] width 38 height 6
click at [61, 86] on span "SalesDraft" at bounding box center [50, 88] width 24 height 6
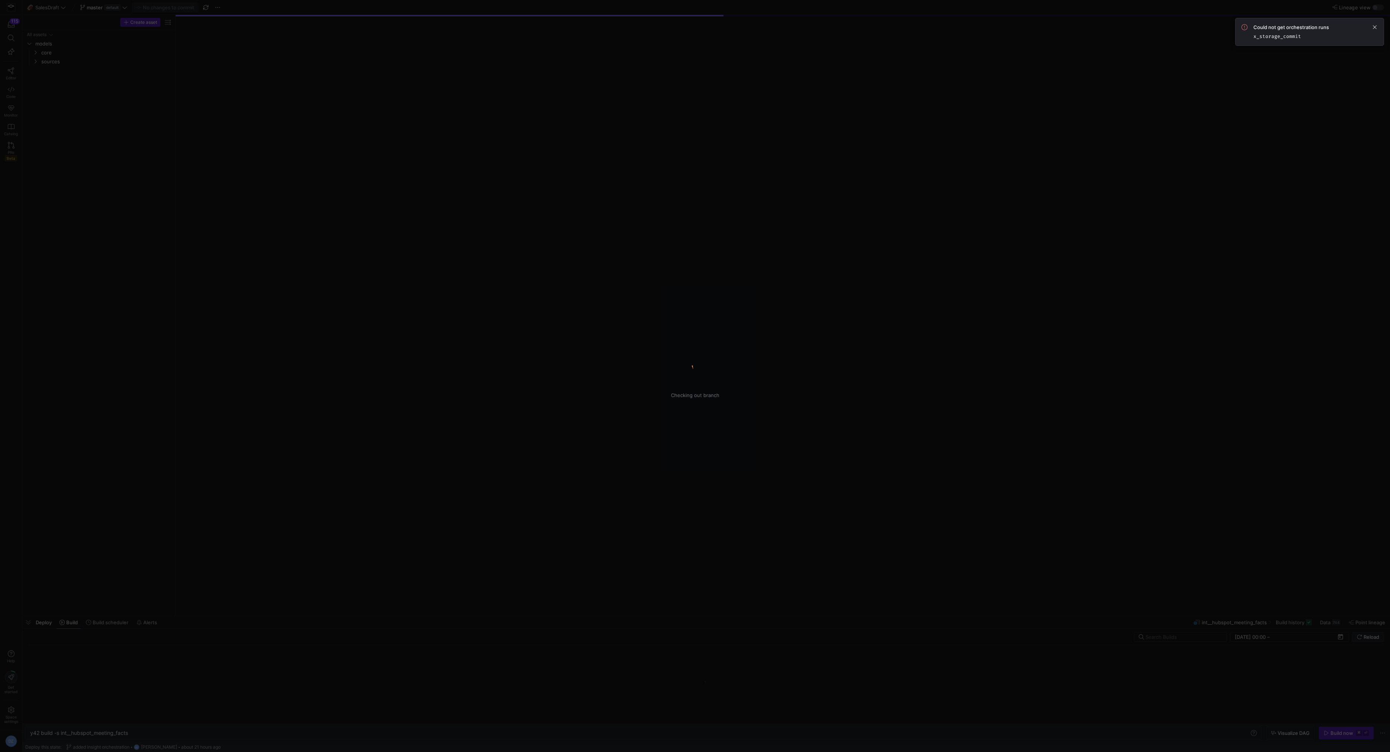
type textarea "y42 build"
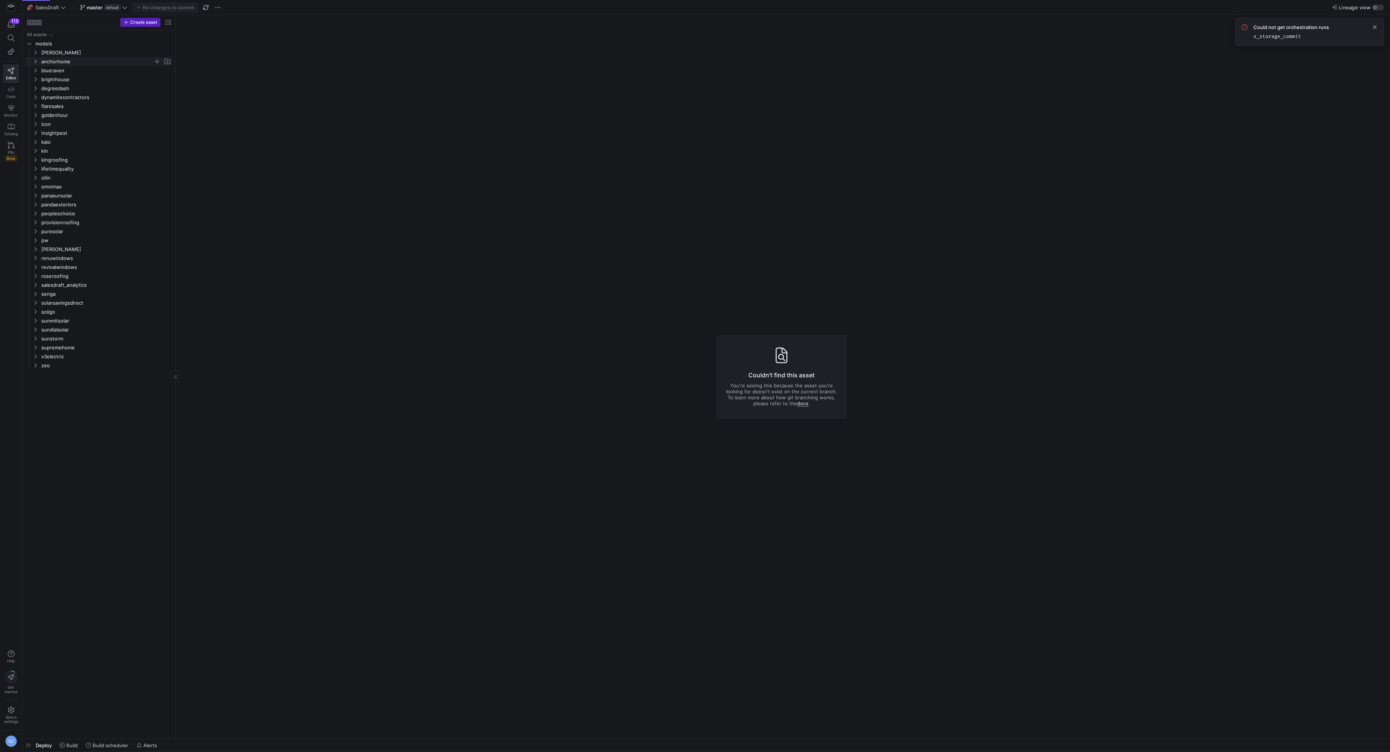
click at [58, 59] on span "anchorhome" at bounding box center [97, 61] width 112 height 9
click at [61, 75] on span "normalized" at bounding box center [100, 79] width 106 height 9
click at [41, 7] on span "SalesDraft" at bounding box center [47, 7] width 24 height 6
click at [70, 83] on button "🍌 Stack Integrated" at bounding box center [67, 88] width 83 height 12
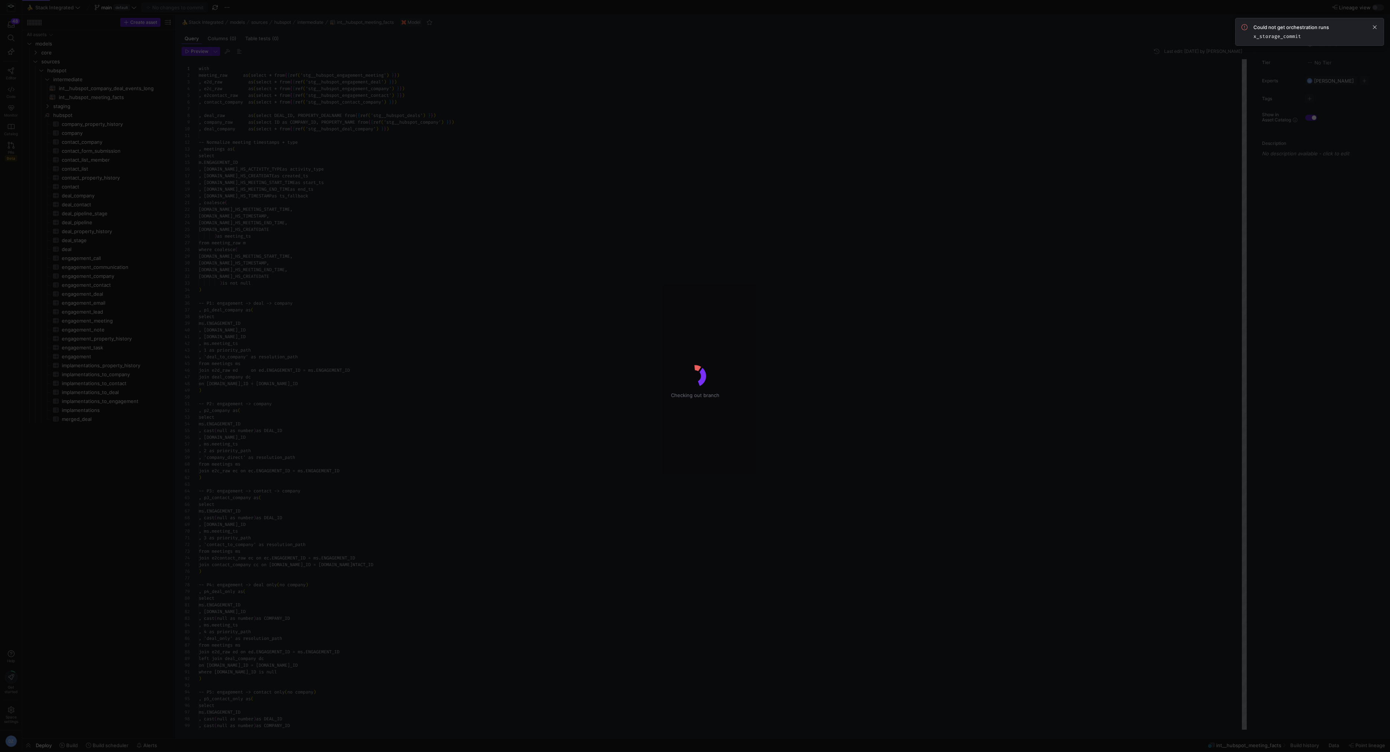
scroll to position [47, 0]
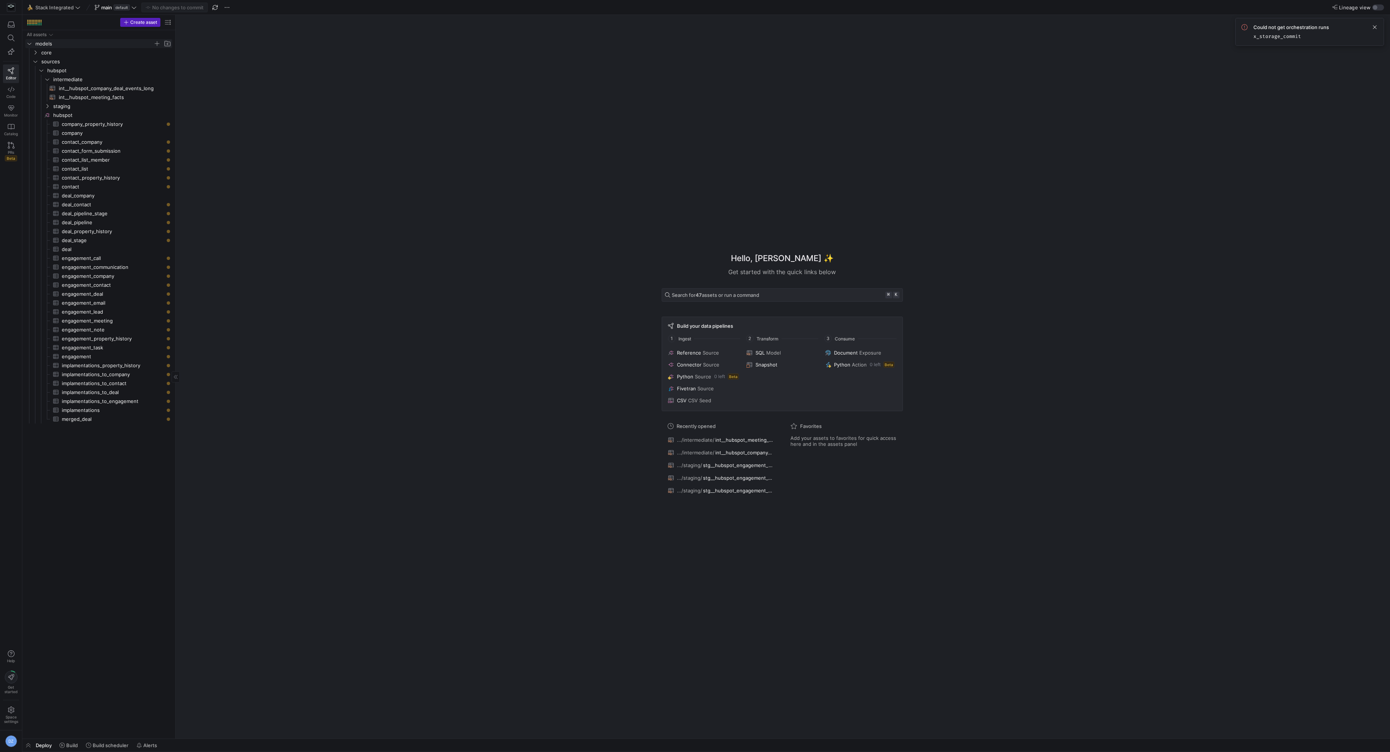
click at [167, 45] on span "Press SPACE to select this row." at bounding box center [167, 43] width 7 height 7
type input "normalized"
click at [134, 61] on span "normalized" at bounding box center [97, 61] width 112 height 9
click at [165, 61] on span "button" at bounding box center [167, 61] width 7 height 7
click at [140, 69] on input "Press SPACE to select this row." at bounding box center [109, 70] width 124 height 9
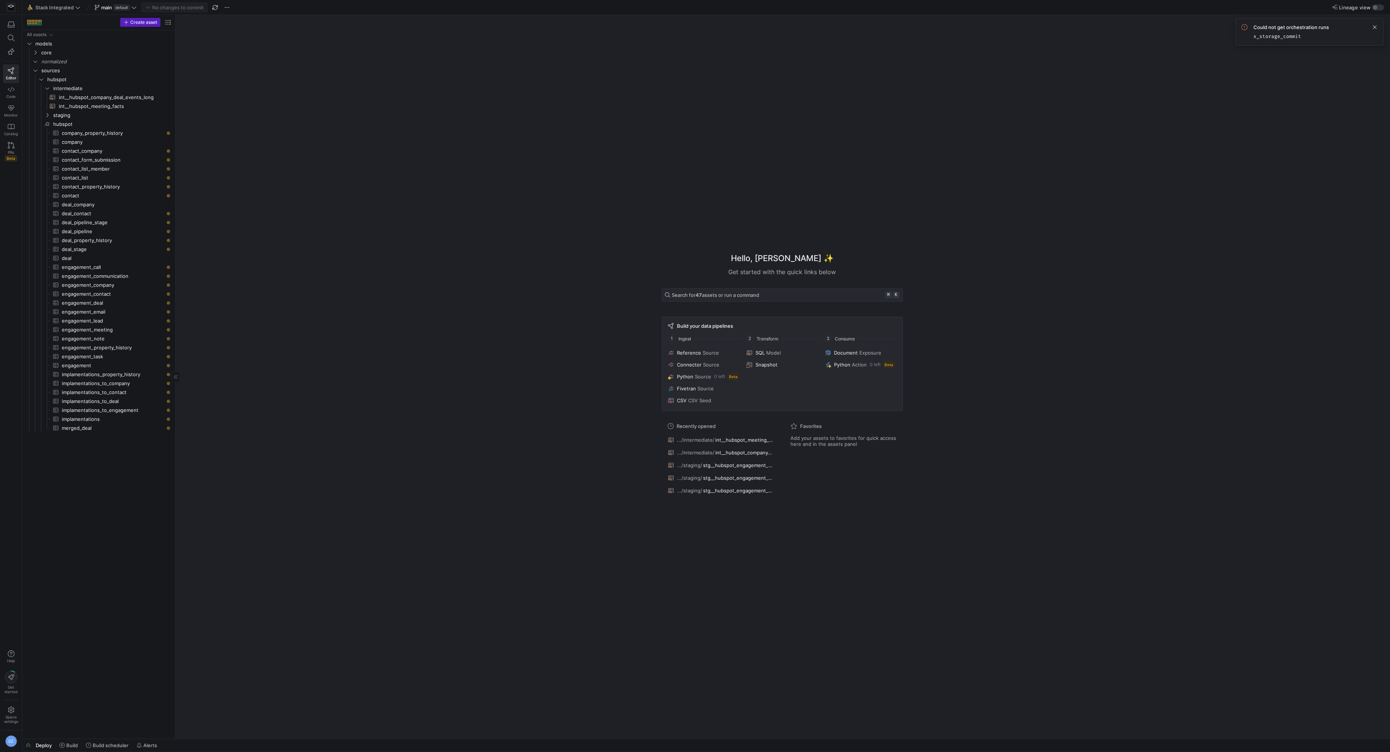
click at [307, 276] on div "Hello, Daniel ✨ Get started with the quick links below Search for 47 assets or …" at bounding box center [782, 376] width 1207 height 723
click at [105, 105] on span "int__hubspot_meeting_facts​​​​​​​​​​" at bounding box center [111, 106] width 105 height 9
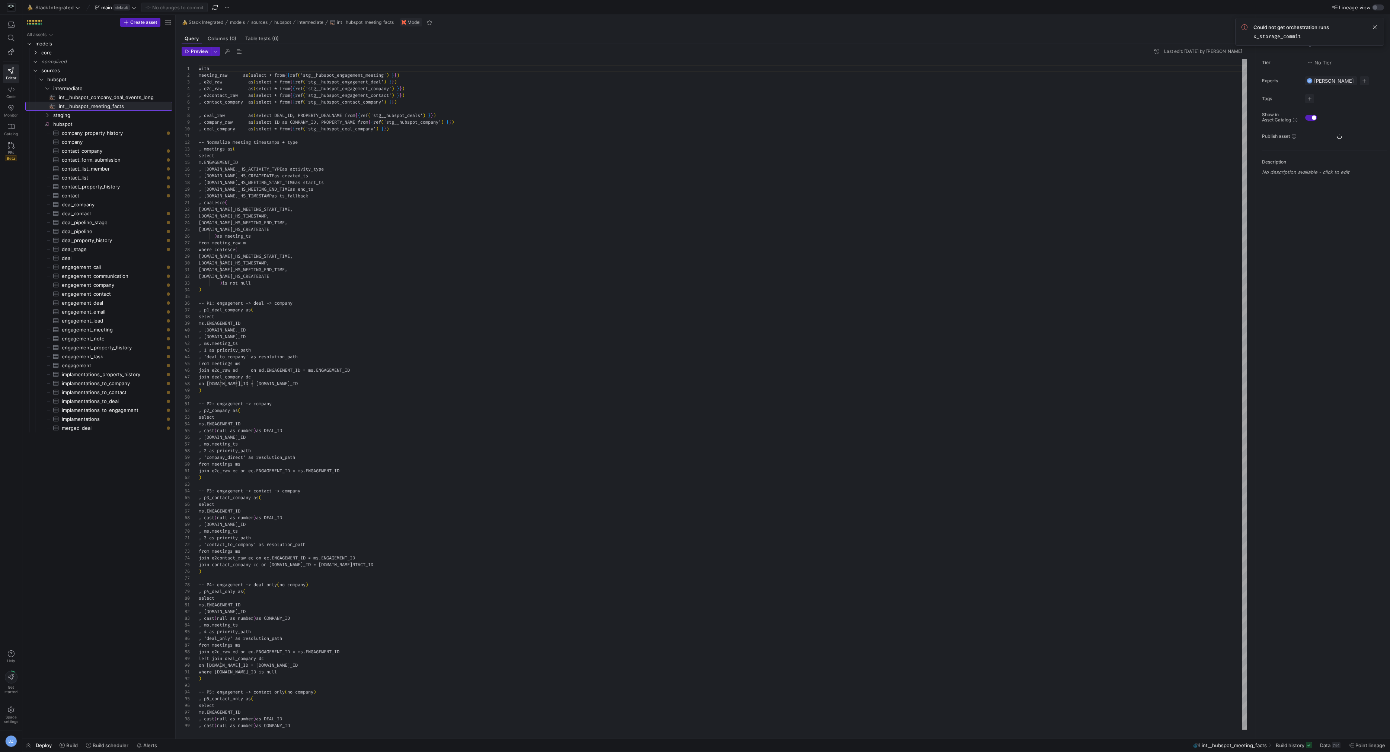
scroll to position [47, 0]
click at [502, 318] on div "with meeting_raw as ( select * from { { ref ( 'stg__hubspot_engagement_meeting'…" at bounding box center [723, 615] width 1049 height 1112
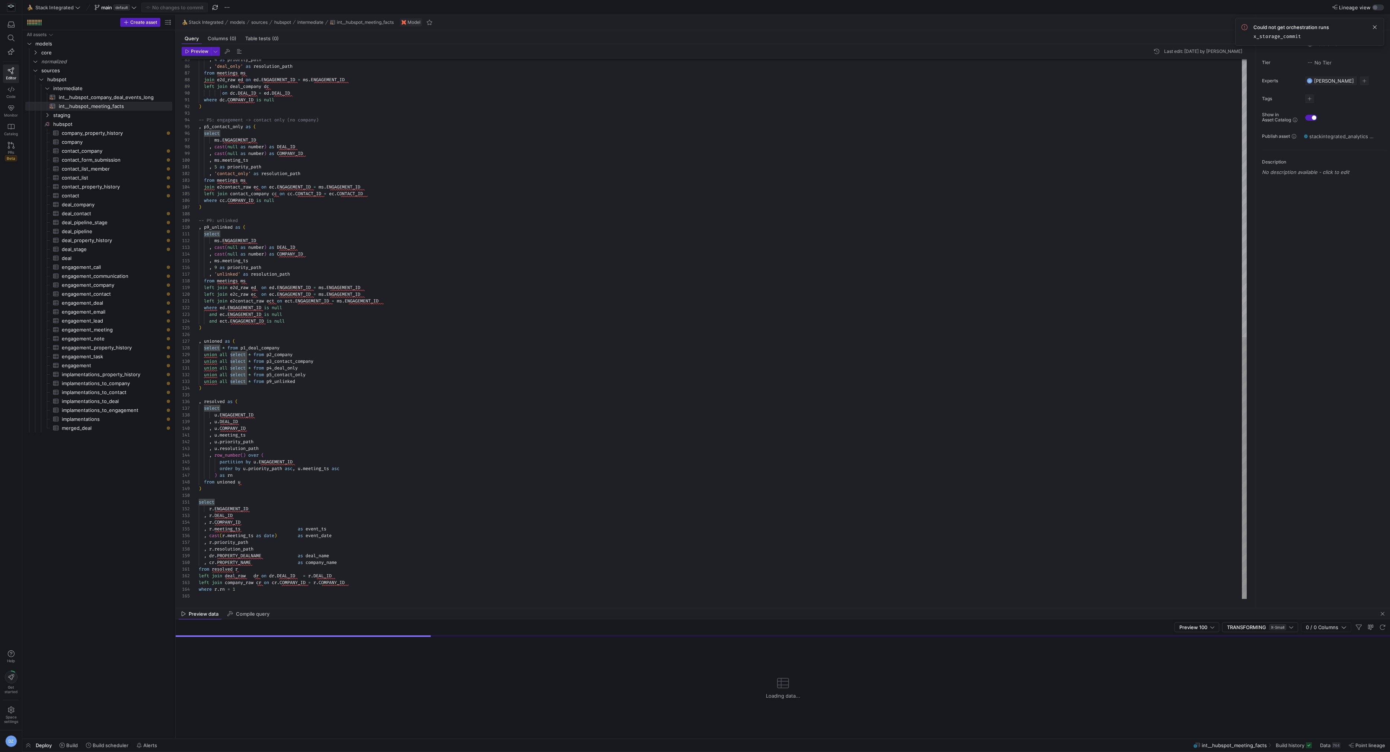
click at [385, 397] on div ", 4 as priority_path , 'deal_only' as resolution_path from meetings ms join e2d…" at bounding box center [723, 43] width 1049 height 1112
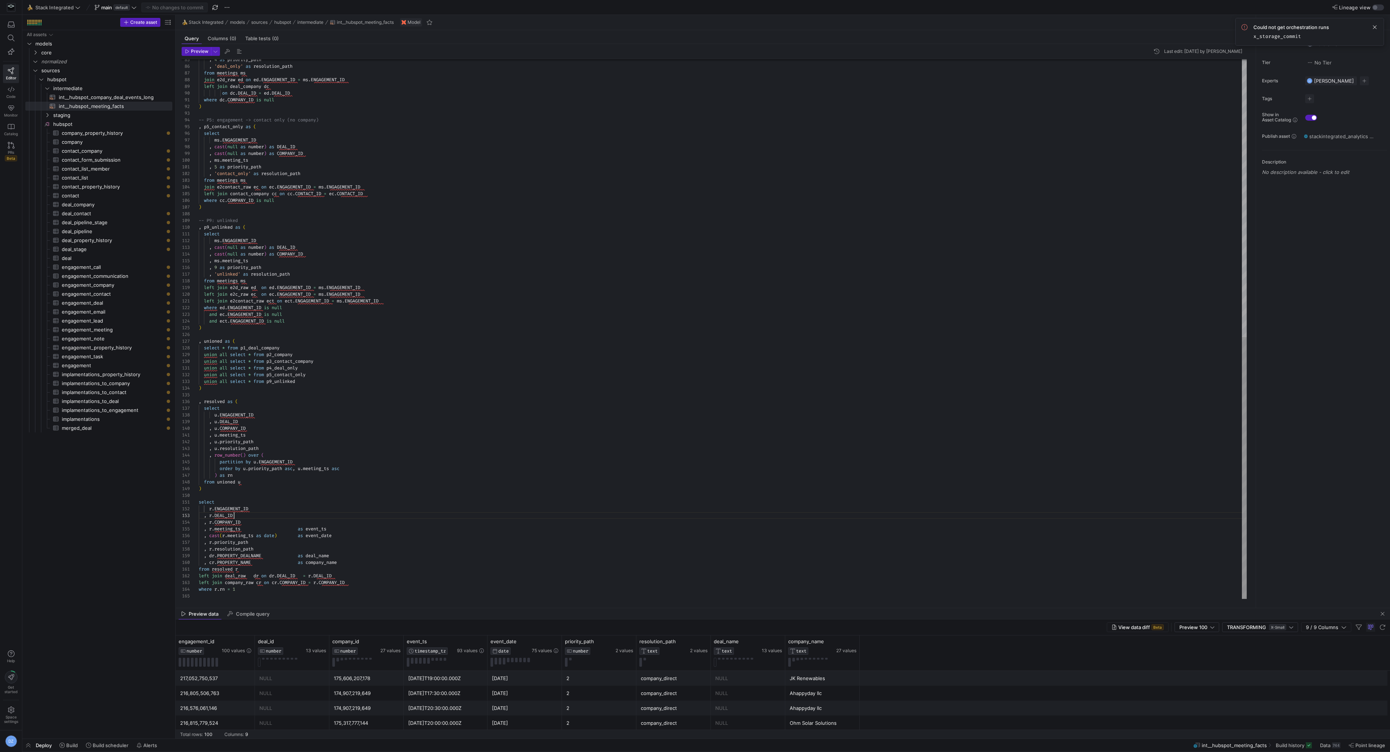
click at [329, 513] on div ", 4 as priority_path , 'deal_only' as resolution_path from meetings ms join e2d…" at bounding box center [723, 43] width 1049 height 1112
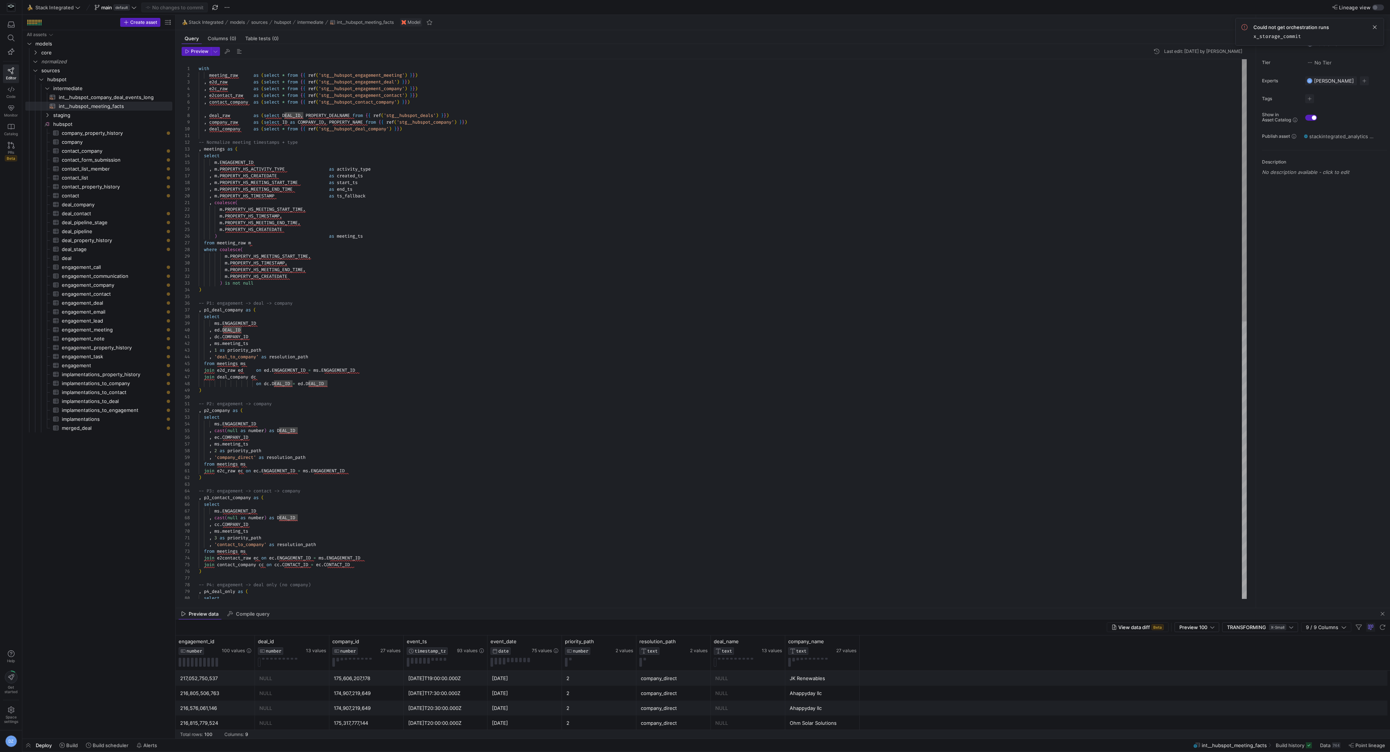
click at [230, 75] on div "select , p4_deal_only as ( -- P4: engagement -> deal only (no company) join e2c…" at bounding box center [723, 615] width 1049 height 1112
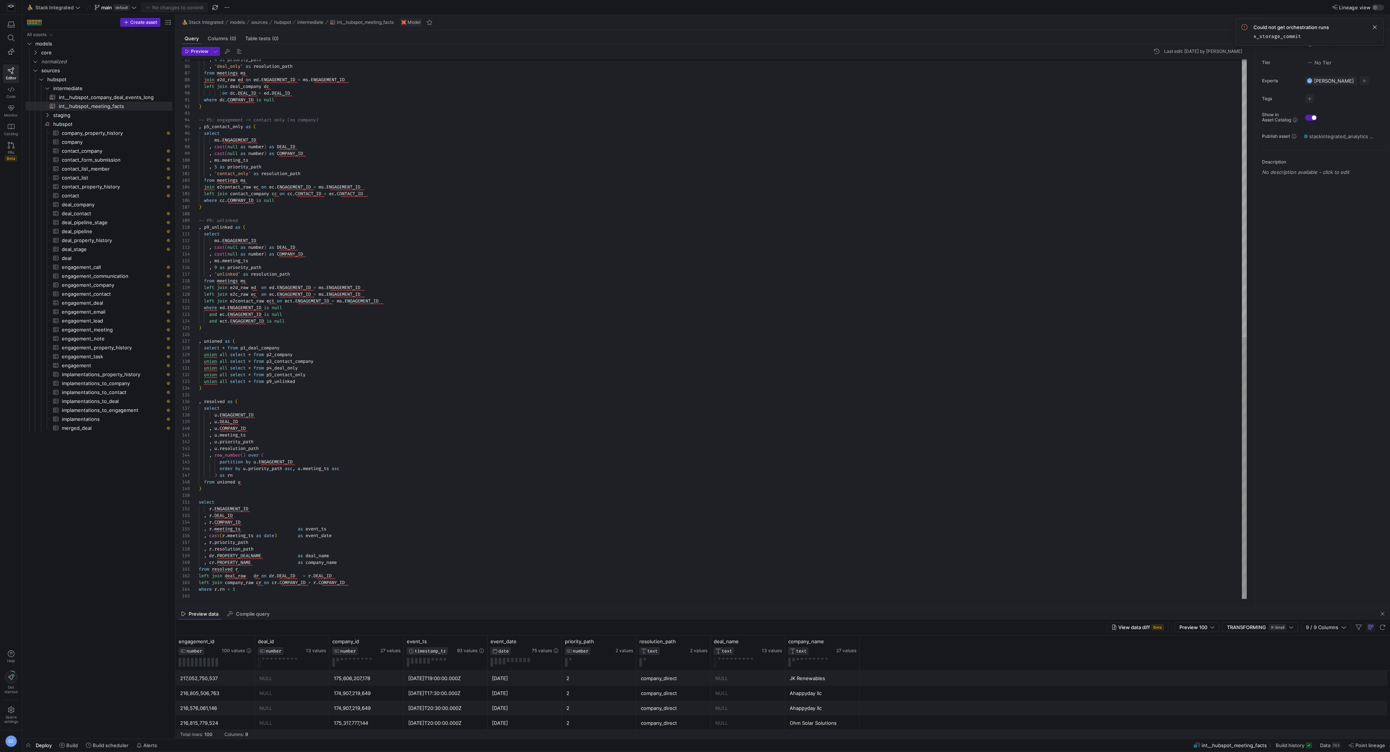
click at [255, 482] on div ", 4 as priority_path , 'deal_only' as resolution_path from meetings ms join e2d…" at bounding box center [723, 43] width 1049 height 1112
drag, startPoint x: 227, startPoint y: 489, endPoint x: 195, endPoint y: 400, distance: 94.3
click at [199, 400] on div ", 4 as priority_path , 'deal_only' as resolution_path from meetings ms join e2d…" at bounding box center [723, 43] width 1049 height 1112
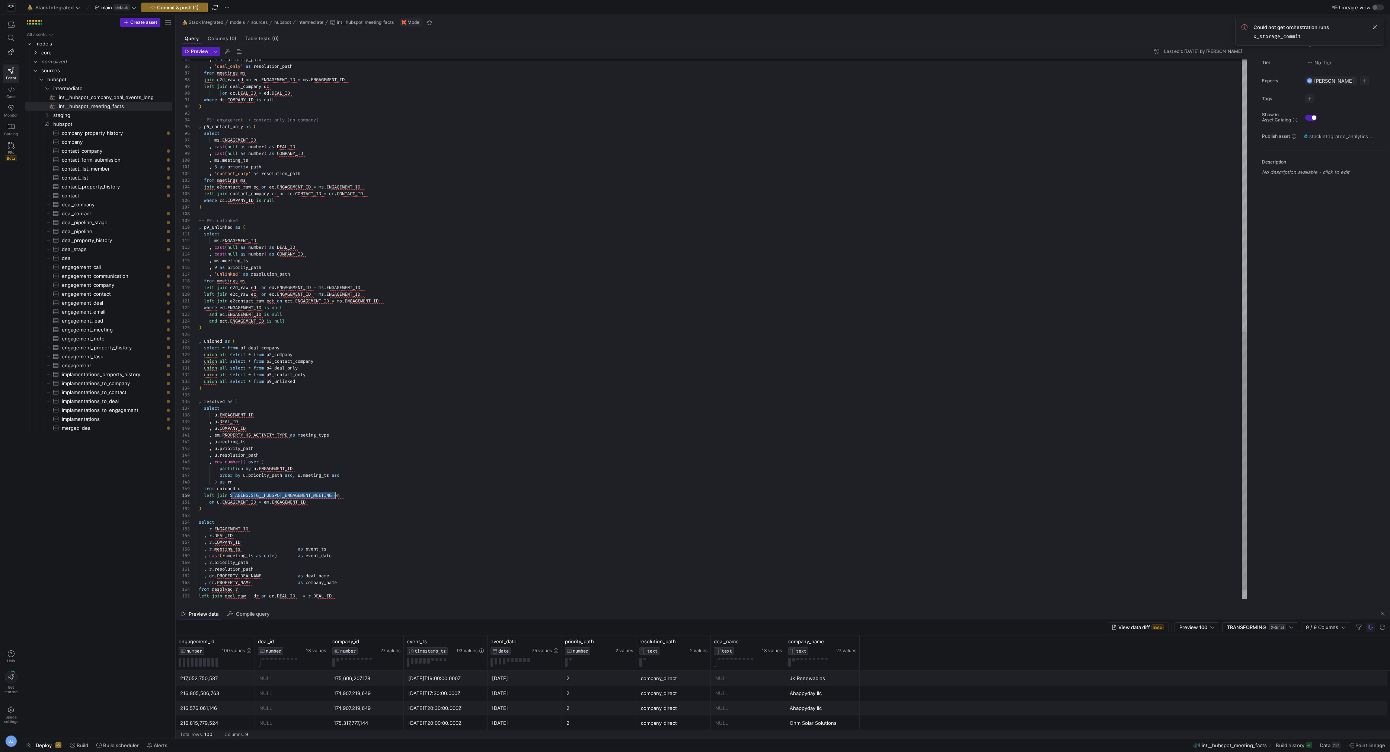
drag, startPoint x: 231, startPoint y: 494, endPoint x: 335, endPoint y: 497, distance: 103.9
click at [335, 497] on div ", 4 as priority_path , 'deal_only' as resolution_path from meetings ms join e2d…" at bounding box center [723, 53] width 1049 height 1132
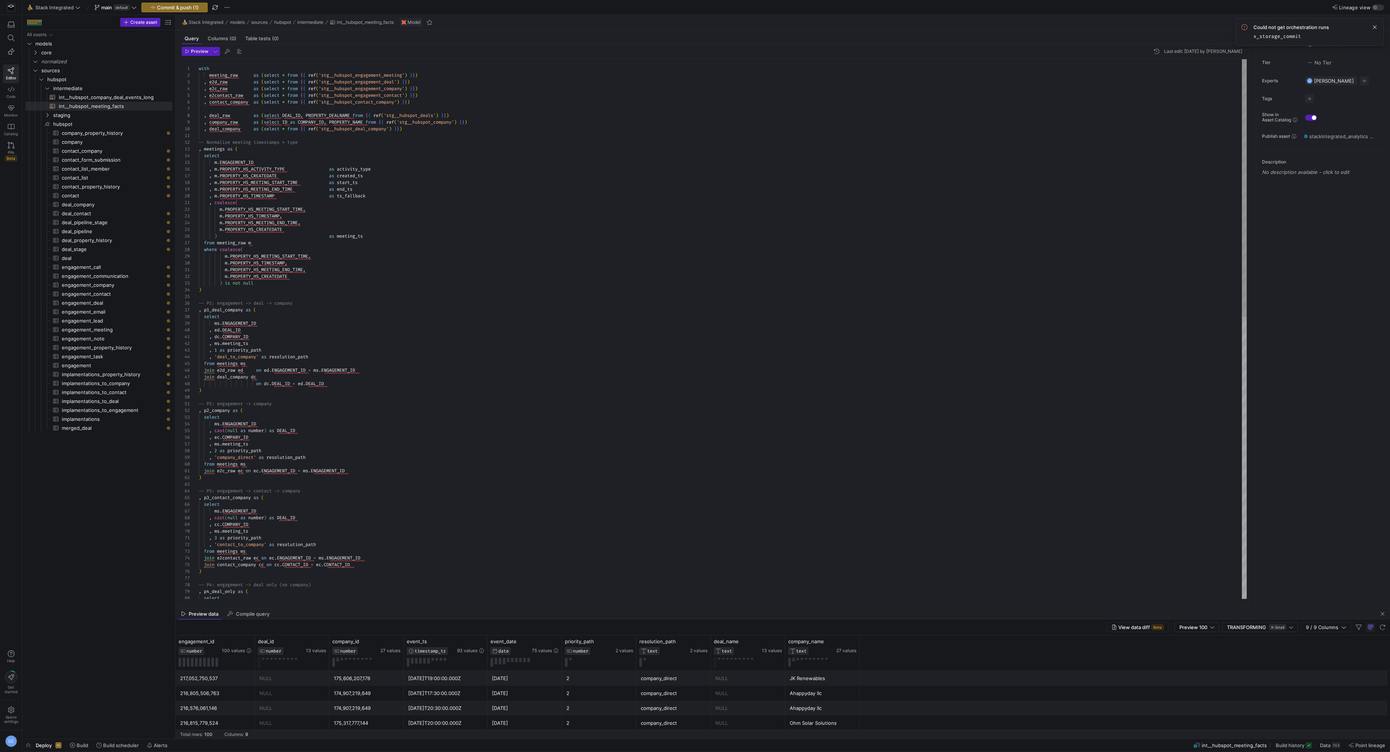
click at [230, 77] on div "join deal_company dc on dc . DEAL_ID = ed . DEAL_ID ) -- P2: engagement -> comp…" at bounding box center [723, 625] width 1049 height 1132
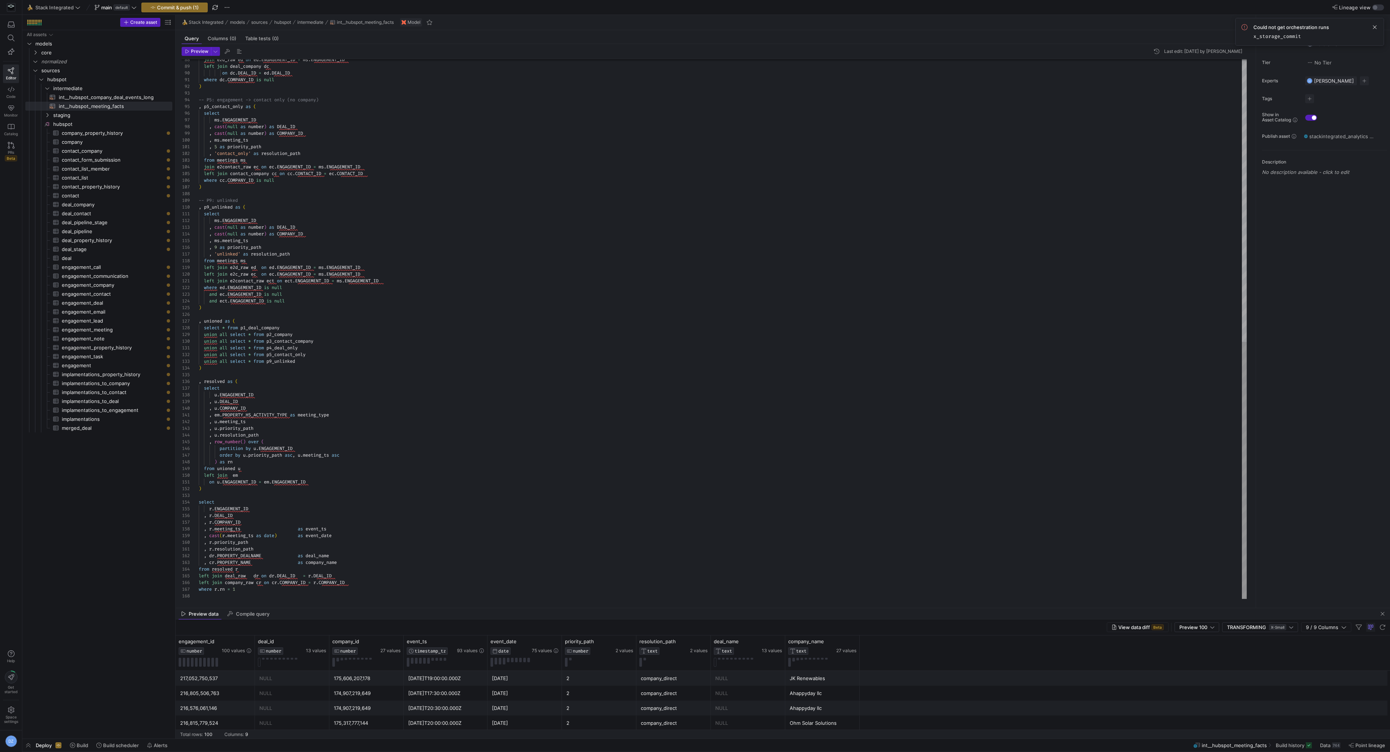
click at [237, 475] on div "join e2d_raw ed on ed . ENGAGEMENT_ID = ms . ENGAGEMENT_ID left join deal_compa…" at bounding box center [723, 33] width 1049 height 1132
click at [217, 415] on div "join e2d_raw ed on ed . ENGAGEMENT_ID = ms . ENGAGEMENT_ID left join deal_compa…" at bounding box center [723, 33] width 1049 height 1132
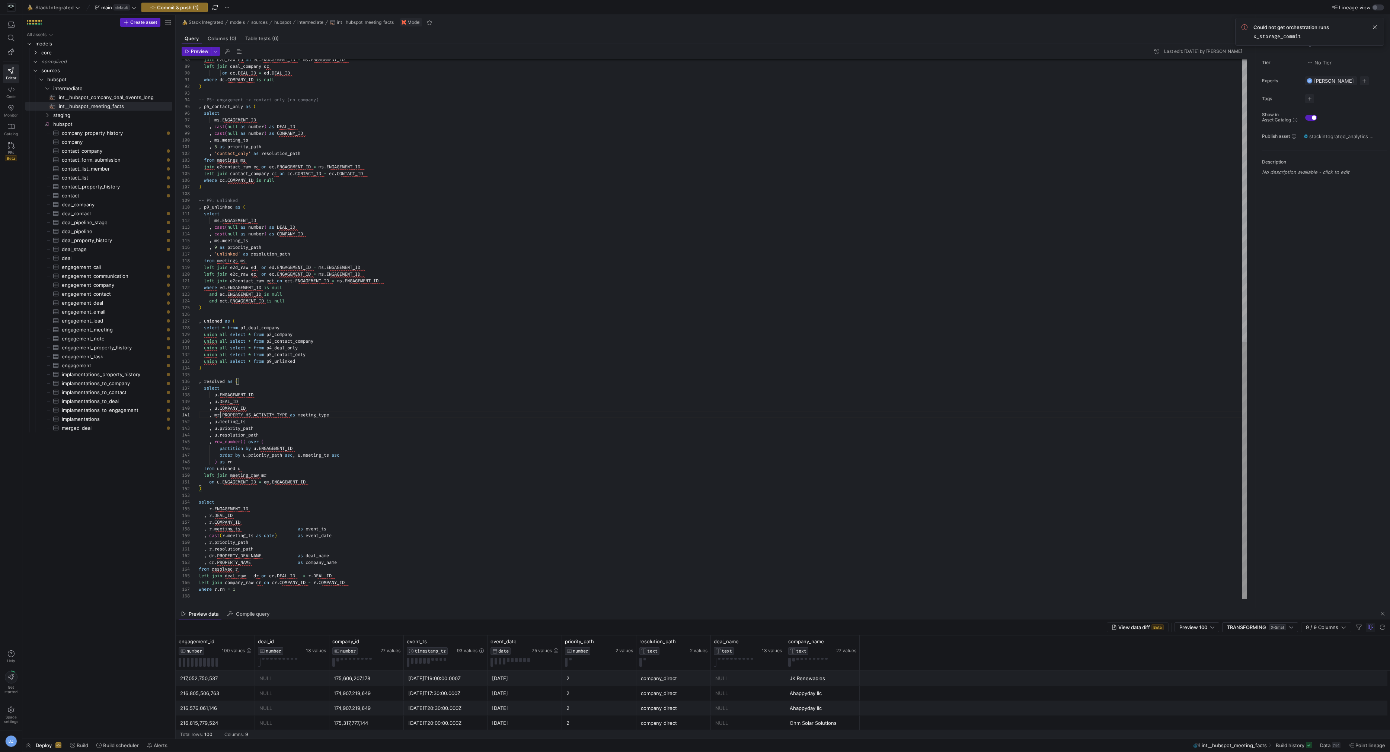
scroll to position [0, 22]
click at [286, 428] on div "join e2d_raw ed on ed . ENGAGEMENT_ID = ms . ENGAGEMENT_ID left join deal_compa…" at bounding box center [723, 33] width 1049 height 1132
click at [274, 475] on div "join e2d_raw ed on ed . ENGAGEMENT_ID = ms . ENGAGEMENT_ID left join deal_compa…" at bounding box center [723, 33] width 1049 height 1132
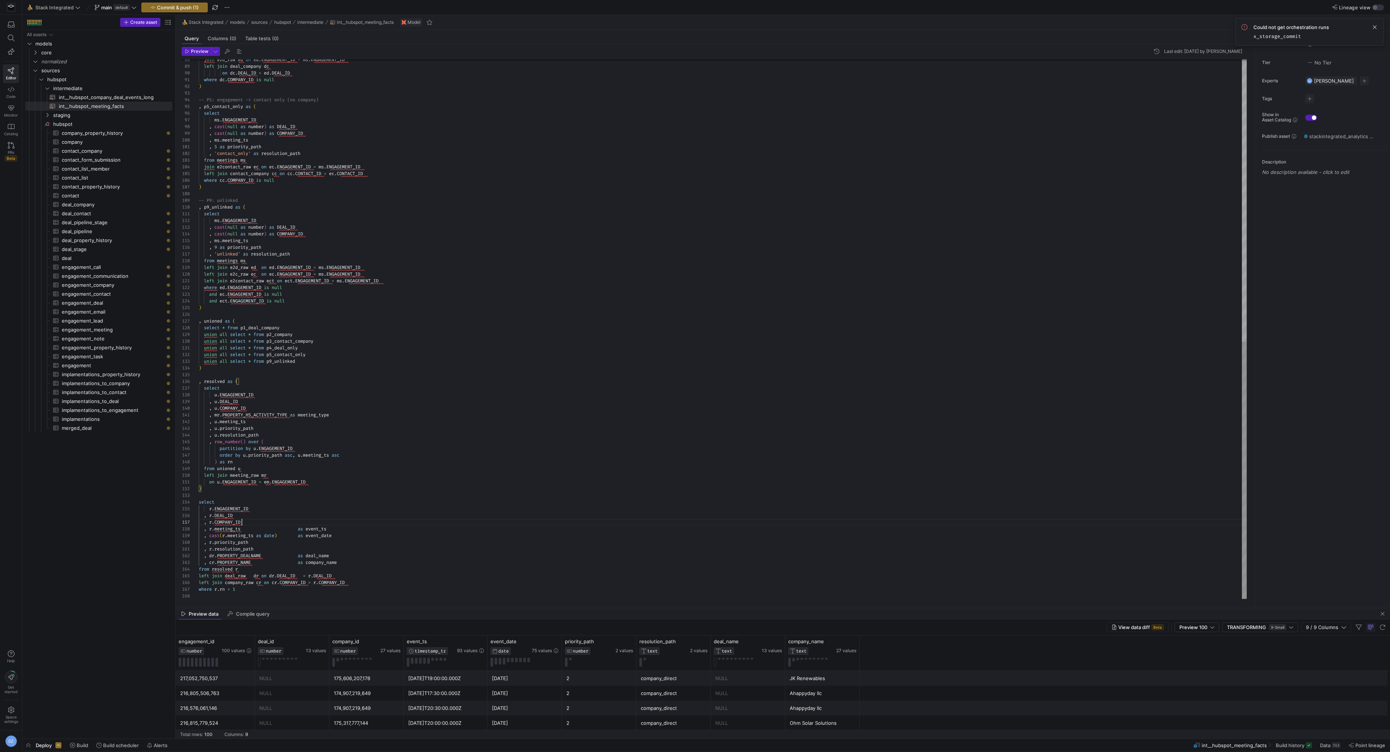
click at [255, 522] on div "join e2d_raw ed on ed . ENGAGEMENT_ID = ms . ENGAGEMENT_ID left join deal_compa…" at bounding box center [723, 33] width 1049 height 1132
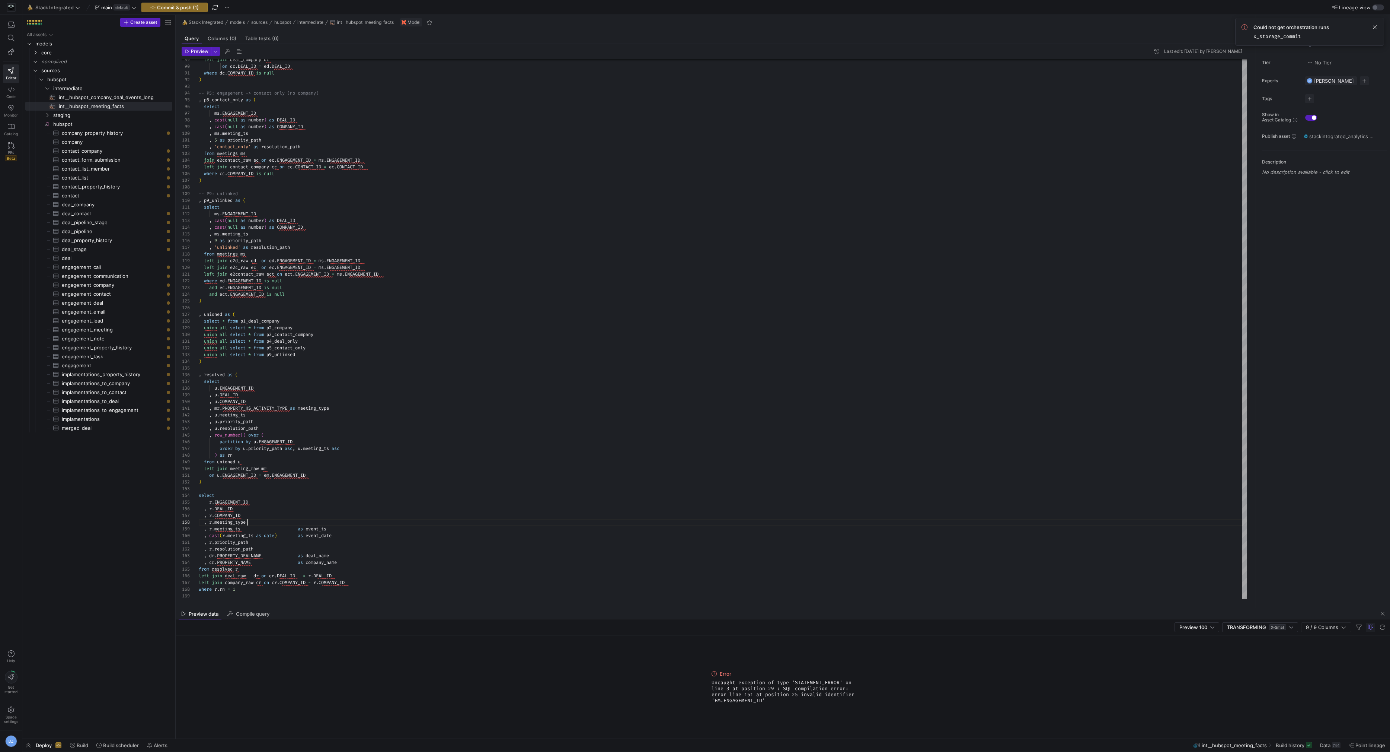
click at [268, 474] on div "left join deal_company dc on dc . DEAL_ID = ed . DEAL_ID where dc . COMPANY_ID …" at bounding box center [723, 30] width 1049 height 1138
click at [302, 485] on div "left join deal_company dc on dc . DEAL_ID = ed . DEAL_ID where dc . COMPANY_ID …" at bounding box center [723, 30] width 1049 height 1138
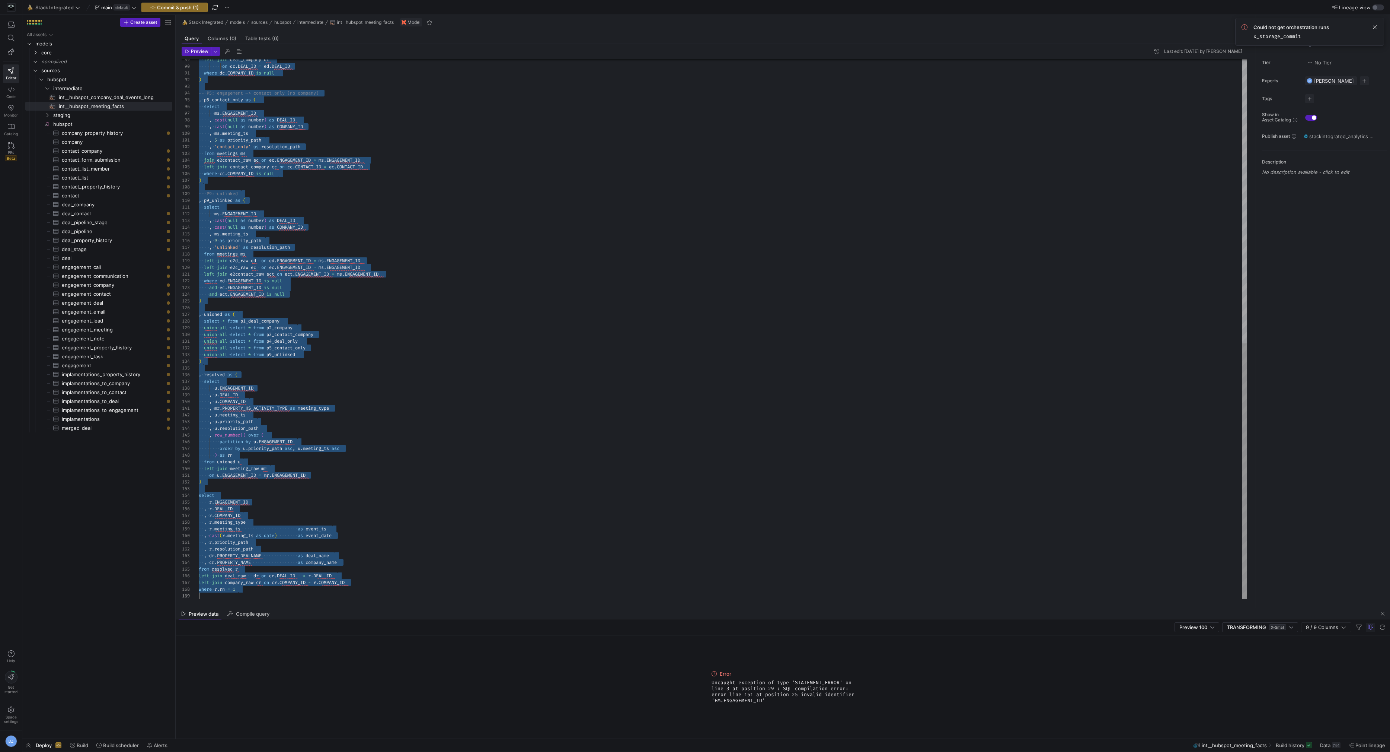
scroll to position [0, 0]
click at [310, 489] on div "left join deal_company dc on dc . DEAL_ID = ed . DEAL_ID where dc . COMPANY_ID …" at bounding box center [723, 30] width 1049 height 1138
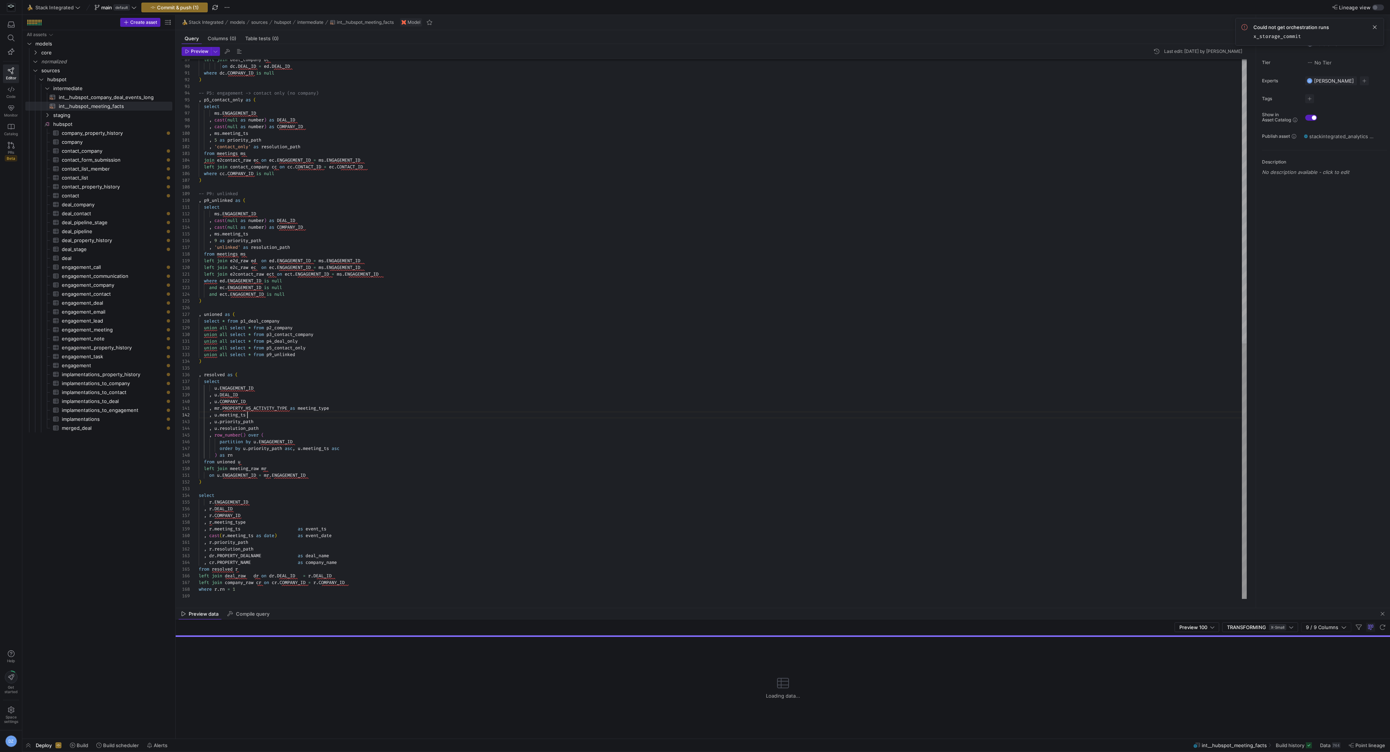
click at [449, 414] on div "left join deal_company dc on dc . DEAL_ID = ed . DEAL_ID where dc . COMPANY_ID …" at bounding box center [723, 30] width 1049 height 1138
click at [645, 685] on div "Loading data..." at bounding box center [783, 688] width 1215 height 102
click at [450, 506] on div "left join deal_company dc on dc . DEAL_ID = ed . DEAL_ID where dc . COMPANY_ID …" at bounding box center [723, 30] width 1049 height 1138
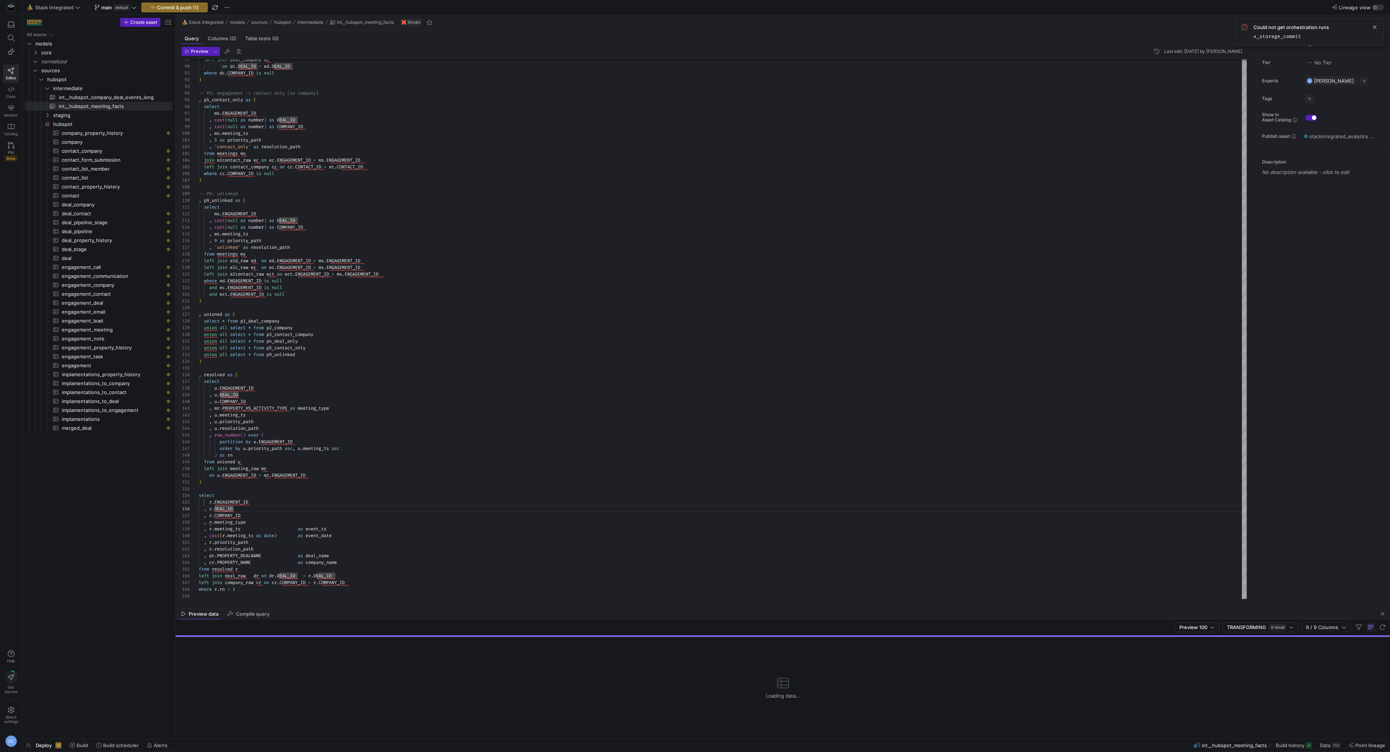
drag, startPoint x: 364, startPoint y: 606, endPoint x: 365, endPoint y: 612, distance: 6.0
click at [365, 612] on as-split "🍌 Stack Integrated models sources hubspot intermediate int__hubspot_meeting_fac…" at bounding box center [783, 376] width 1215 height 723
click at [366, 597] on div "left join deal_company dc on dc . DEAL_ID = ed . DEAL_ID where dc . COMPANY_ID …" at bounding box center [723, 30] width 1049 height 1138
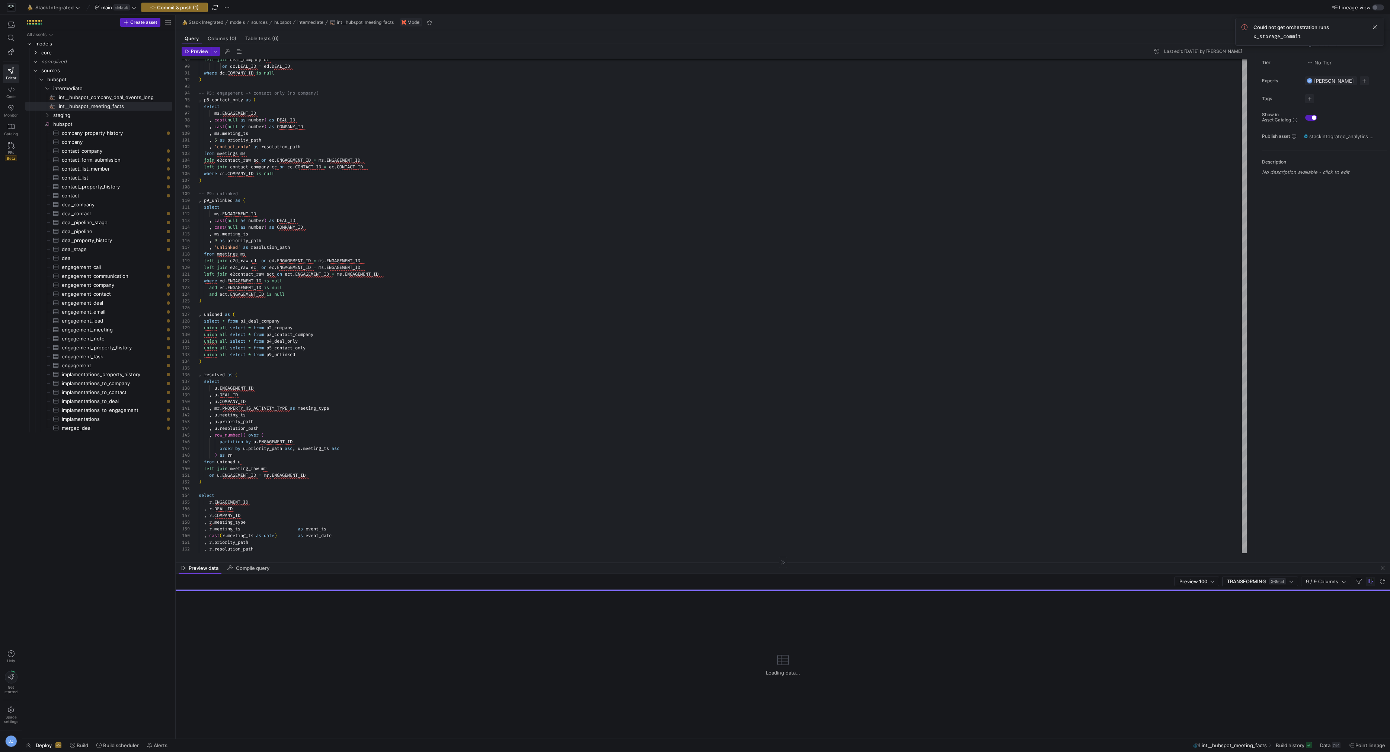
drag, startPoint x: 373, startPoint y: 608, endPoint x: 376, endPoint y: 562, distance: 45.9
click at [376, 562] on div at bounding box center [783, 562] width 1215 height 0
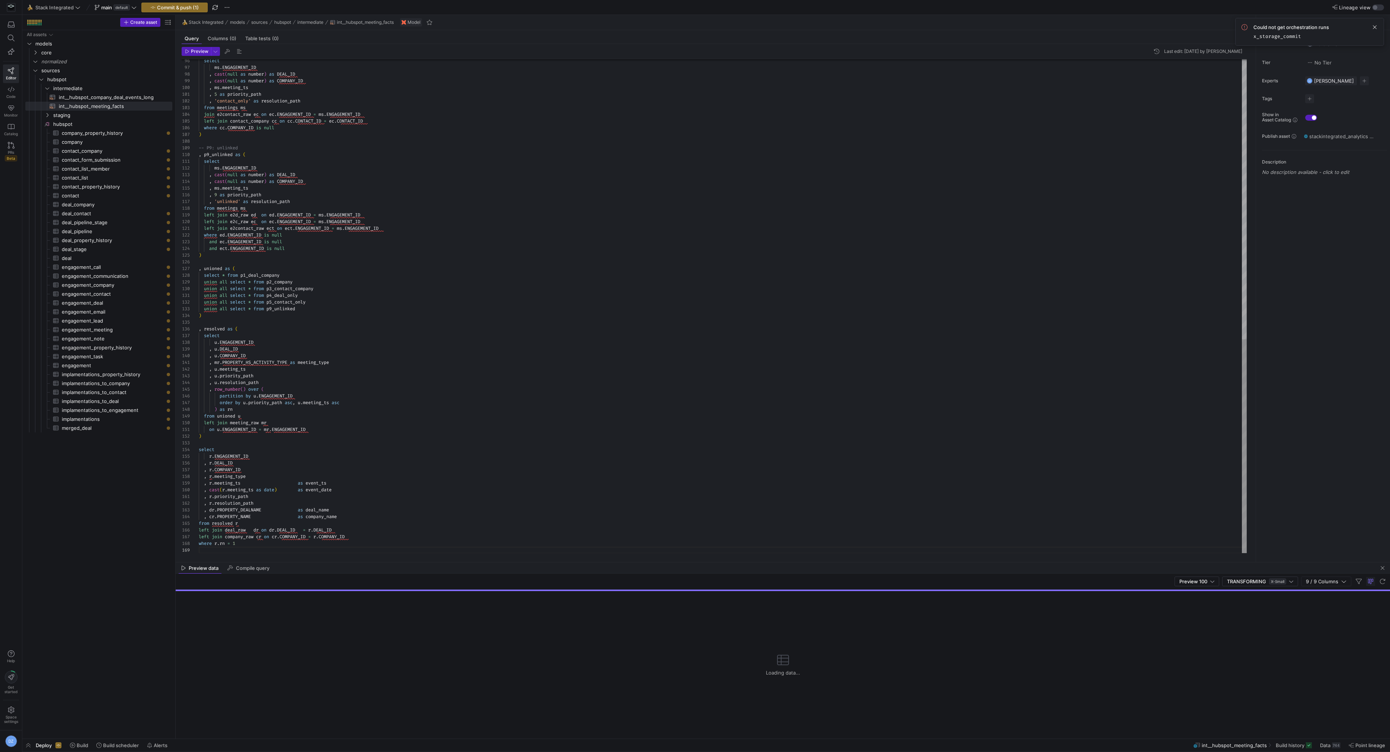
type textarea "on u.ENGAGEMENT_ID = mr.ENGAGEMENT_ID ) select r.ENGAGEMENT_ID , r.DEAL_ID , r.…"
click at [165, 4] on span "button" at bounding box center [175, 7] width 66 height 9
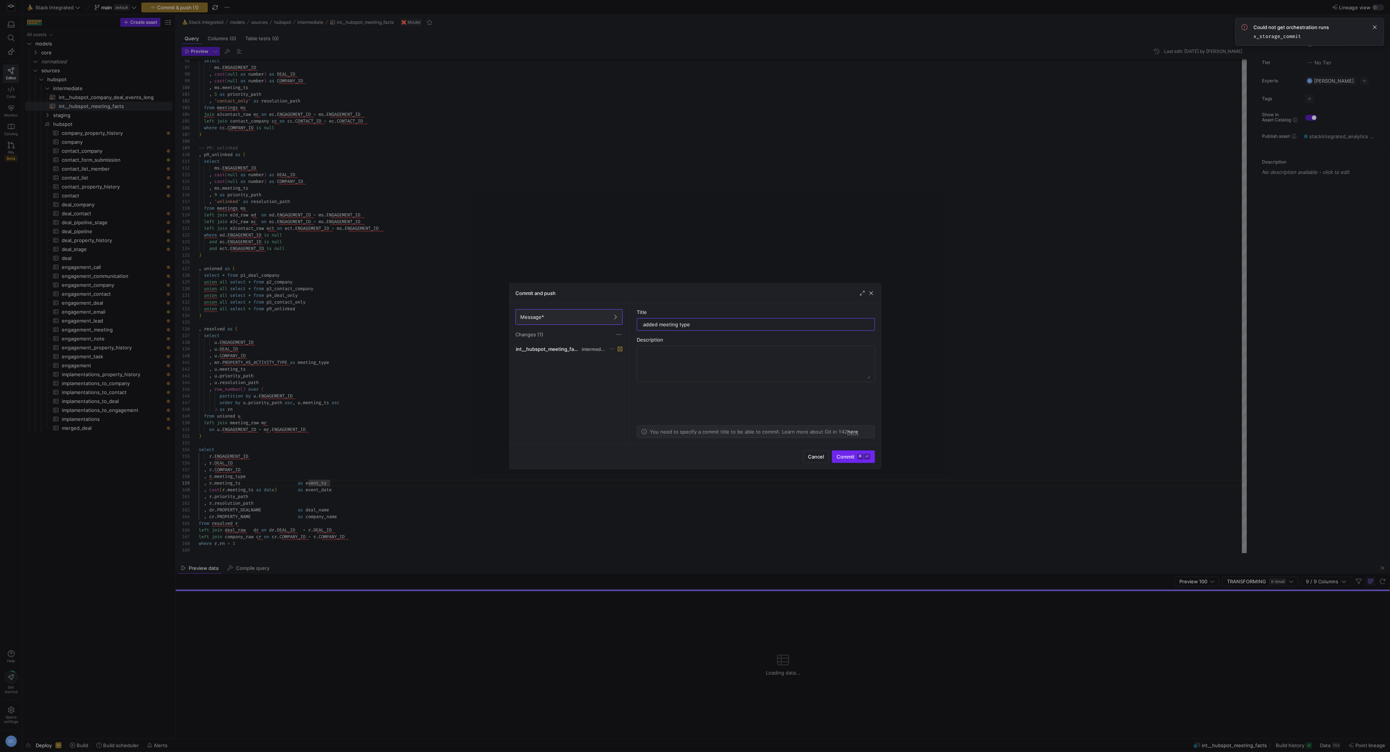
type input "added meeting type"
click at [863, 452] on span "submit" at bounding box center [853, 456] width 42 height 12
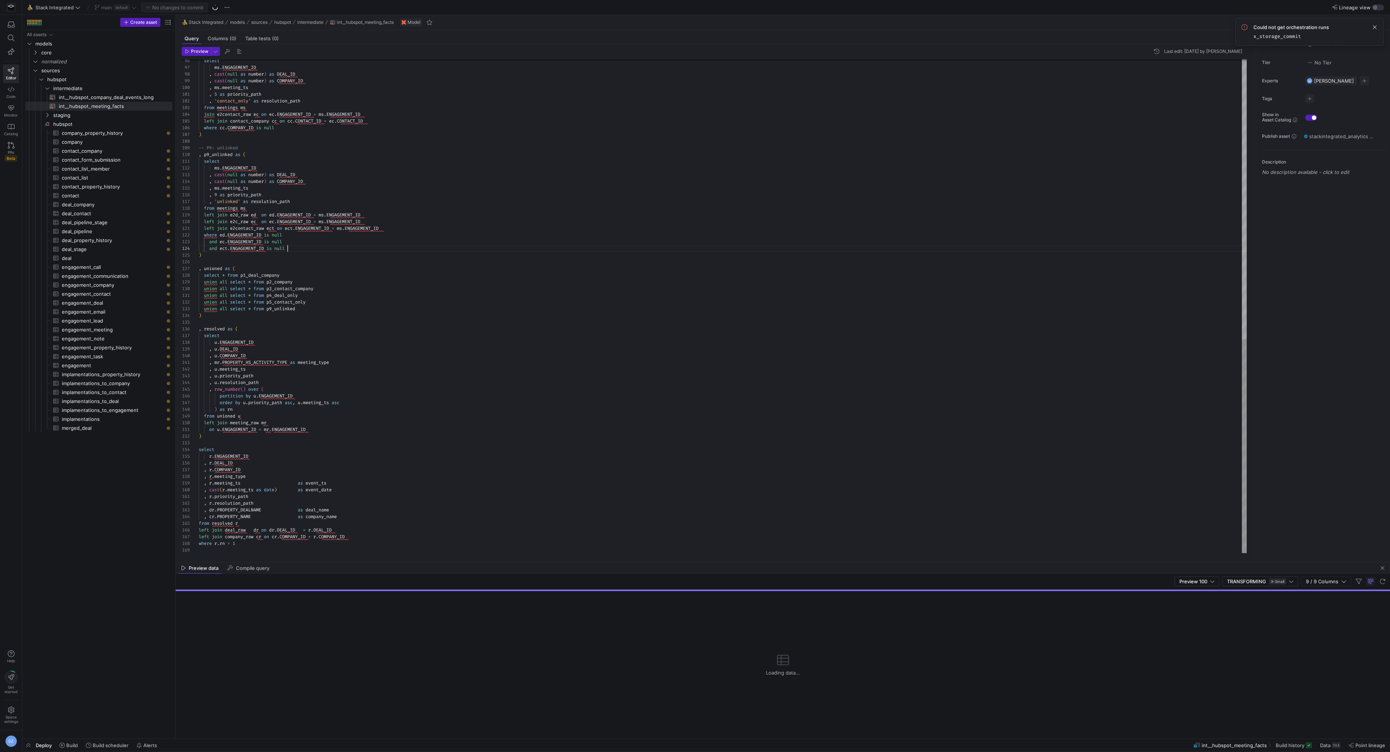
click at [74, 743] on span "Build" at bounding box center [72, 745] width 12 height 6
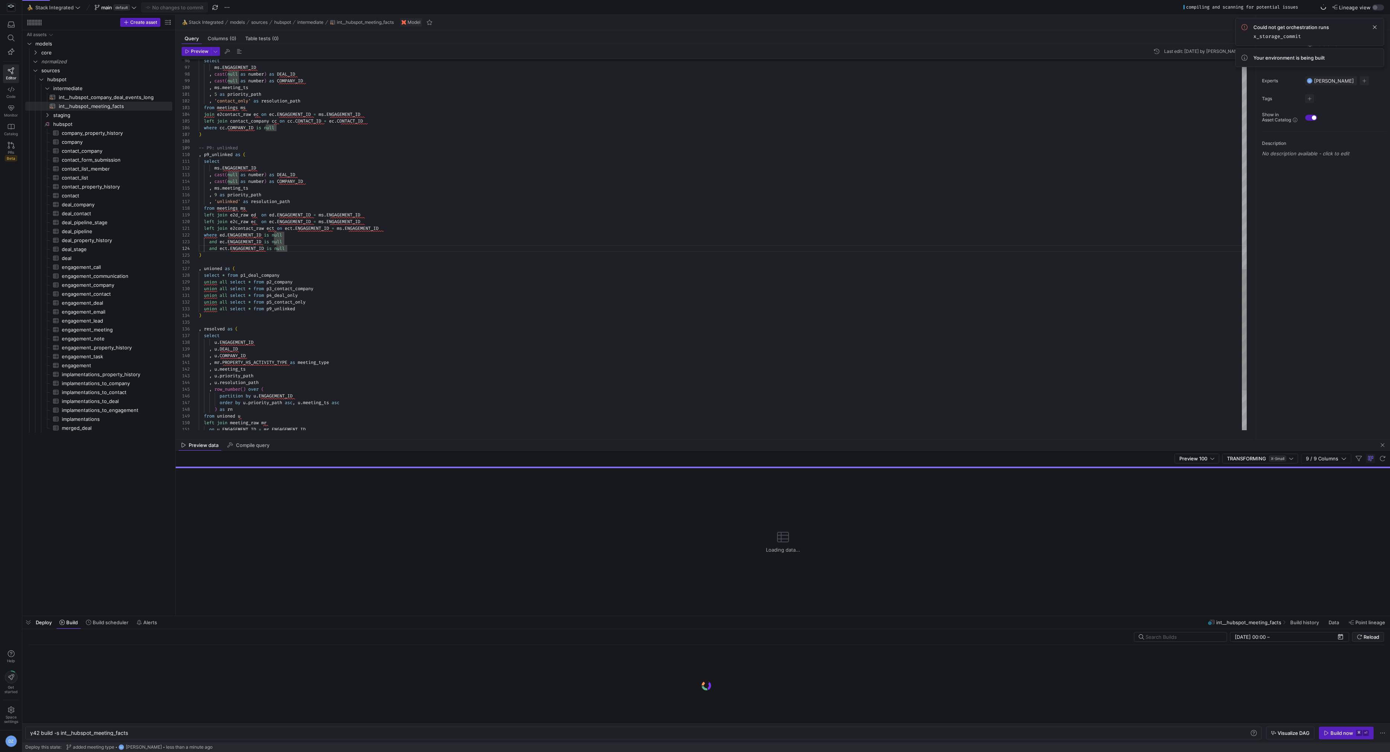
scroll to position [0, 99]
drag, startPoint x: 1380, startPoint y: 447, endPoint x: 1372, endPoint y: 453, distance: 10.6
click at [1380, 447] on span "button" at bounding box center [1382, 444] width 9 height 9
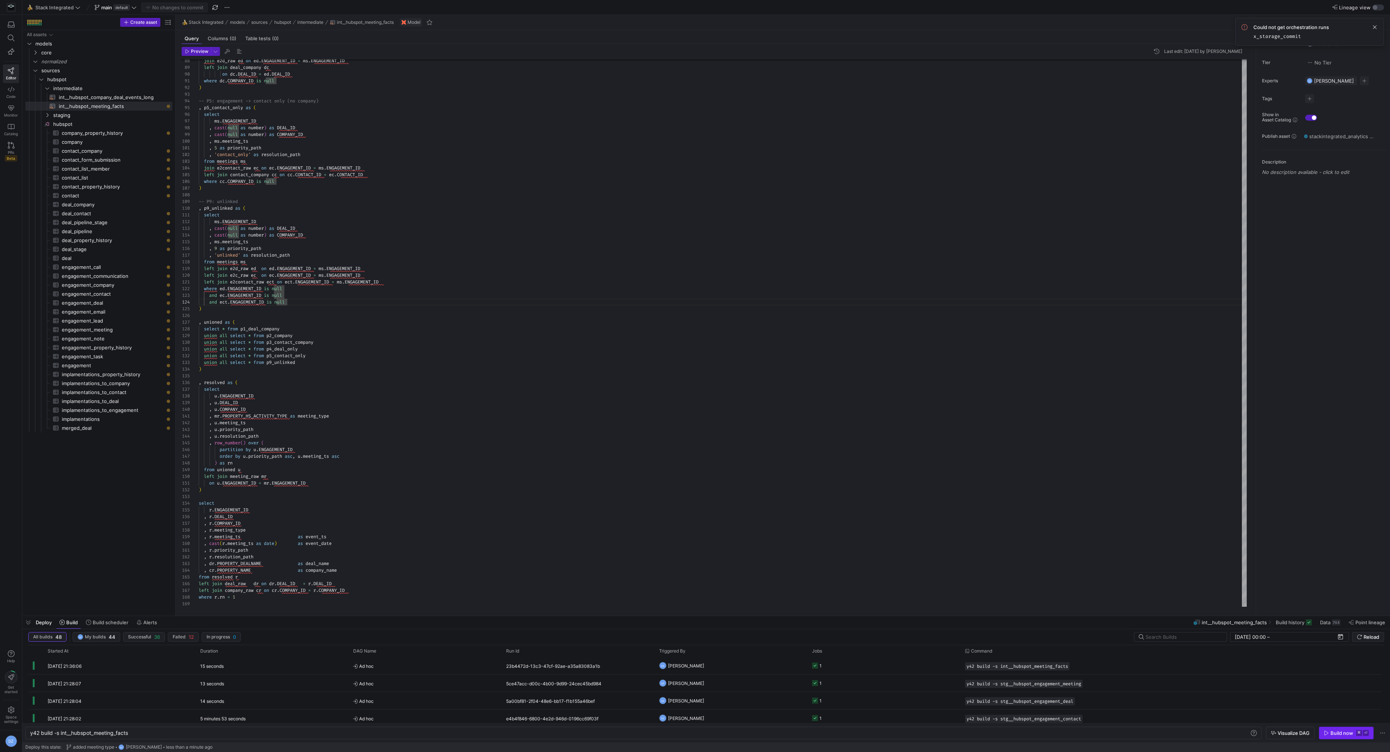
click at [1350, 733] on div "Build now" at bounding box center [1342, 733] width 23 height 6
click at [602, 668] on div "487f47f2-fac6-4d20-8aa1-dbb4cf3dba36" at bounding box center [578, 665] width 153 height 17
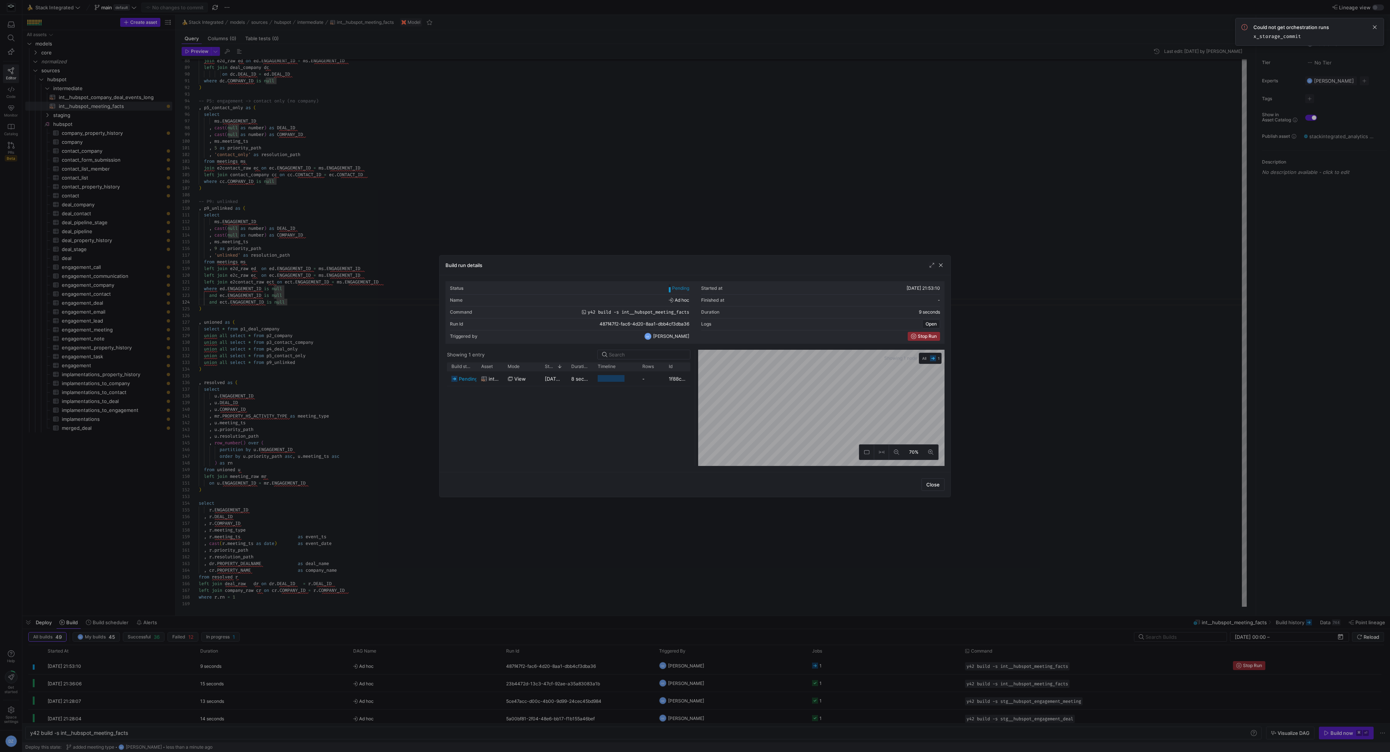
click at [609, 414] on div "pending int__hubspot_meeting_facts view 07/10/25, 21:53:11 8 seconds - 1f88c949…" at bounding box center [568, 418] width 243 height 95
click at [528, 461] on div "pending int__hubspot_meeting_facts view 07/10/25, 21:53:11 13 seconds - 1f88c94…" at bounding box center [568, 418] width 243 height 95
click at [528, 461] on div "pending int__hubspot_meeting_facts view 07/10/25, 21:53:11 32 seconds - 1f88c94…" at bounding box center [568, 418] width 243 height 95
click at [460, 380] on span "pending" at bounding box center [468, 378] width 19 height 15
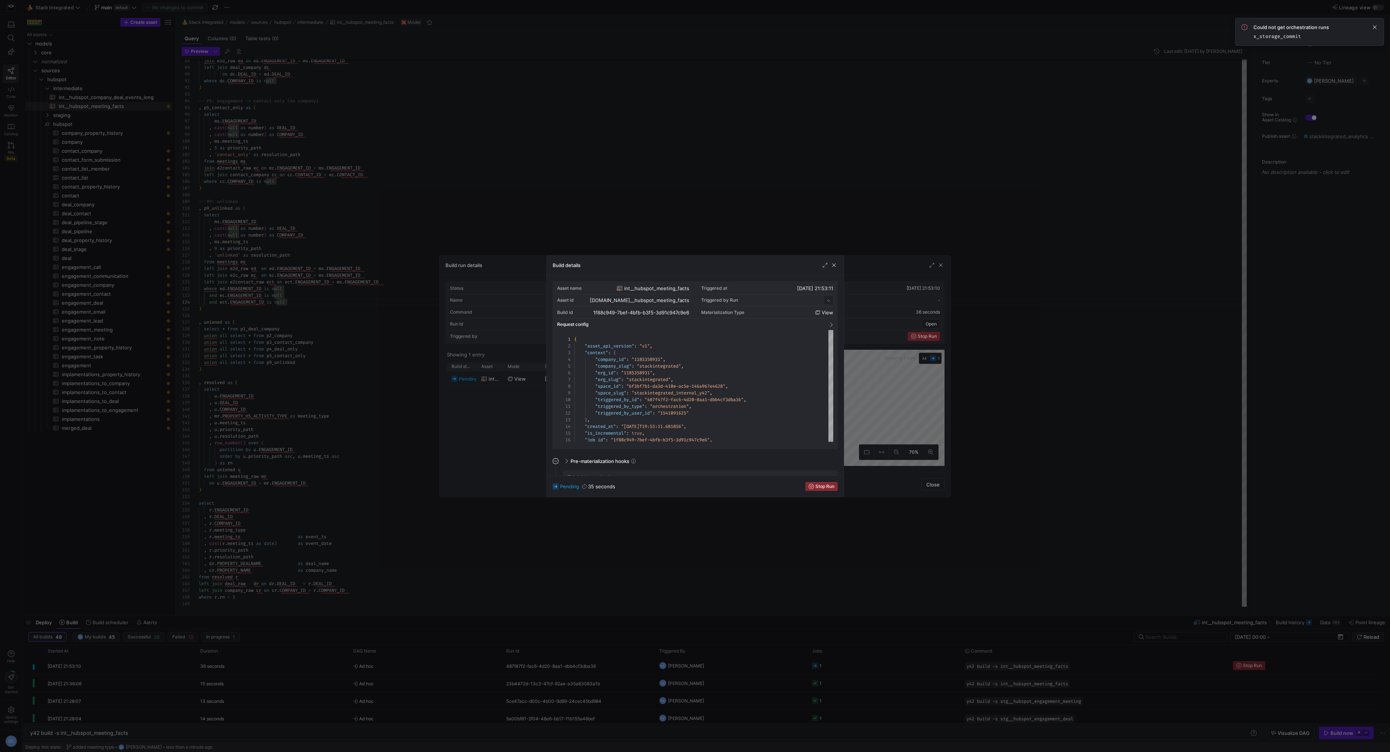
scroll to position [67, 0]
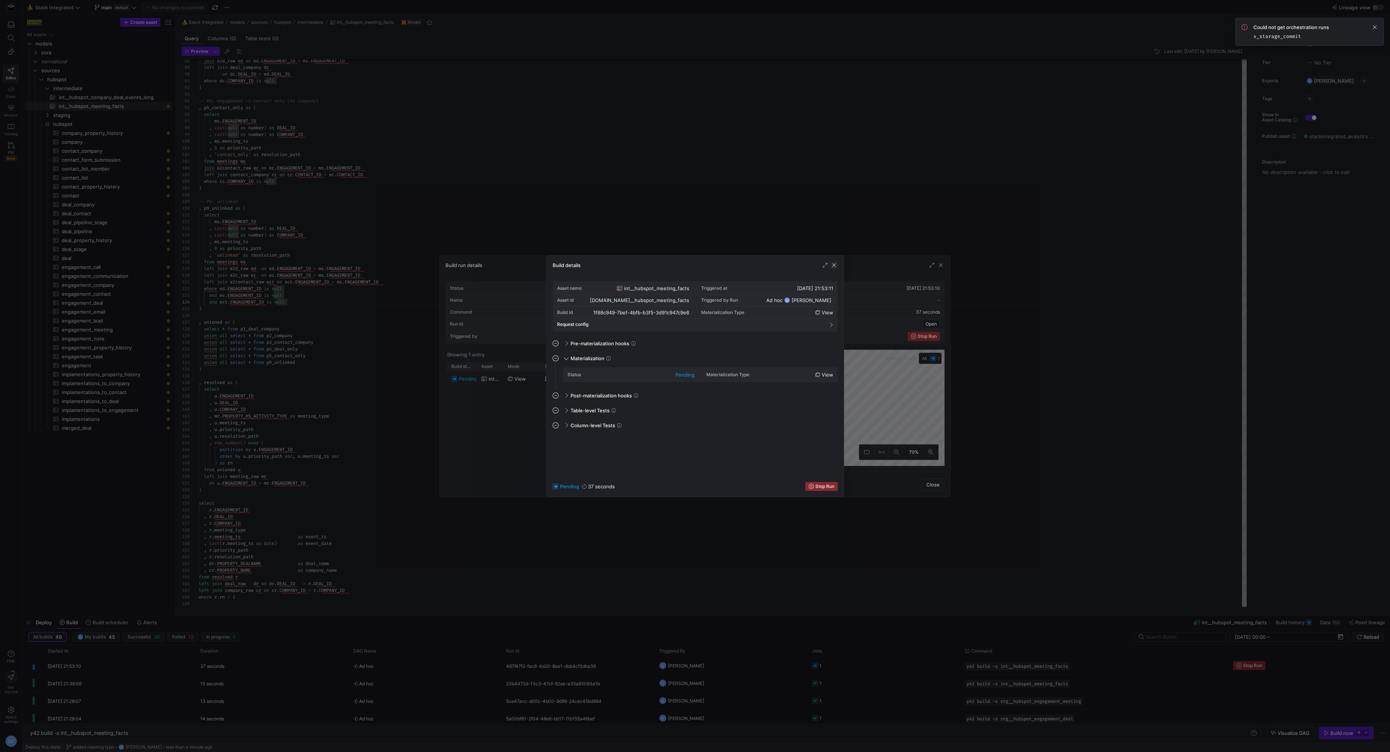
click at [835, 264] on span "button" at bounding box center [833, 264] width 7 height 7
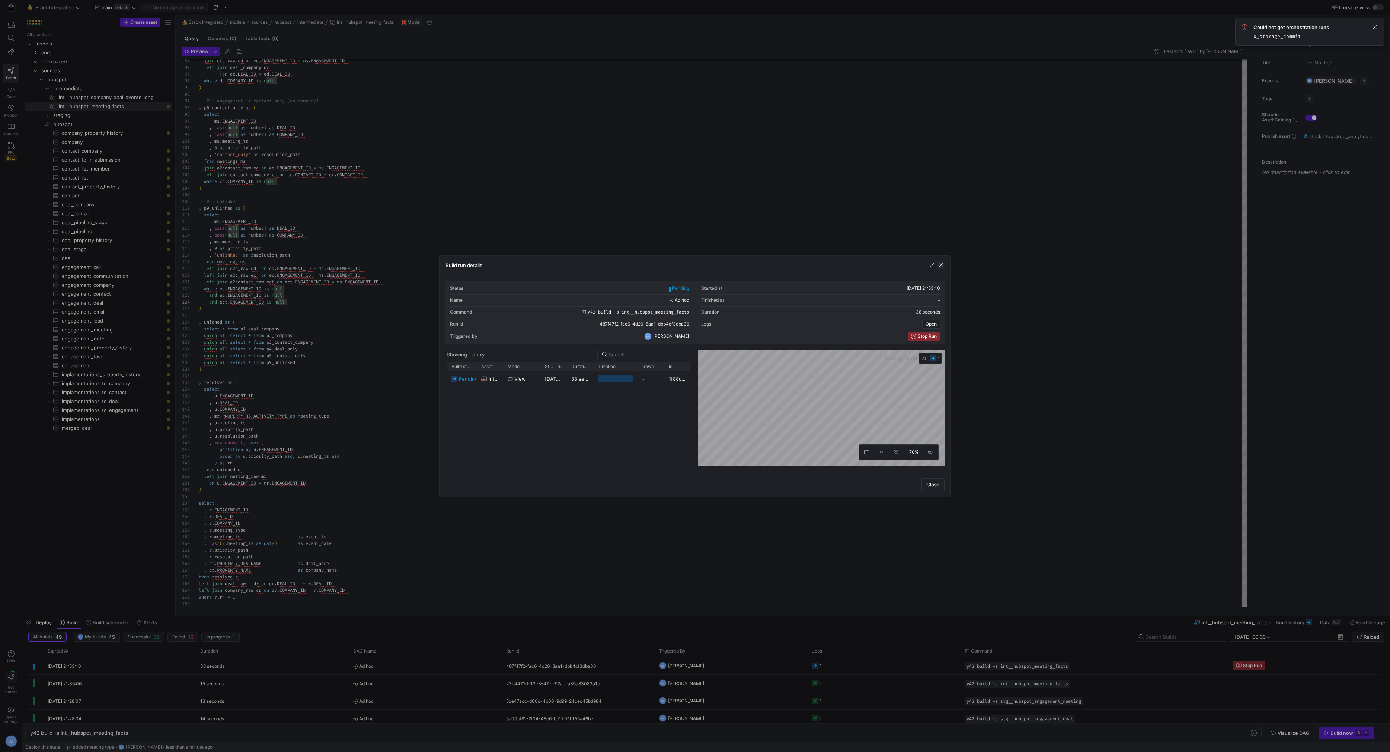
click at [940, 262] on span "button" at bounding box center [940, 264] width 7 height 7
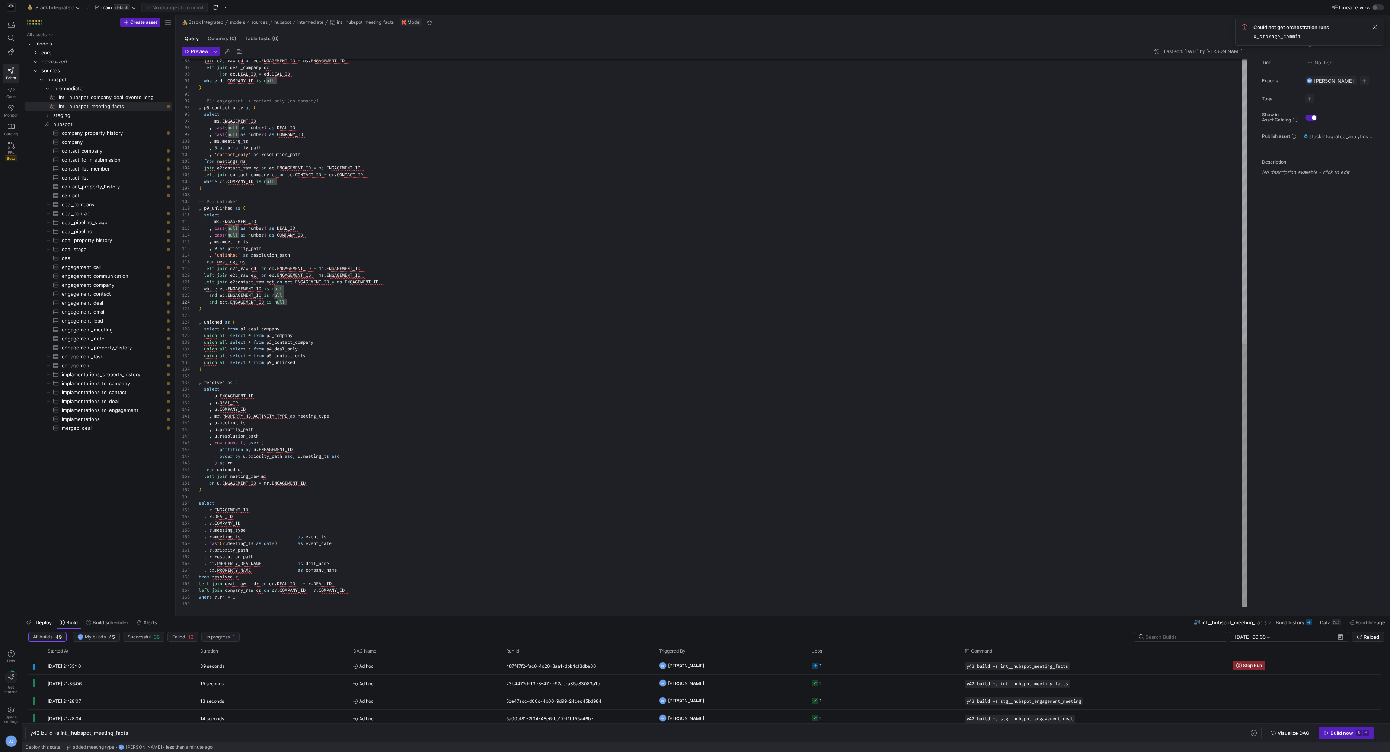
click at [1063, 248] on div "select ms . ENGAGEMENT_ID , cast ( null as number ) as DEAL_ID , cast ( null as…" at bounding box center [723, 37] width 1049 height 1138
click at [1374, 27] on span at bounding box center [1375, 27] width 9 height 9
type textarea "left join e2contact_raw ect on ect.ENGAGEMENT_ID = ms.ENGAGEMENT_ID where ed.EN…"
click at [878, 302] on div "select ms . ENGAGEMENT_ID , cast ( null as number ) as DEAL_ID , cast ( null as…" at bounding box center [723, 37] width 1049 height 1138
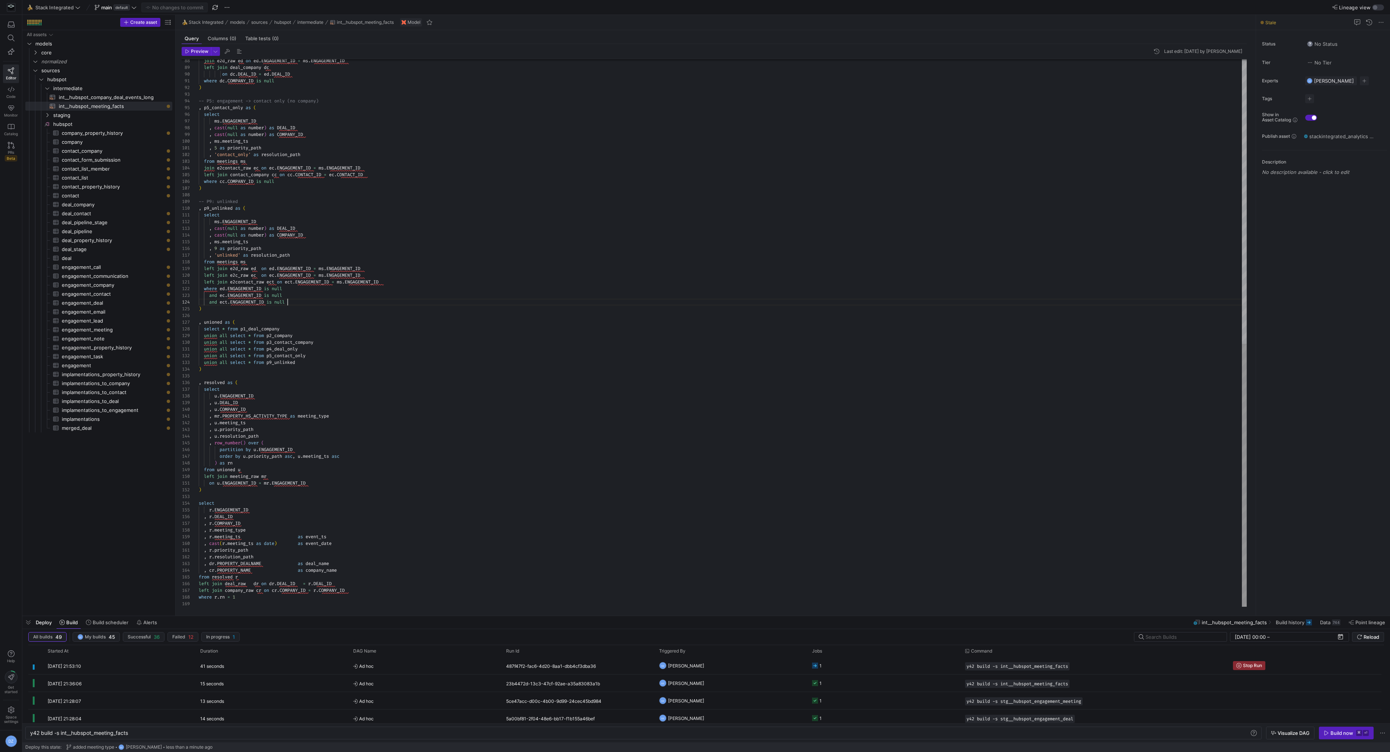
scroll to position [20, 89]
click at [1356, 637] on span "submit" at bounding box center [1368, 636] width 31 height 9
click at [103, 66] on span "sources" at bounding box center [97, 70] width 112 height 9
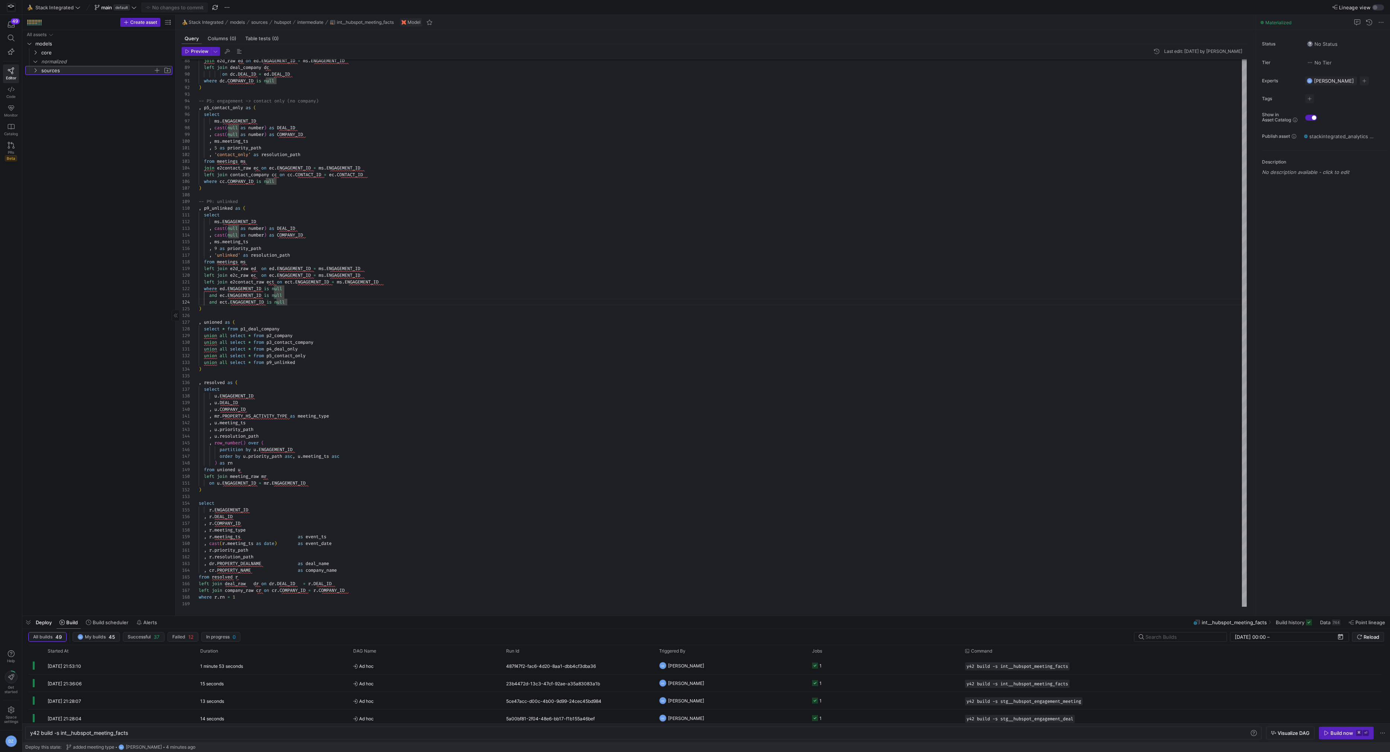
click at [103, 66] on span "sources" at bounding box center [97, 70] width 112 height 9
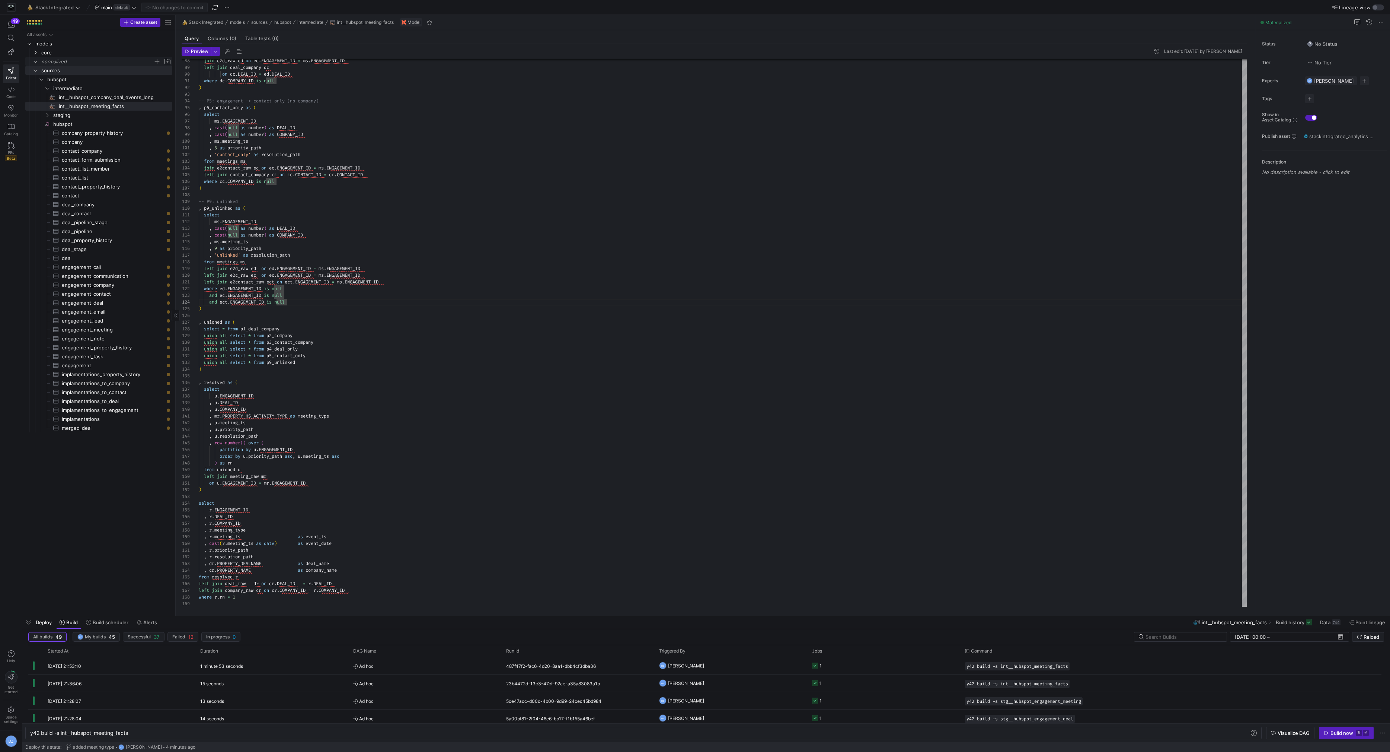
click at [103, 61] on span "normalized" at bounding box center [97, 61] width 112 height 9
click at [166, 60] on span "button" at bounding box center [167, 61] width 7 height 7
click at [141, 69] on input "Press SPACE to select this row." at bounding box center [109, 70] width 124 height 9
type input "deals"
click at [157, 71] on span "Press SPACE to select this row." at bounding box center [156, 70] width 7 height 7
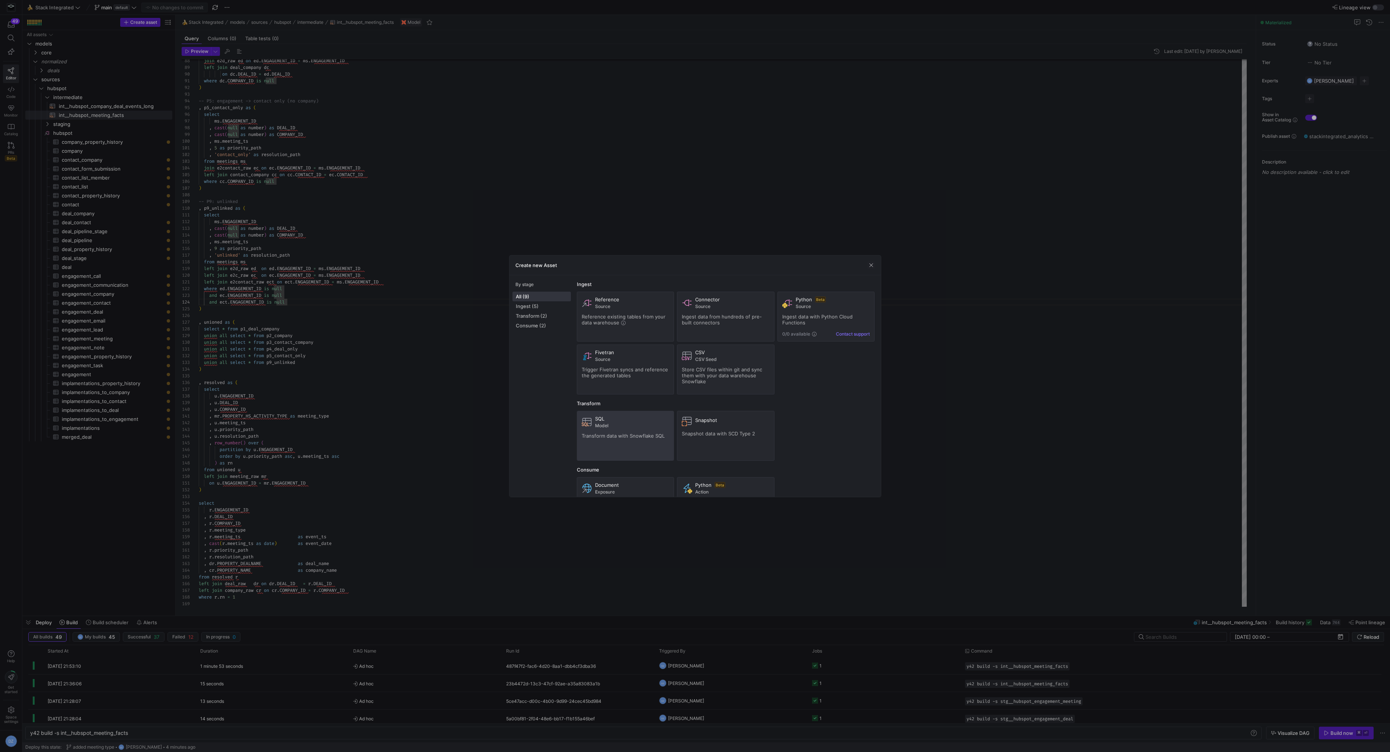
click at [650, 440] on div "SQL Model Transform data with Snowflake SQL" at bounding box center [626, 435] width 88 height 40
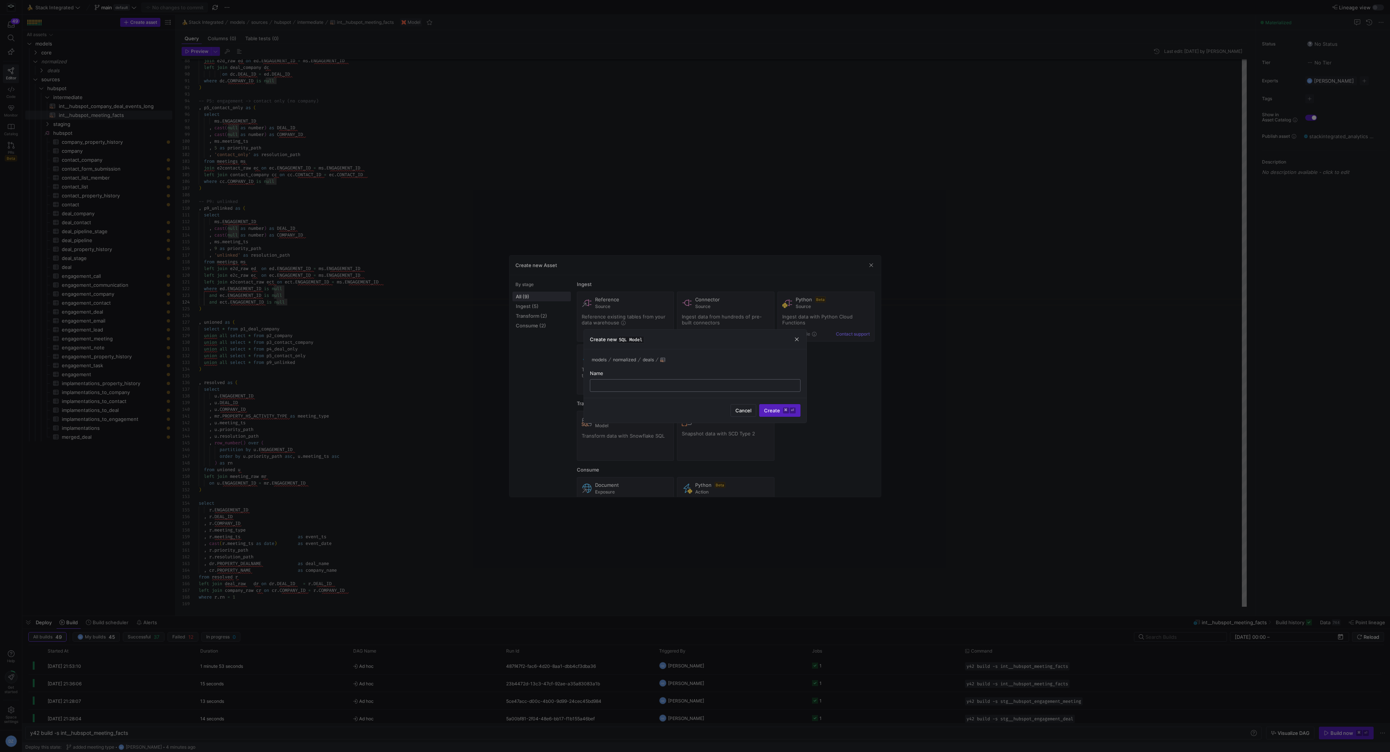
click at [661, 381] on div at bounding box center [695, 385] width 198 height 12
type input "norm__sa"
click at [742, 409] on span "Cancel" at bounding box center [744, 410] width 16 height 6
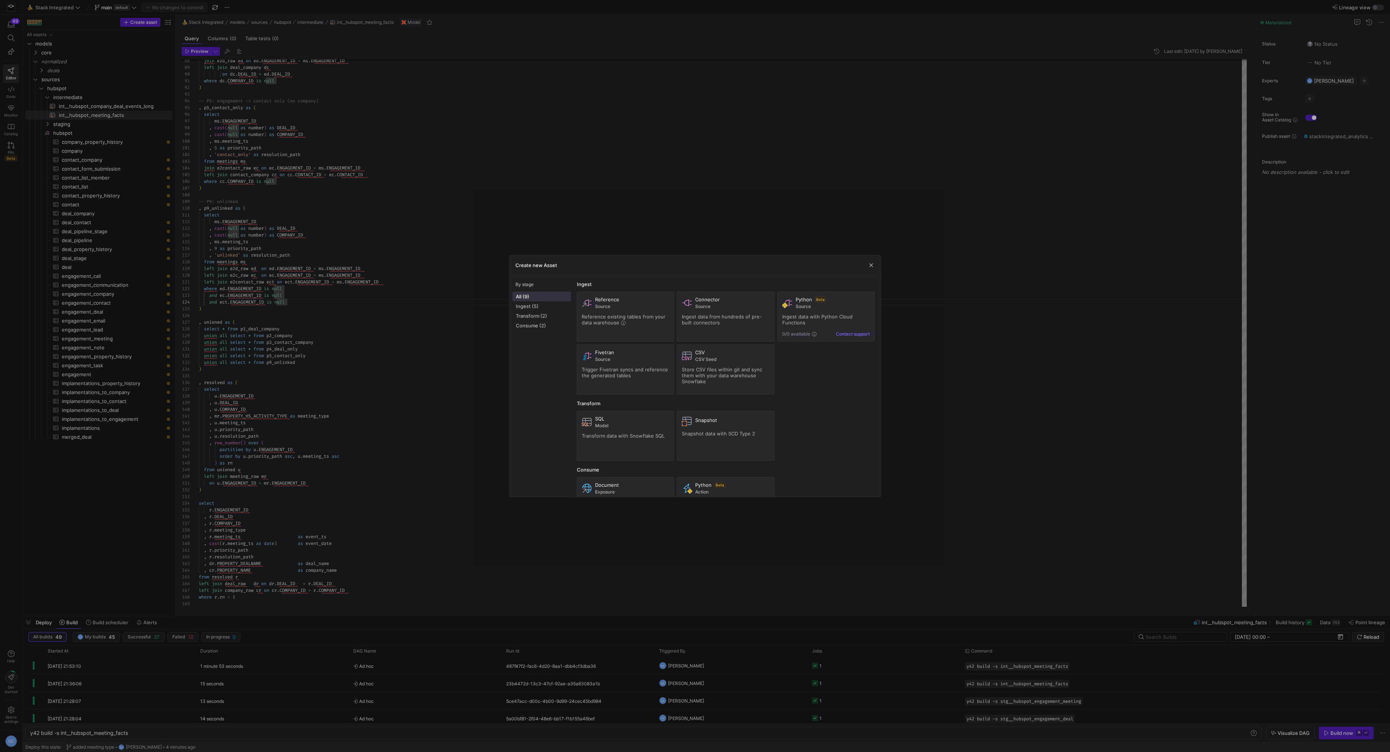
click at [330, 168] on div at bounding box center [695, 376] width 1390 height 752
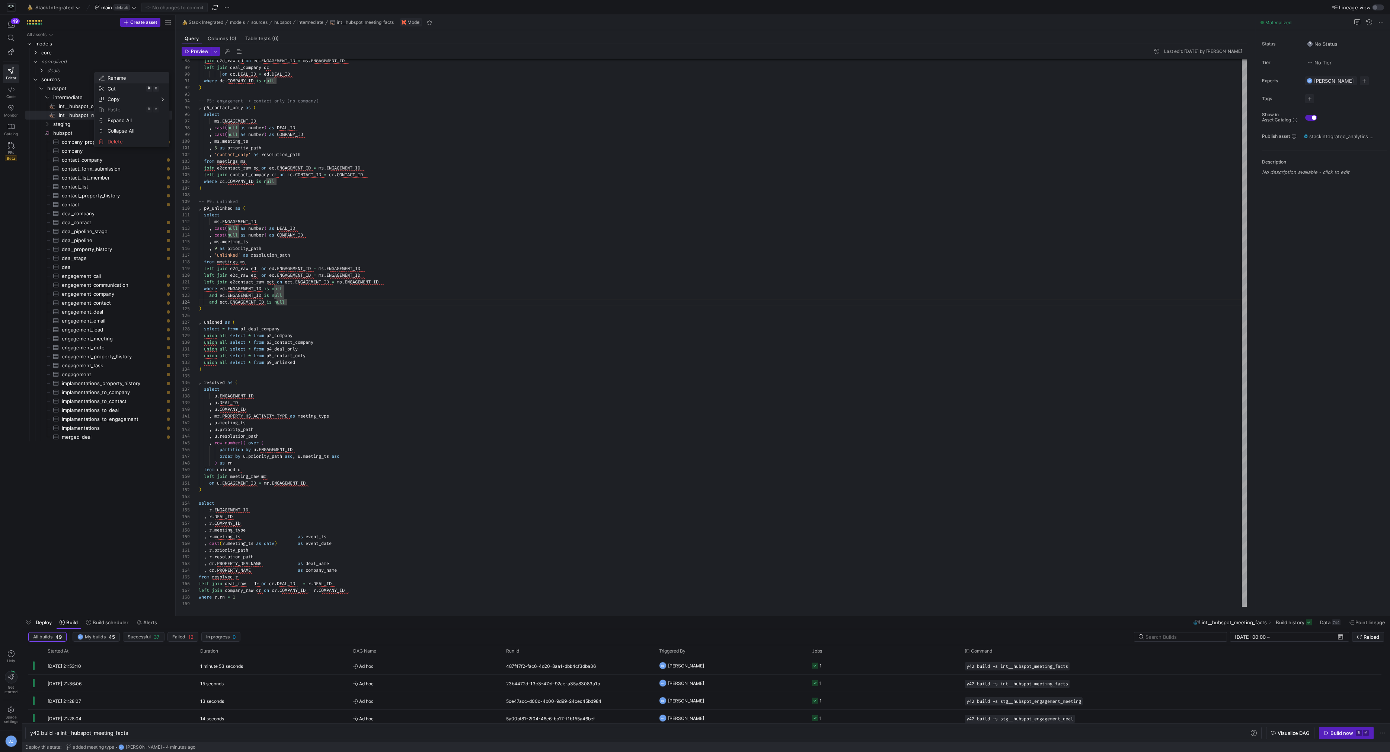
click at [117, 79] on span "Rename" at bounding box center [126, 78] width 42 height 10
type input "sales"
click at [154, 68] on span "Press SPACE to select this row." at bounding box center [156, 70] width 7 height 7
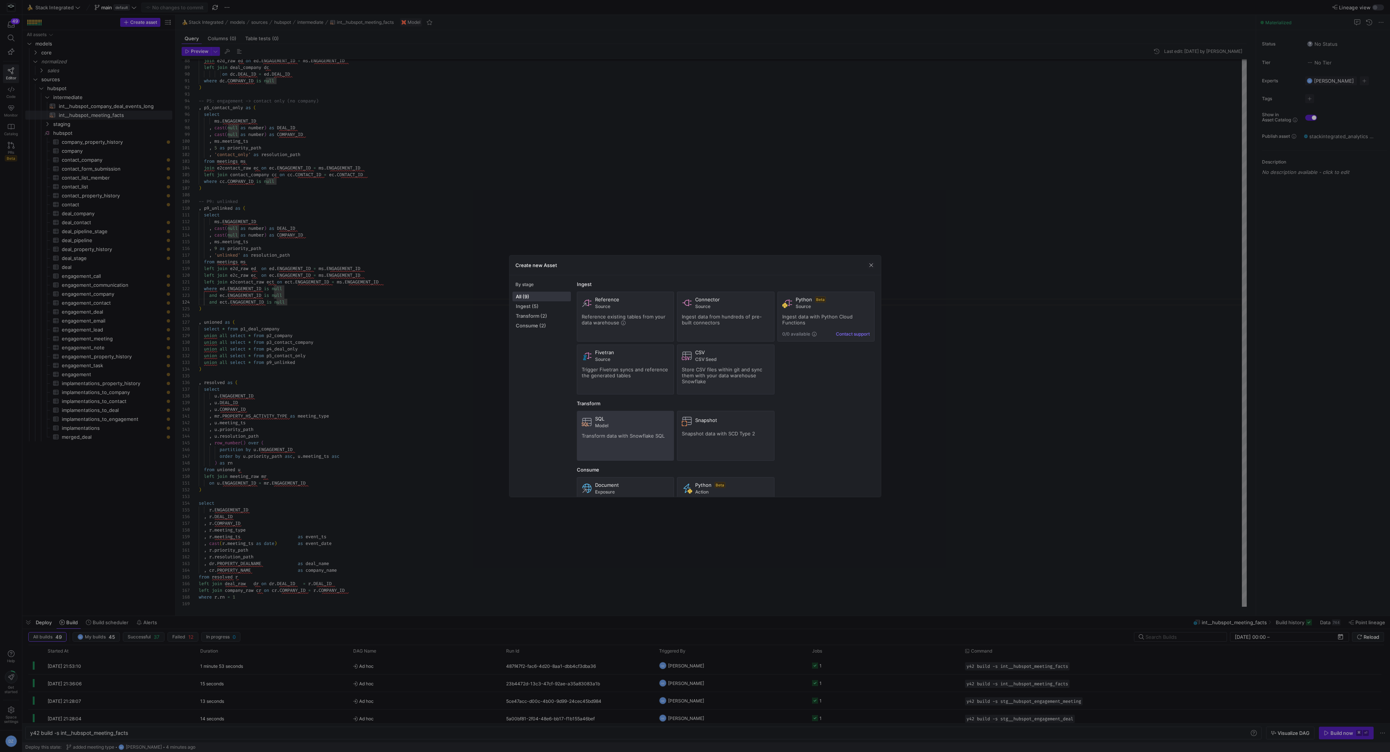
click at [630, 437] on span "Transform data with Snowflake SQL" at bounding box center [623, 436] width 83 height 6
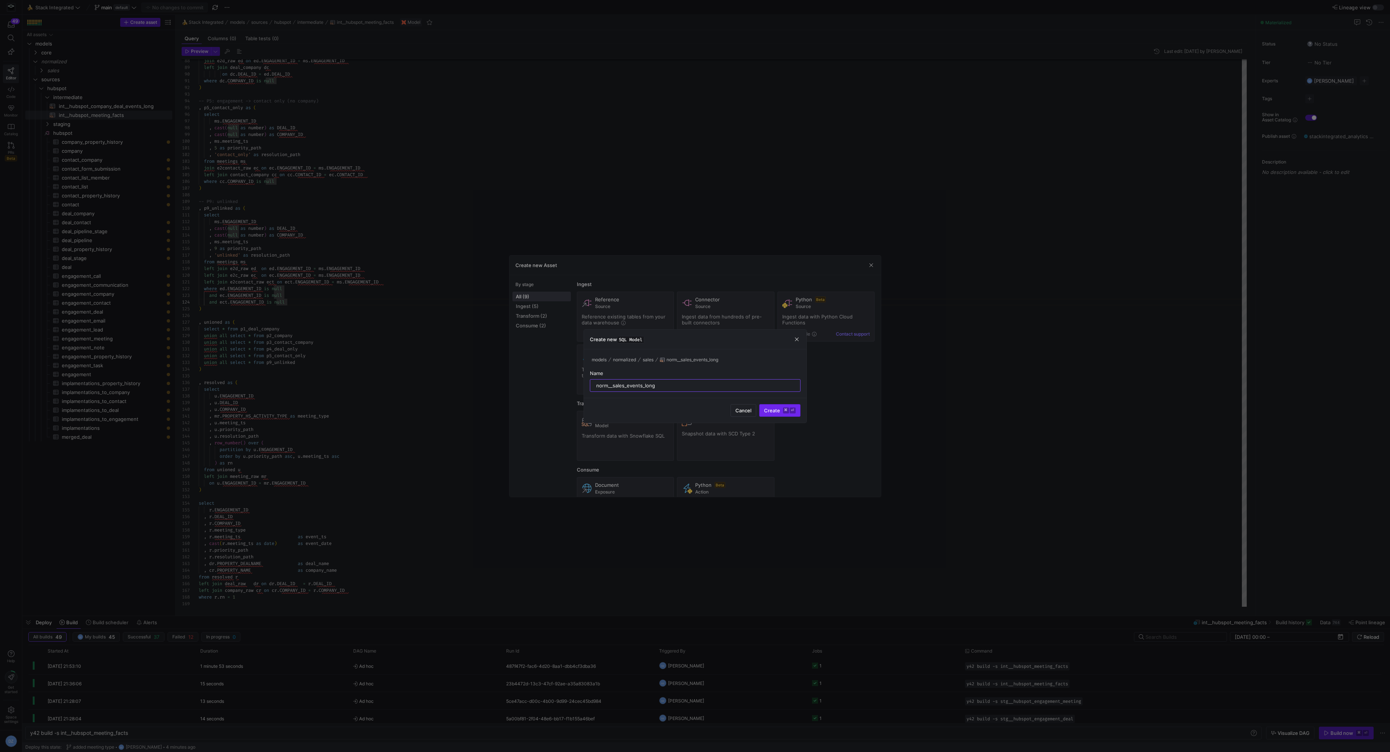
type input "norm__sales_events_long"
click at [779, 412] on span "Create ⌘ ⏎" at bounding box center [780, 410] width 32 height 6
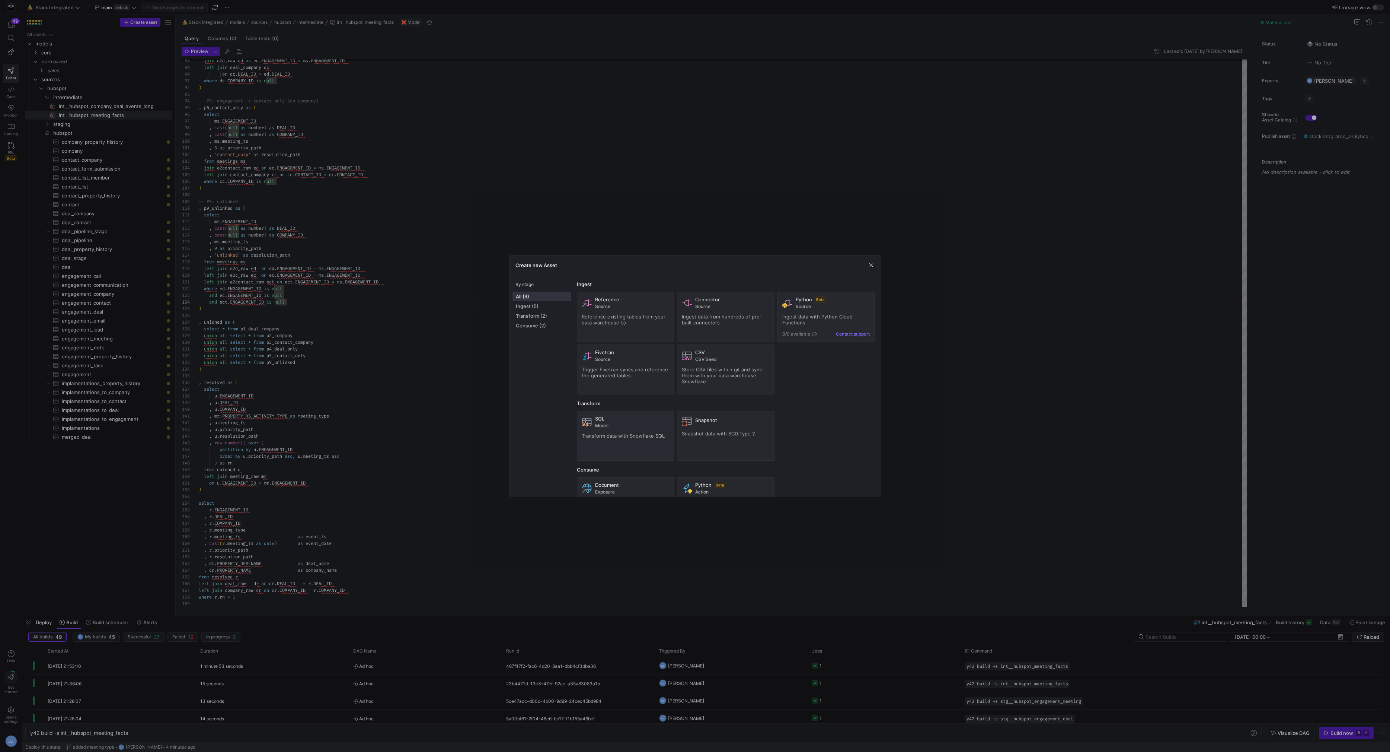
type textarea "y42 build -s norm__sales_events_long"
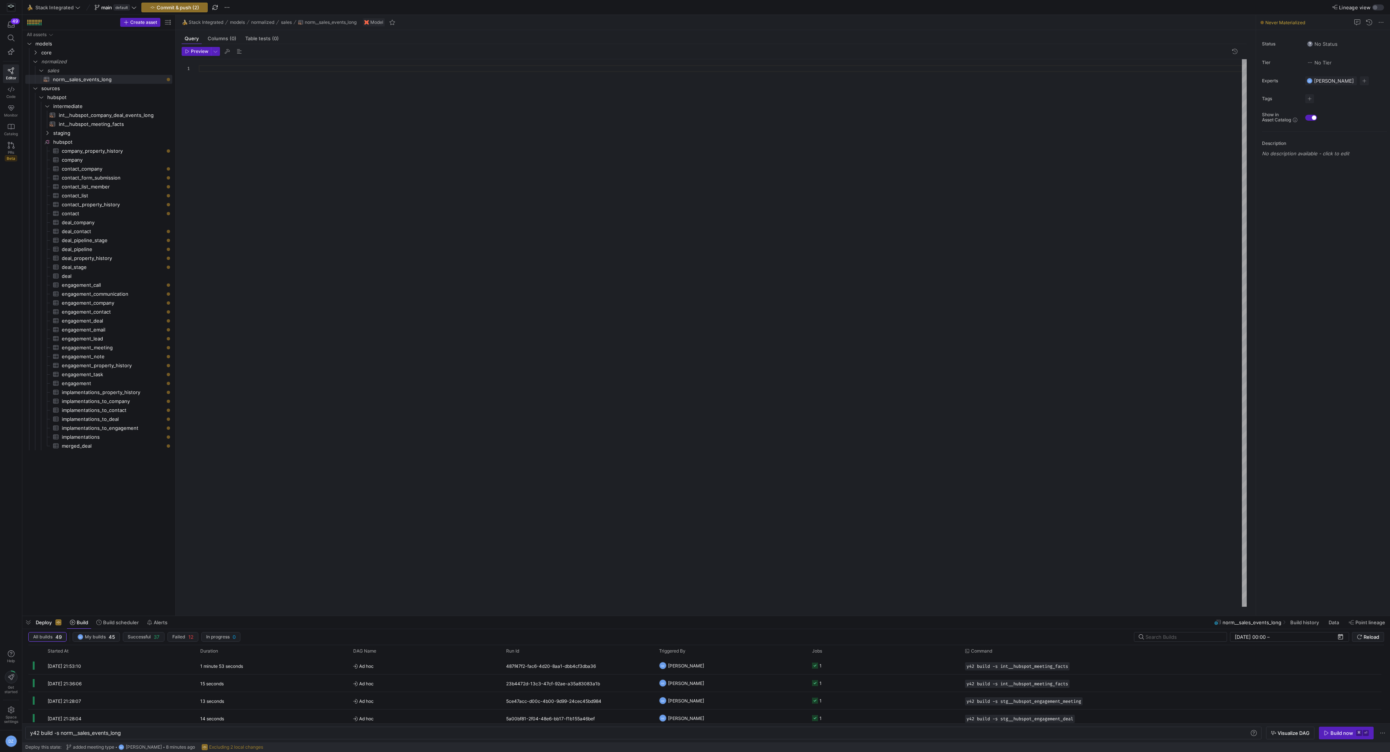
click at [262, 140] on div at bounding box center [723, 333] width 1049 height 548
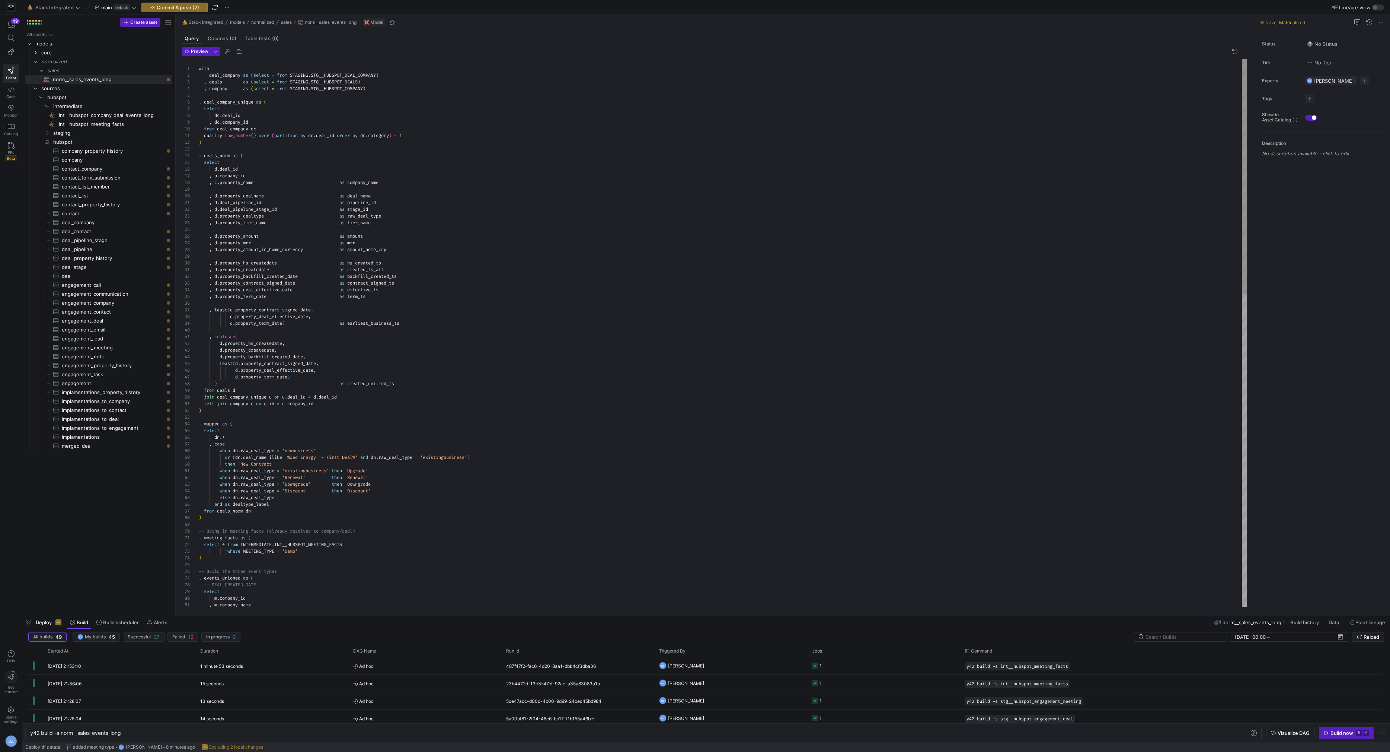
click at [290, 74] on div ", mapped as ( select dn . * , case when dn . raw_deal_type = 'newbusiness' or (…" at bounding box center [723, 698] width 1049 height 1279
drag, startPoint x: 394, startPoint y: 74, endPoint x: 487, endPoint y: 75, distance: 92.3
click at [289, 81] on div ", mapped as ( select dn . * , case when dn . raw_deal_type = 'newbusiness' or (…" at bounding box center [723, 698] width 1049 height 1279
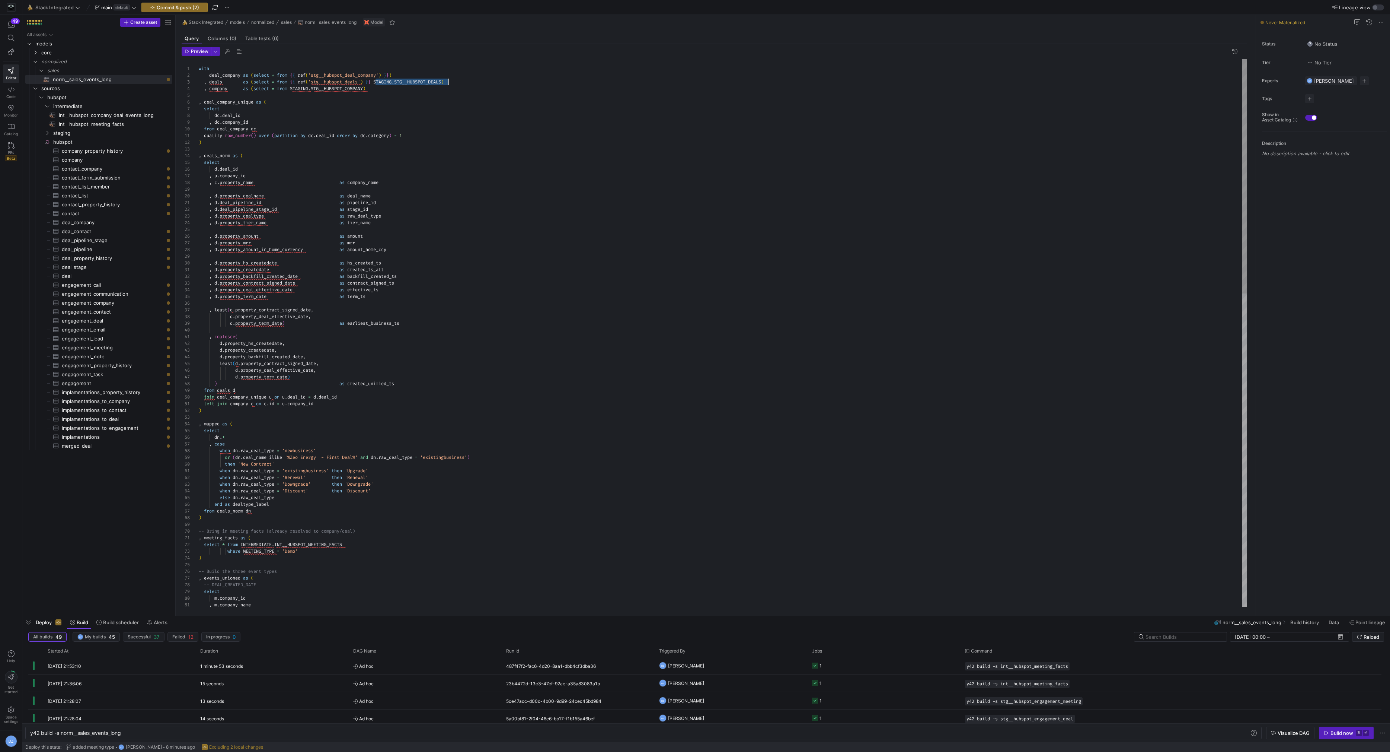
scroll to position [13, 249]
drag, startPoint x: 376, startPoint y: 80, endPoint x: 449, endPoint y: 81, distance: 72.6
click at [290, 89] on div ", mapped as ( select dn . * , case when dn . raw_deal_type = 'newbusiness' or (…" at bounding box center [723, 698] width 1049 height 1279
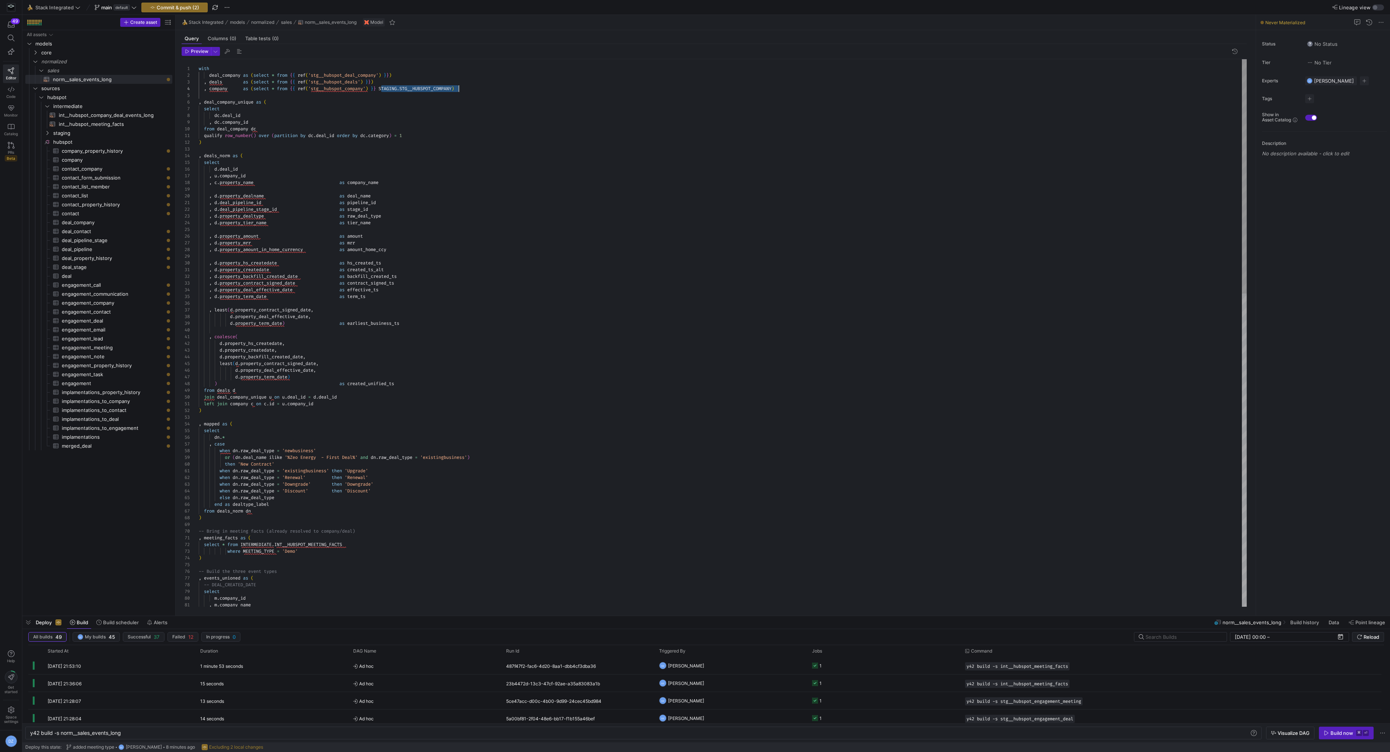
drag, startPoint x: 381, startPoint y: 89, endPoint x: 458, endPoint y: 88, distance: 77.1
click at [383, 87] on div ", mapped as ( select dn . * , case when dn . raw_deal_type = 'newbusiness' or (…" at bounding box center [723, 698] width 1049 height 1279
click at [400, 89] on div ", mapped as ( select dn . * , case when dn . raw_deal_type = 'newbusiness' or (…" at bounding box center [723, 698] width 1049 height 1279
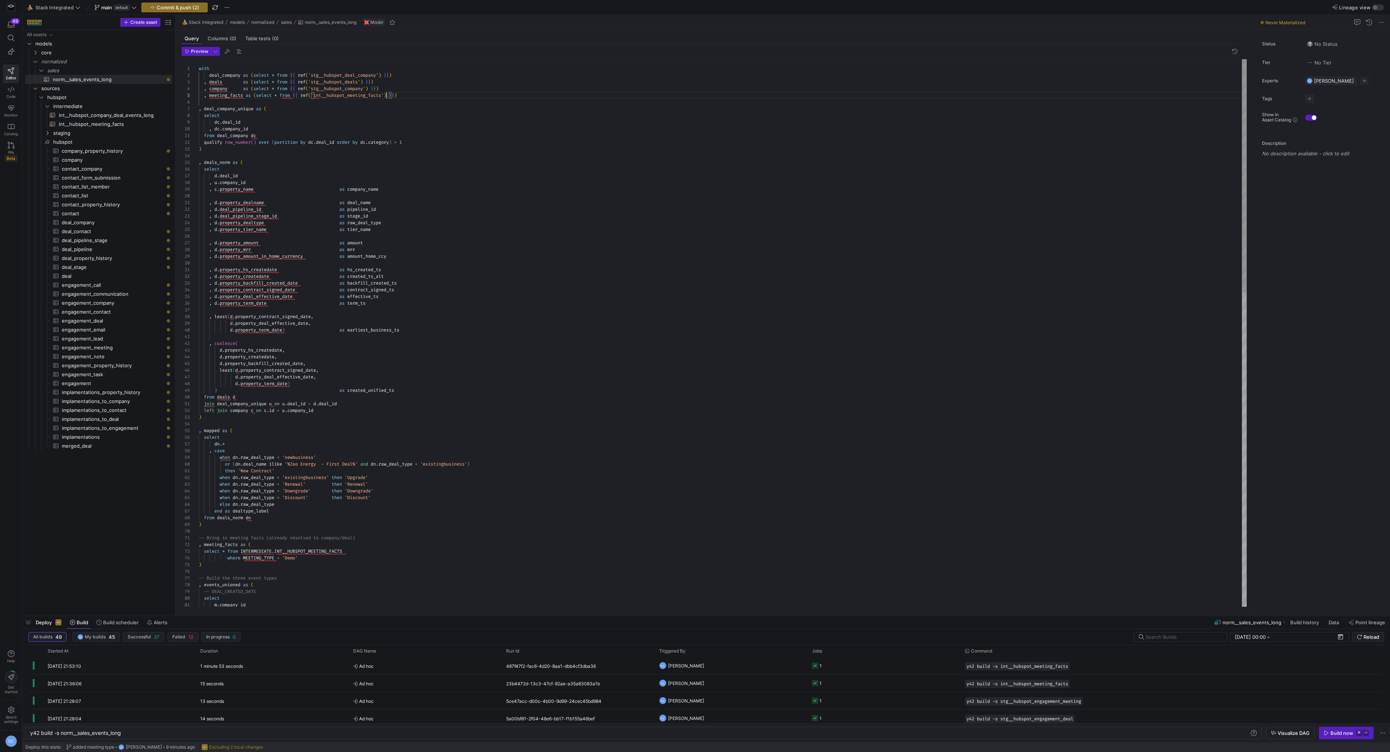
scroll to position [26, 187]
click at [244, 87] on div ", mapped as ( select dn . * , case when dn . raw_deal_type = 'newbusiness' or (…" at bounding box center [723, 702] width 1049 height 1286
click at [244, 81] on div ", mapped as ( select dn . * , case when dn . raw_deal_type = 'newbusiness' or (…" at bounding box center [723, 702] width 1049 height 1286
click at [243, 73] on div ", mapped as ( select dn . * , case when dn . raw_deal_type = 'newbusiness' or (…" at bounding box center [723, 702] width 1049 height 1286
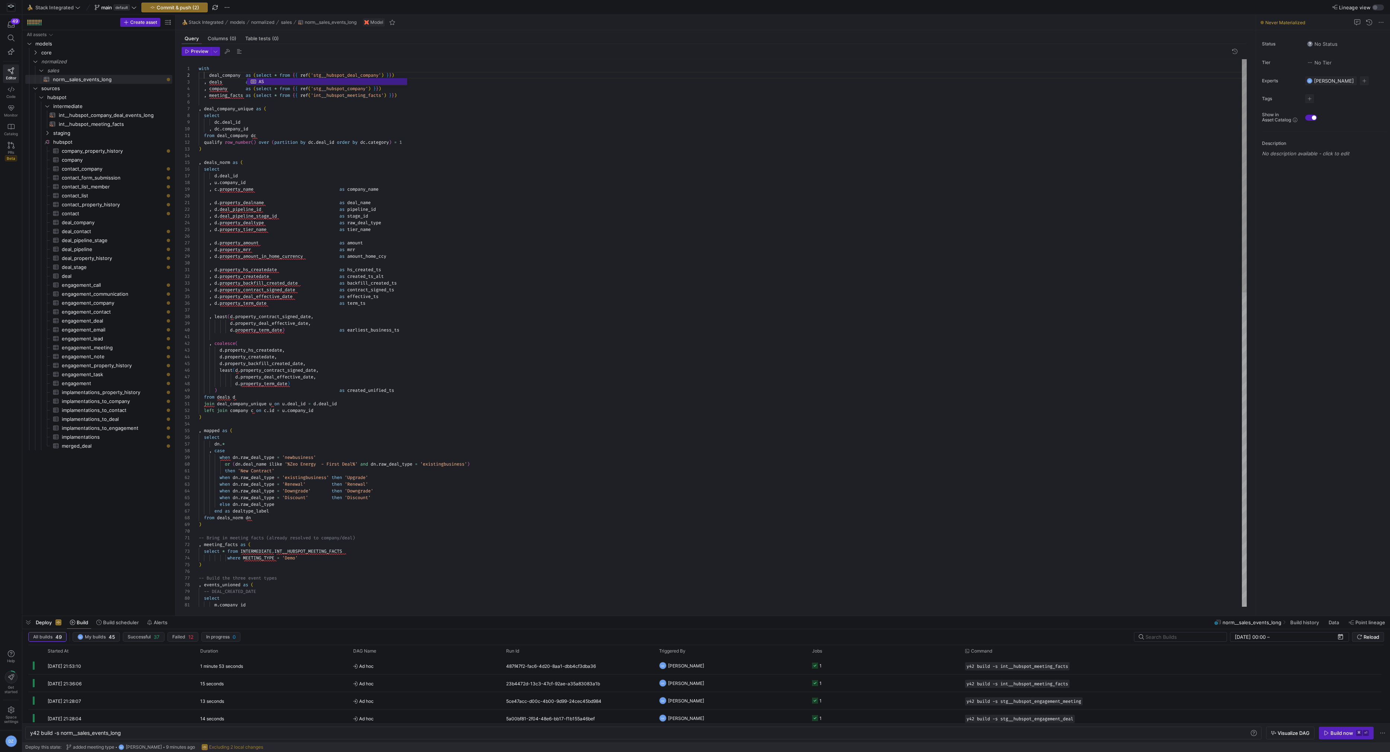
click at [242, 93] on div ", mapped as ( select dn . * , case when dn . raw_deal_type = 'newbusiness' or (…" at bounding box center [723, 702] width 1049 height 1286
click at [331, 112] on div ", mapped as ( select dn . * , case when dn . raw_deal_type = 'newbusiness' or (…" at bounding box center [723, 702] width 1049 height 1286
click at [235, 93] on div ", mapped as ( select dn . * , case when dn . raw_deal_type = 'newbusiness' or (…" at bounding box center [723, 702] width 1049 height 1286
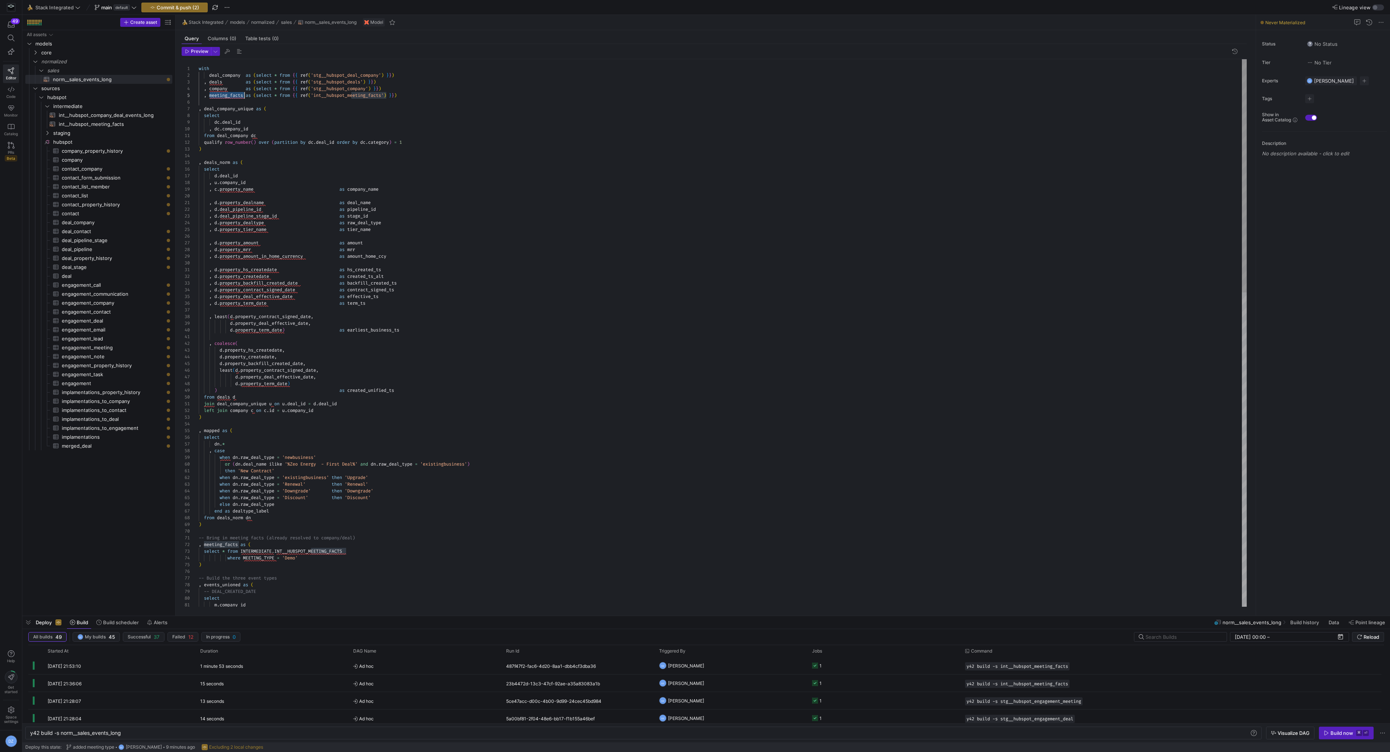
click at [235, 93] on div ", mapped as ( select dn . * , case when dn . raw_deal_type = 'newbusiness' or (…" at bounding box center [723, 702] width 1049 height 1286
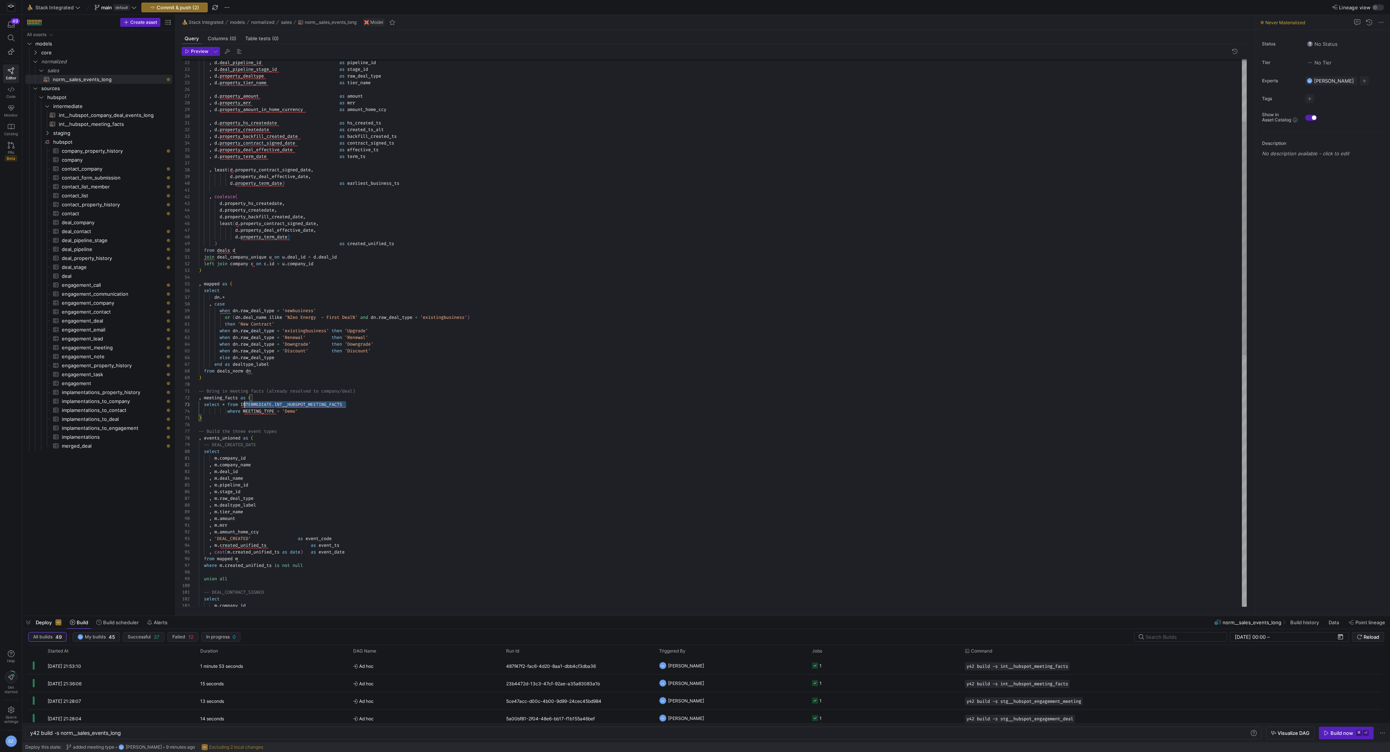
scroll to position [13, 43]
drag, startPoint x: 351, startPoint y: 404, endPoint x: 241, endPoint y: 404, distance: 109.4
click at [241, 404] on div ", mapped as ( select dn . * , case when dn . raw_deal_type = 'newbusiness' or (…" at bounding box center [723, 556] width 1049 height 1286
click at [323, 405] on div ", mapped as ( select dn . * , case when dn . raw_deal_type = 'newbusiness' or (…" at bounding box center [723, 556] width 1049 height 1286
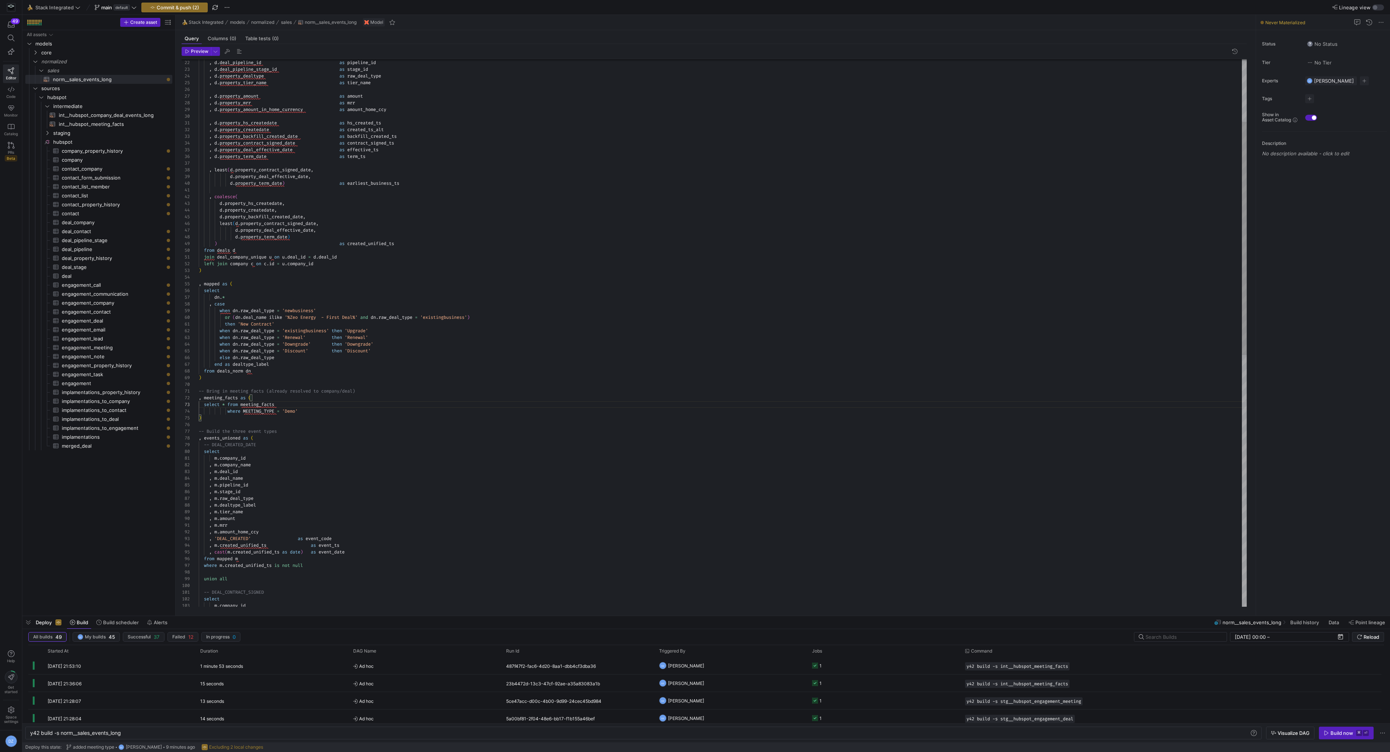
click at [264, 421] on div ", mapped as ( select dn . * , case when dn . raw_deal_type = 'newbusiness' or (…" at bounding box center [723, 556] width 1049 height 1286
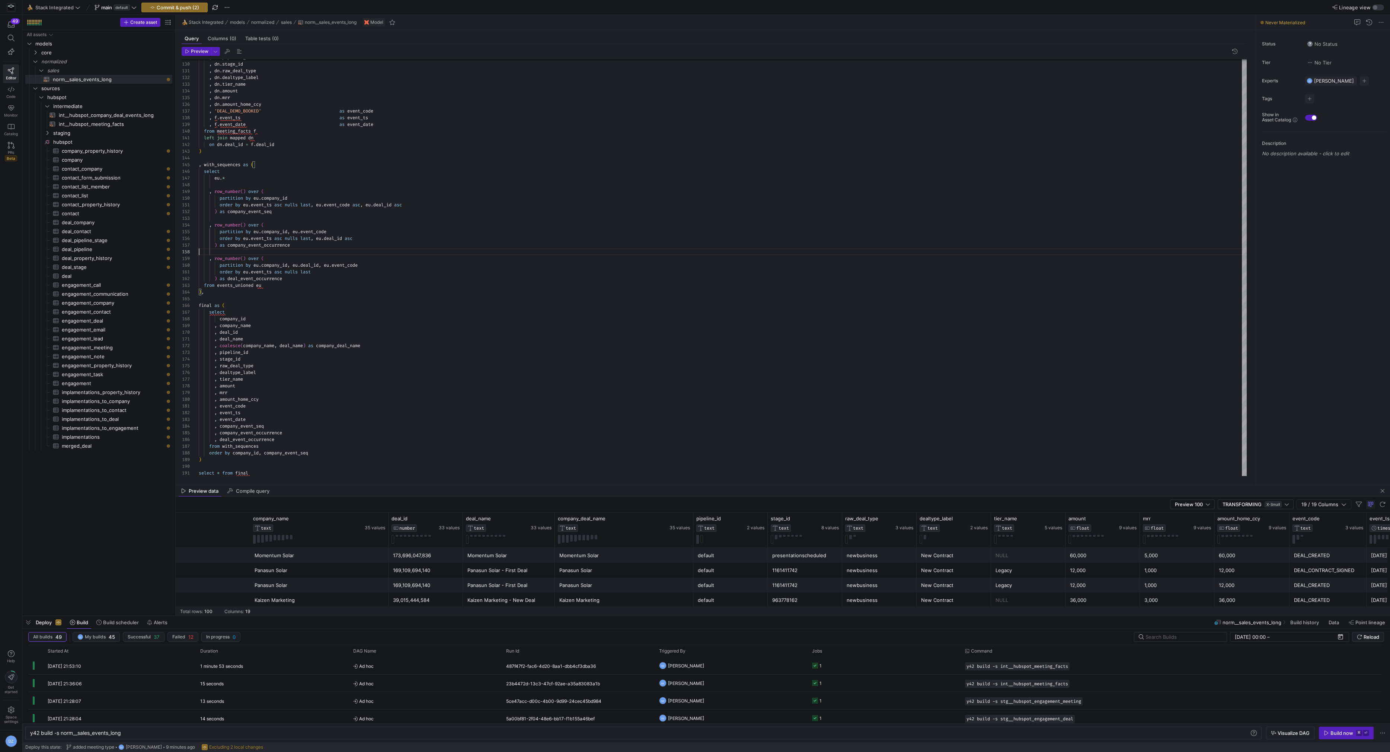
scroll to position [0, 386]
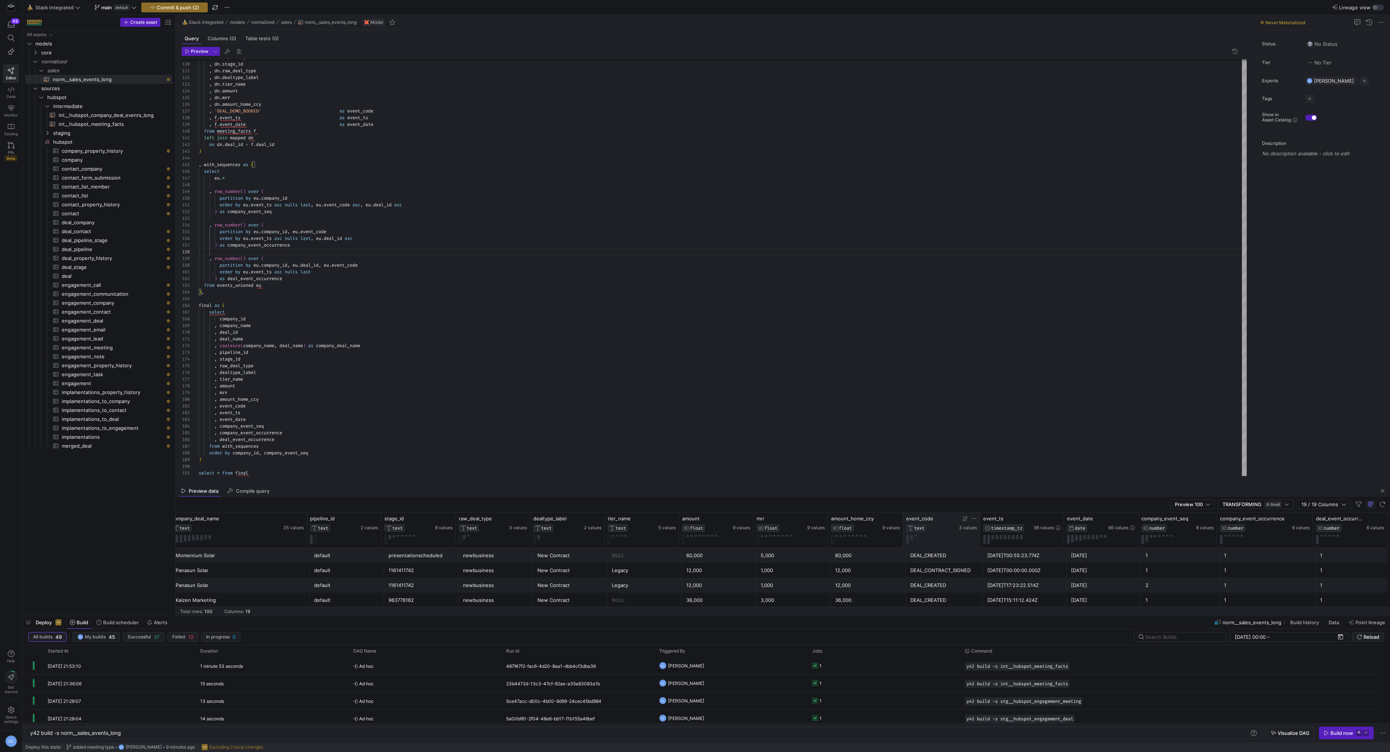
click at [964, 519] on icon at bounding box center [964, 518] width 3 height 5
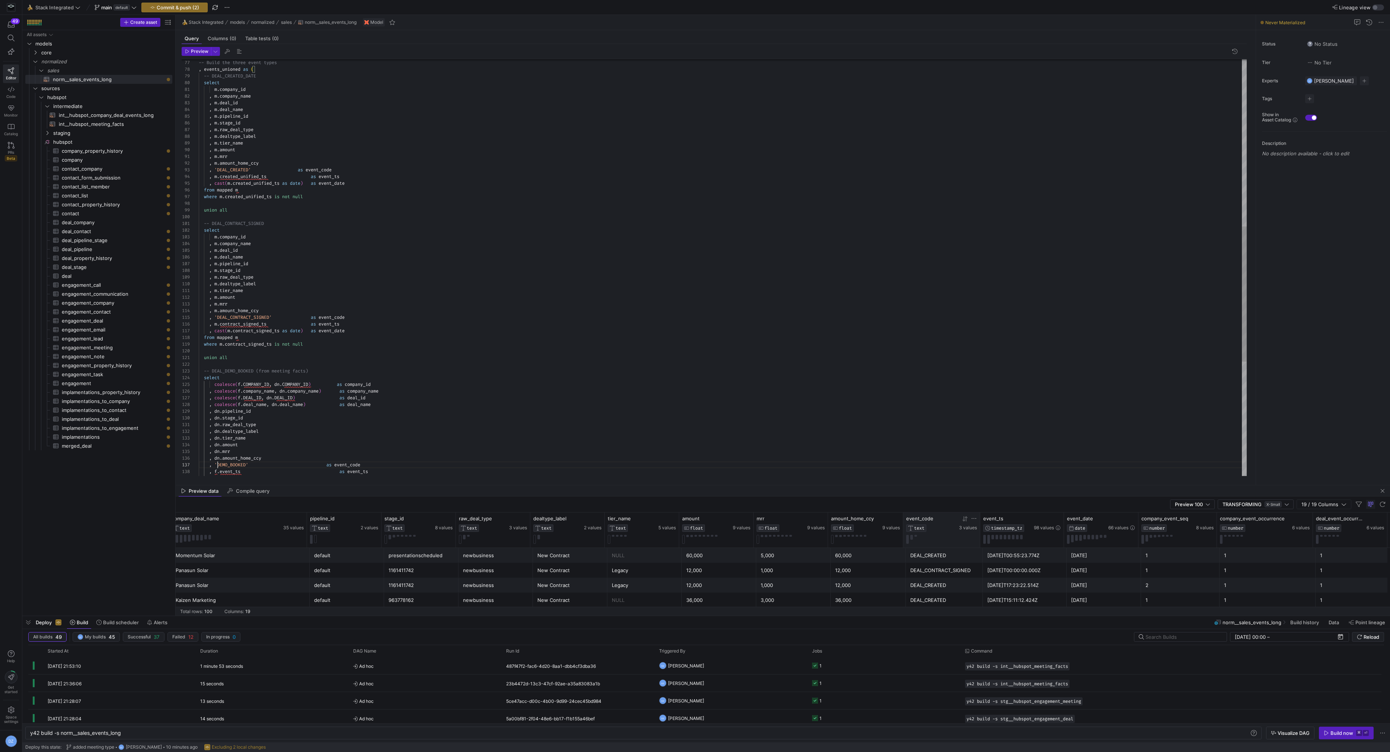
click at [231, 319] on div ", dn . pipeline_id , dn . stage_id , dn . raw_deal_type , dn . dealtype_label ,…" at bounding box center [723, 187] width 1049 height 1286
click at [231, 170] on div ", dn . pipeline_id , dn . stage_id , dn . raw_deal_type , dn . dealtype_label ,…" at bounding box center [723, 187] width 1049 height 1286
click at [359, 299] on div ", dn . pipeline_id , dn . stage_id , dn . raw_deal_type , dn . dealtype_label ,…" at bounding box center [723, 187] width 1049 height 1286
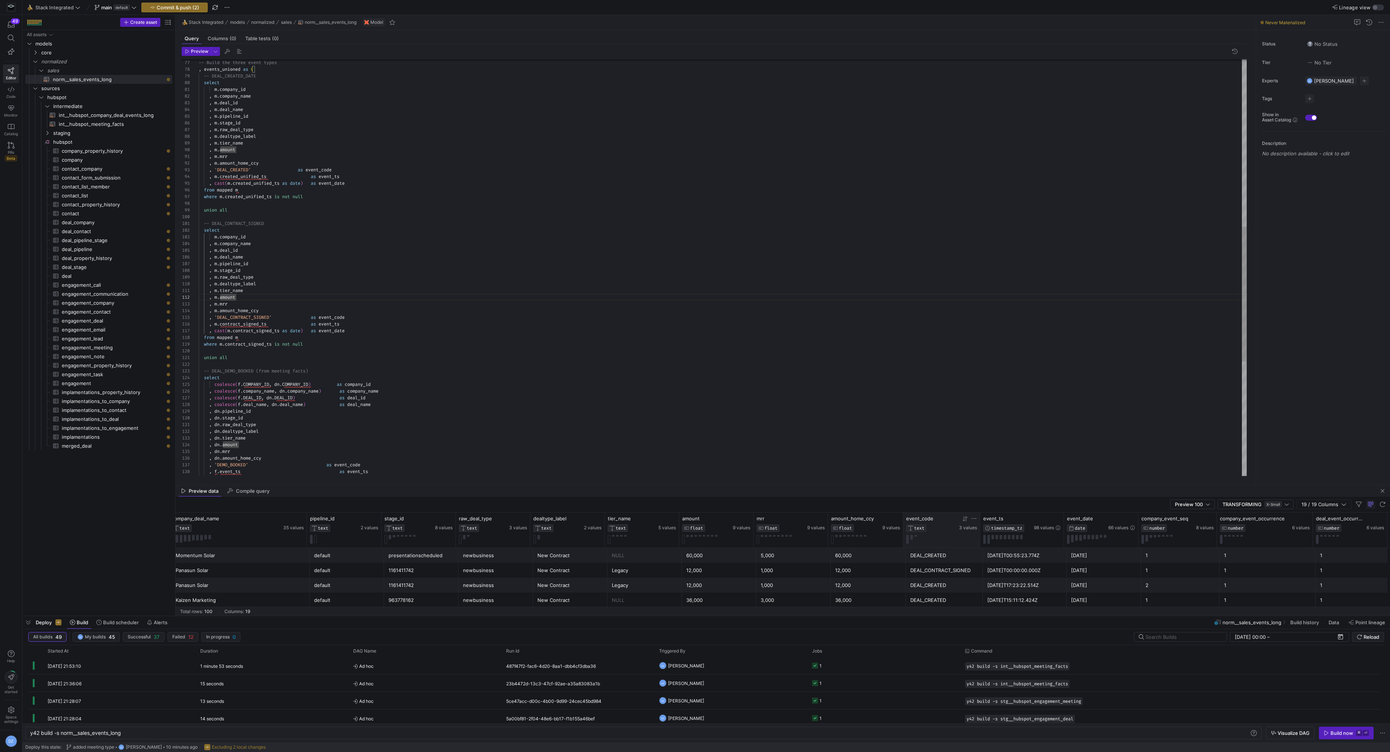
click at [548, 363] on div ", dn . pipeline_id , dn . stage_id , dn . raw_deal_type , dn . dealtype_label ,…" at bounding box center [723, 187] width 1049 height 1286
click at [959, 564] on div "DEAL_CONTRACT_SIGNED" at bounding box center [945, 570] width 68 height 15
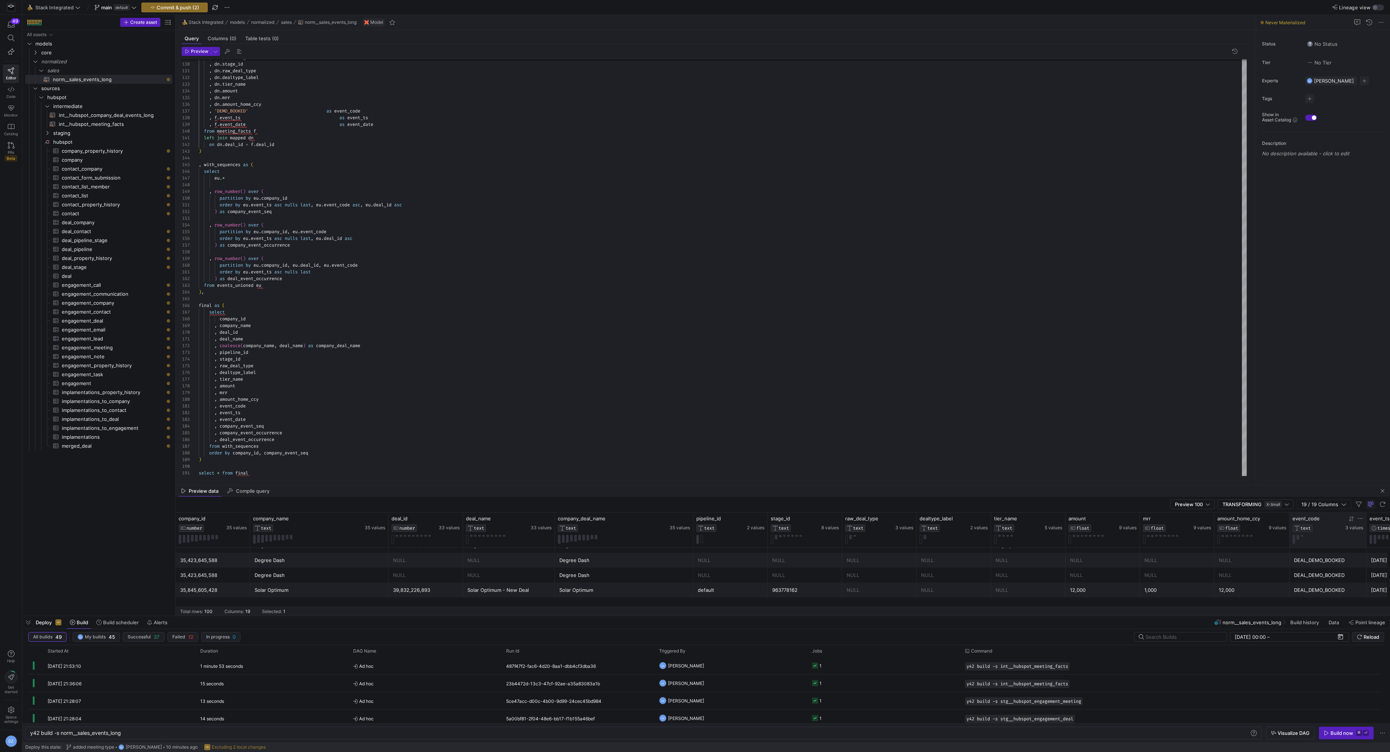
scroll to position [0, 0]
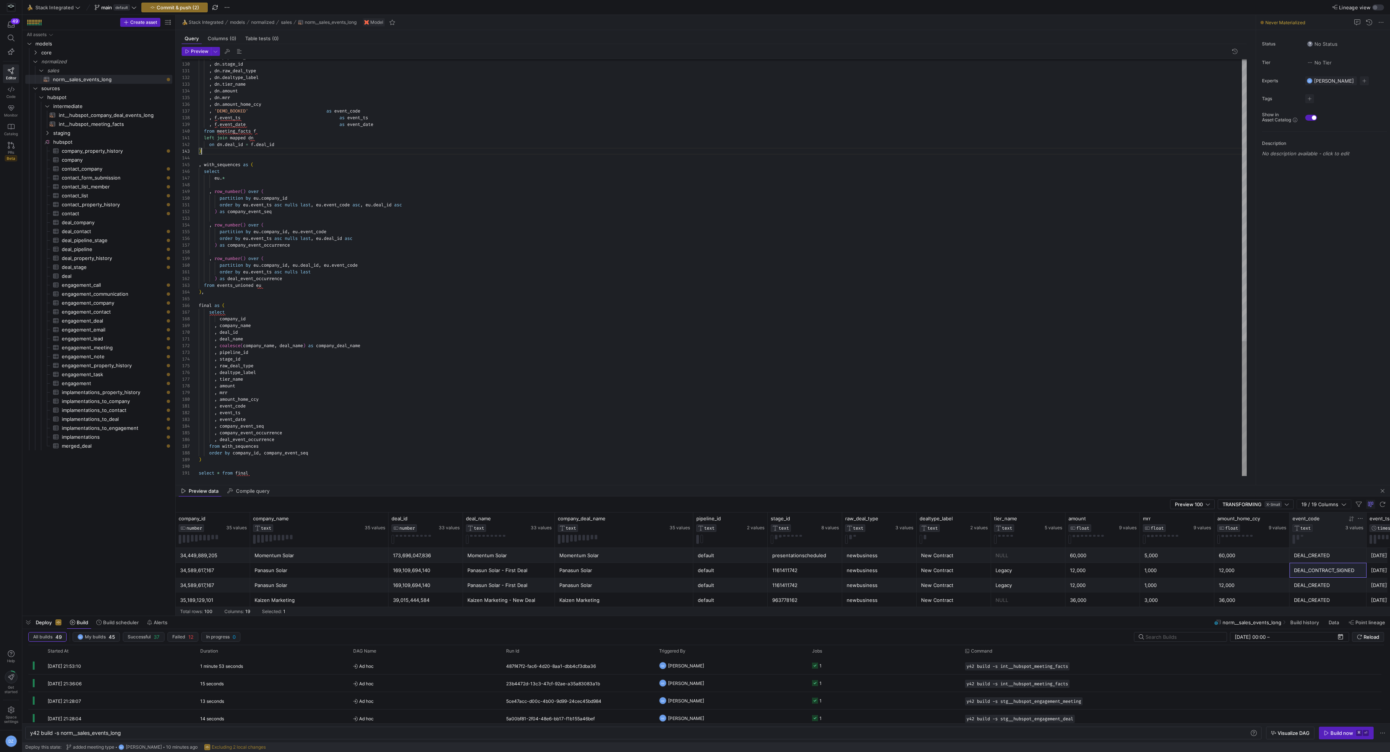
type textarea ", event_code , event_ts , event_date , company_event_seq , company_event_occurr…"
click at [181, 10] on span "Commit & push (2)" at bounding box center [178, 7] width 42 height 6
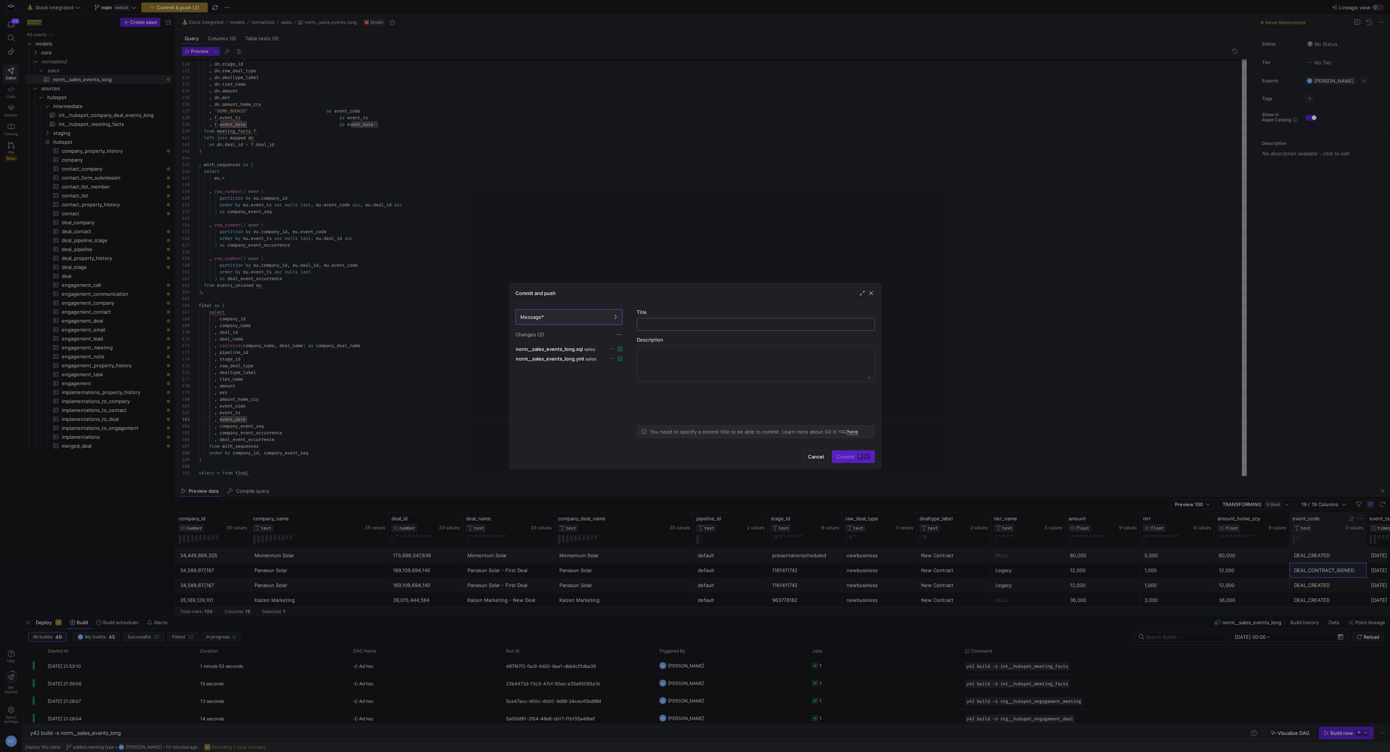
click at [766, 322] on input "text" at bounding box center [756, 324] width 226 height 6
type input "added sales events long norm model"
drag, startPoint x: 843, startPoint y: 464, endPoint x: 843, endPoint y: 457, distance: 7.1
click at [843, 460] on div "Cancel Commit ⌘ ⏎" at bounding box center [695, 456] width 371 height 25
click at [843, 457] on span "Commit ⌘ ⏎" at bounding box center [854, 456] width 34 height 6
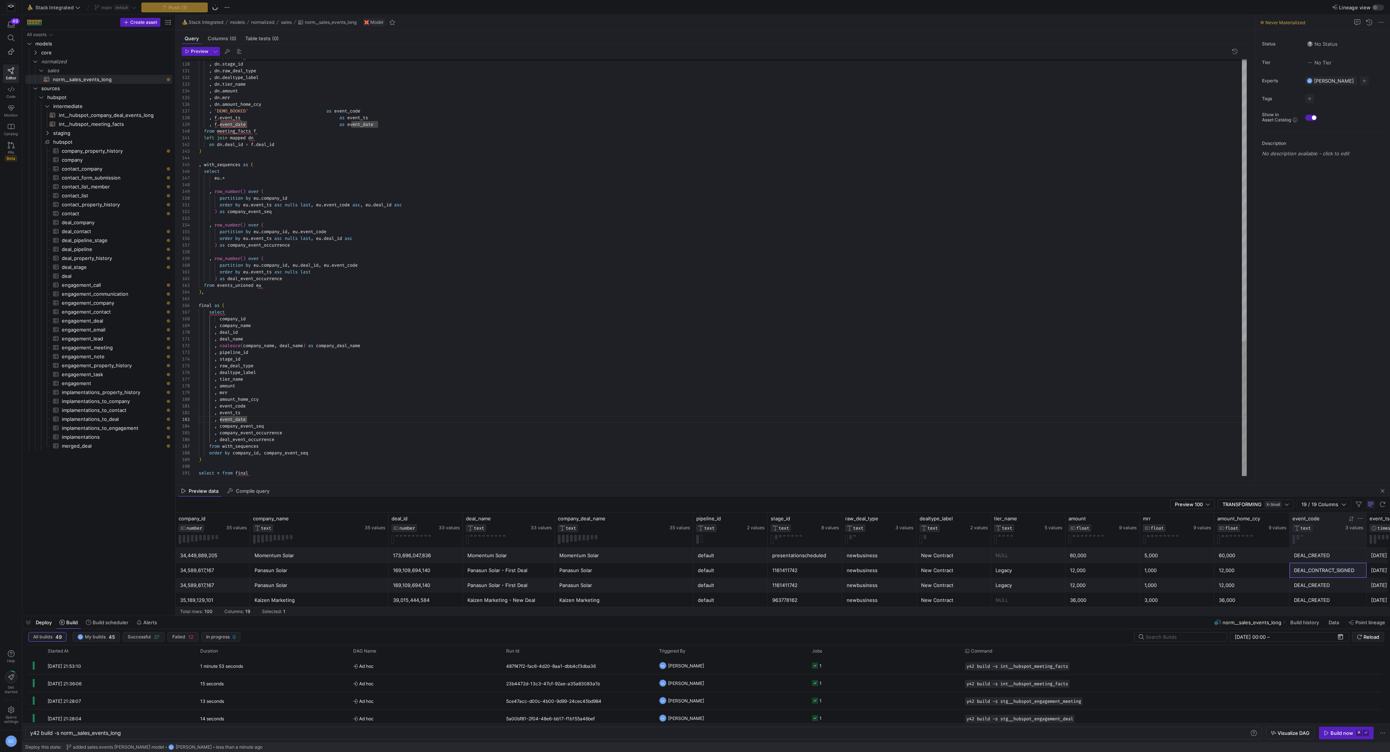
type textarea ", deal_name , coalesce(company_name, deal_name) as company_deal_name , pipeline…"
click at [783, 556] on div "presentationscheduled" at bounding box center [805, 555] width 66 height 15
click at [1332, 732] on div "Build now" at bounding box center [1342, 733] width 23 height 6
